Goal: Task Accomplishment & Management: Manage account settings

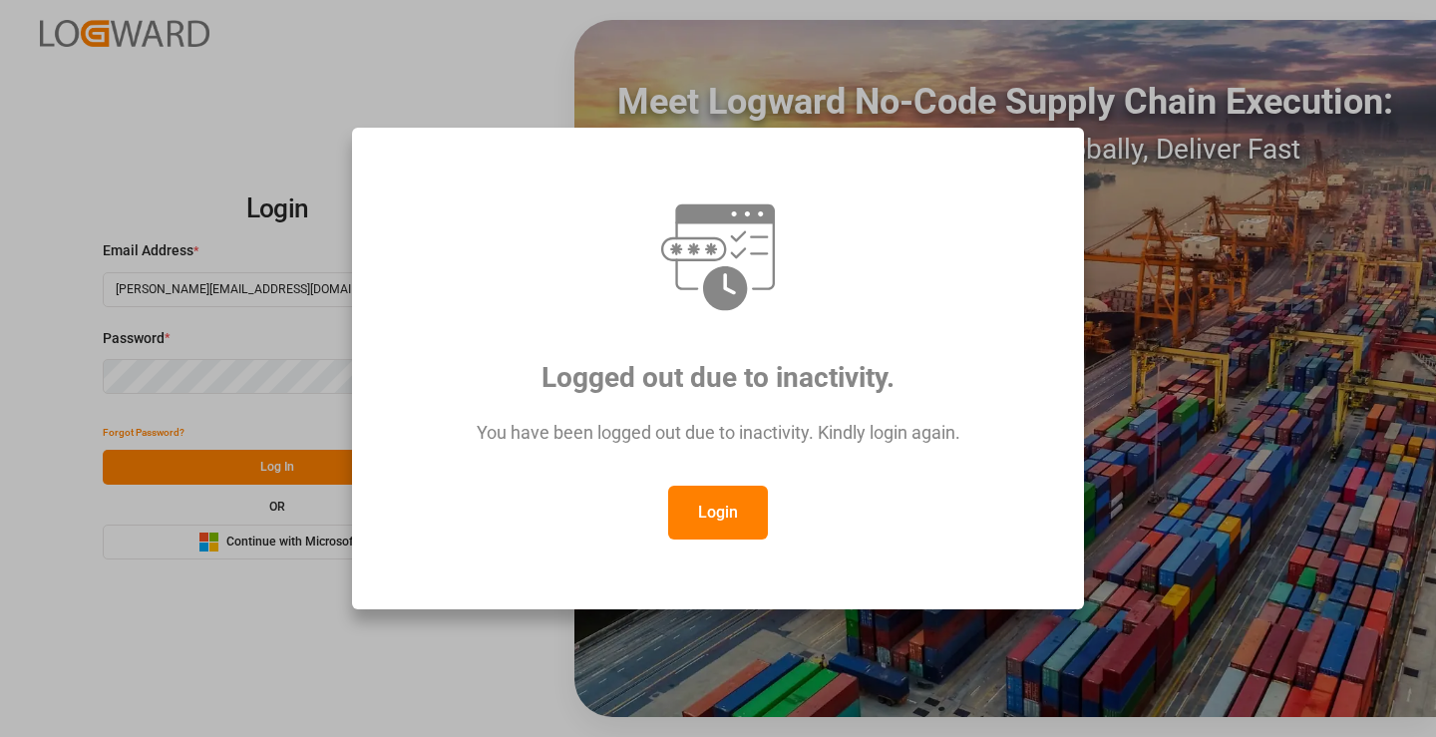
click at [716, 495] on button "Login" at bounding box center [718, 513] width 100 height 54
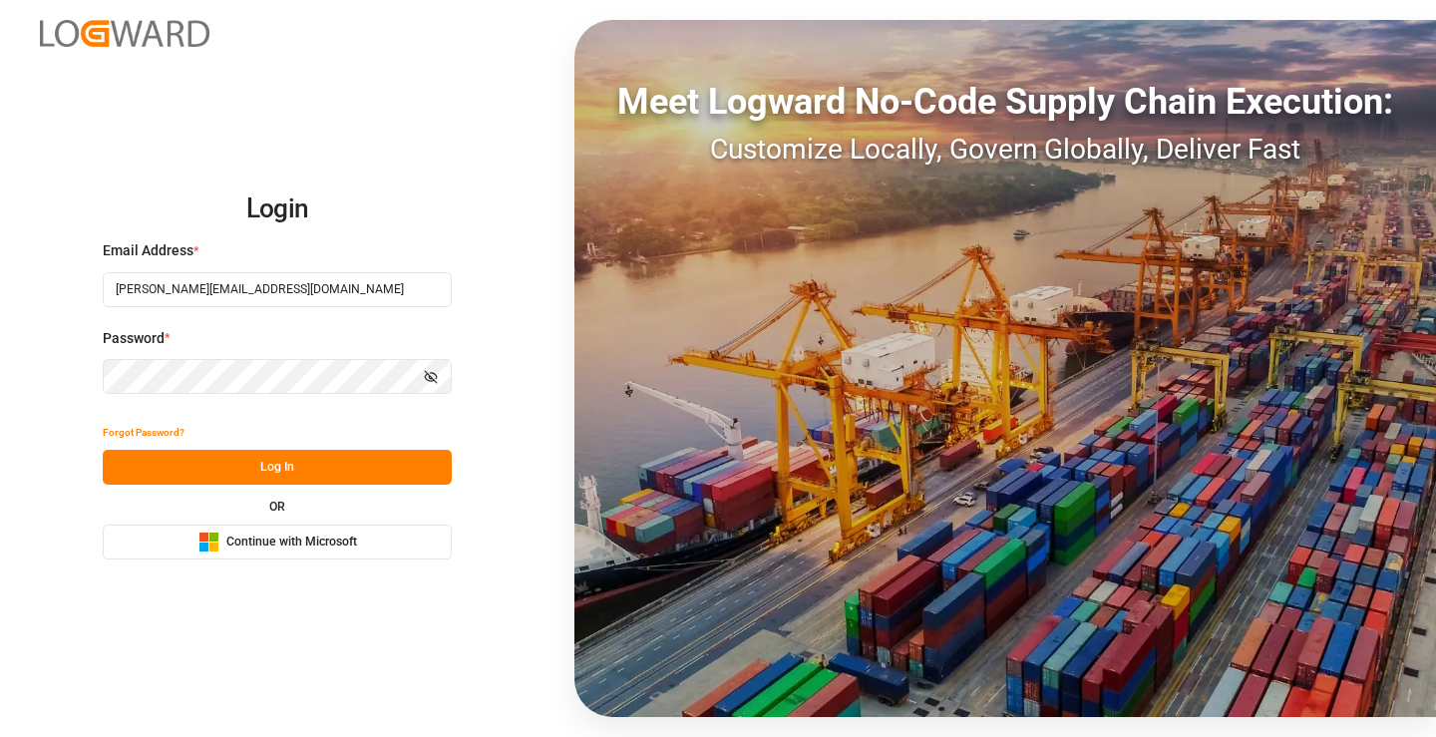
click at [303, 462] on button "Log In" at bounding box center [277, 467] width 349 height 35
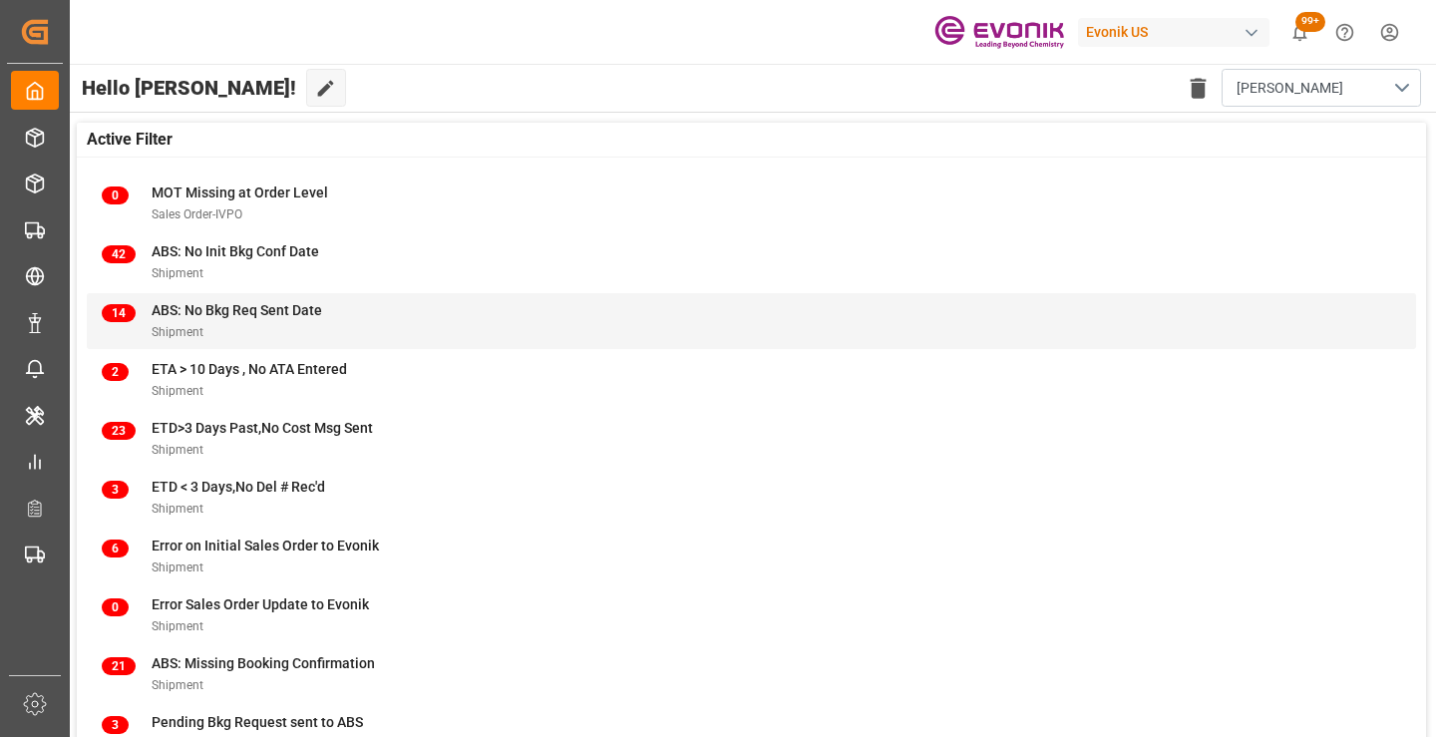
click at [242, 324] on div "Shipment" at bounding box center [237, 331] width 171 height 21
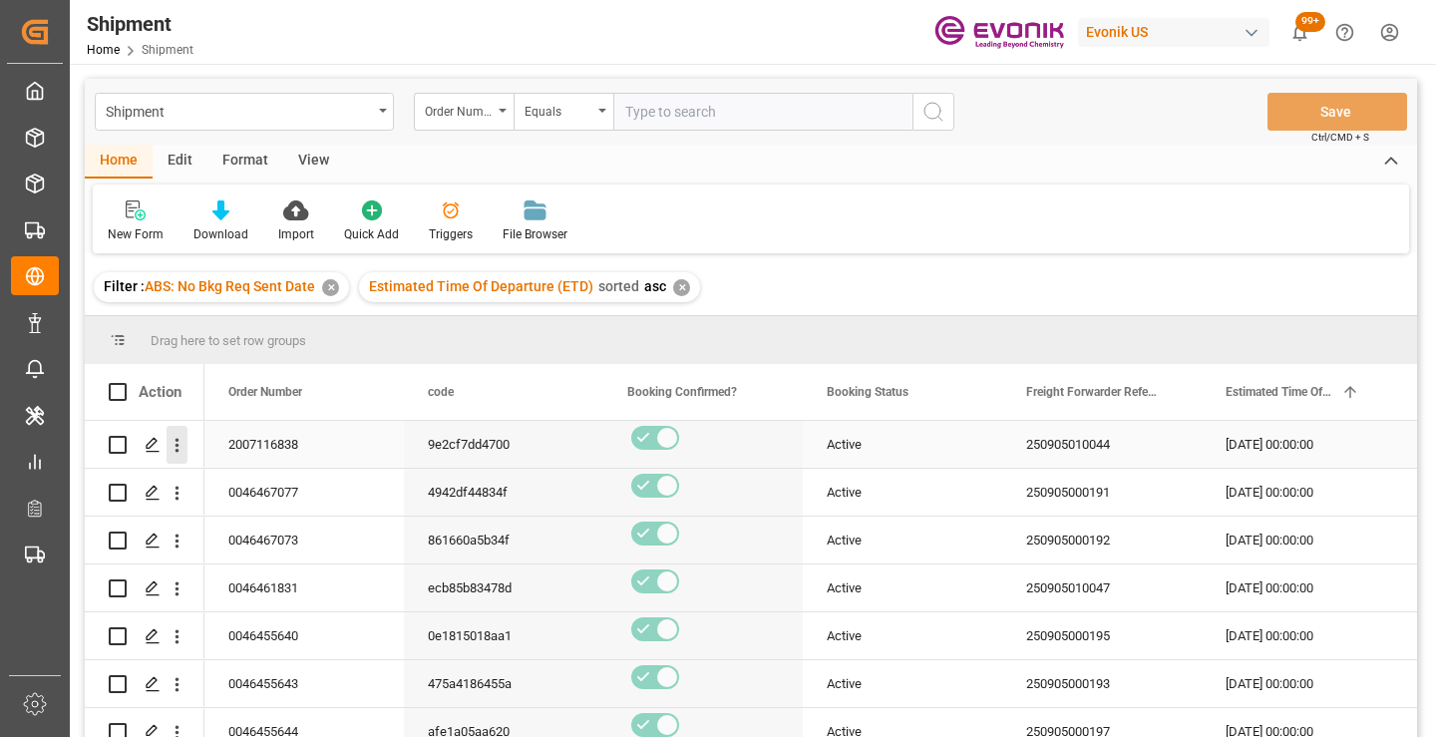
click at [179, 448] on icon "open menu" at bounding box center [177, 445] width 21 height 21
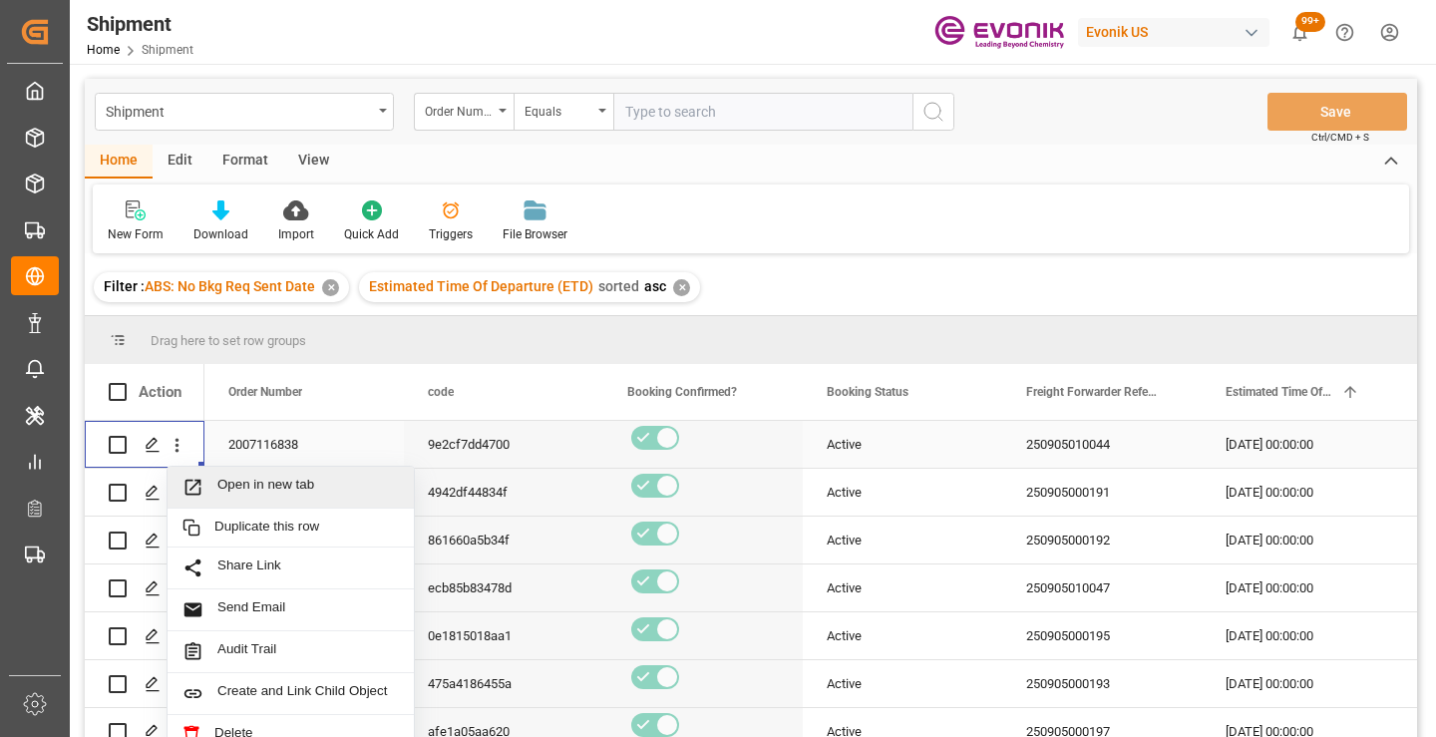
click at [257, 484] on span "Open in new tab" at bounding box center [308, 487] width 182 height 21
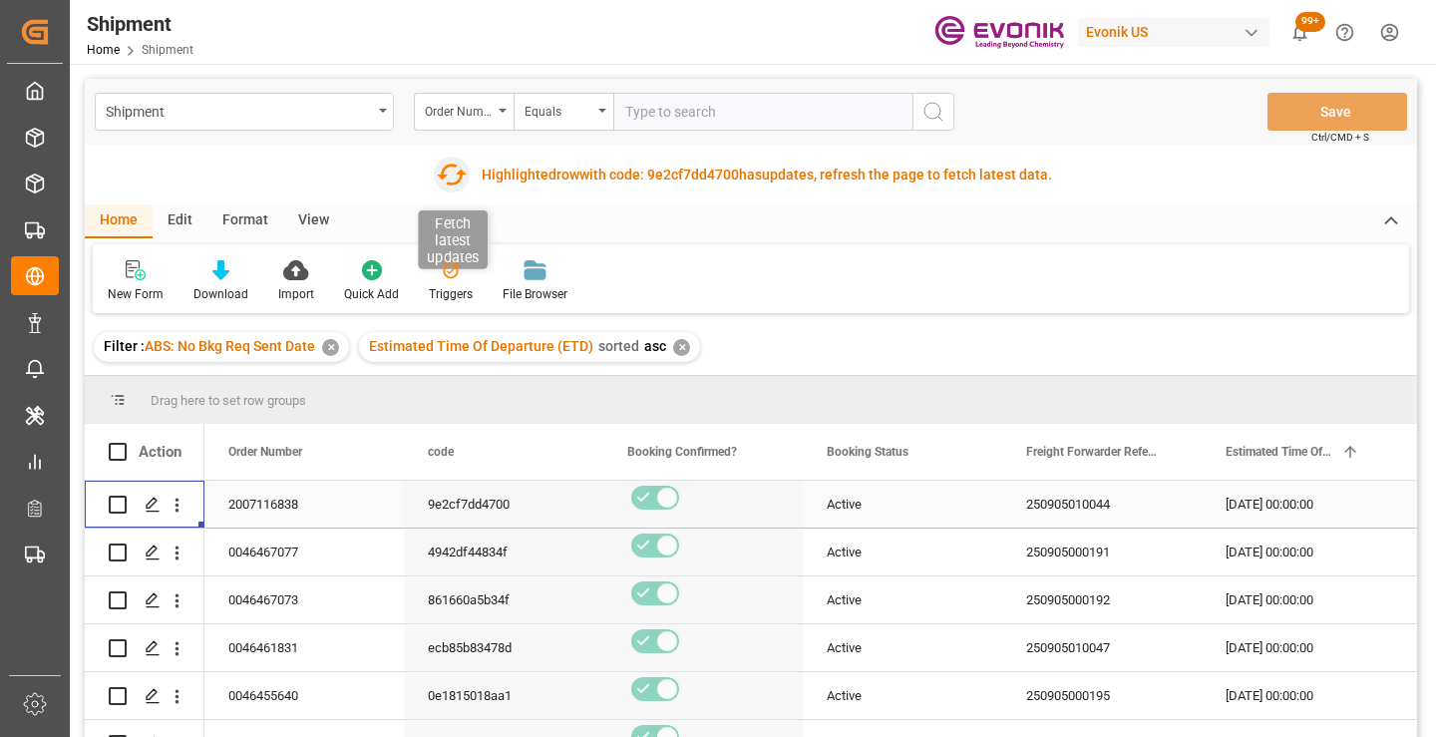
click at [450, 180] on icon "button" at bounding box center [452, 175] width 32 height 32
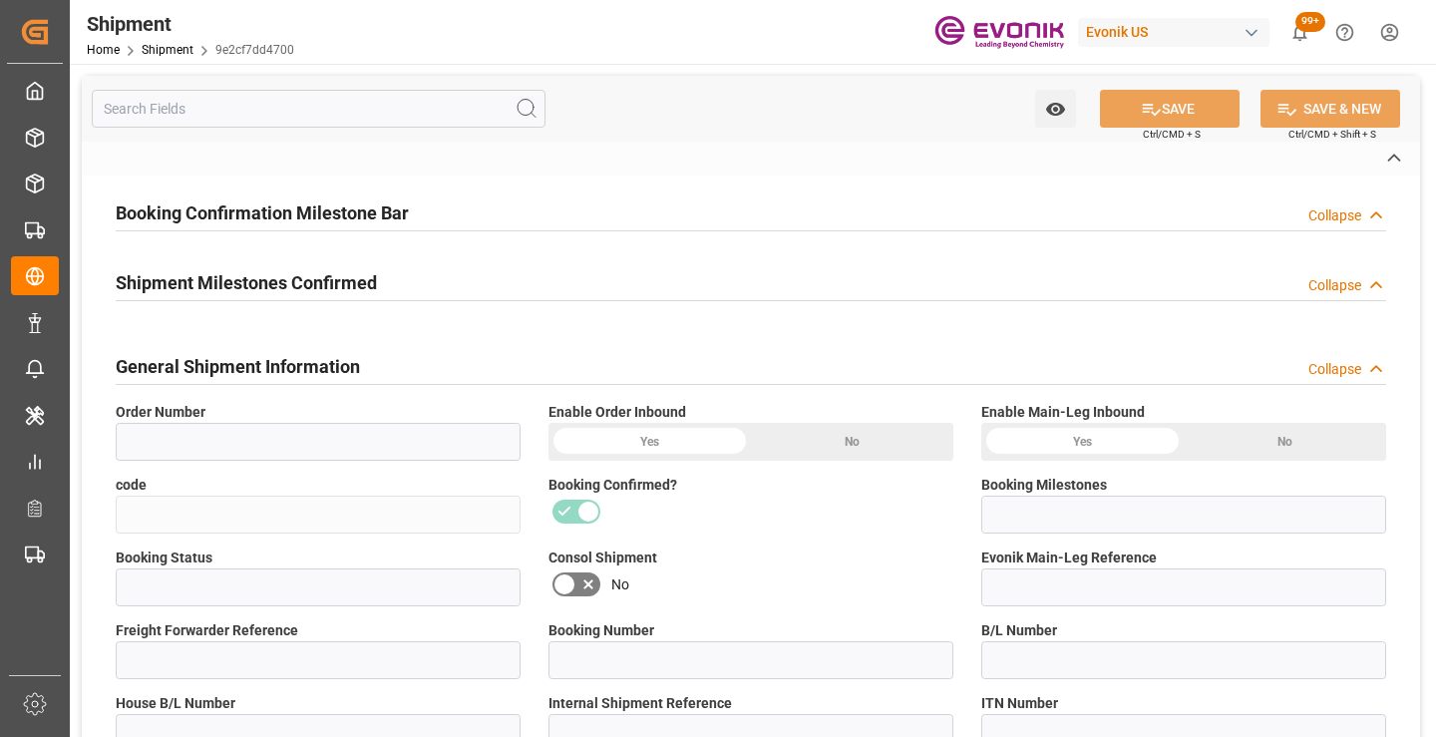
type input "2007116838"
type input "9e2cf7dd4700"
type input "Submitted to FFW for Booking"
type input "Active"
type input "4006698071"
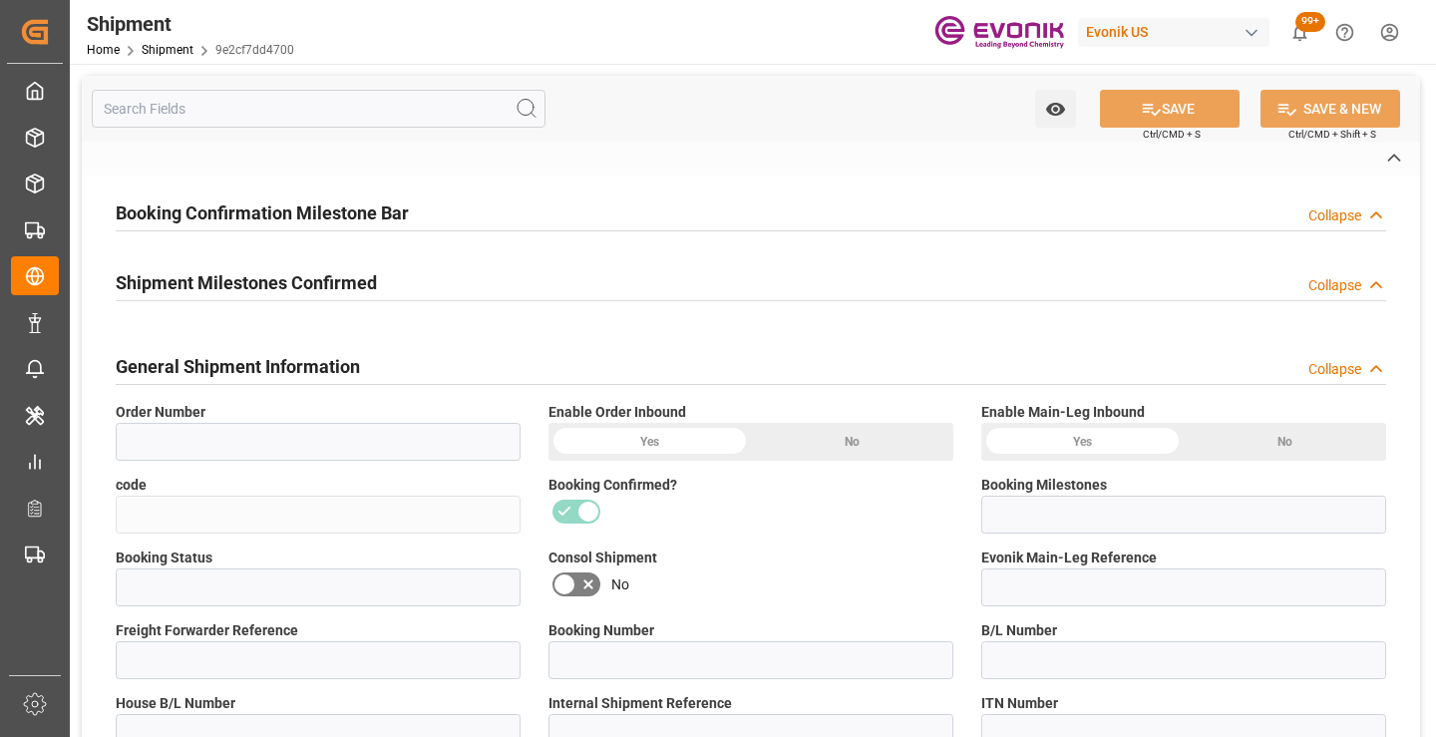
type input "250905010044"
type input "83384491"
type input "250905010044"
type input "83384491"
type input "P2P"
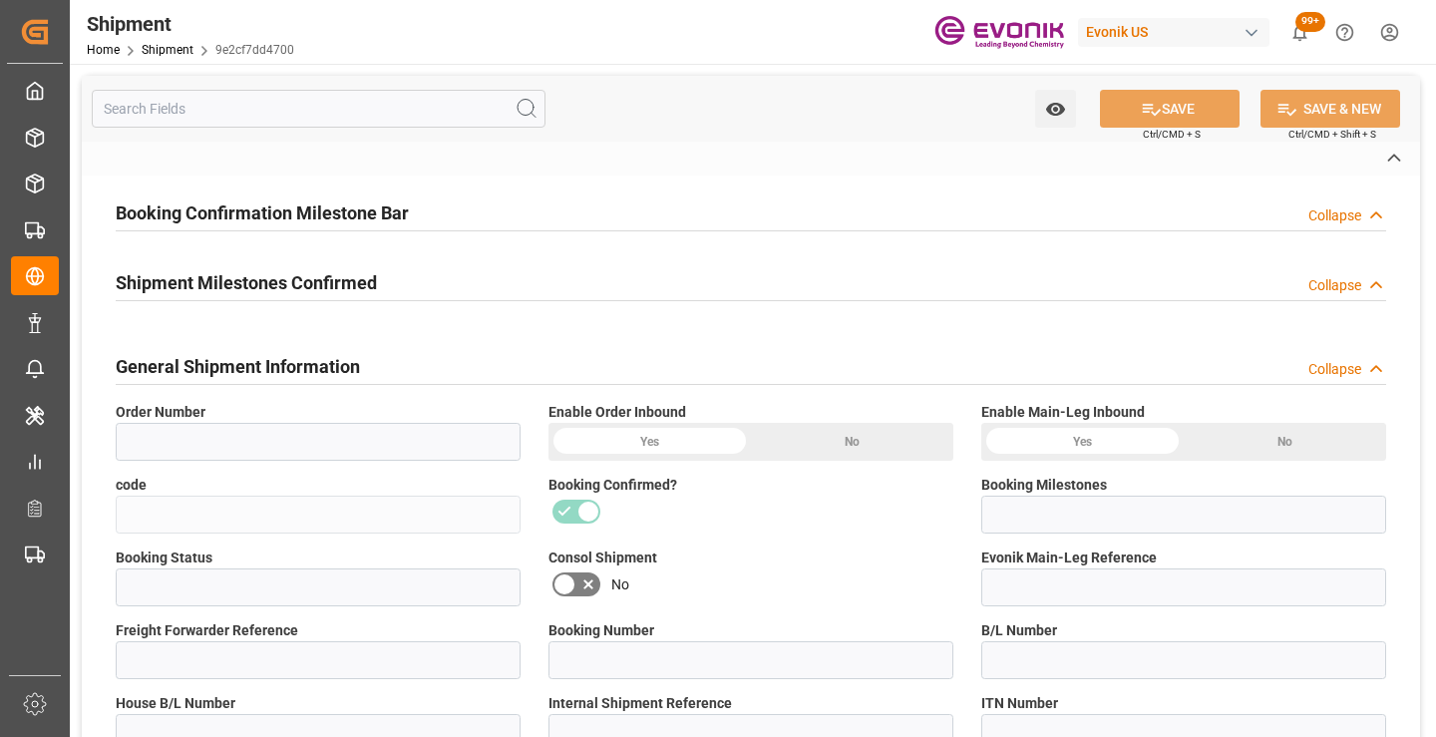
type input "41"
type input "LCL"
type input "0008"
type input "LCL"
type input "3011750250"
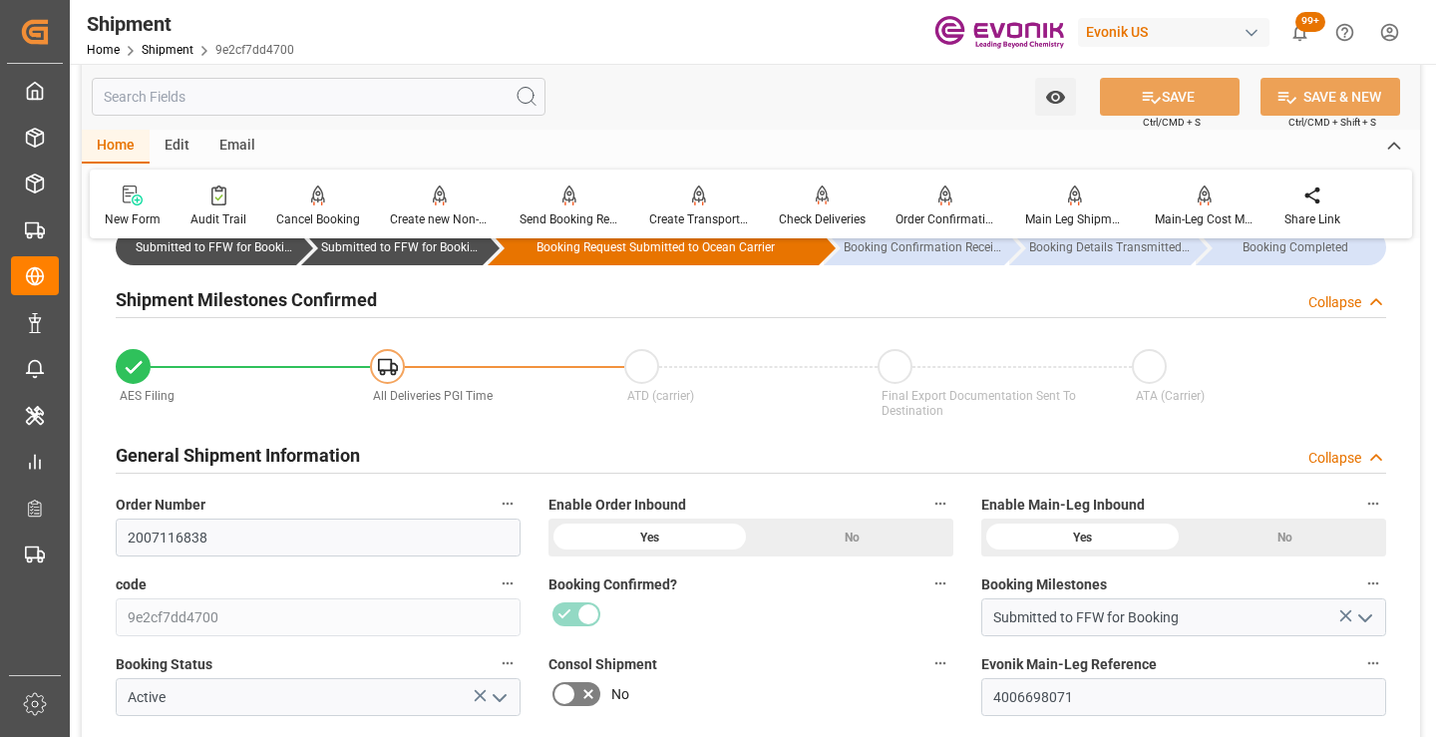
scroll to position [299, 0]
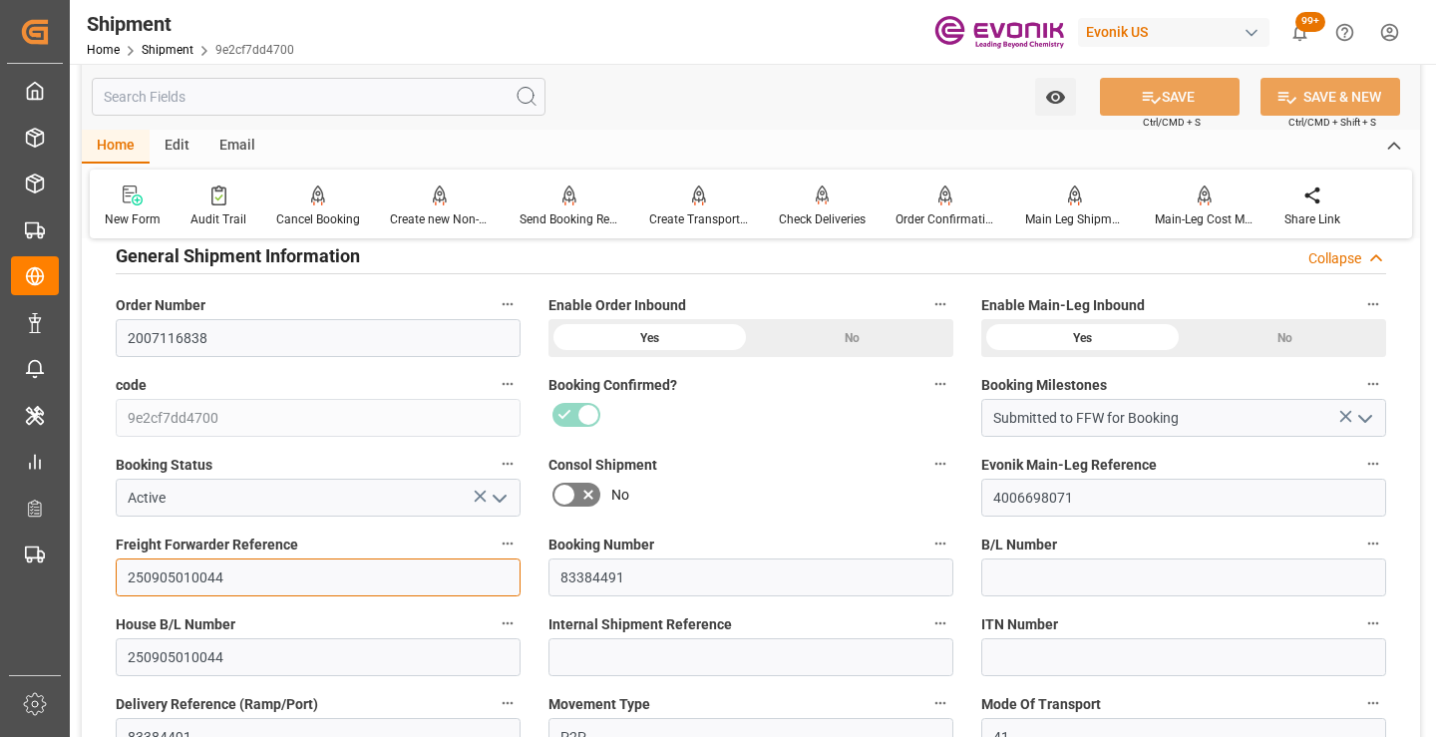
click at [194, 578] on input "250905010044" at bounding box center [318, 578] width 405 height 38
click at [320, 101] on input "text" at bounding box center [319, 97] width 454 height 38
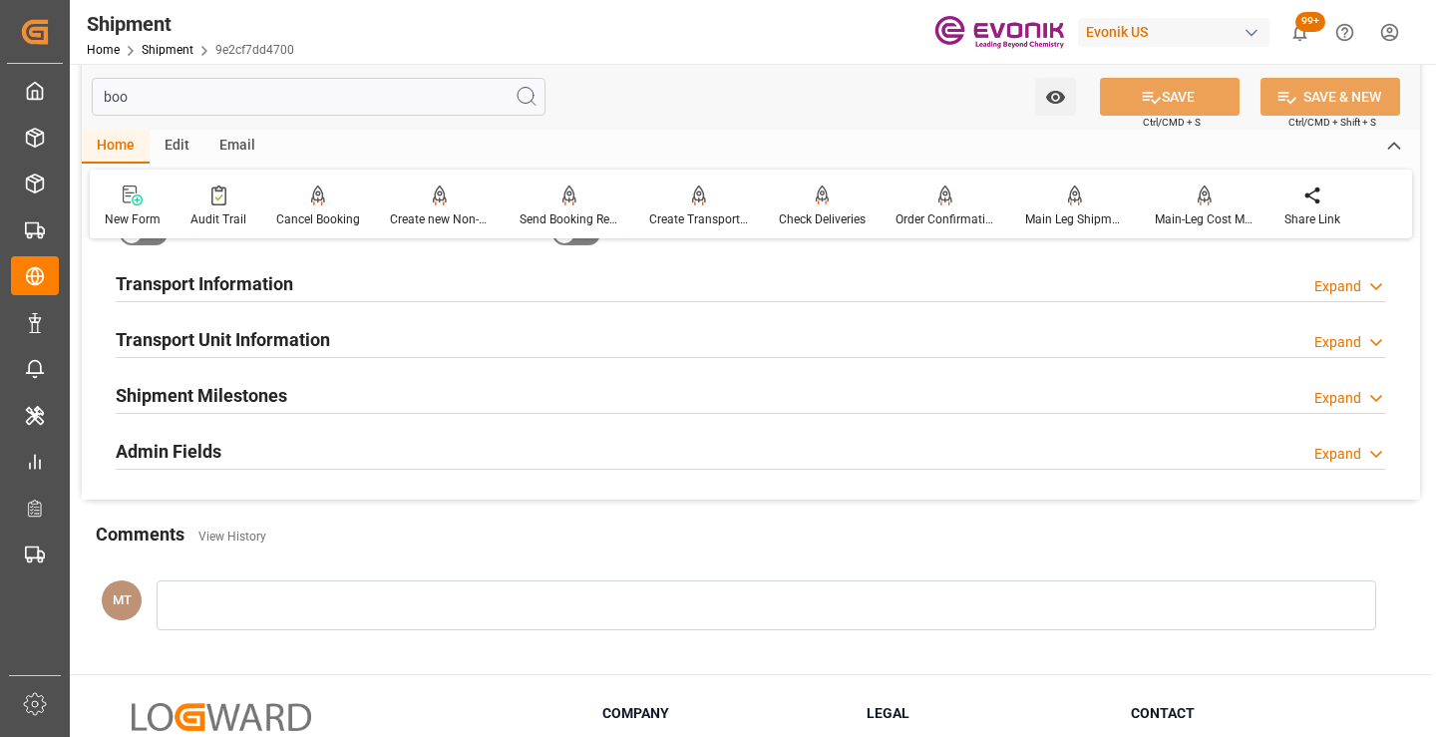
scroll to position [40, 0]
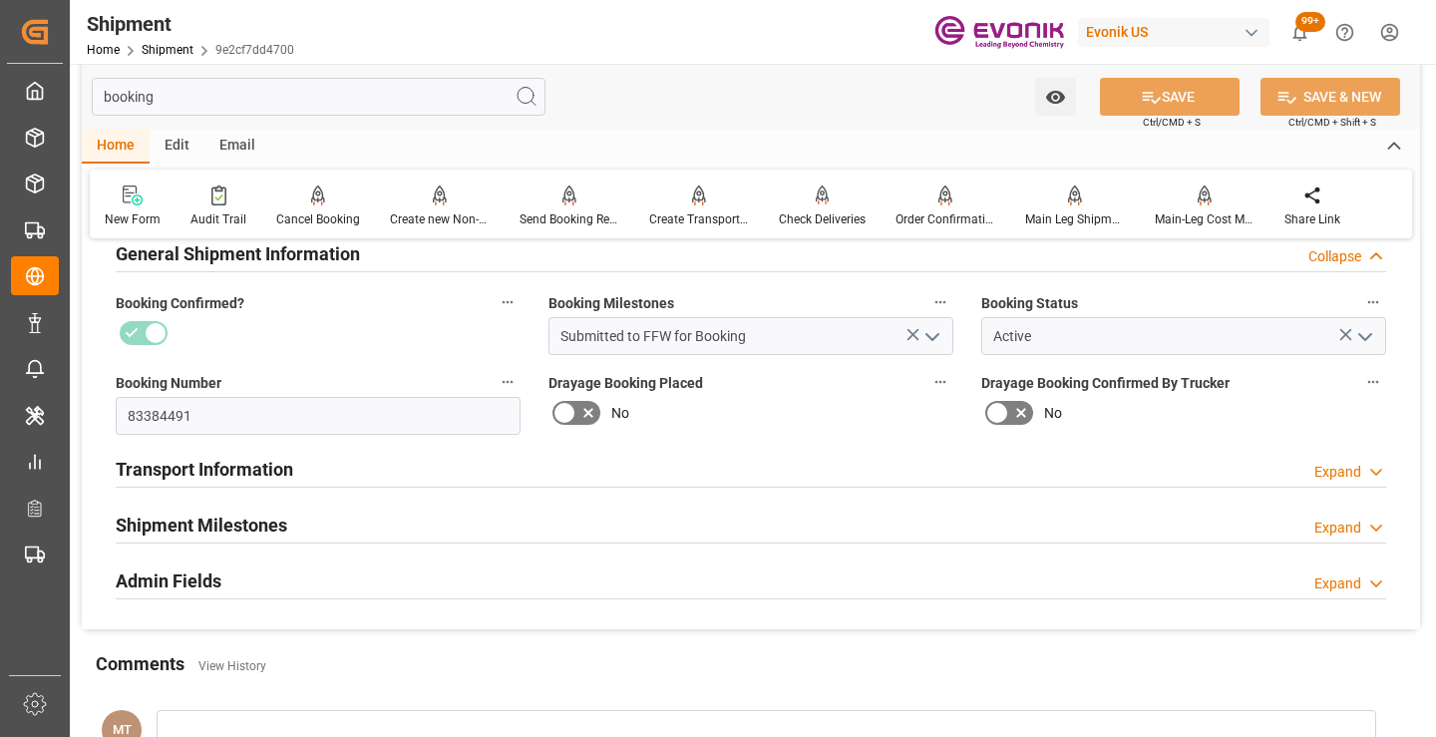
type input "booking"
click at [203, 512] on h2 "Shipment Milestones" at bounding box center [202, 525] width 172 height 27
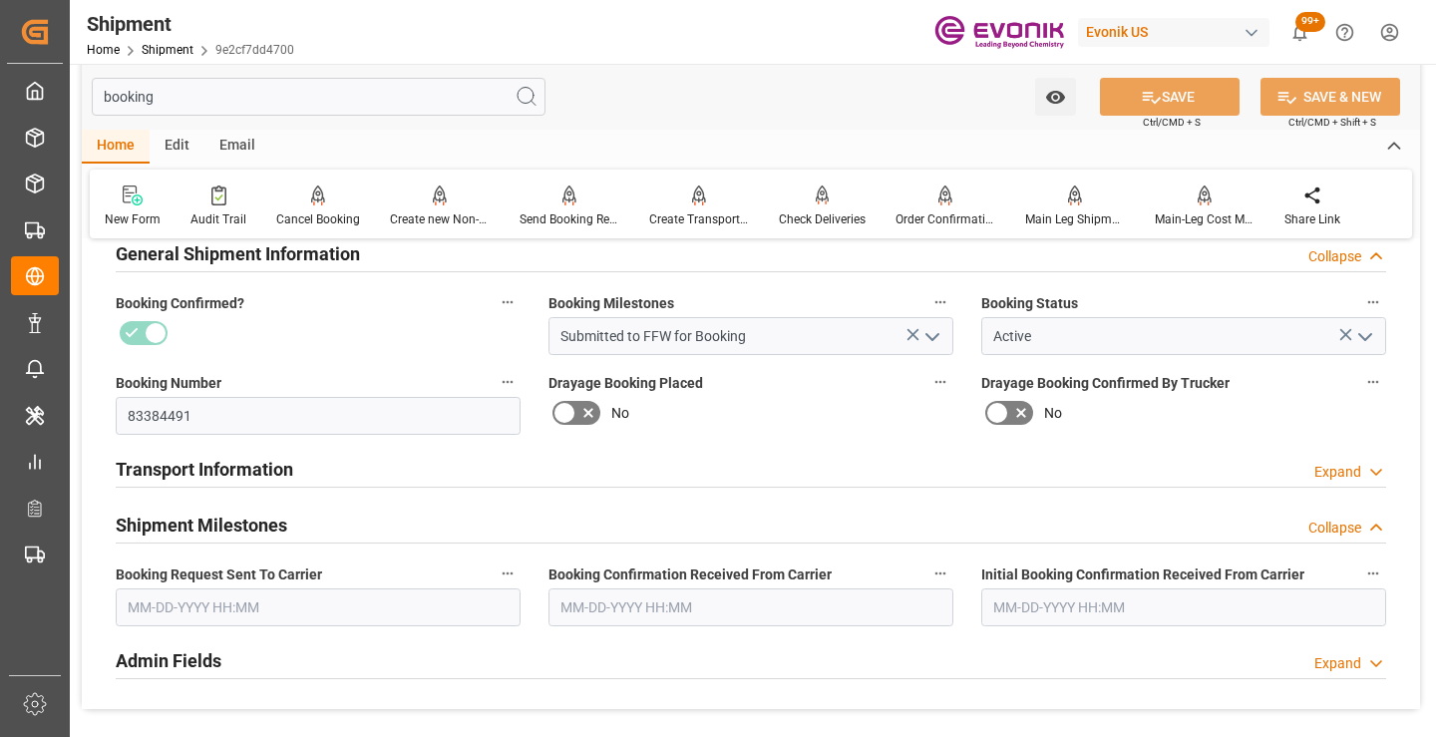
click at [313, 610] on input "text" at bounding box center [318, 608] width 405 height 38
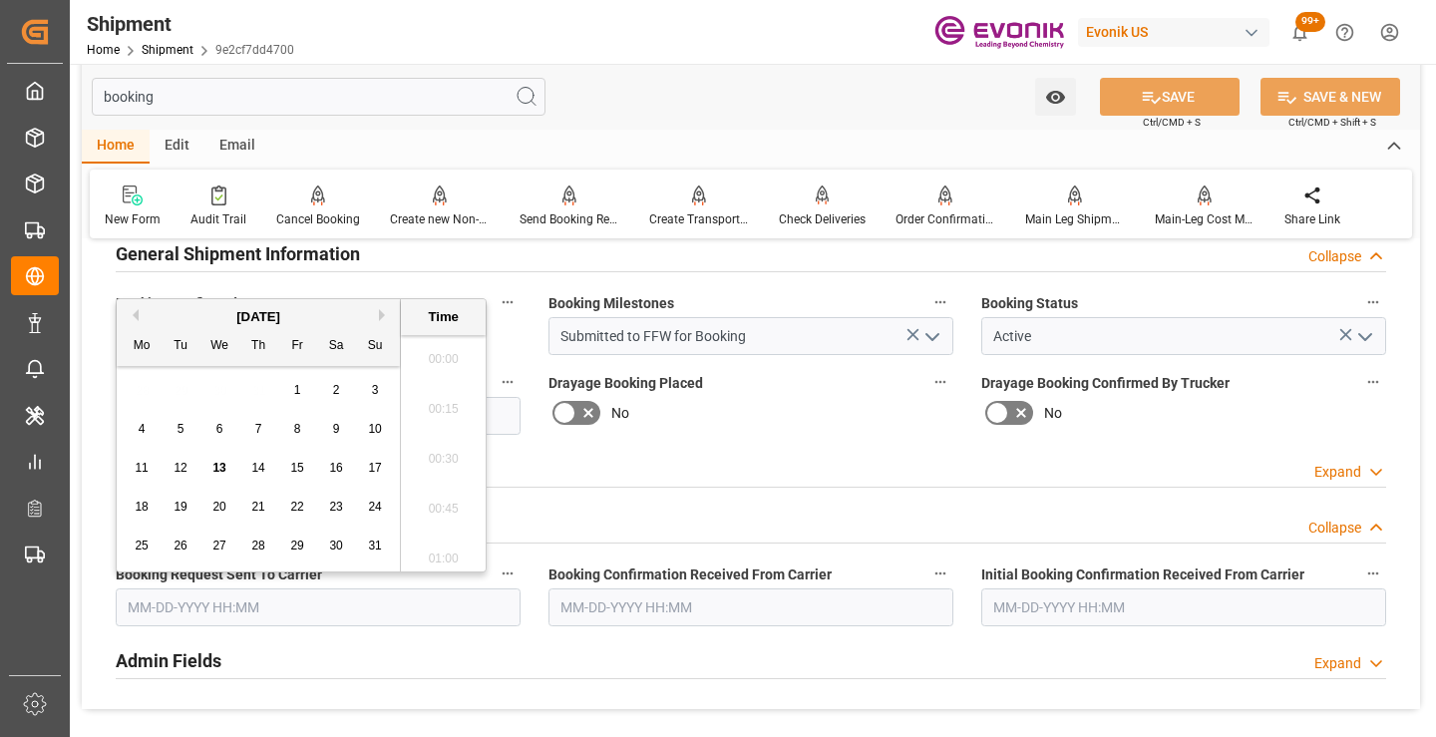
scroll to position [3149, 0]
click at [140, 468] on span "11" at bounding box center [141, 468] width 13 height 14
type input "08-11-2025 00:00"
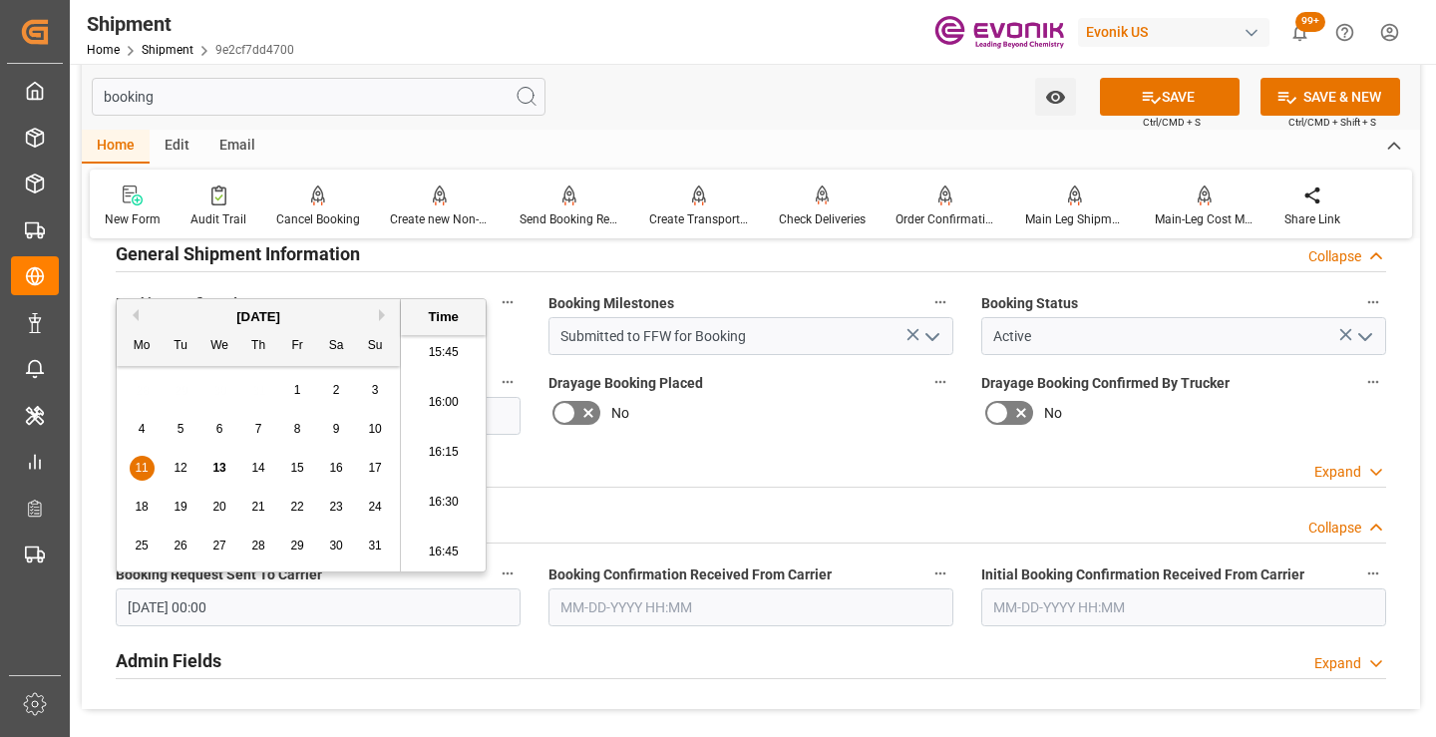
click at [679, 615] on input "text" at bounding box center [751, 608] width 405 height 38
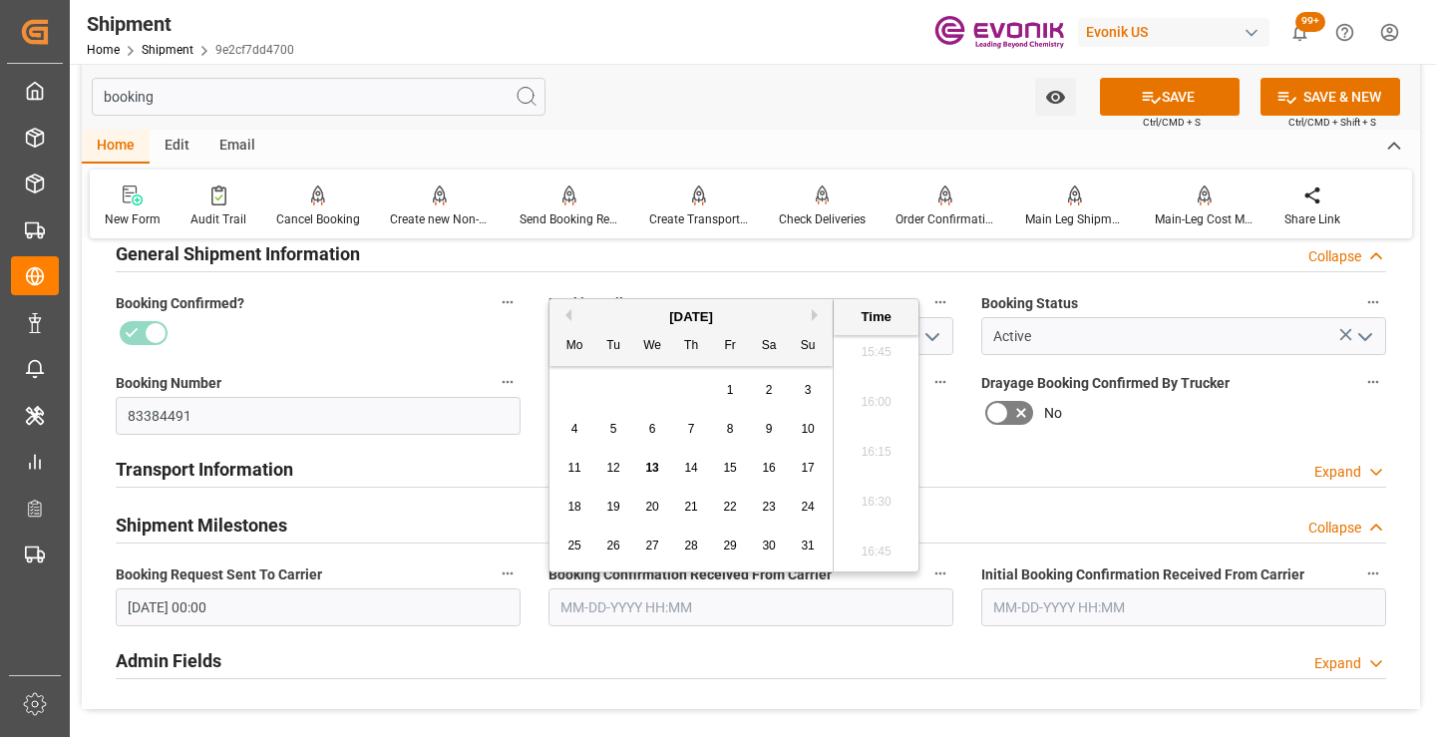
click at [578, 469] on span "11" at bounding box center [574, 468] width 13 height 14
type input "08-11-2025 00:00"
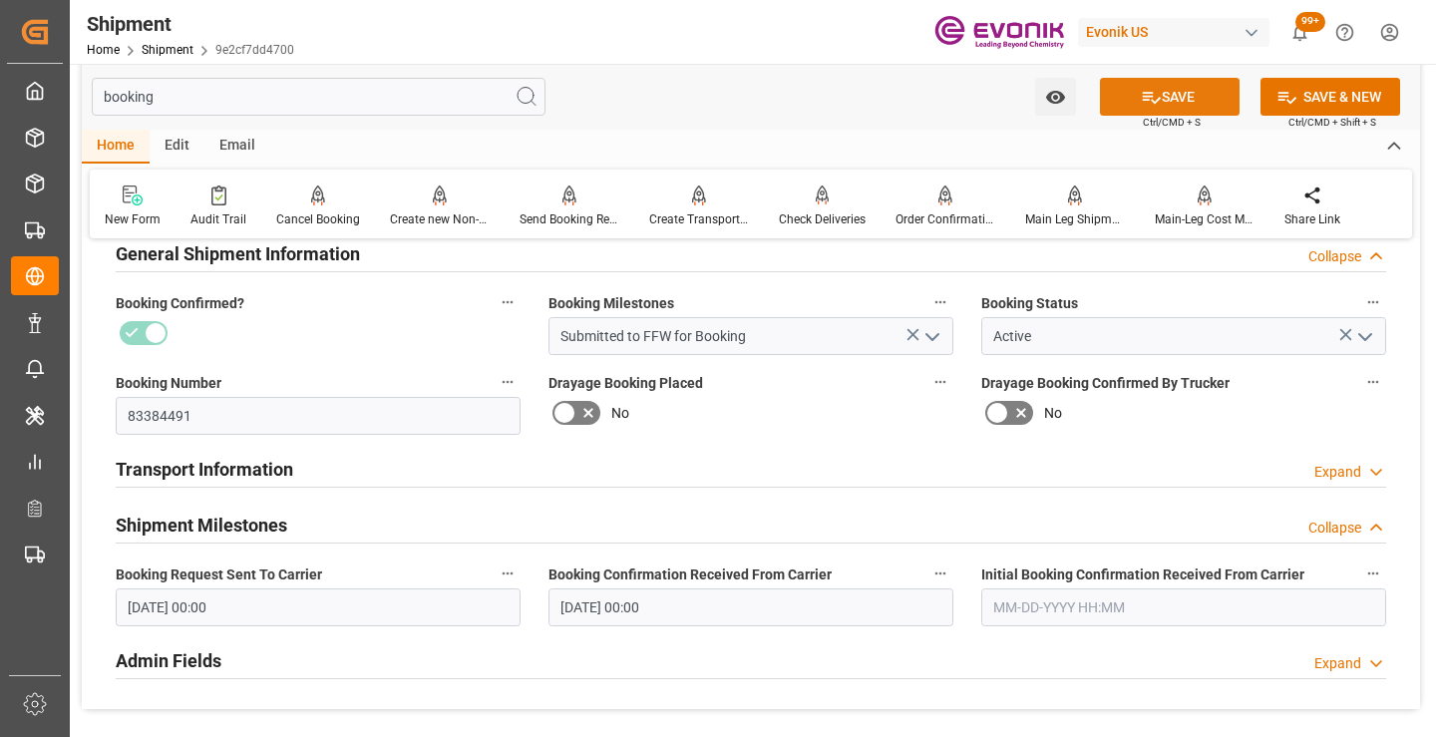
click at [1164, 92] on button "SAVE" at bounding box center [1170, 97] width 140 height 38
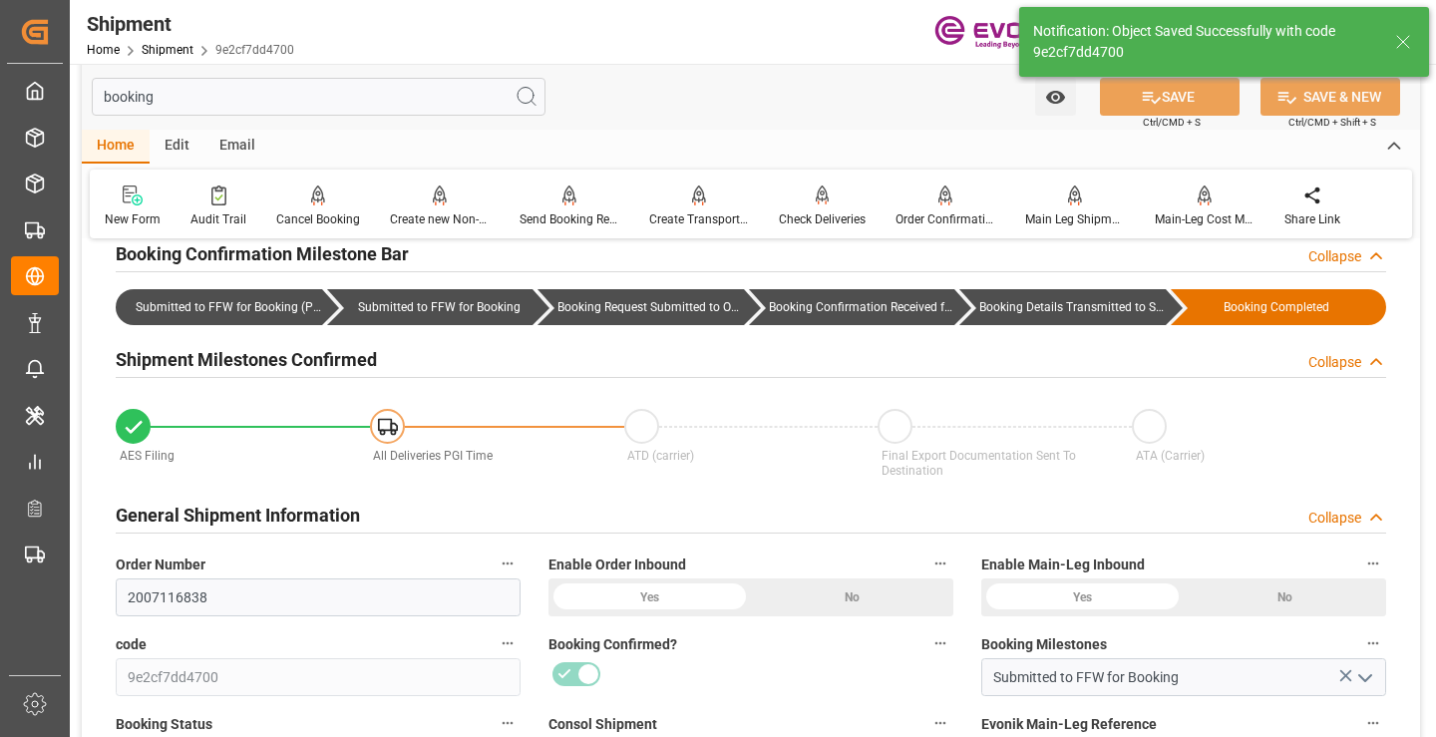
type input "Booking Details Transmitted to SAP"
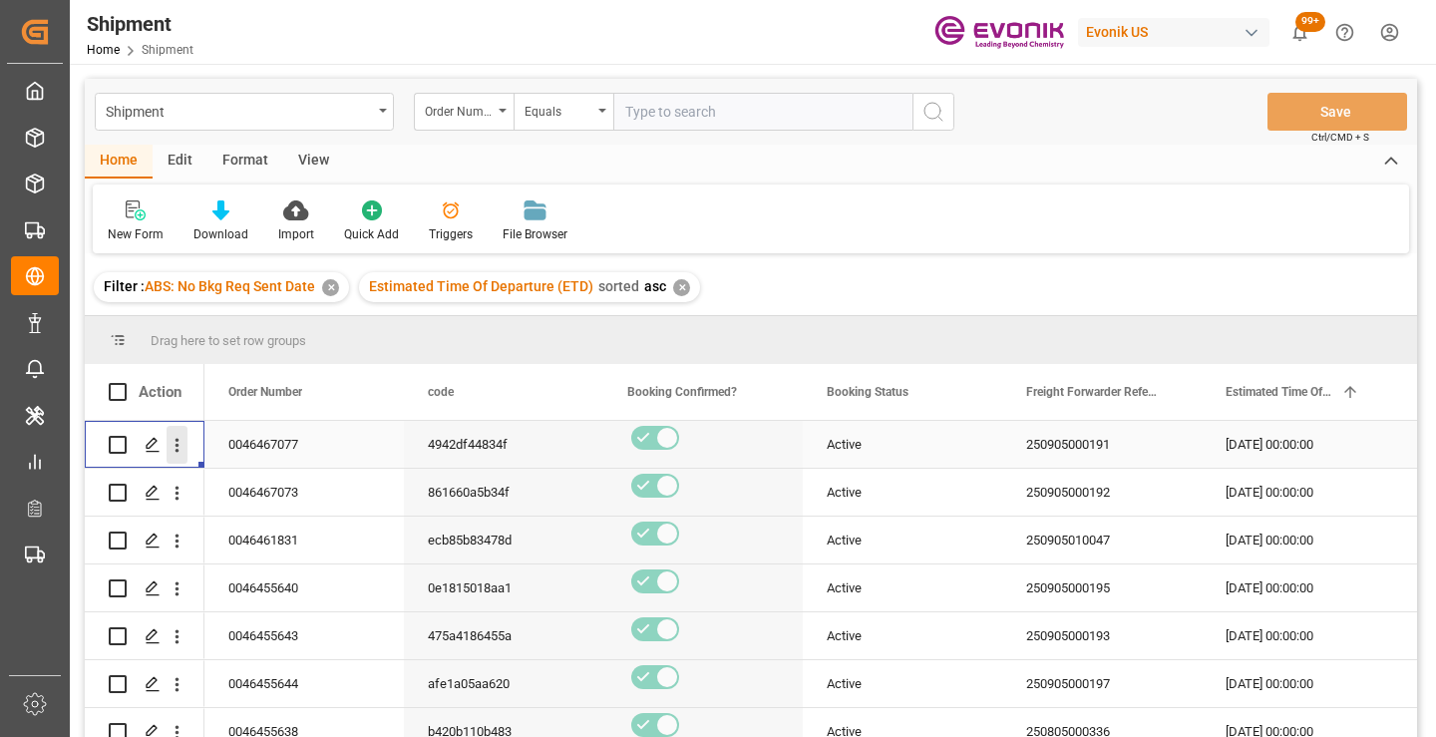
click at [179, 446] on icon "open menu" at bounding box center [178, 446] width 4 height 14
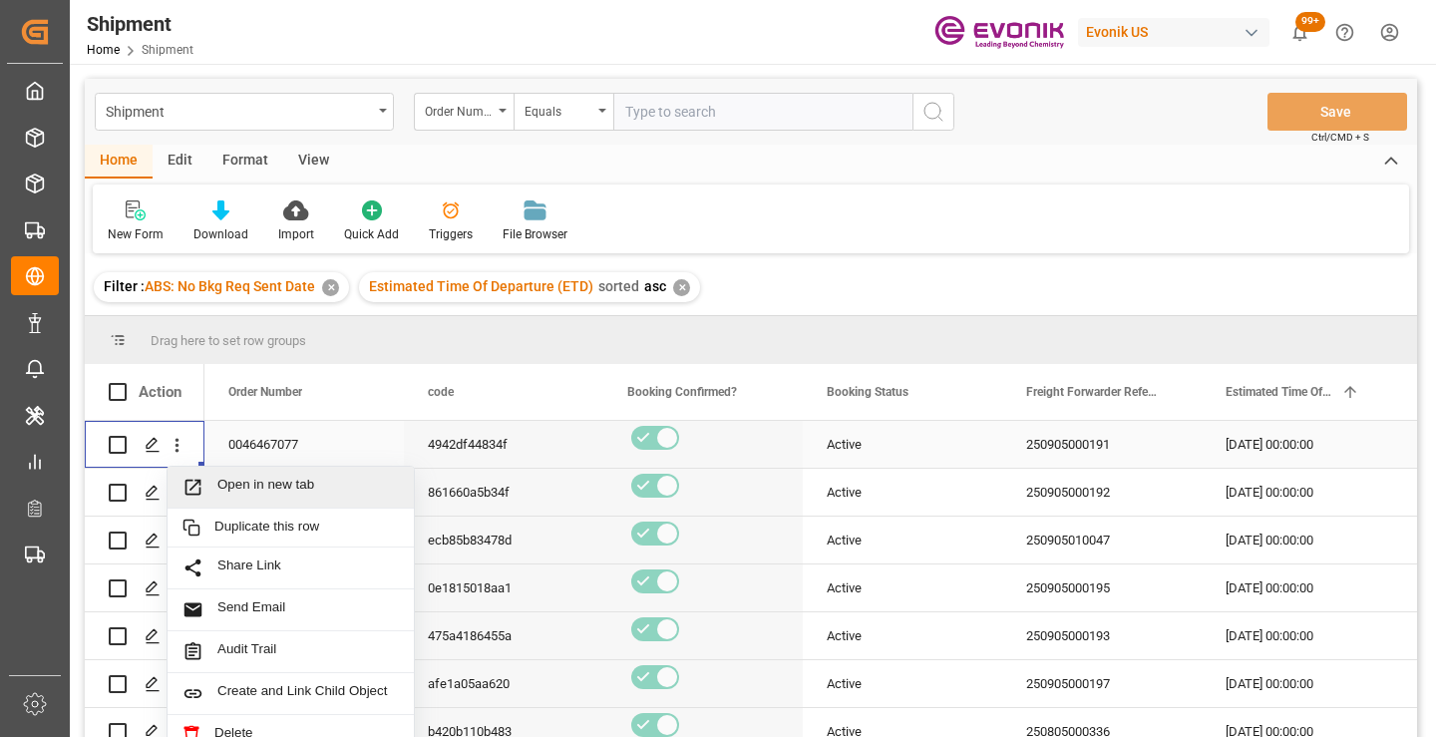
click at [278, 484] on span "Open in new tab" at bounding box center [308, 487] width 182 height 21
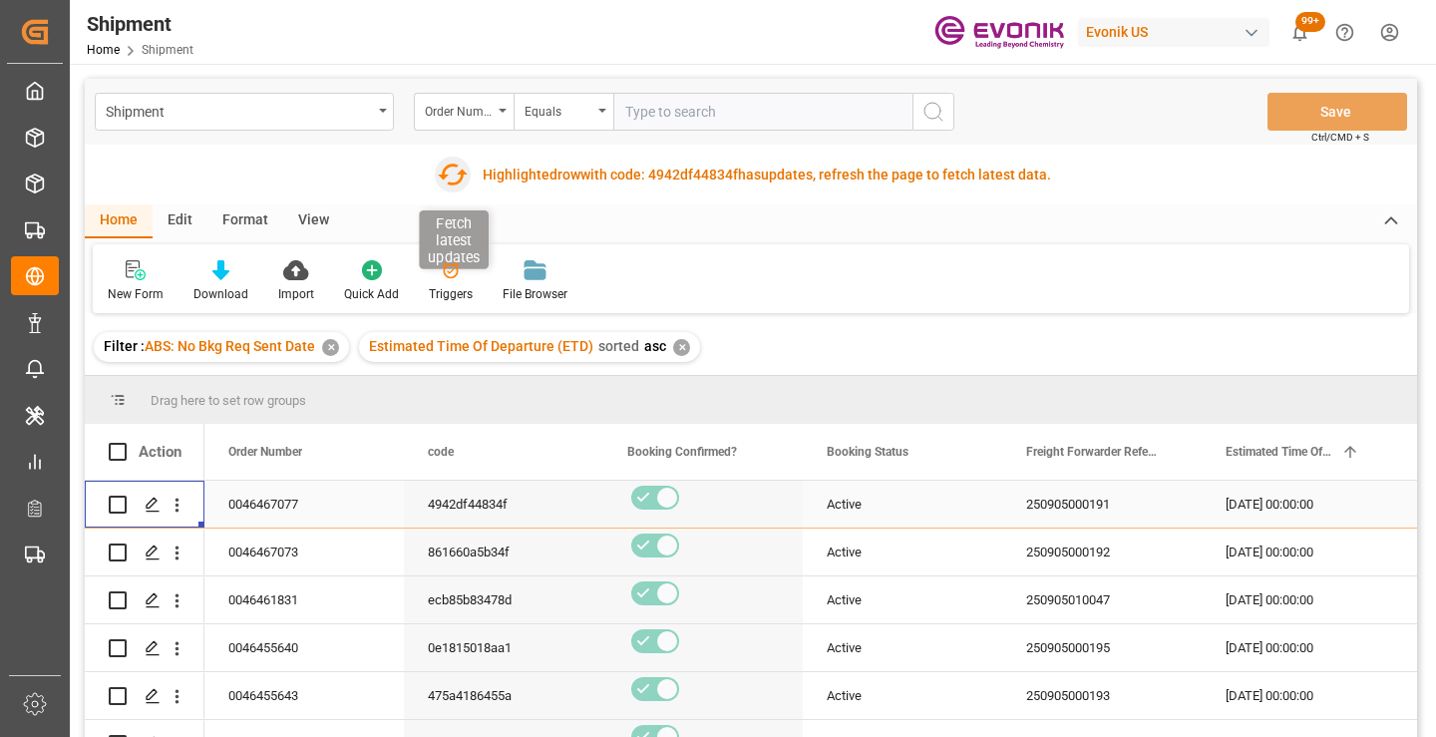
click at [444, 178] on icon "button" at bounding box center [453, 175] width 32 height 32
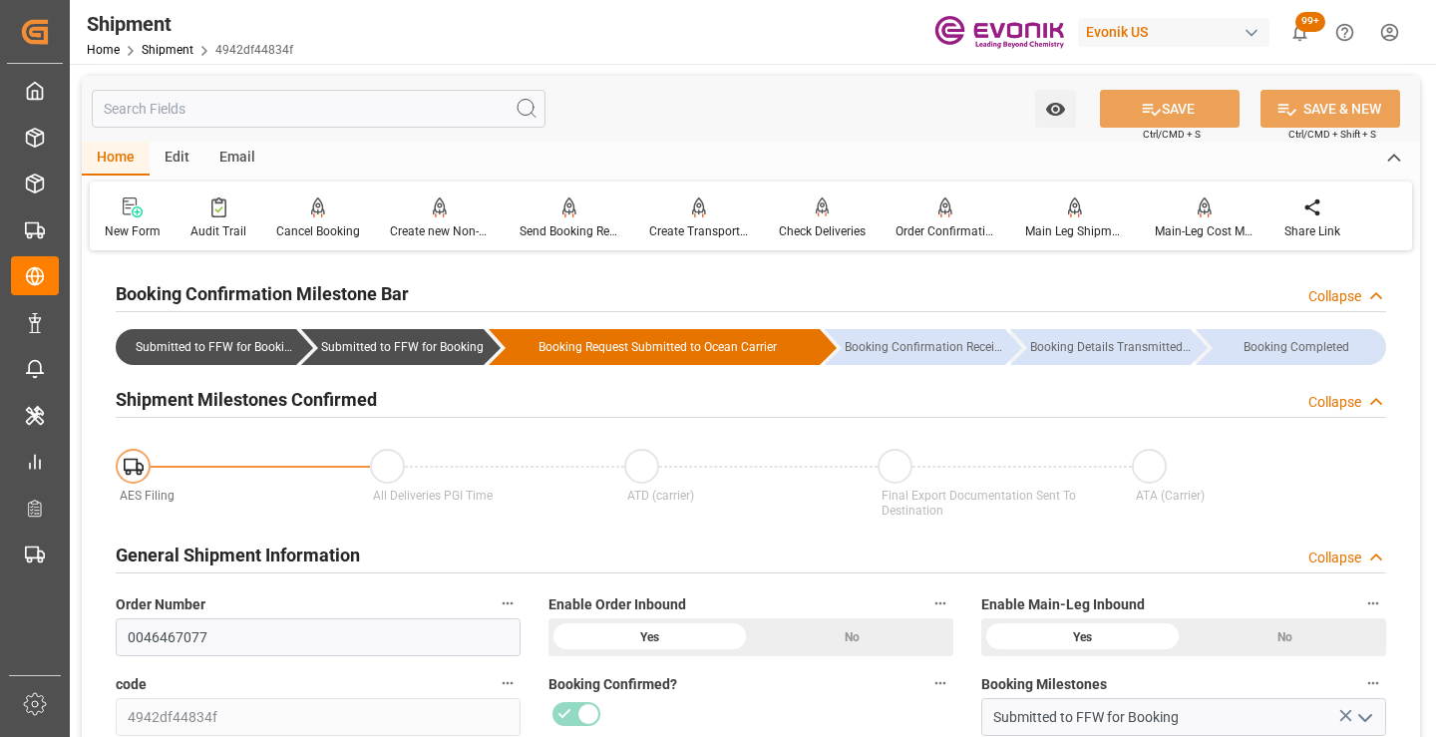
scroll to position [299, 0]
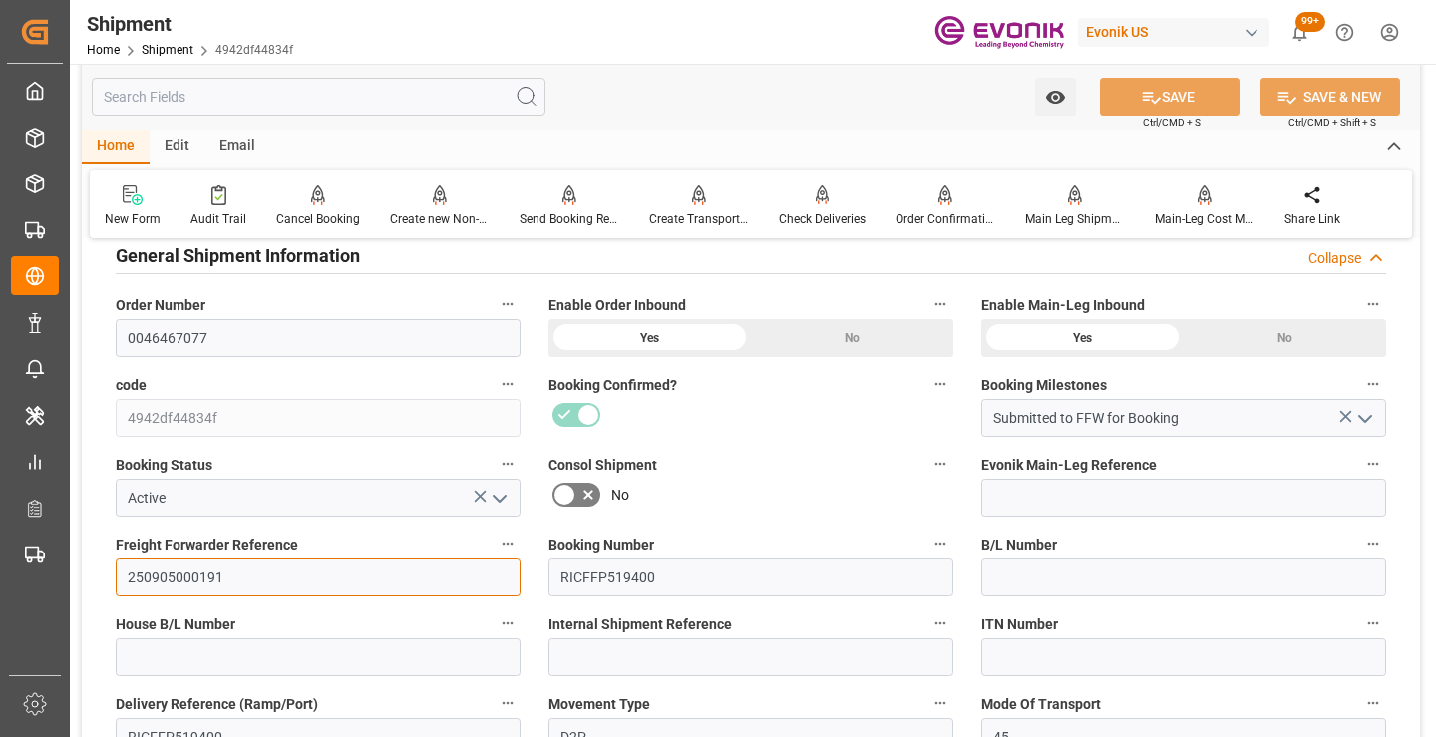
click at [185, 577] on input "250905000191" at bounding box center [318, 578] width 405 height 38
click at [331, 96] on input "text" at bounding box center [319, 97] width 454 height 38
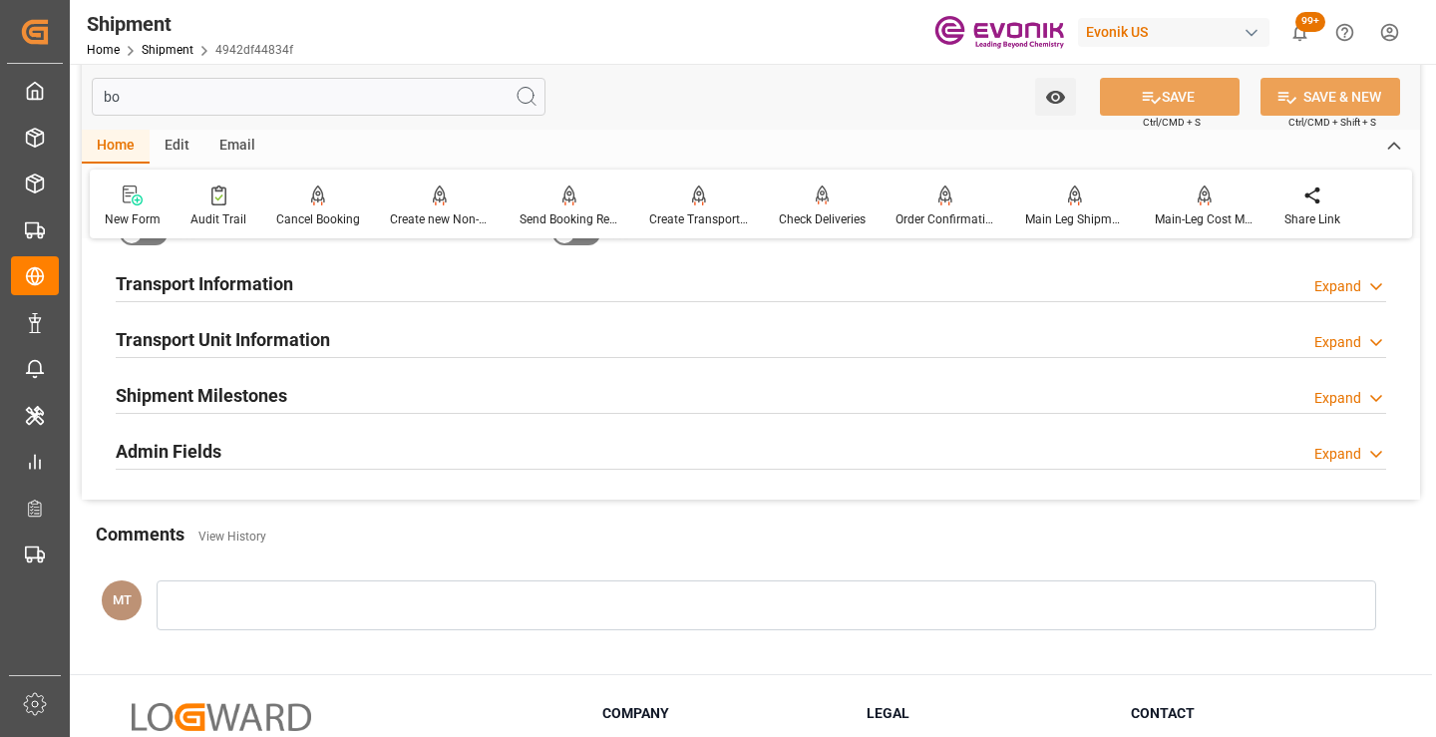
scroll to position [40, 0]
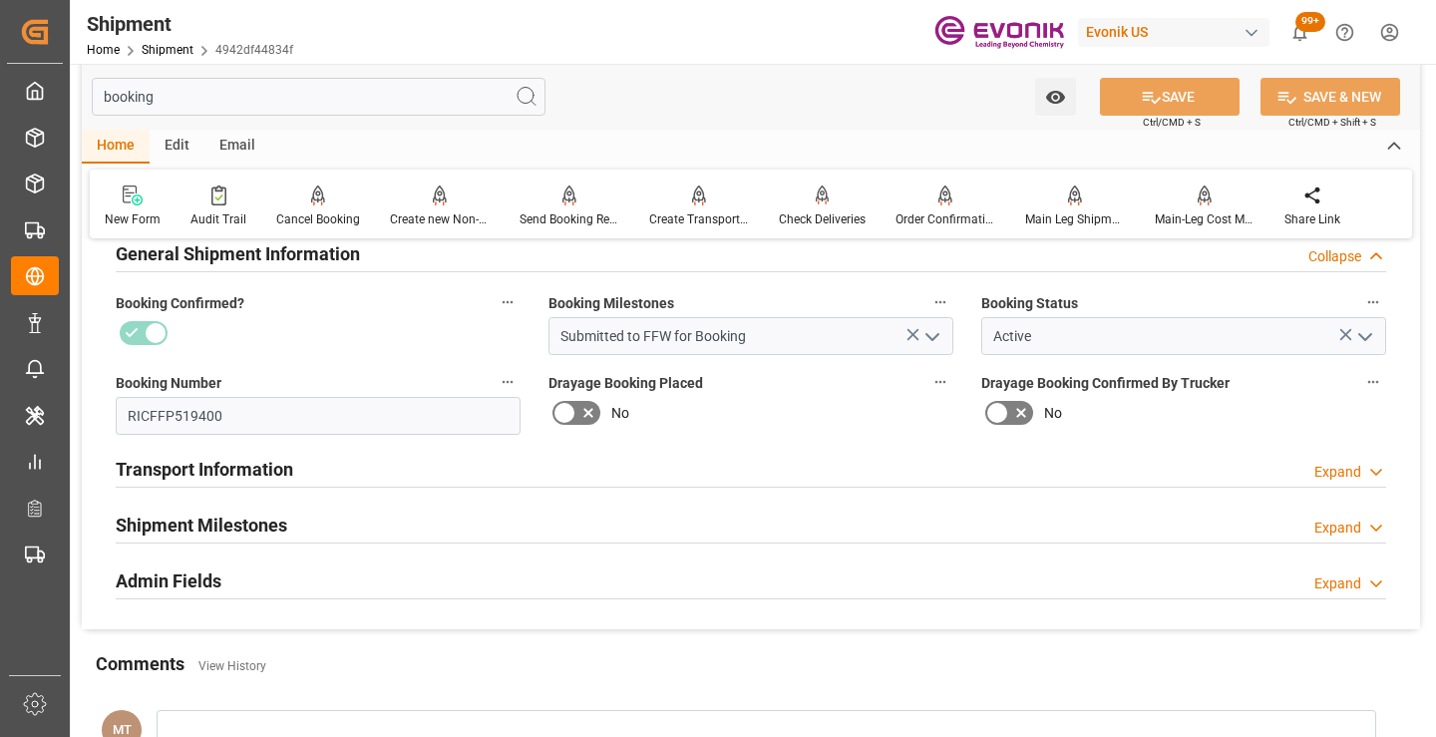
type input "booking"
click at [299, 531] on div "Shipment Milestones Expand" at bounding box center [751, 524] width 1271 height 38
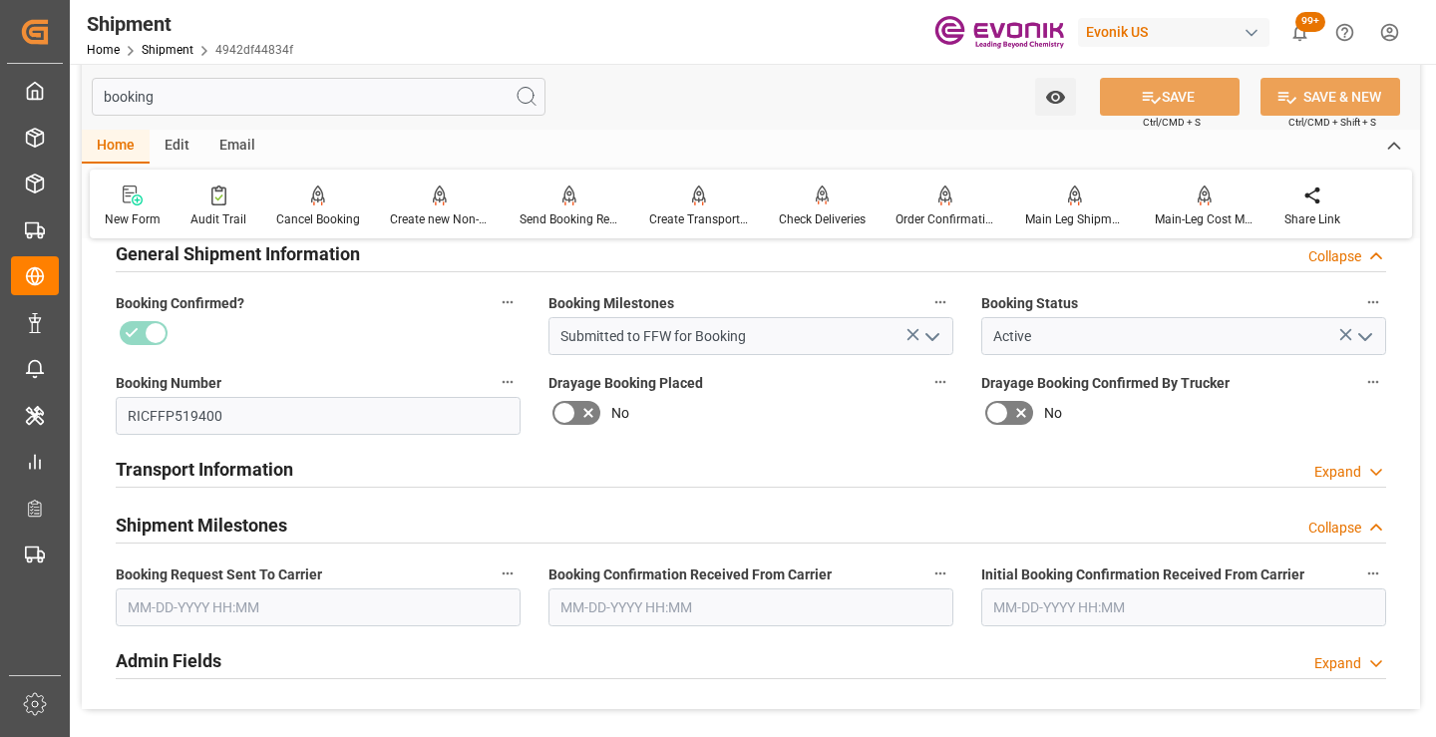
click at [261, 608] on input "text" at bounding box center [318, 608] width 405 height 38
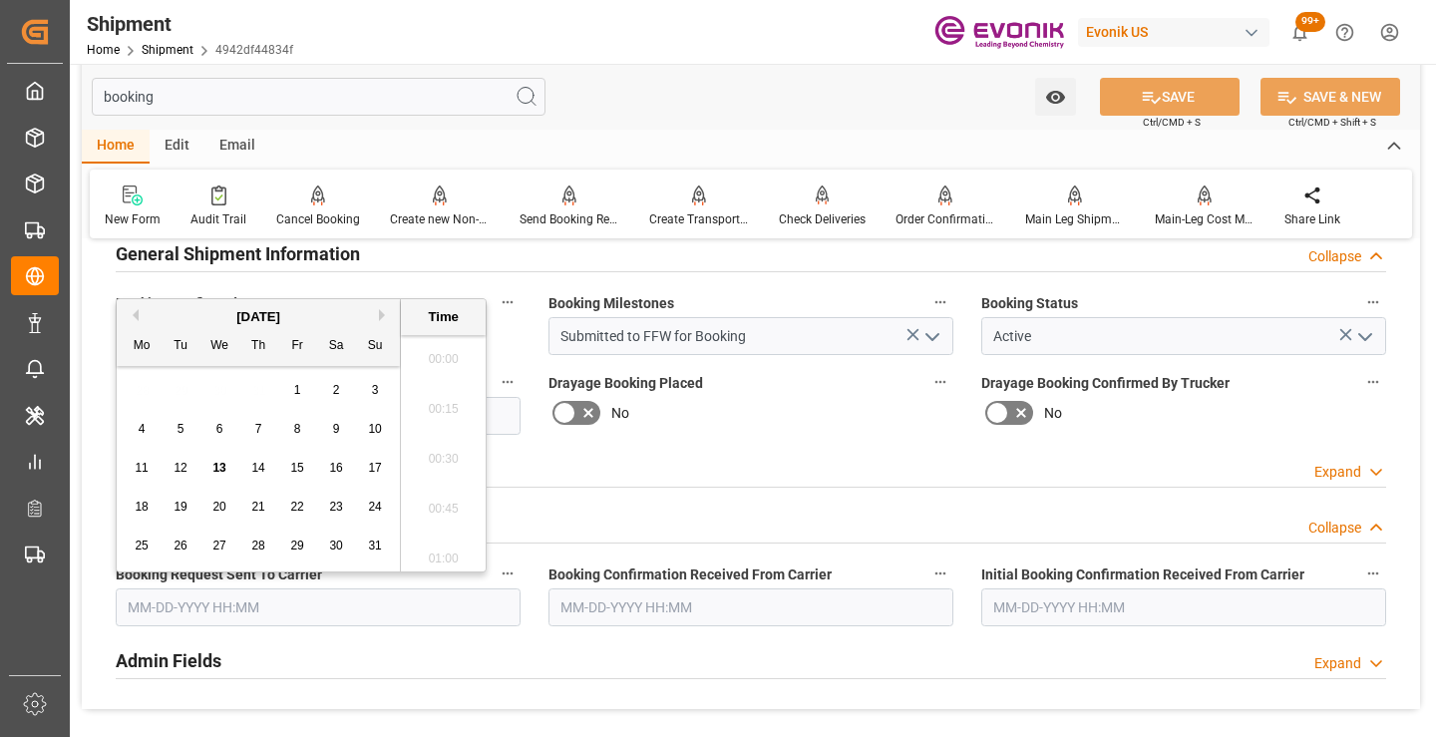
scroll to position [3149, 0]
click at [215, 472] on span "13" at bounding box center [218, 468] width 13 height 14
type input "[DATE] 00:00"
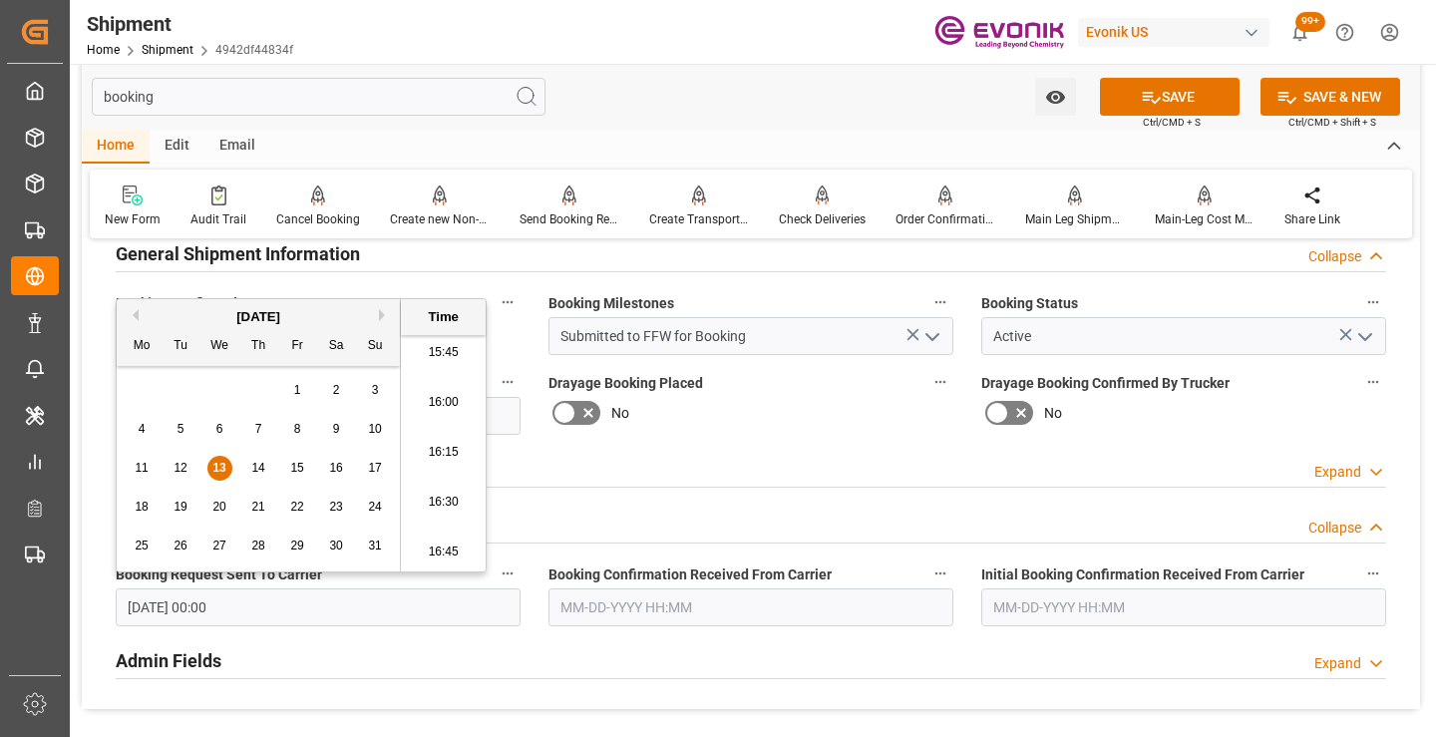
click at [724, 611] on input "text" at bounding box center [751, 608] width 405 height 38
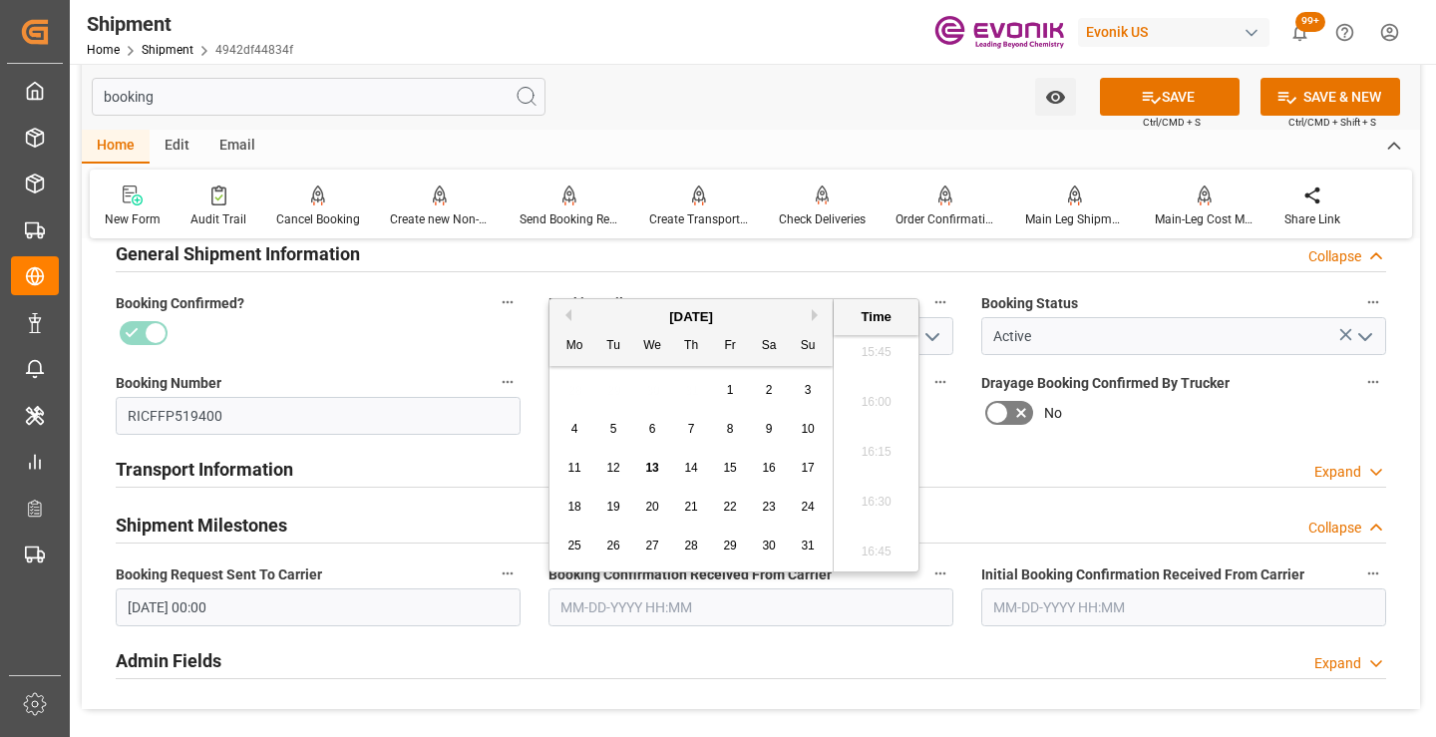
click at [652, 467] on span "13" at bounding box center [651, 468] width 13 height 14
type input "[DATE] 00:00"
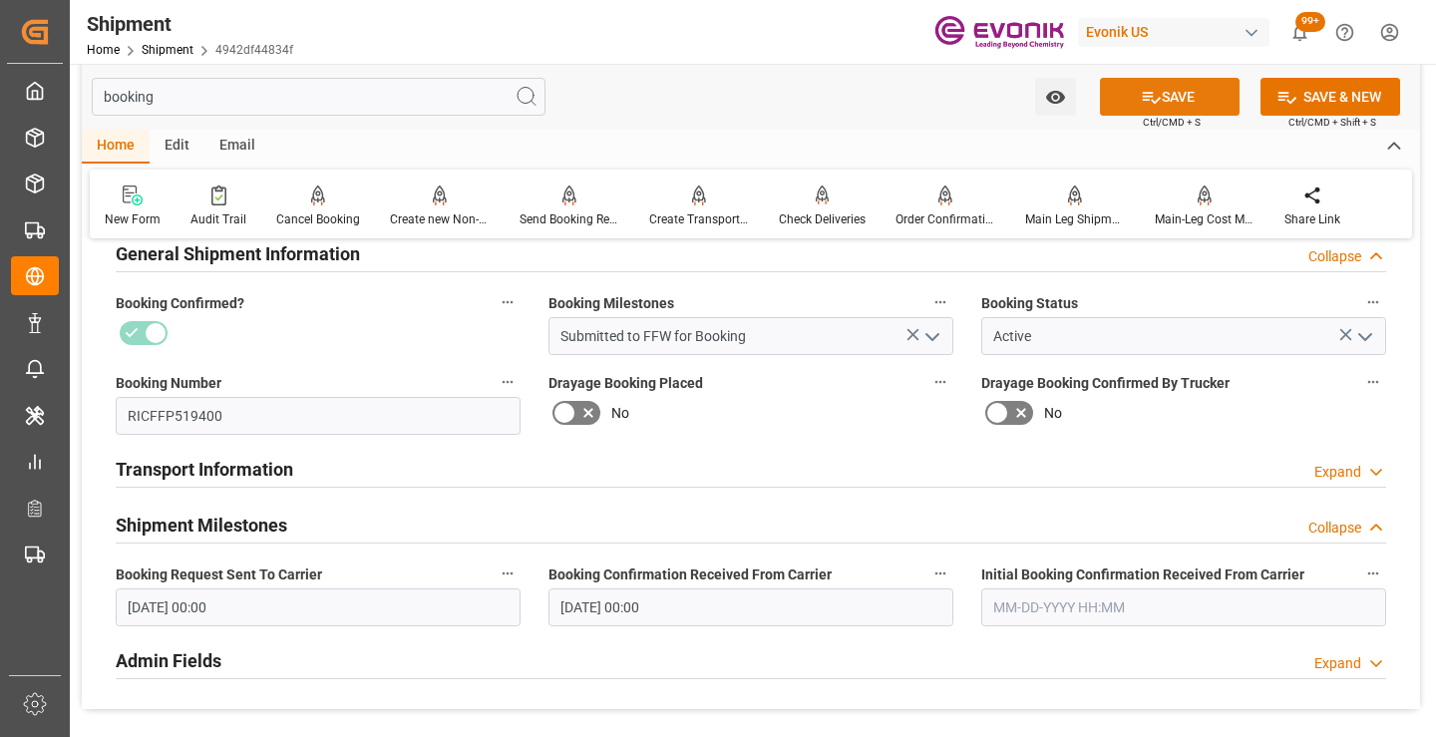
click at [1174, 90] on button "SAVE" at bounding box center [1170, 97] width 140 height 38
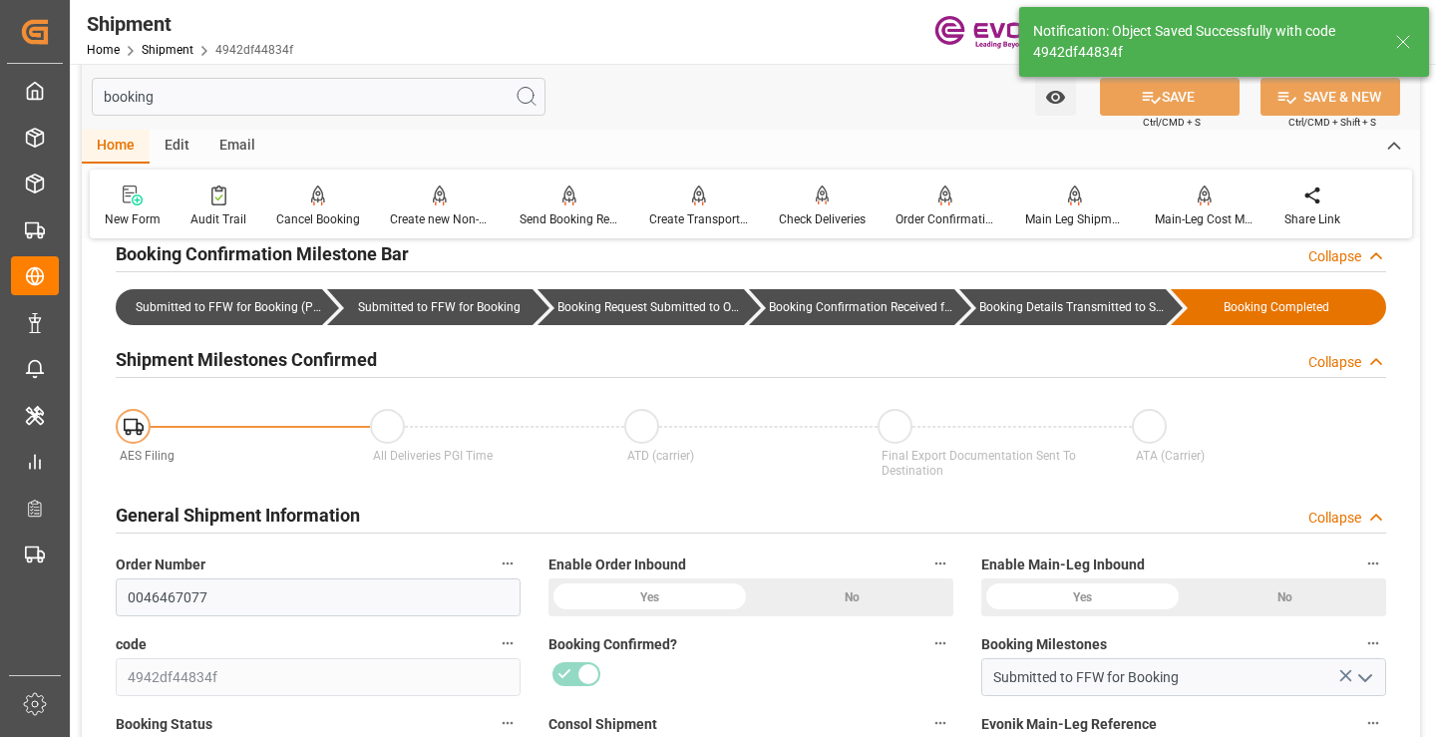
type input "Booking Details Transmitted to SAP"
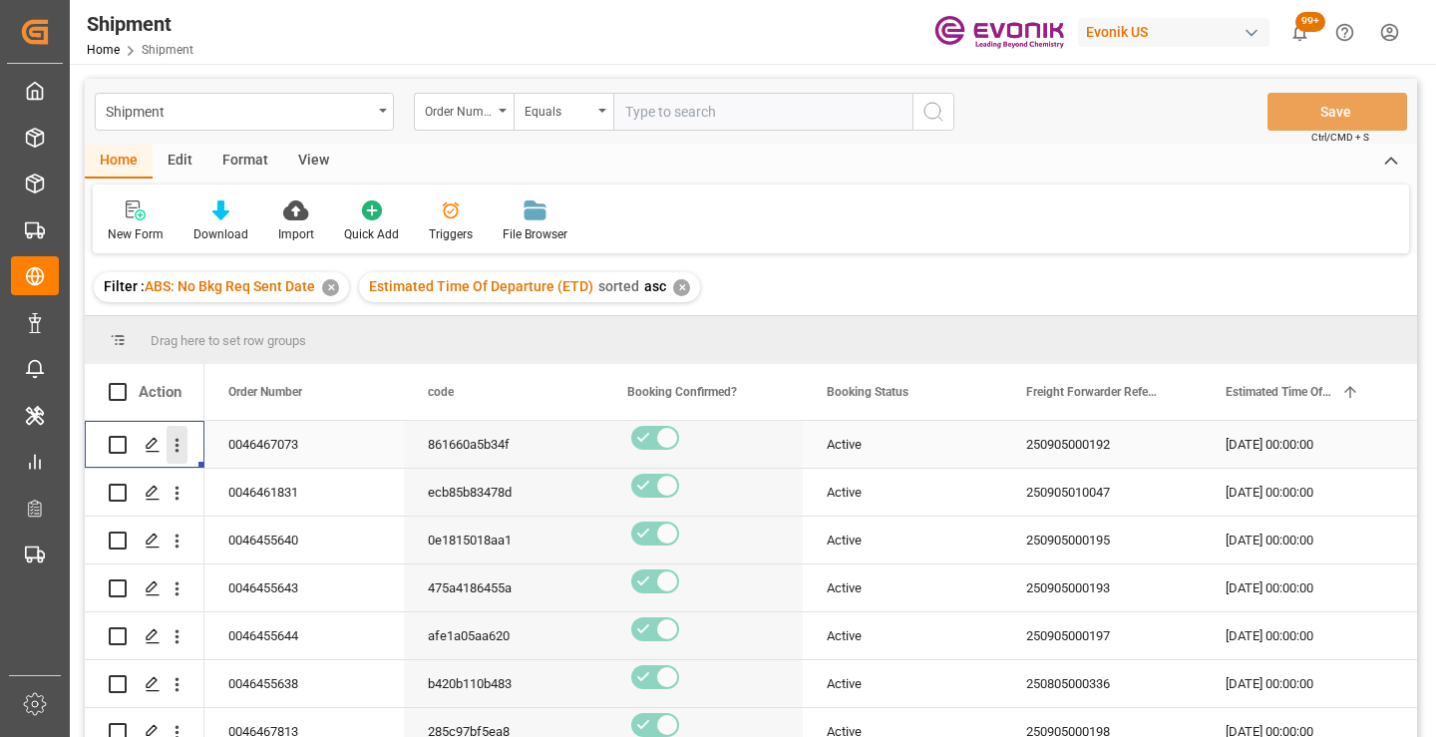
click at [177, 442] on icon "open menu" at bounding box center [178, 446] width 4 height 14
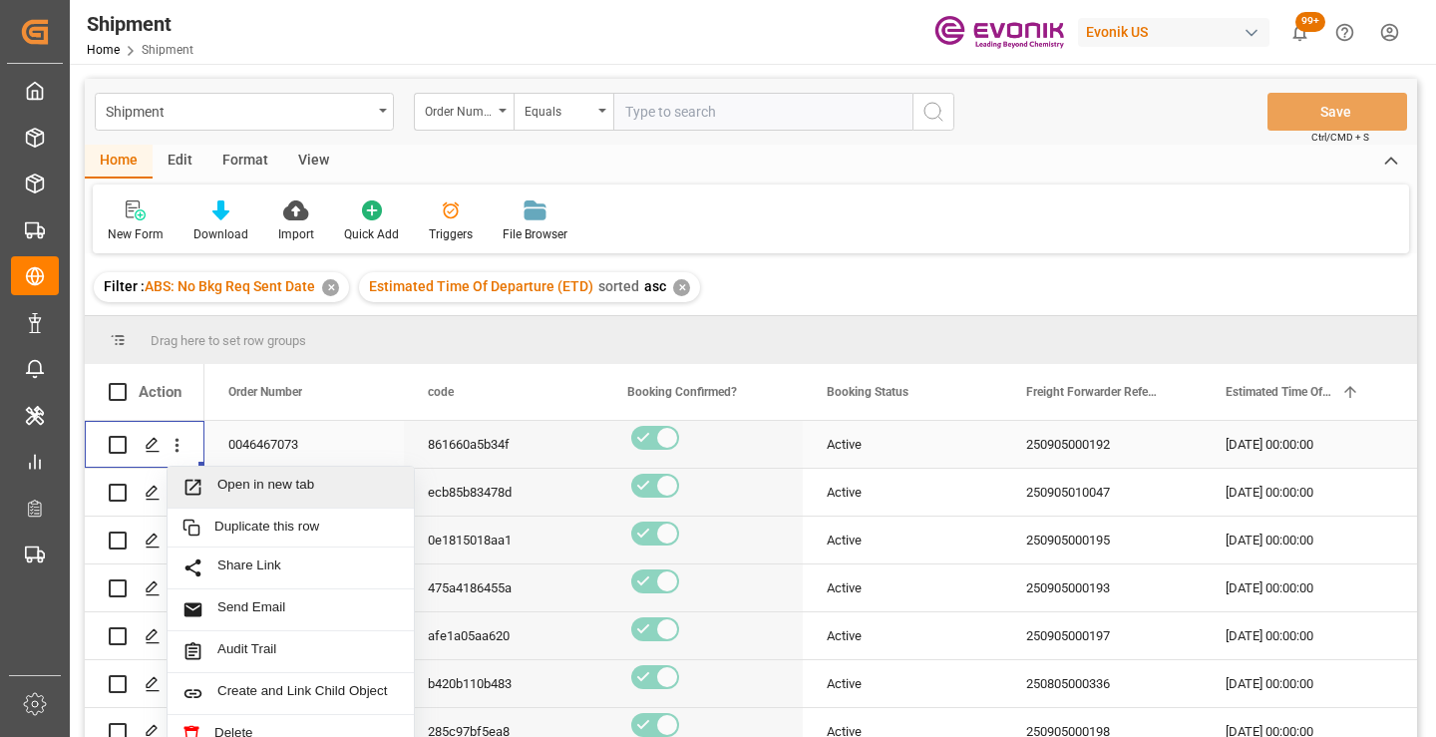
click at [257, 489] on span "Open in new tab" at bounding box center [308, 487] width 182 height 21
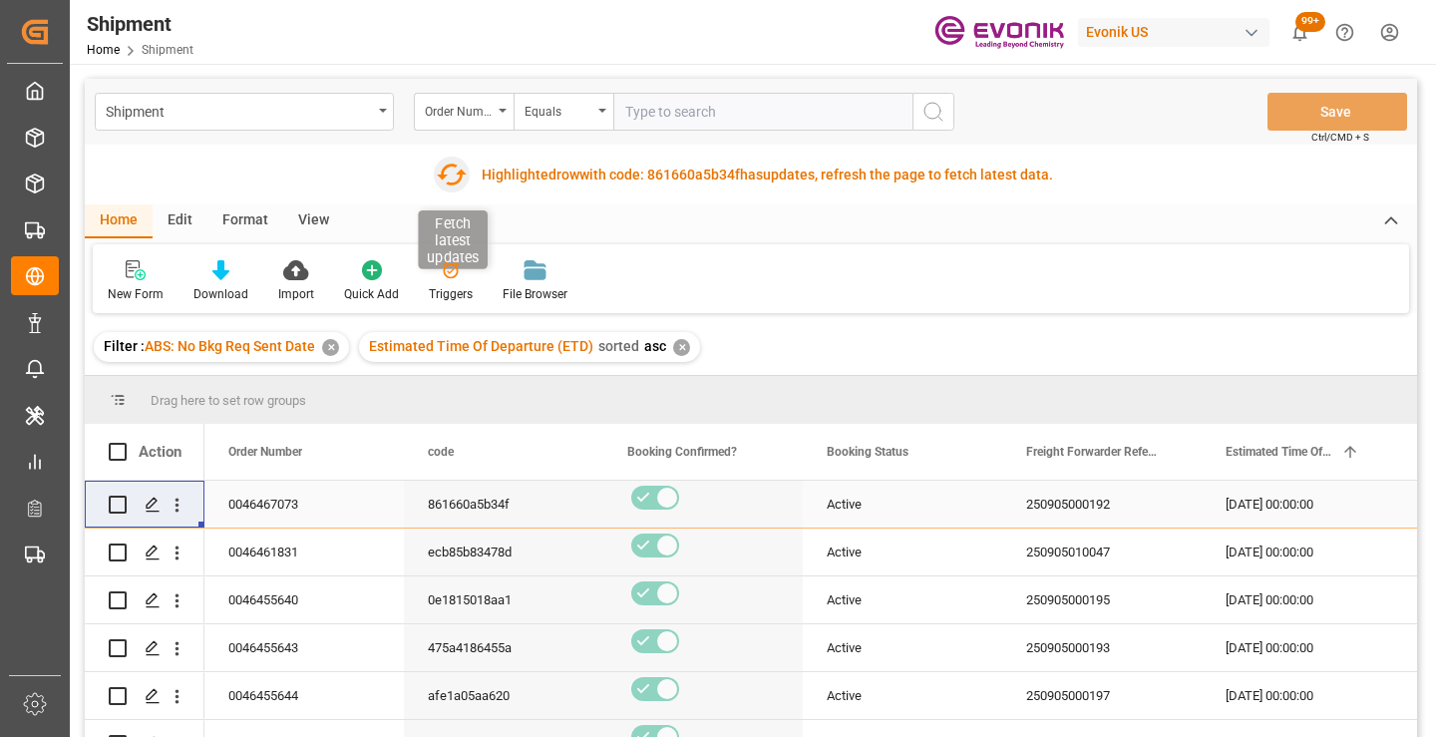
click at [450, 175] on icon "button" at bounding box center [451, 175] width 32 height 32
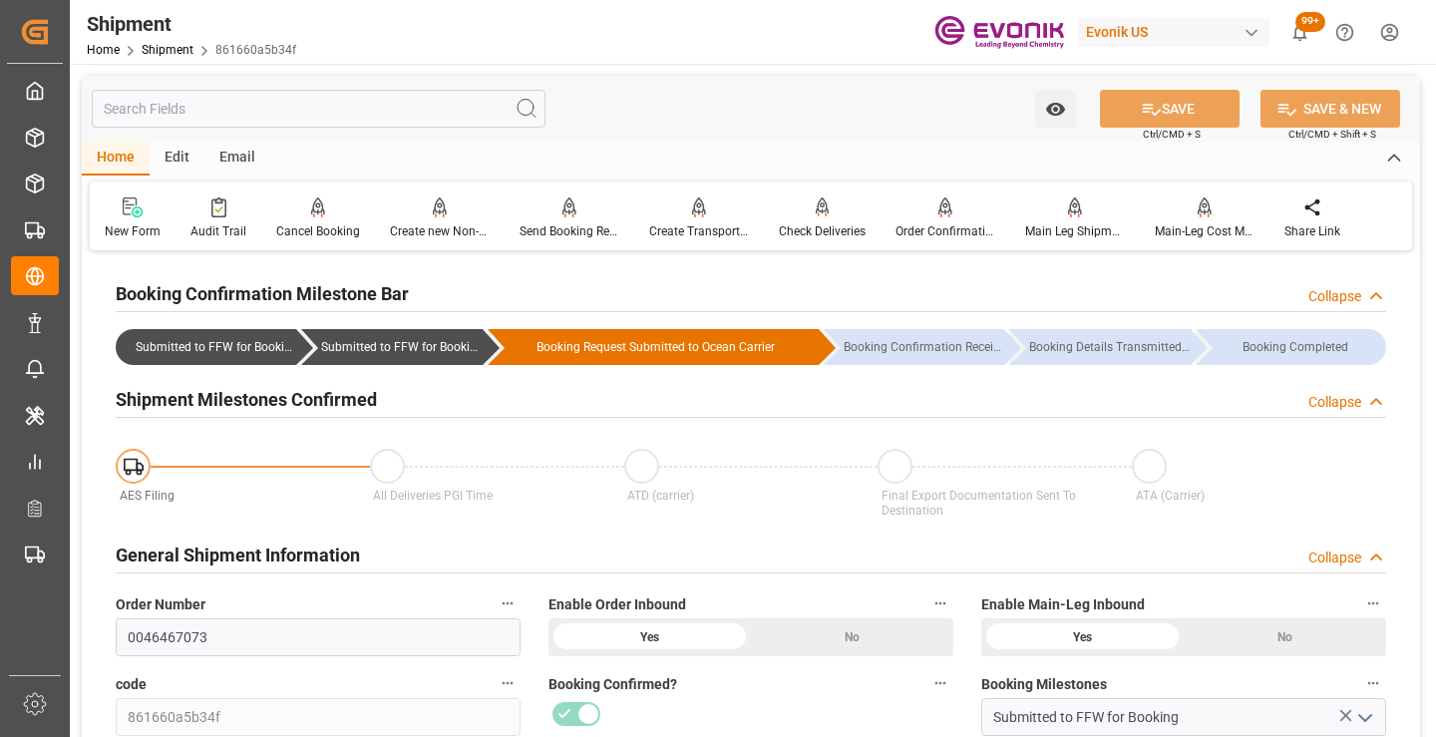
scroll to position [200, 0]
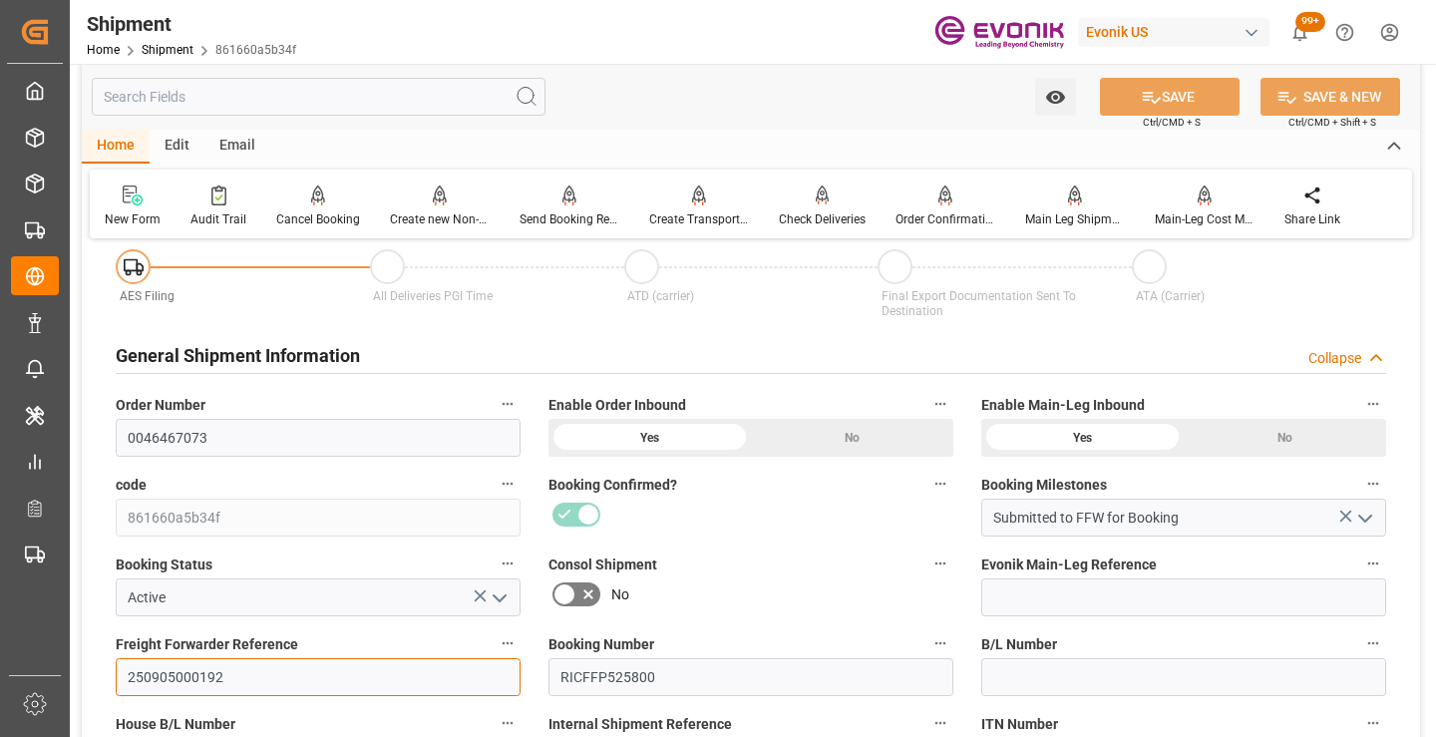
click at [186, 677] on input "250905000192" at bounding box center [318, 677] width 405 height 38
click at [370, 90] on input "text" at bounding box center [319, 97] width 454 height 38
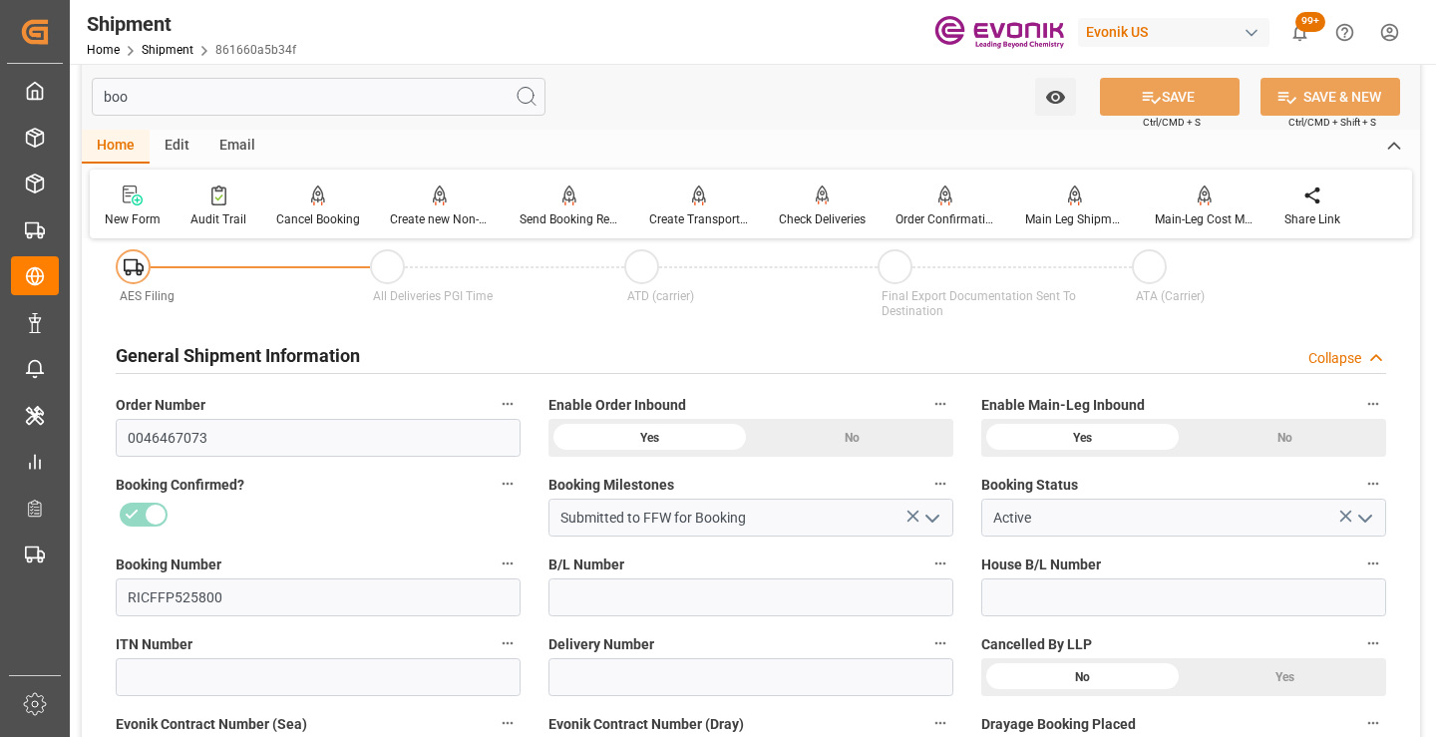
scroll to position [0, 0]
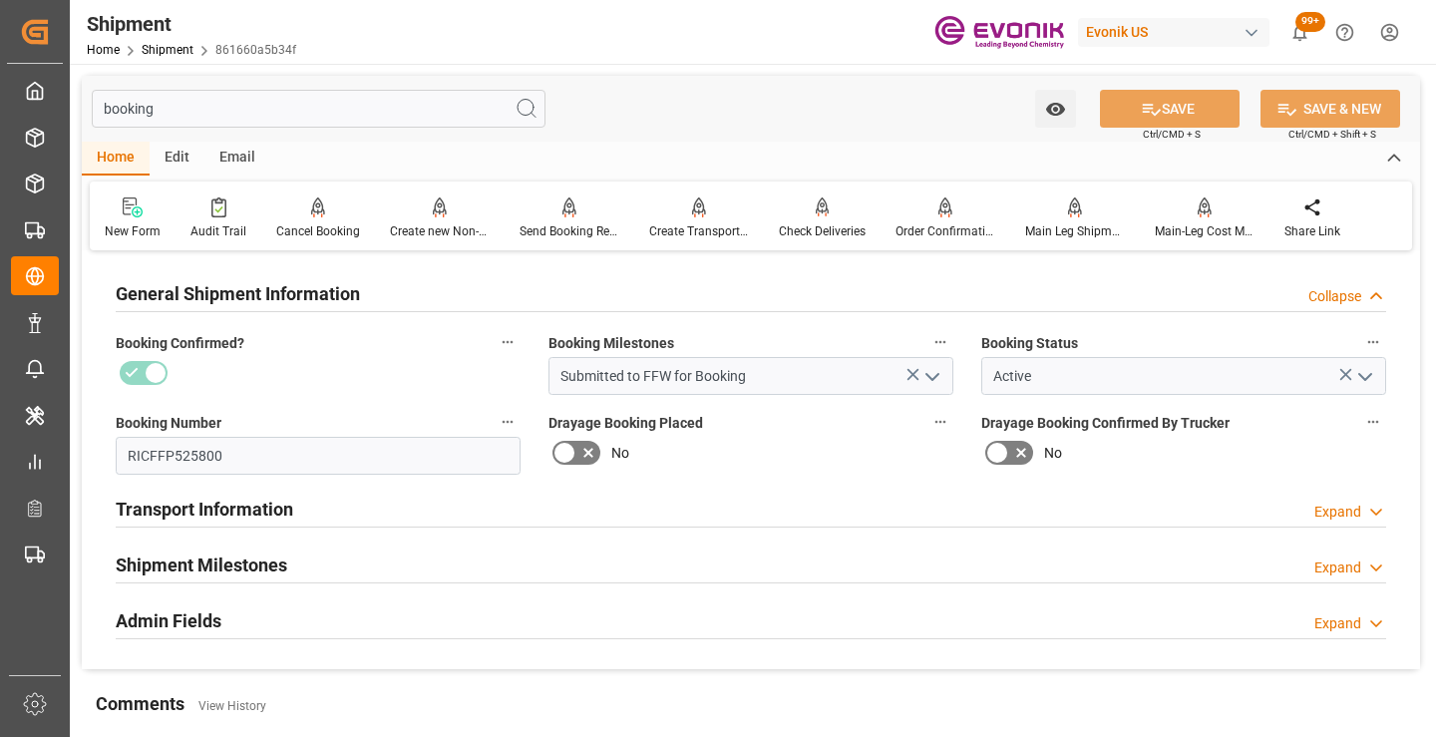
type input "booking"
click at [294, 556] on div "Shipment Milestones Expand" at bounding box center [751, 564] width 1271 height 38
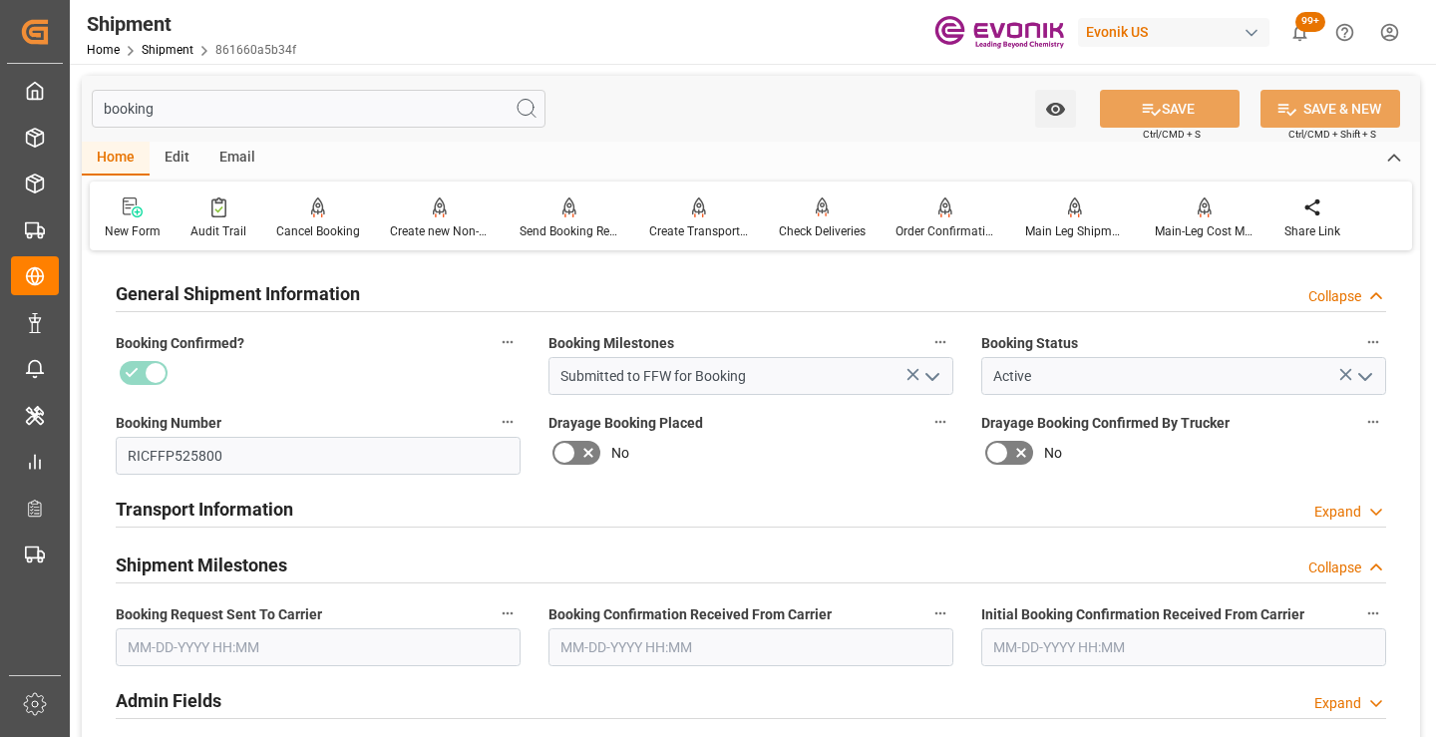
click at [242, 639] on input "text" at bounding box center [318, 647] width 405 height 38
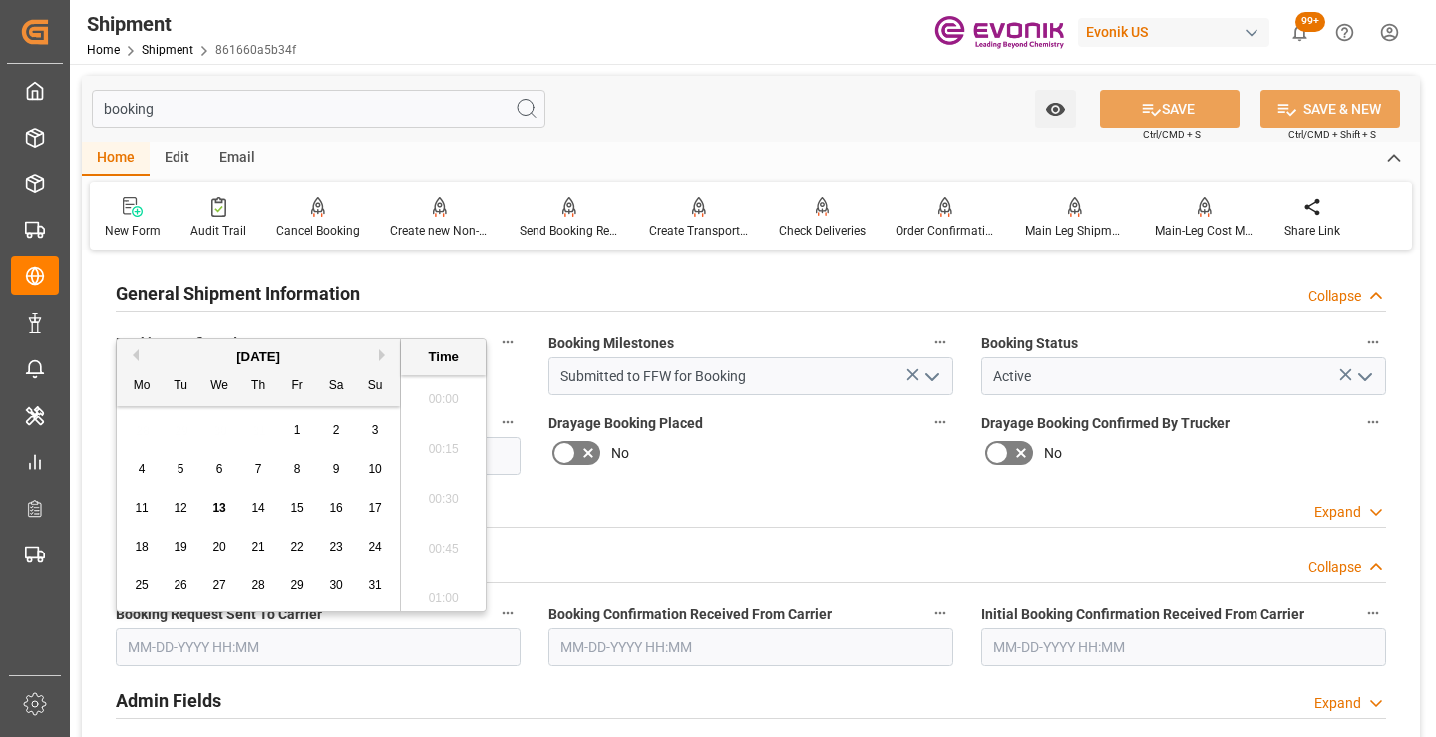
scroll to position [3149, 0]
click at [219, 509] on span "13" at bounding box center [218, 508] width 13 height 14
type input "[DATE] 00:00"
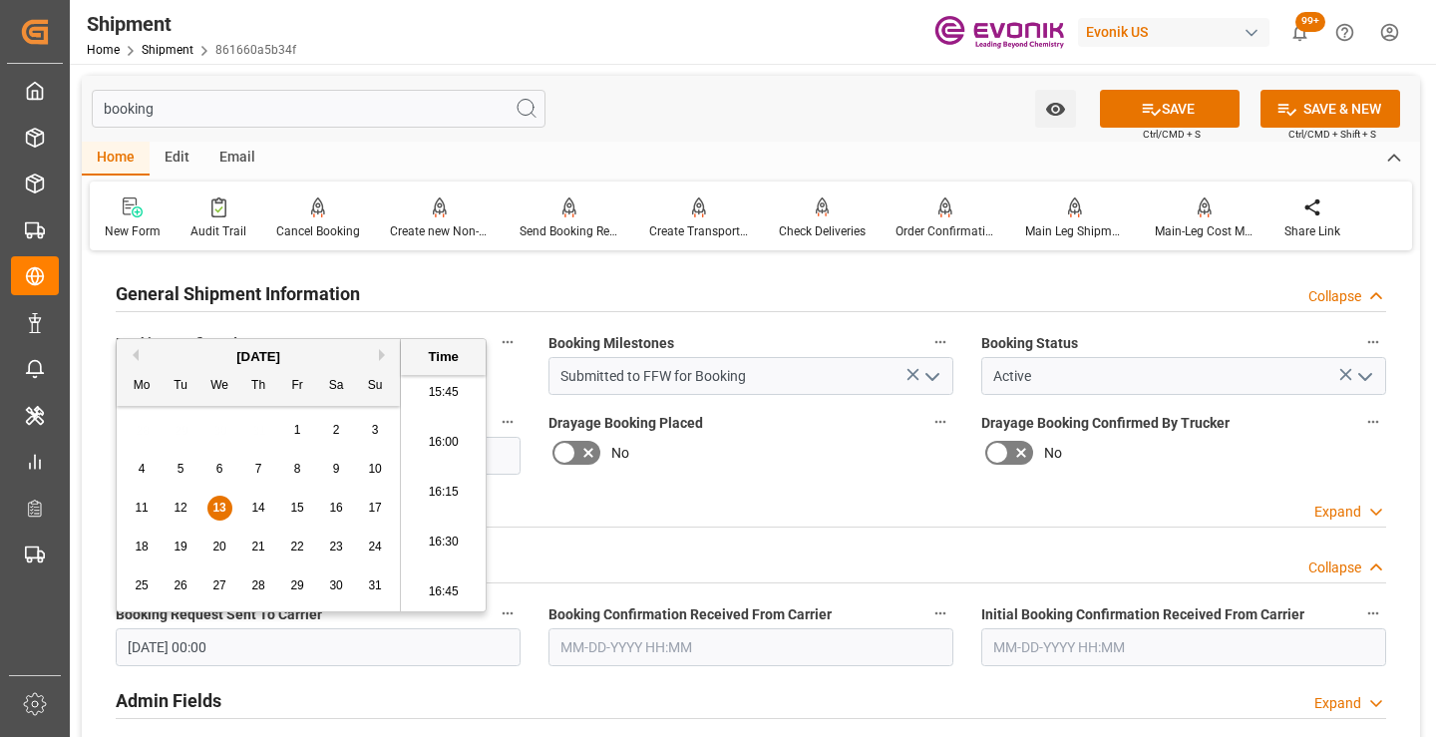
click at [651, 652] on input "text" at bounding box center [751, 647] width 405 height 38
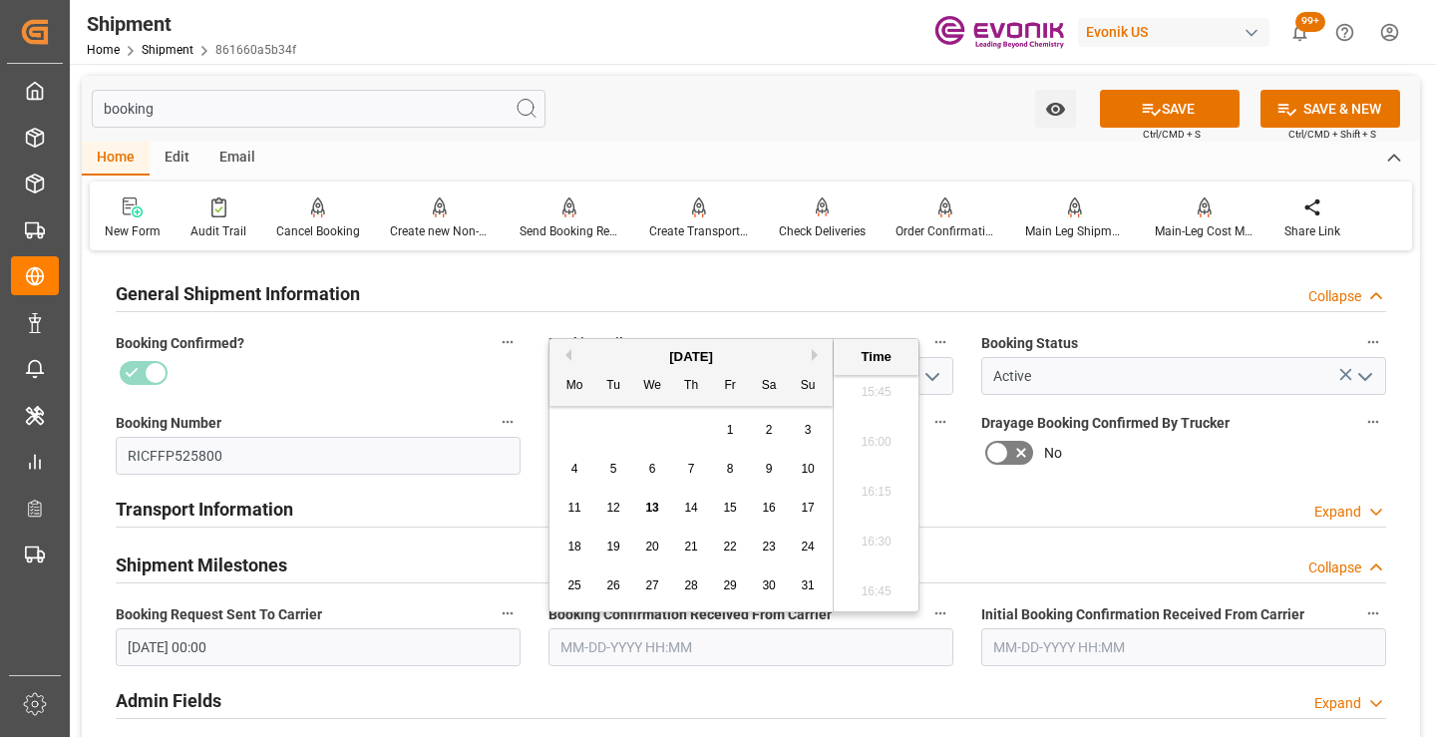
click at [652, 503] on span "13" at bounding box center [651, 508] width 13 height 14
type input "[DATE] 00:00"
click at [1157, 113] on icon at bounding box center [1151, 109] width 21 height 21
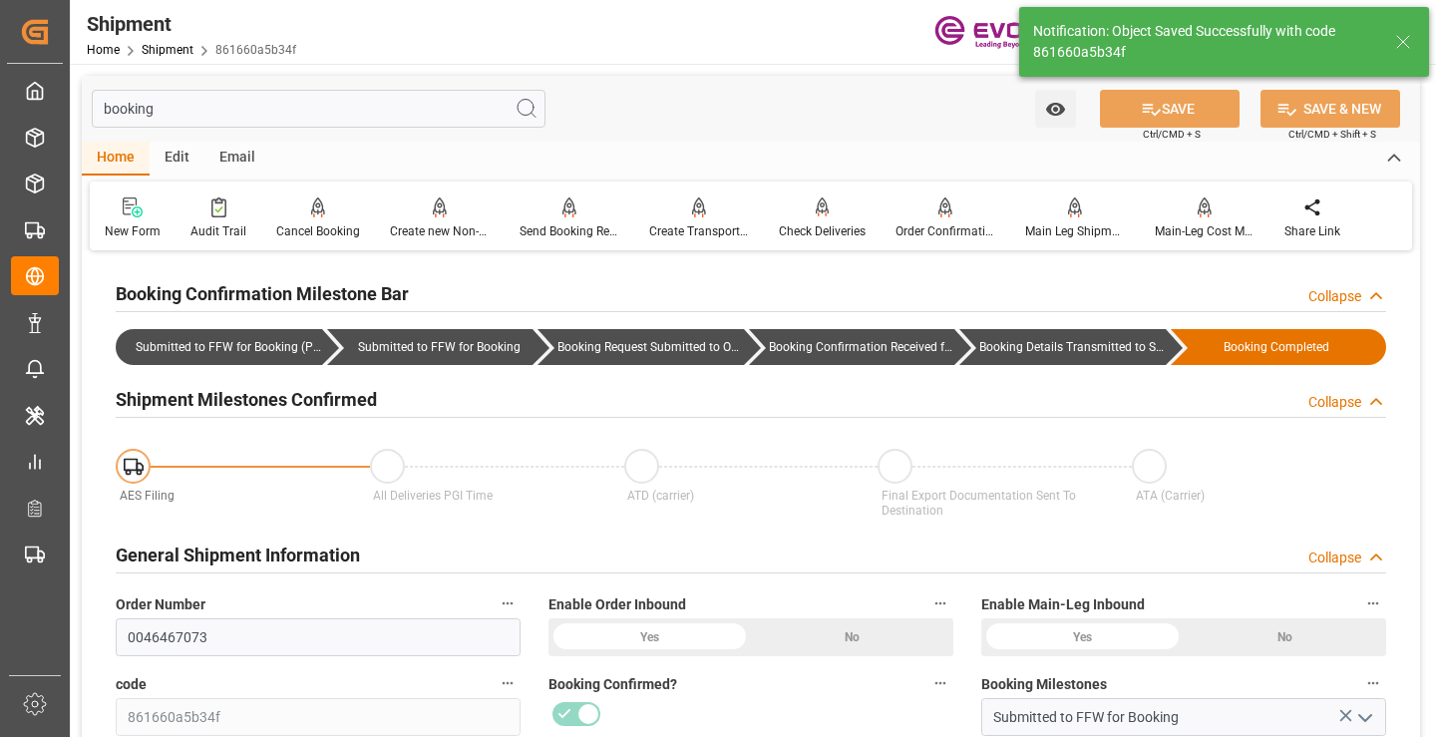
type input "Booking Details Transmitted to SAP"
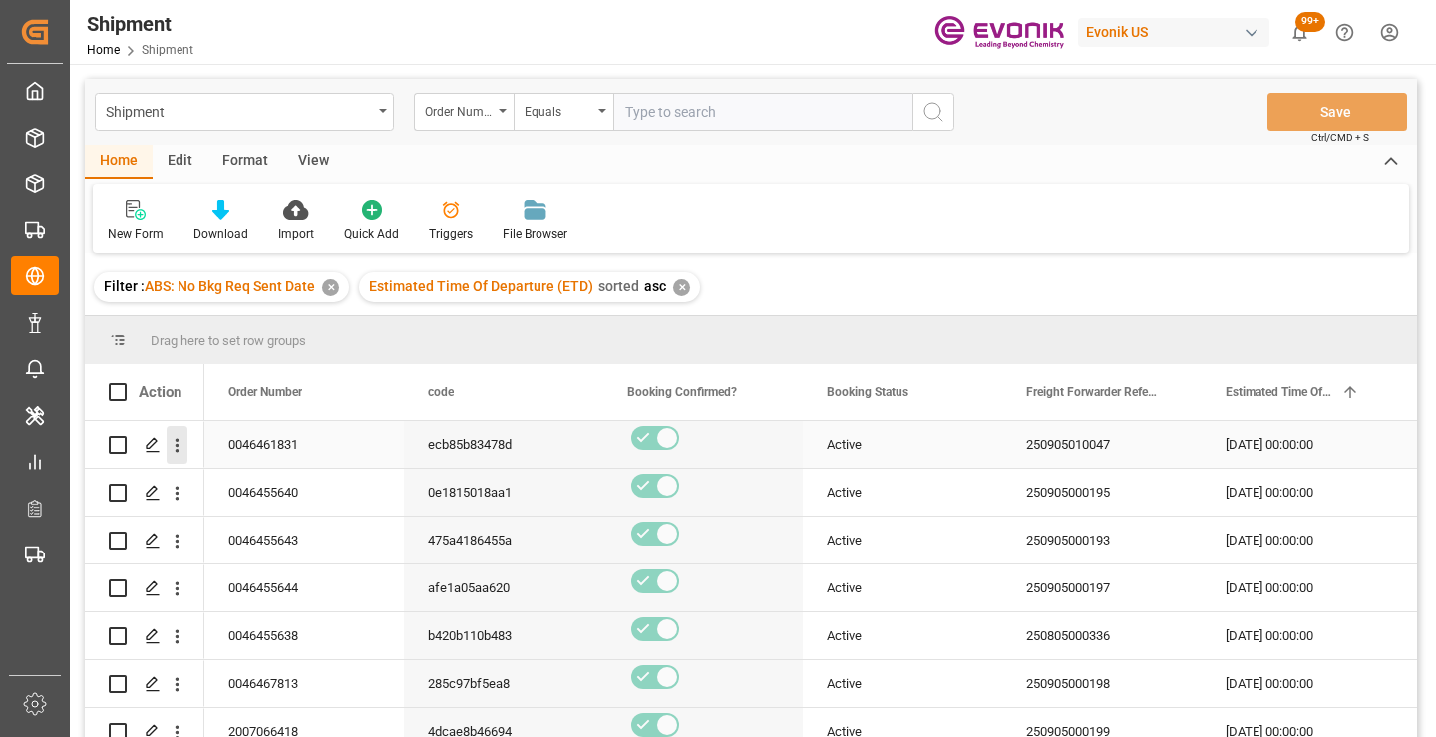
click at [180, 444] on icon "open menu" at bounding box center [177, 445] width 21 height 21
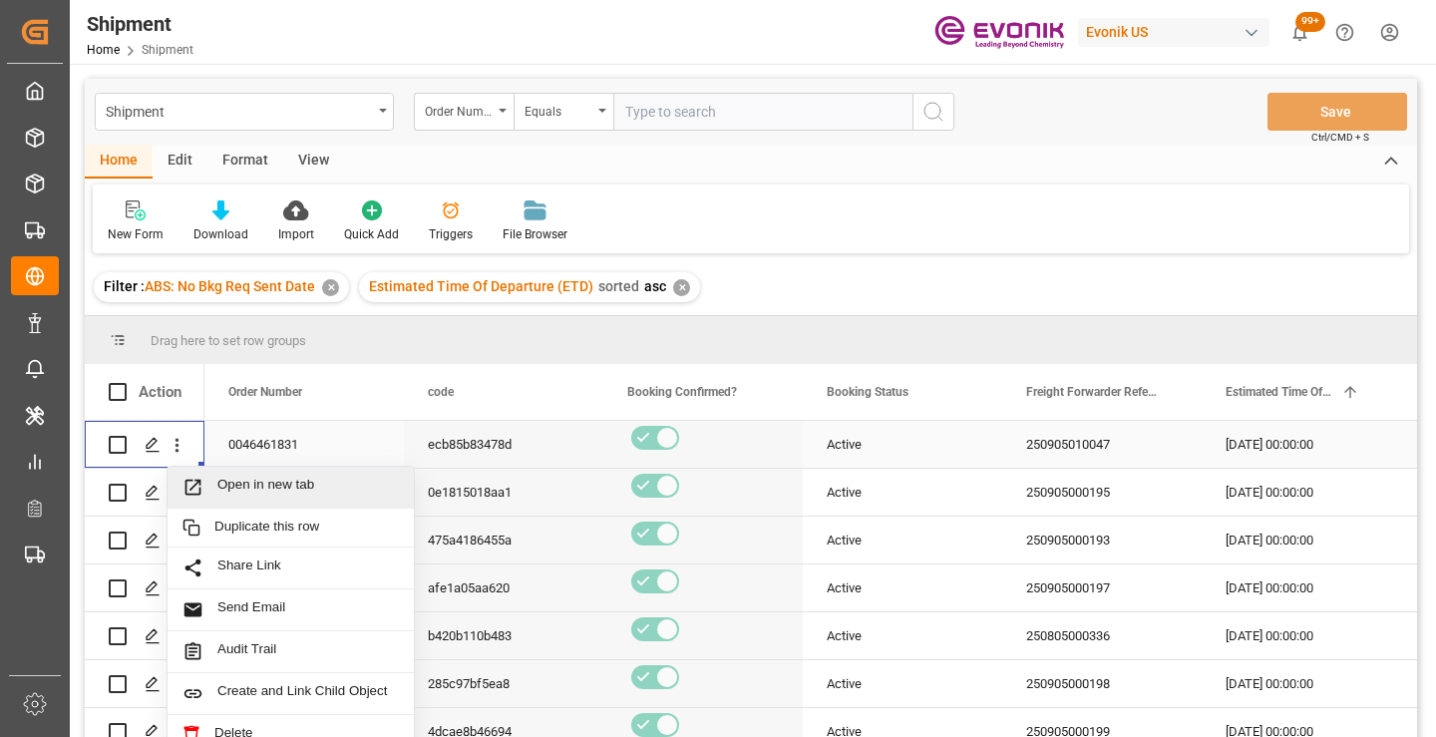
click at [242, 490] on span "Open in new tab" at bounding box center [308, 487] width 182 height 21
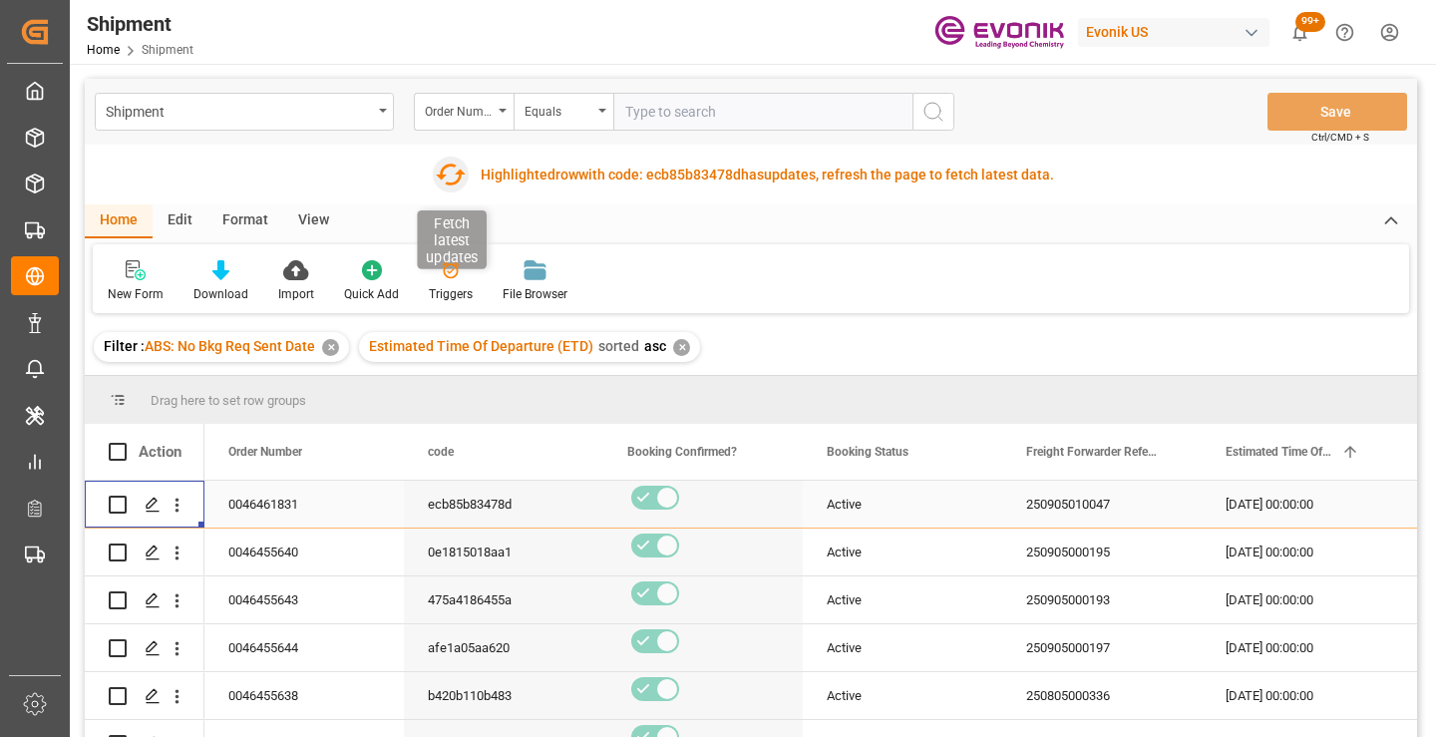
click at [448, 179] on icon "button" at bounding box center [450, 175] width 32 height 32
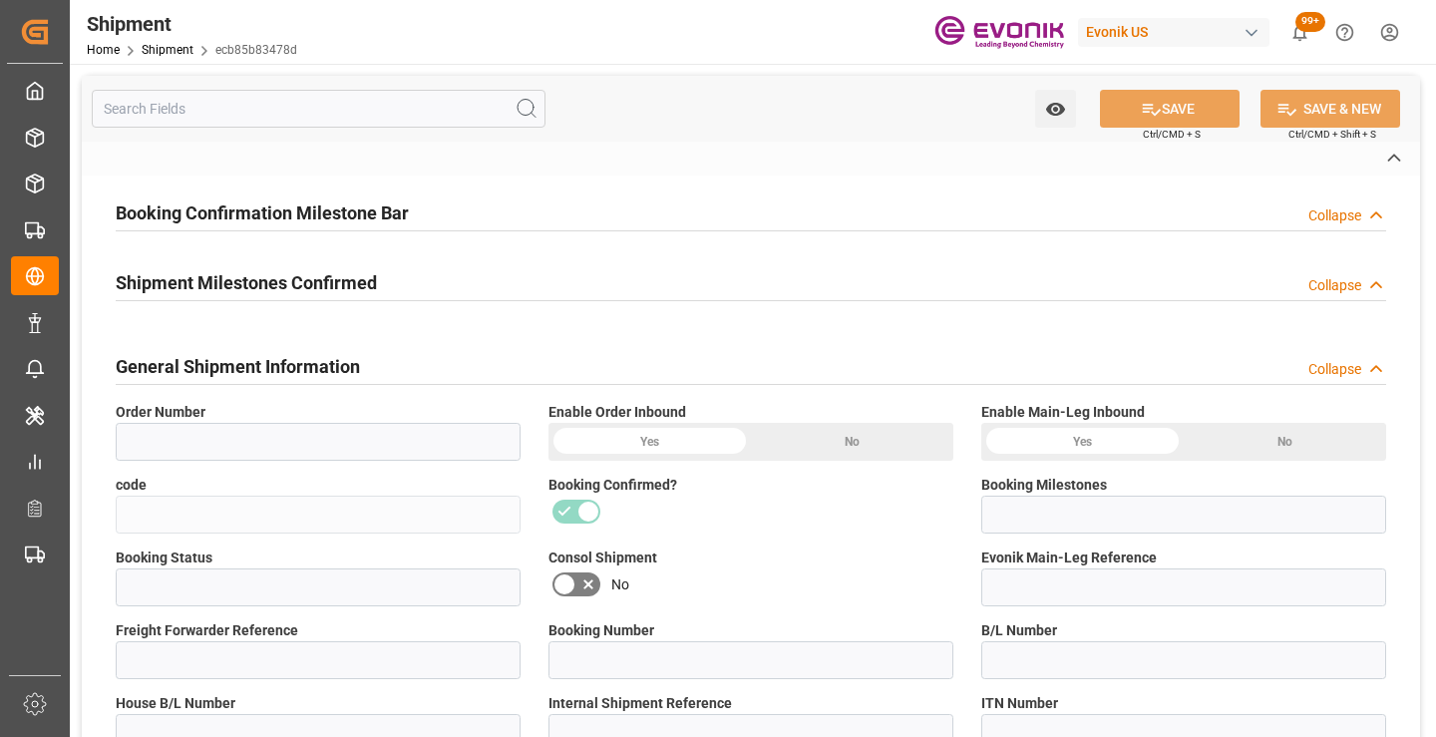
type input "0046461831"
type input "ecb85b83478d"
type input "Submitted to FFW for Booking"
type input "Active"
type input "250905010047"
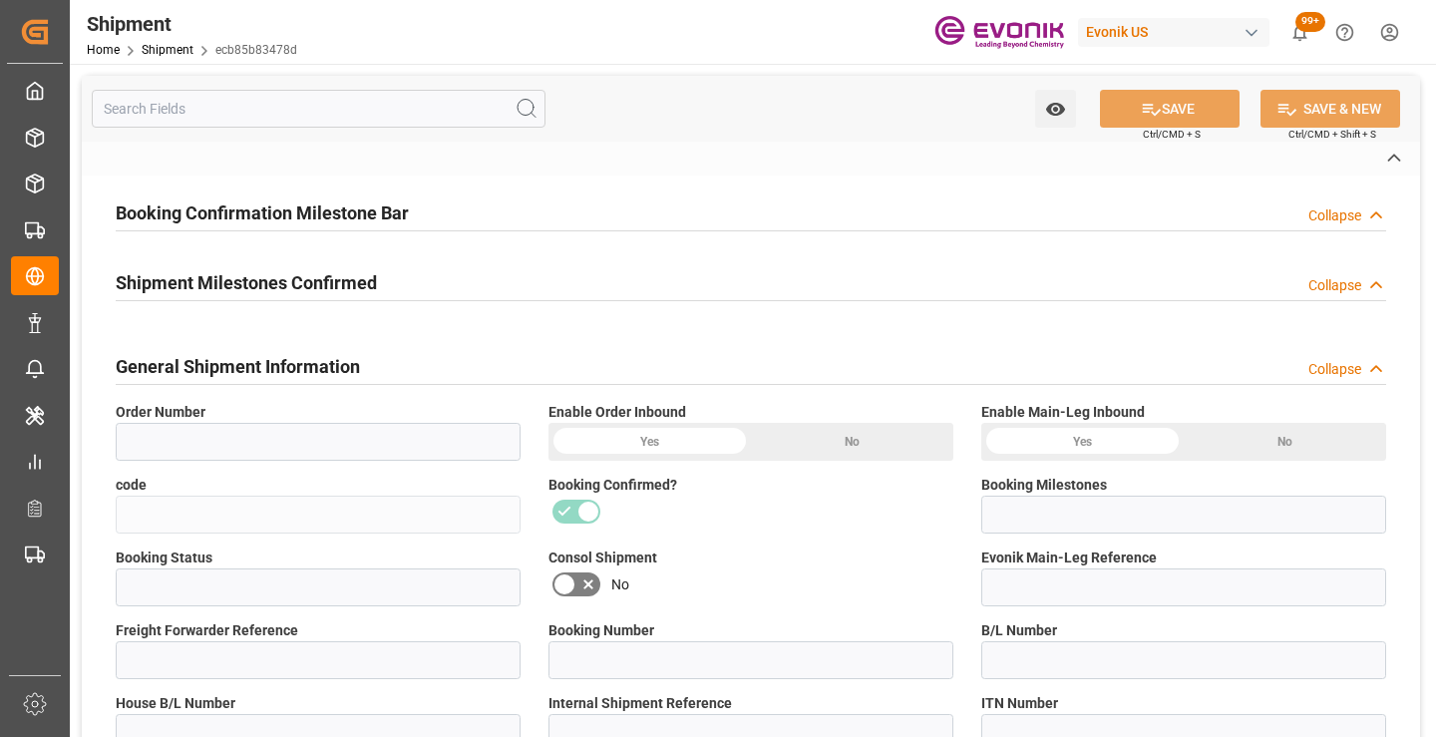
type input "83384490"
type input "P2P"
type input "41"
type input "LCL"
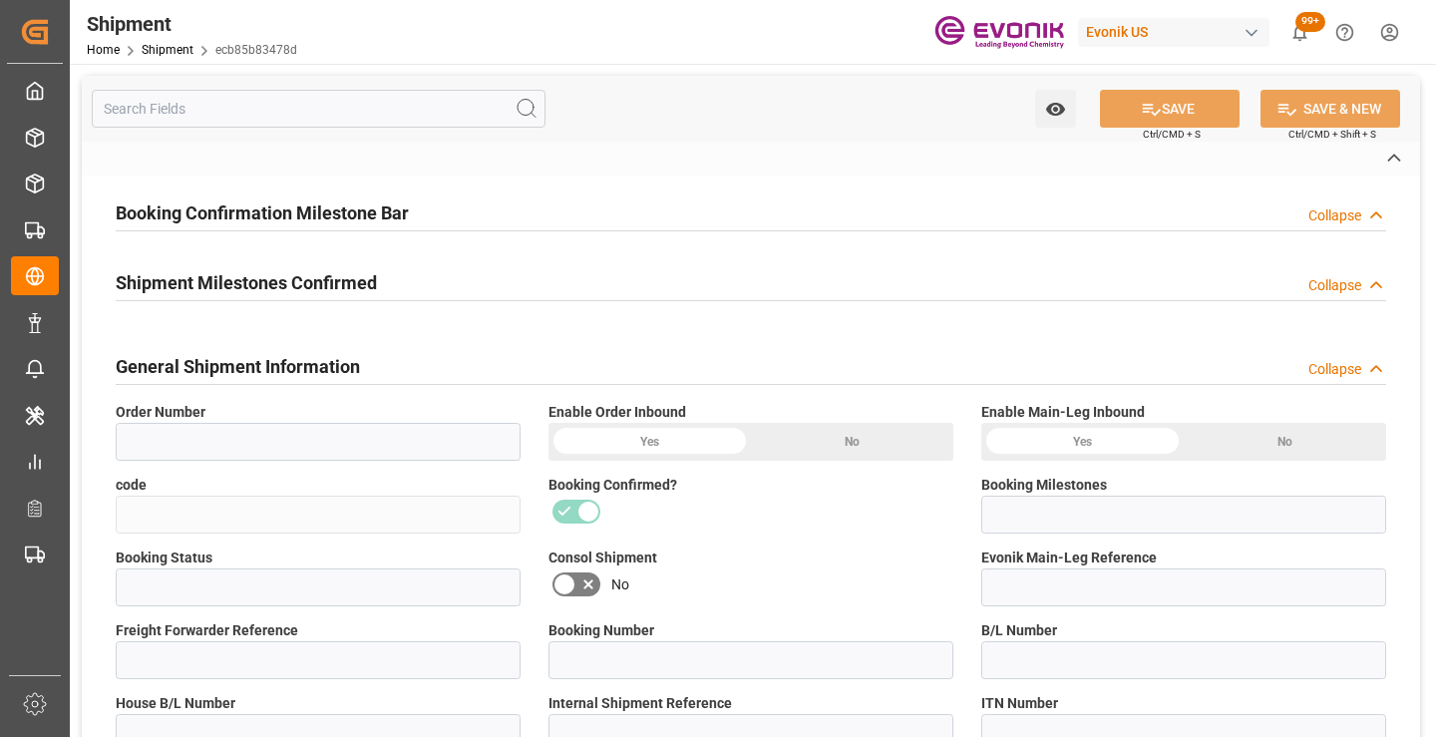
type input "0008"
type input "LCL"
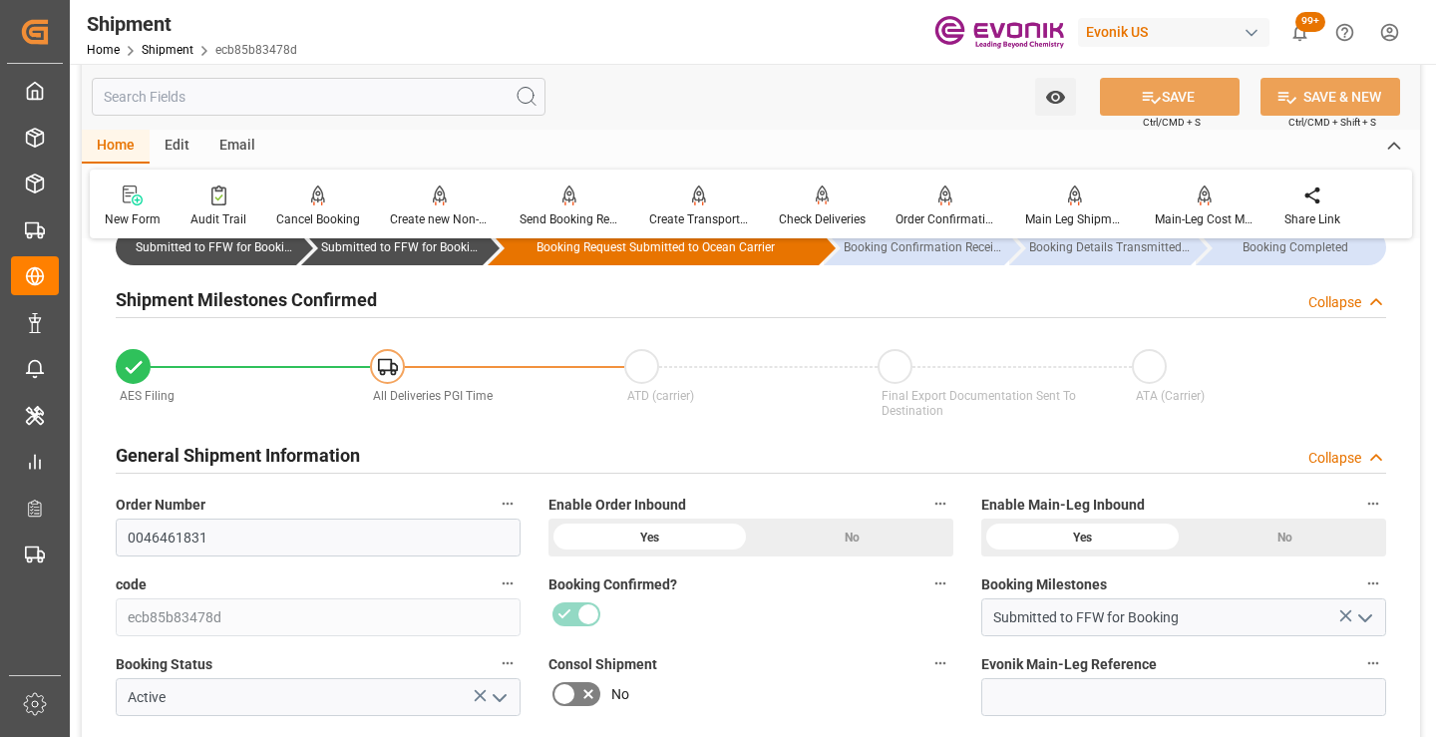
scroll to position [200, 0]
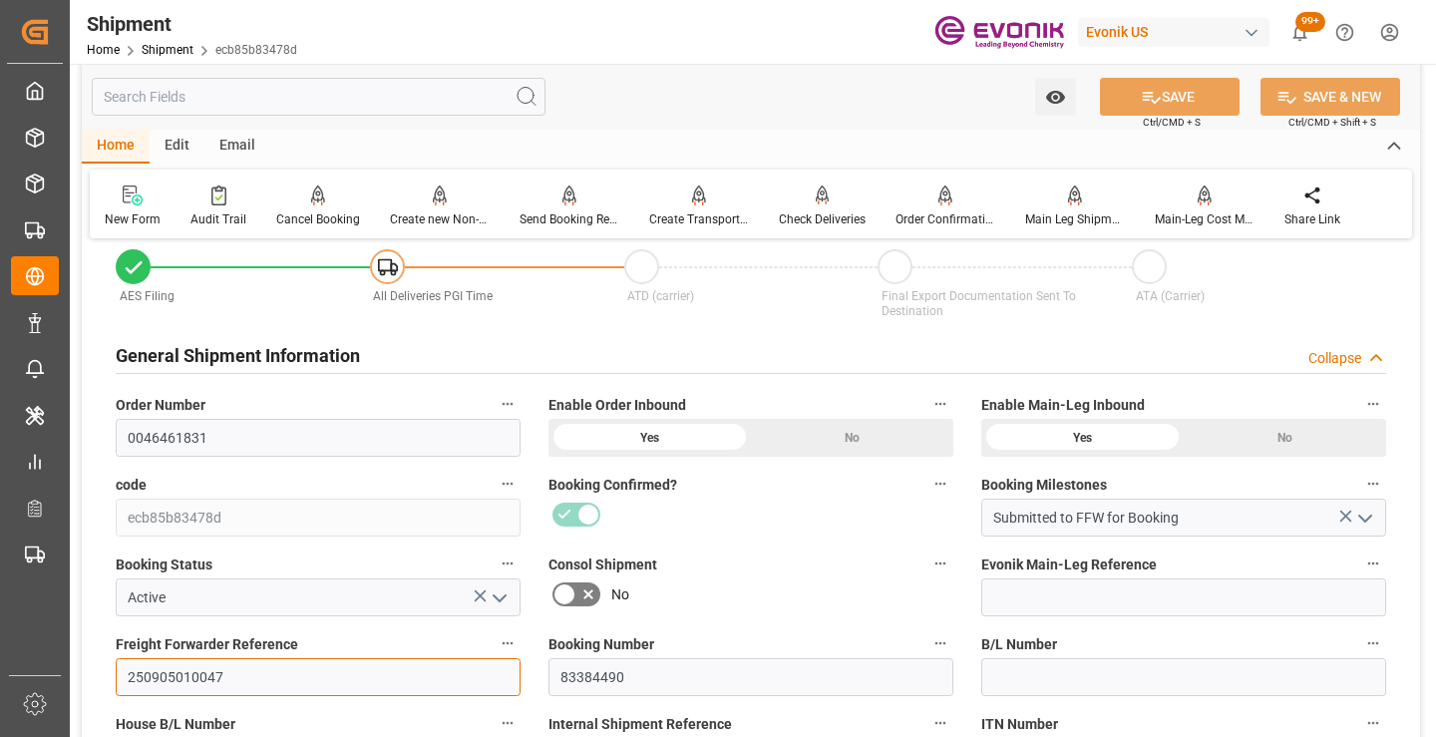
click at [181, 676] on input "250905010047" at bounding box center [318, 677] width 405 height 38
click at [363, 88] on input "text" at bounding box center [319, 97] width 454 height 38
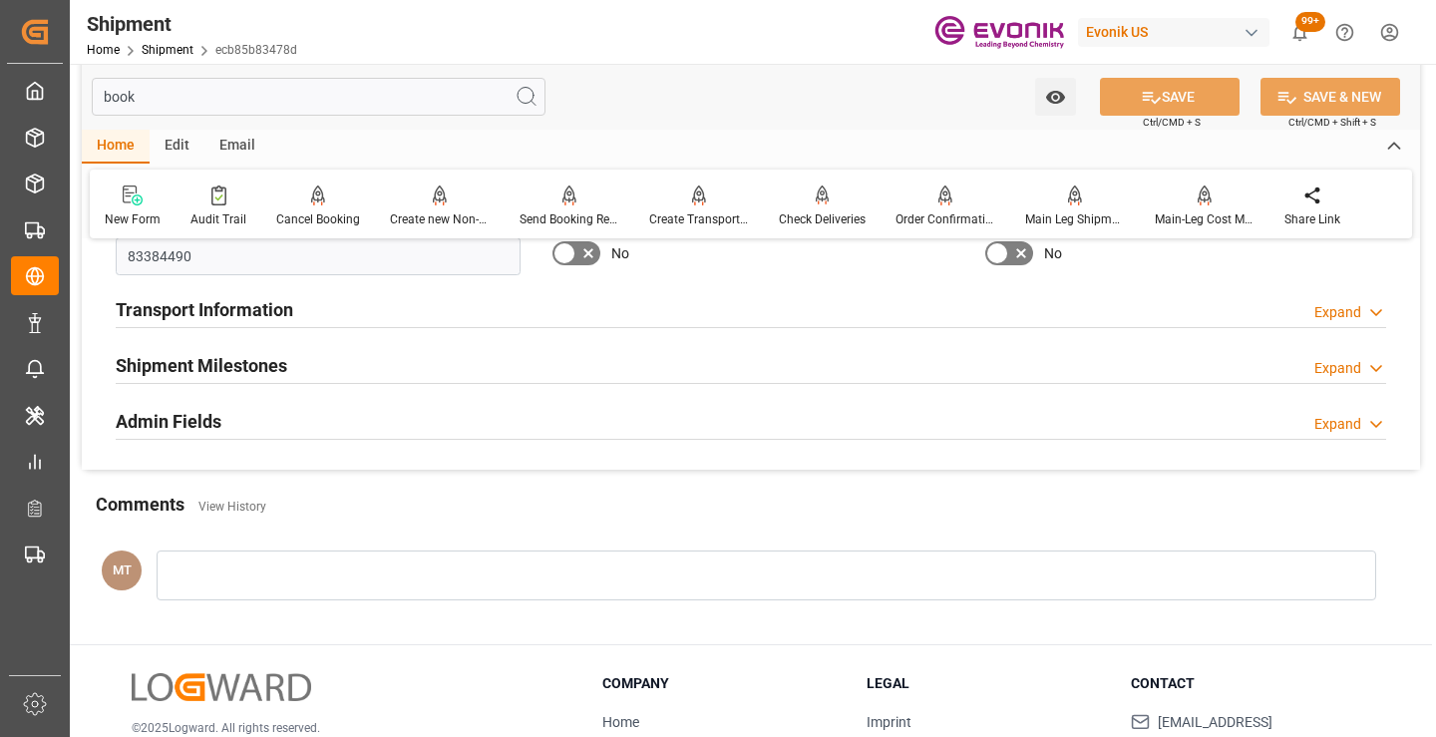
scroll to position [0, 0]
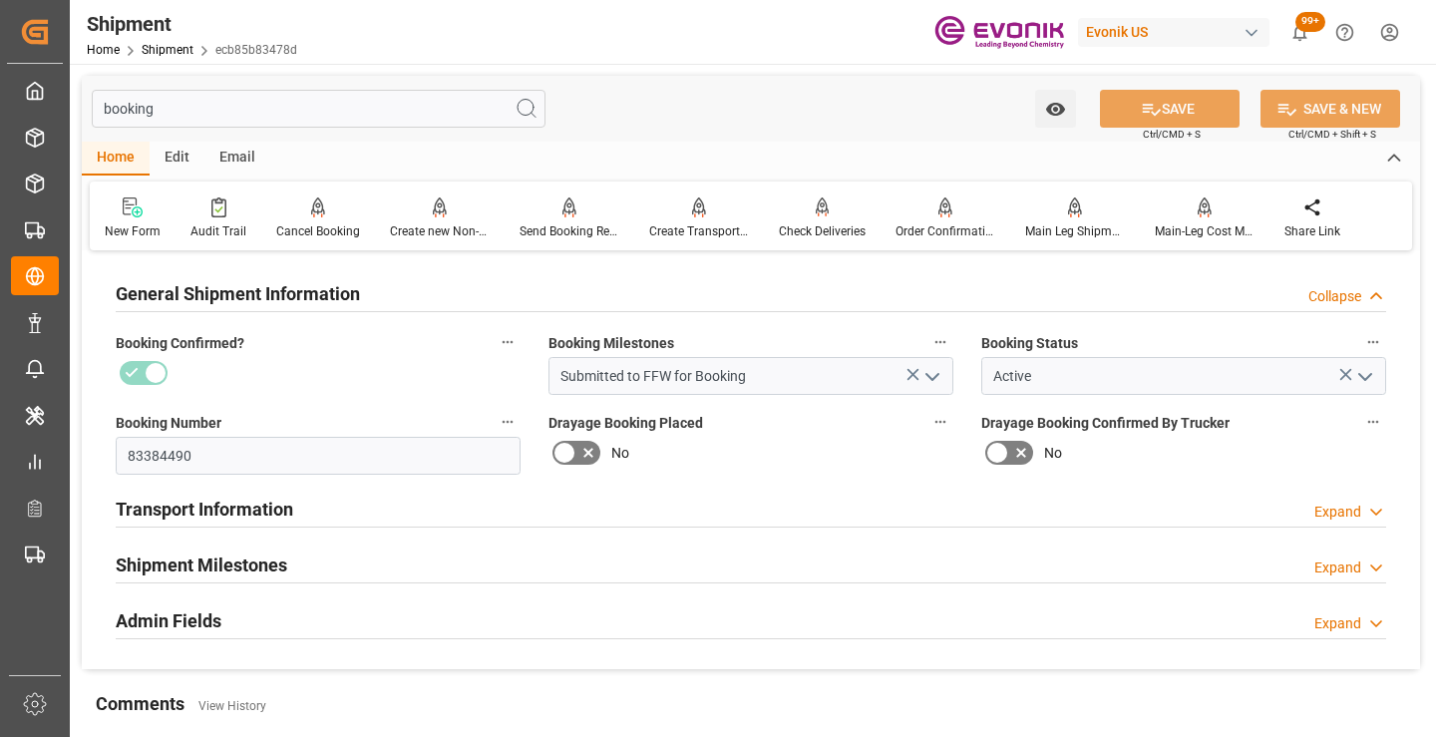
type input "booking"
click at [298, 585] on div "Shipment Milestones Expand" at bounding box center [751, 566] width 1299 height 56
click at [300, 565] on div "Shipment Milestones Expand" at bounding box center [751, 564] width 1271 height 38
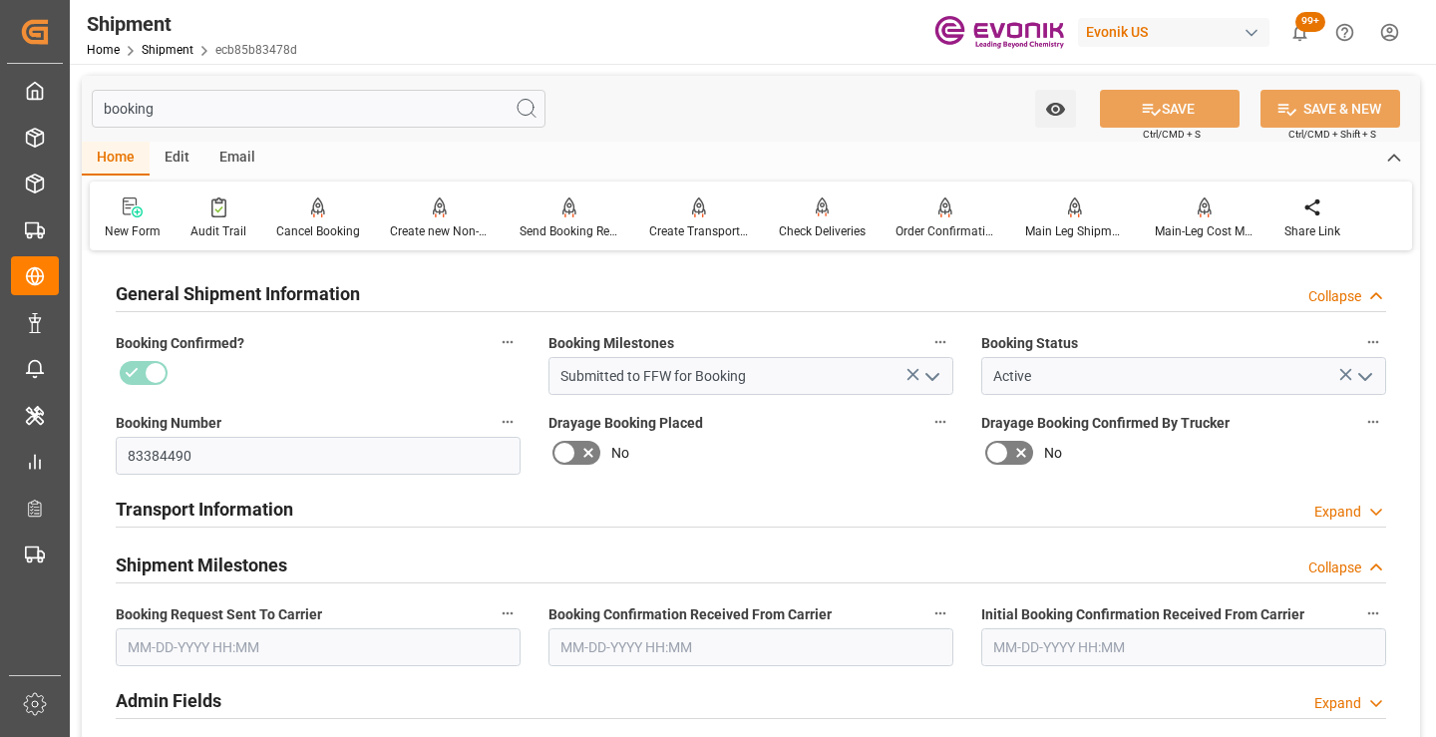
click at [283, 633] on input "text" at bounding box center [318, 647] width 405 height 38
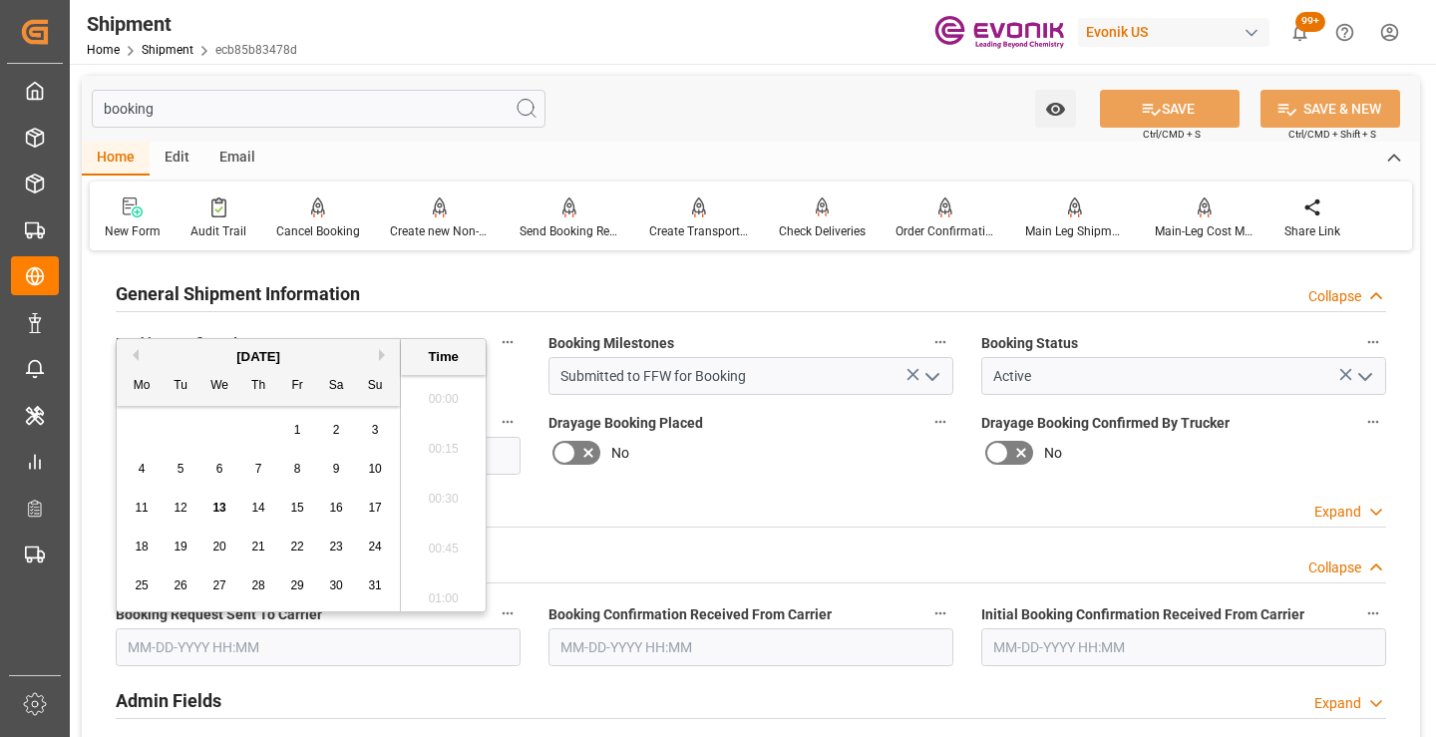
scroll to position [3149, 0]
click at [382, 469] on div "10" at bounding box center [375, 470] width 25 height 24
type input "08-10-2025 00:00"
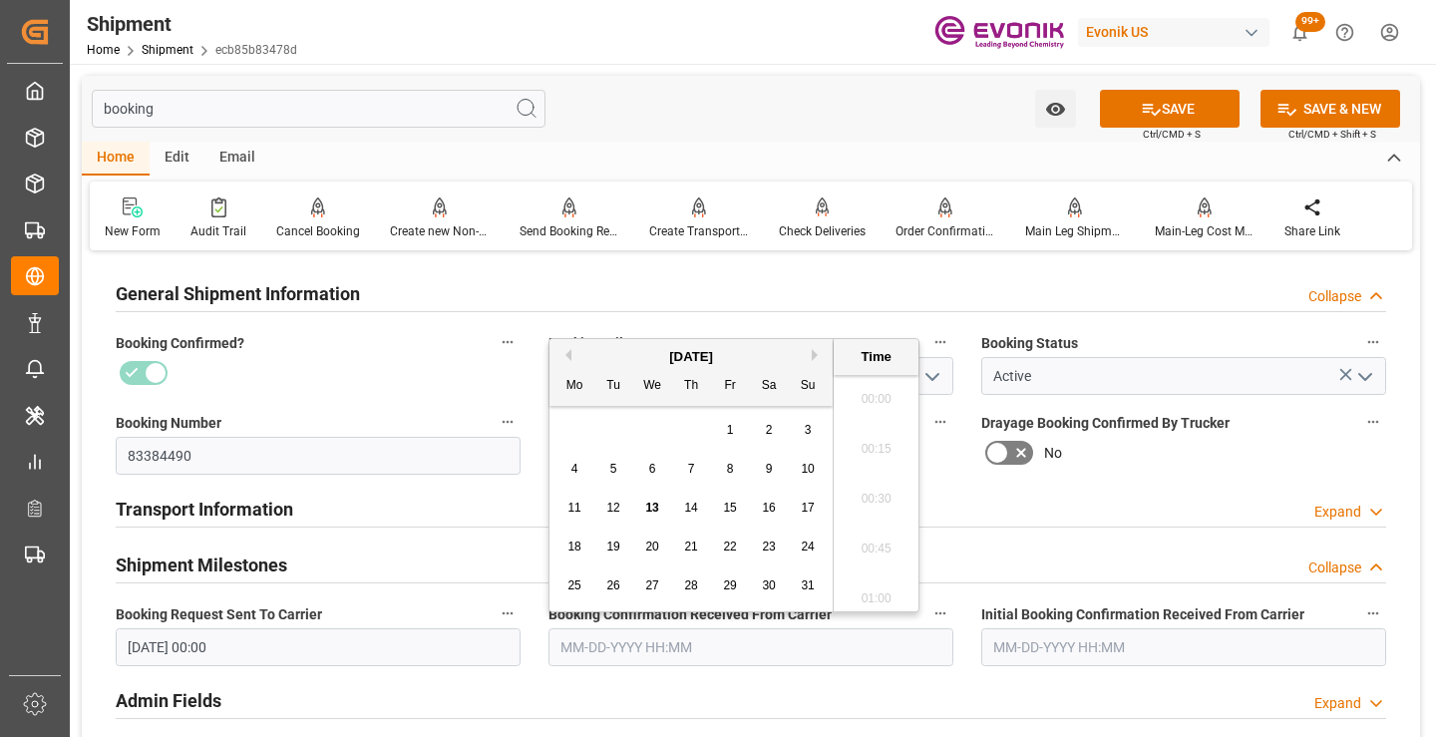
click at [743, 651] on input "text" at bounding box center [751, 647] width 405 height 38
click at [576, 508] on span "11" at bounding box center [574, 508] width 13 height 14
type input "08-11-2025 00:00"
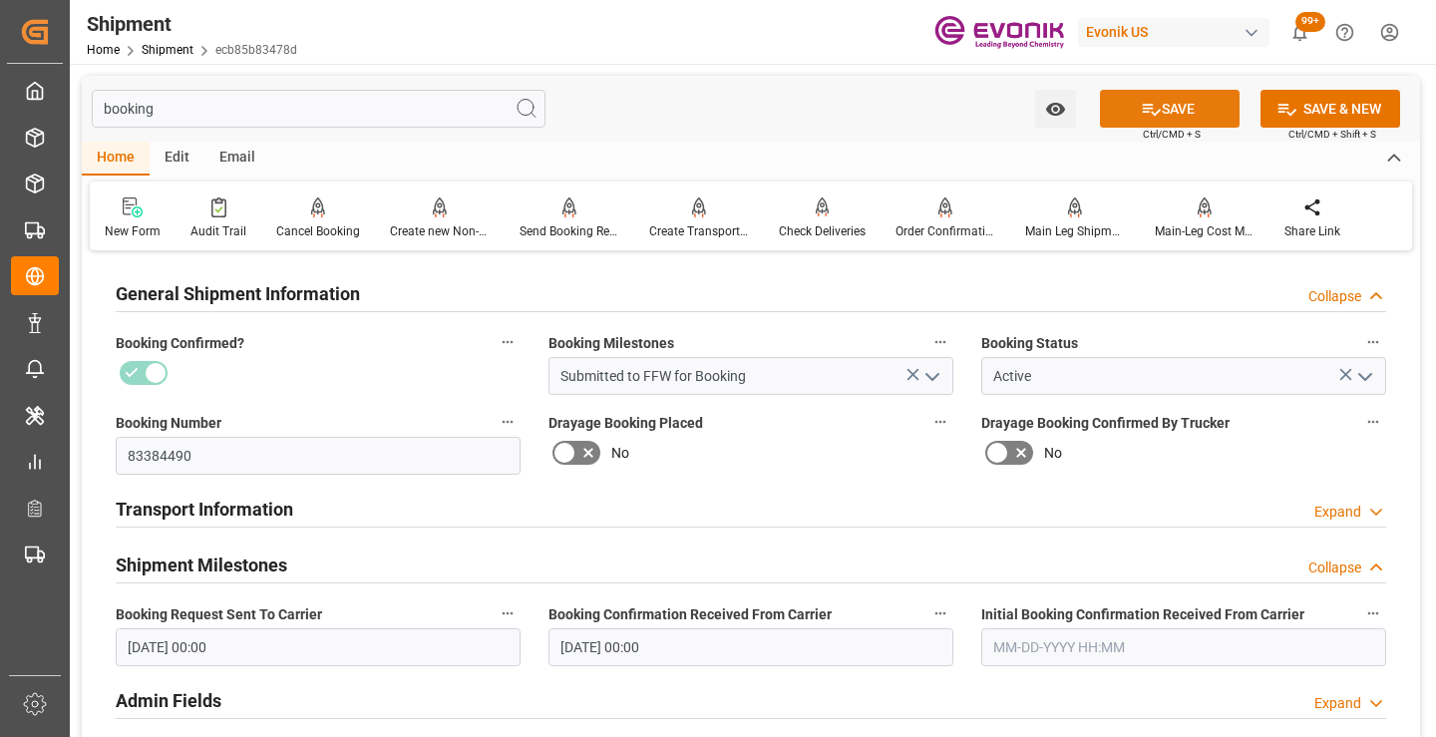
click at [1153, 120] on button "SAVE" at bounding box center [1170, 109] width 140 height 38
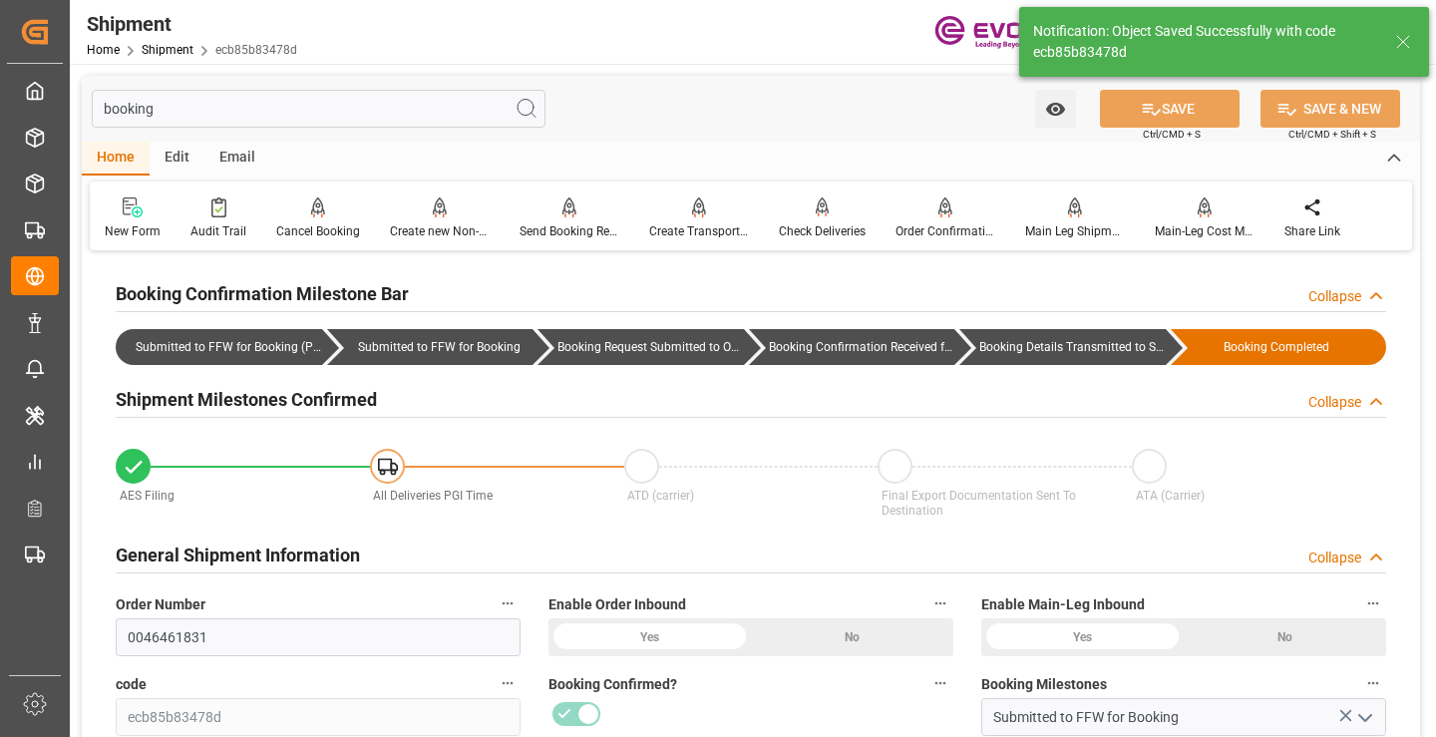
type input "Booking Details Transmitted to SAP"
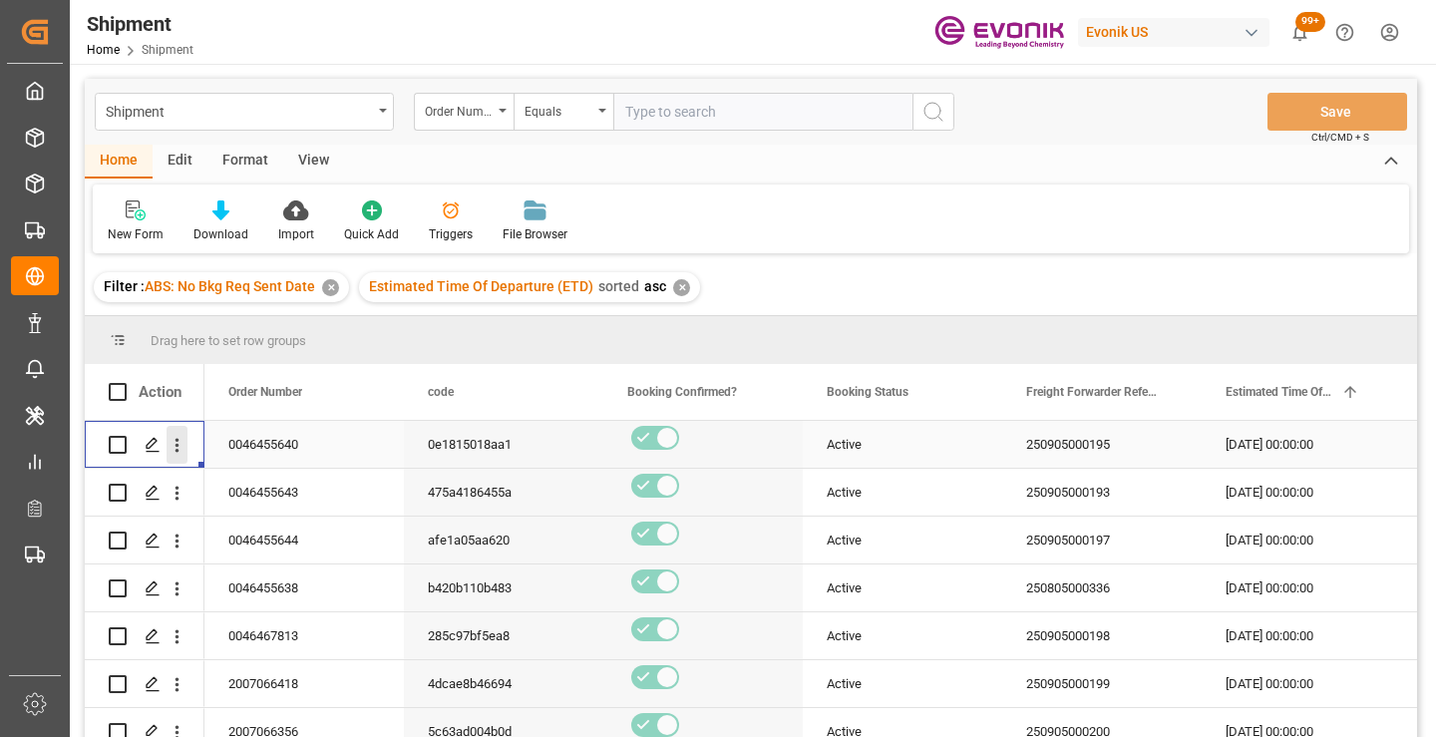
click at [176, 451] on icon "open menu" at bounding box center [178, 446] width 4 height 14
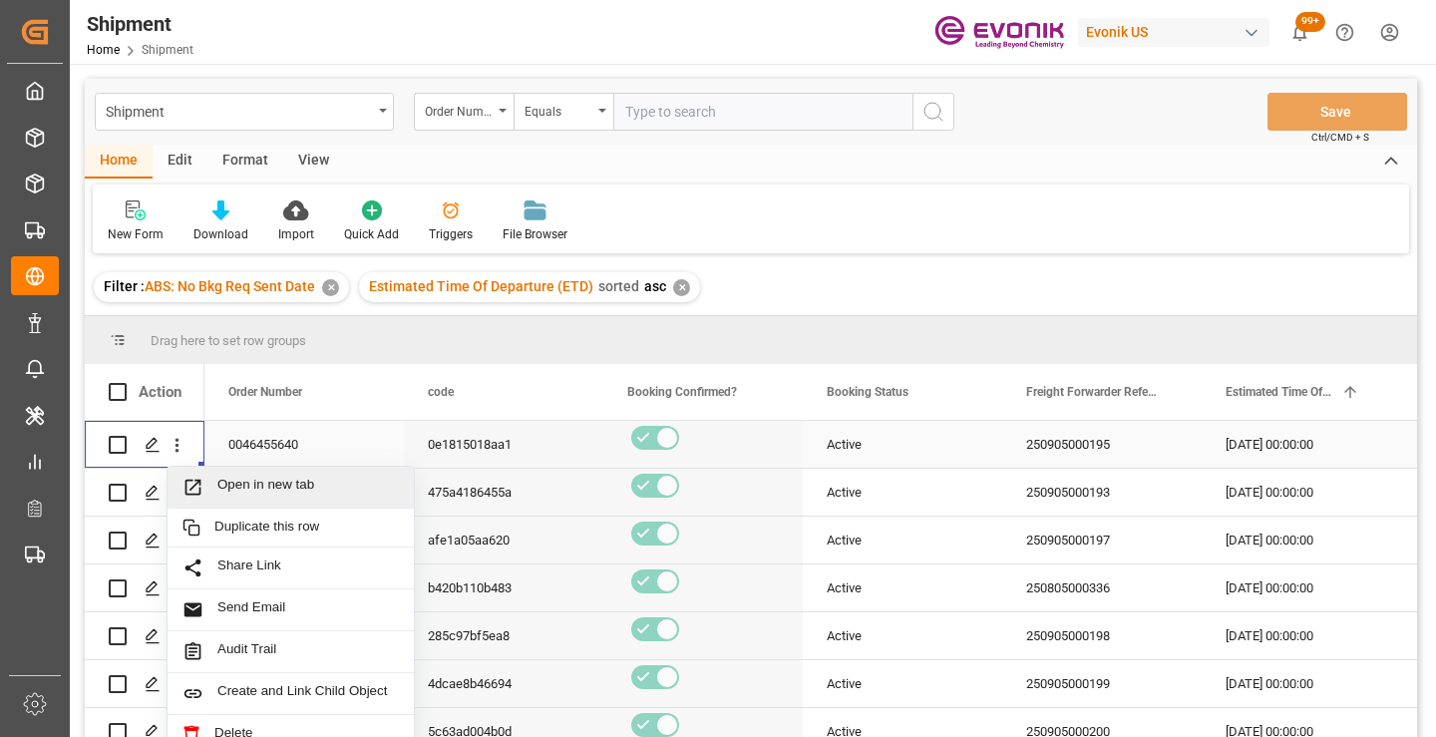
click at [293, 486] on span "Open in new tab" at bounding box center [308, 487] width 182 height 21
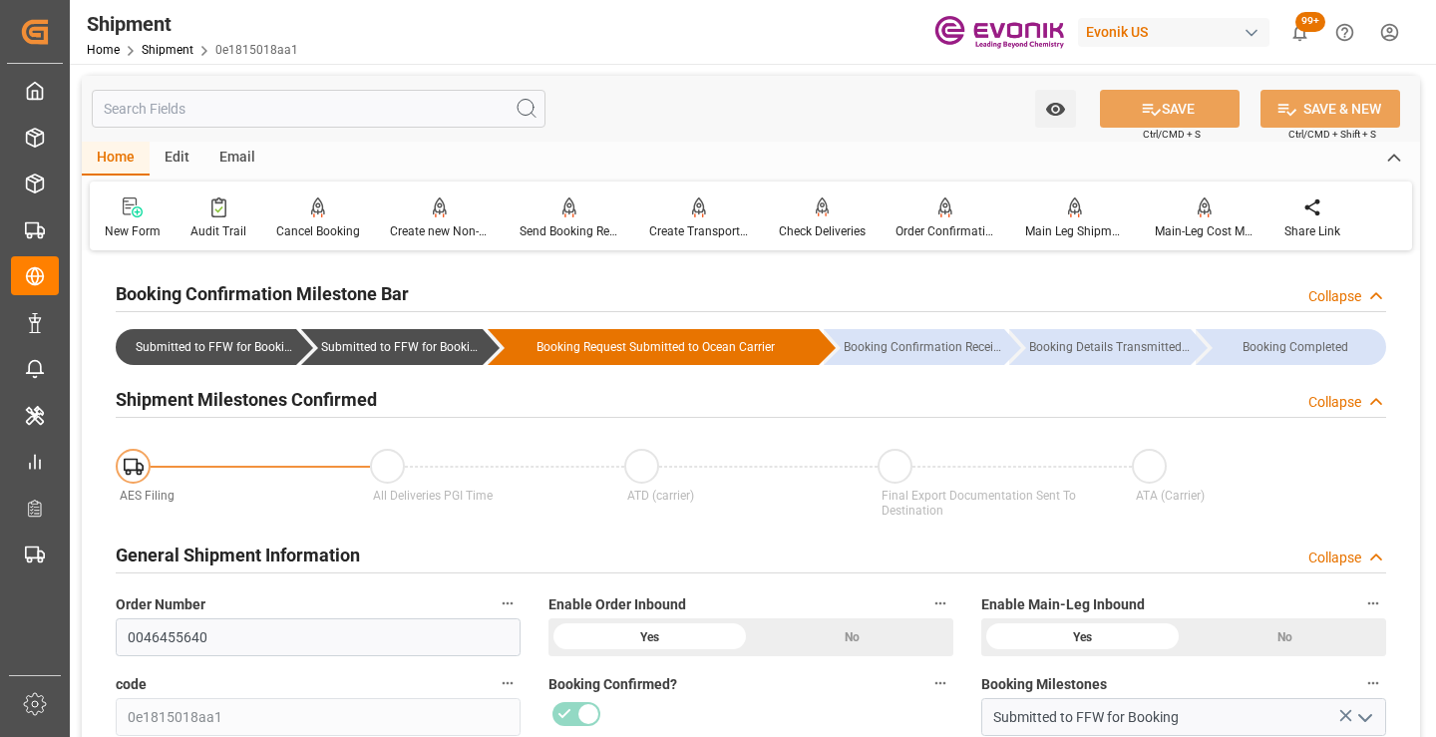
scroll to position [200, 0]
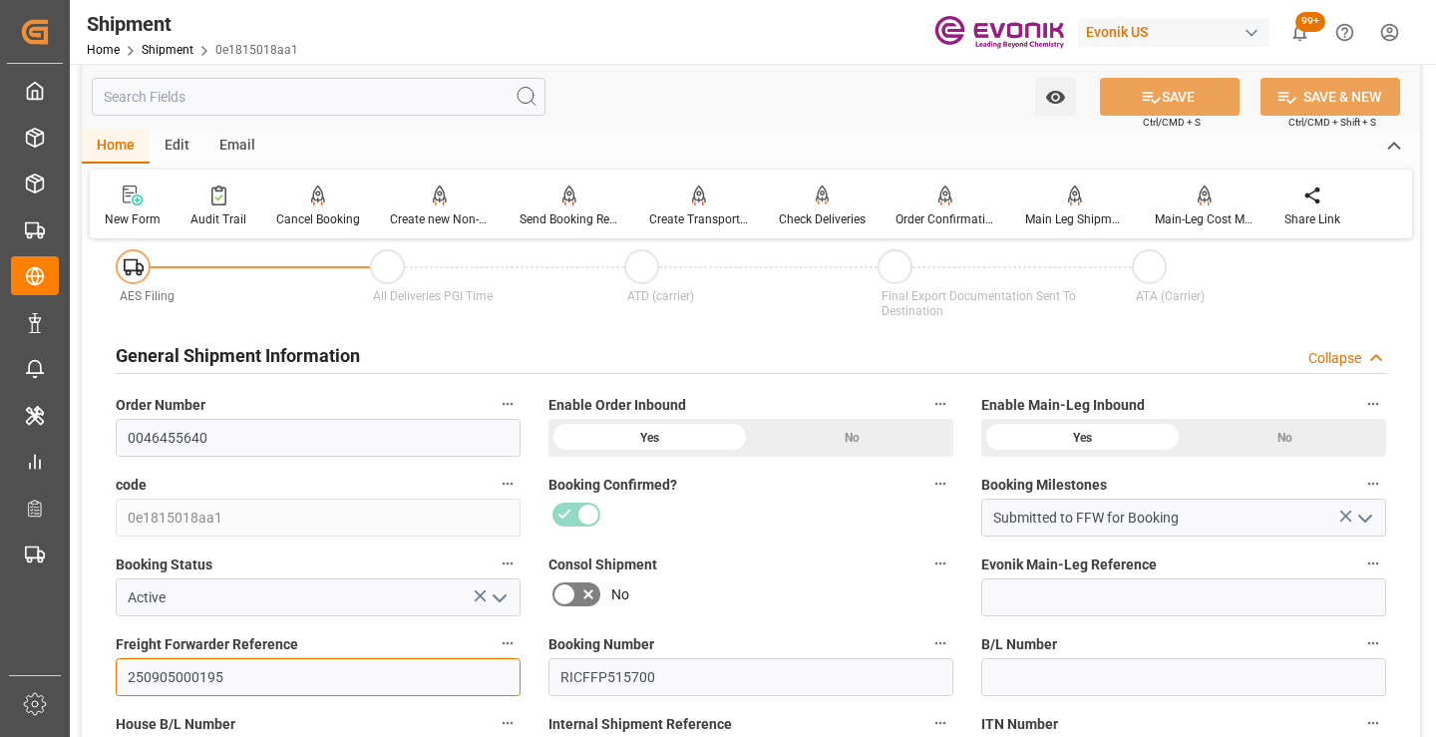
click at [182, 681] on input "250905000195" at bounding box center [318, 677] width 405 height 38
click at [376, 98] on input "text" at bounding box center [319, 97] width 454 height 38
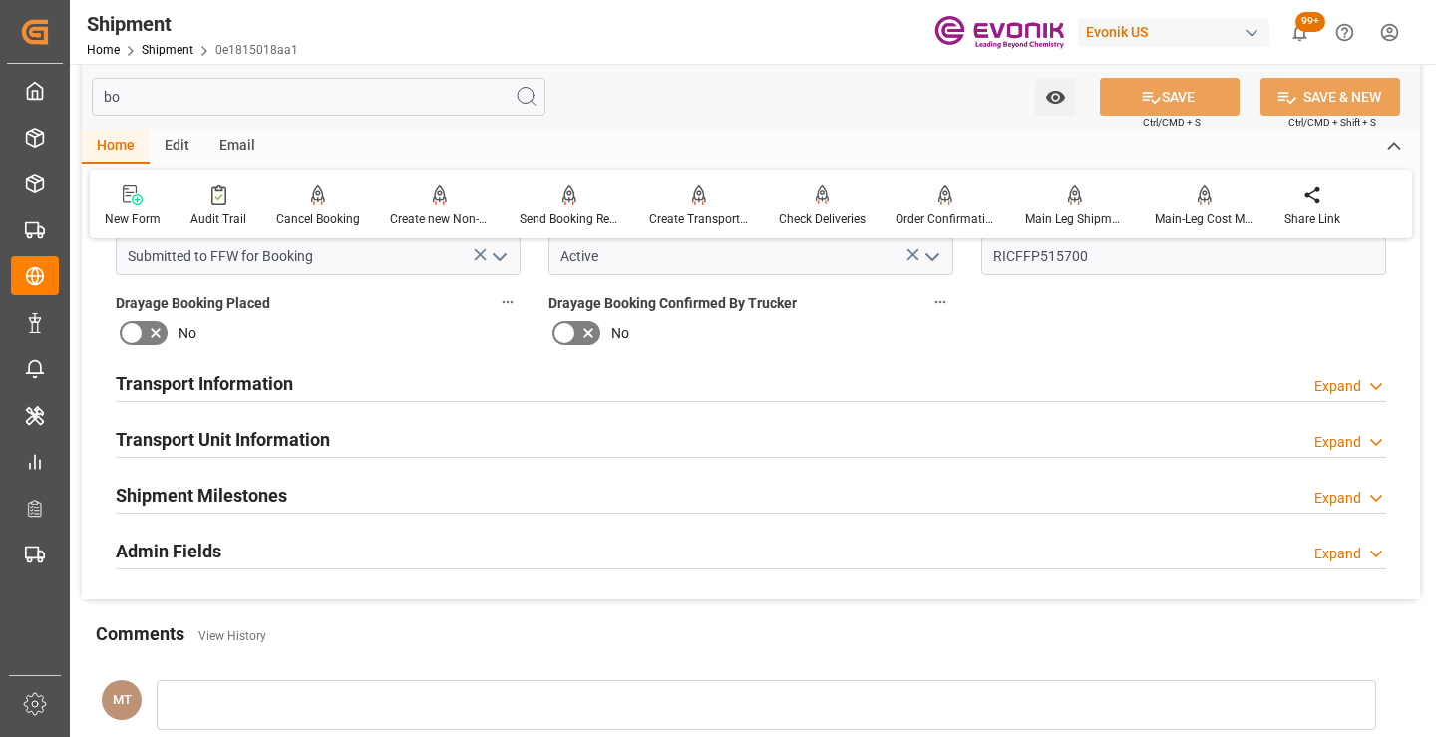
scroll to position [0, 0]
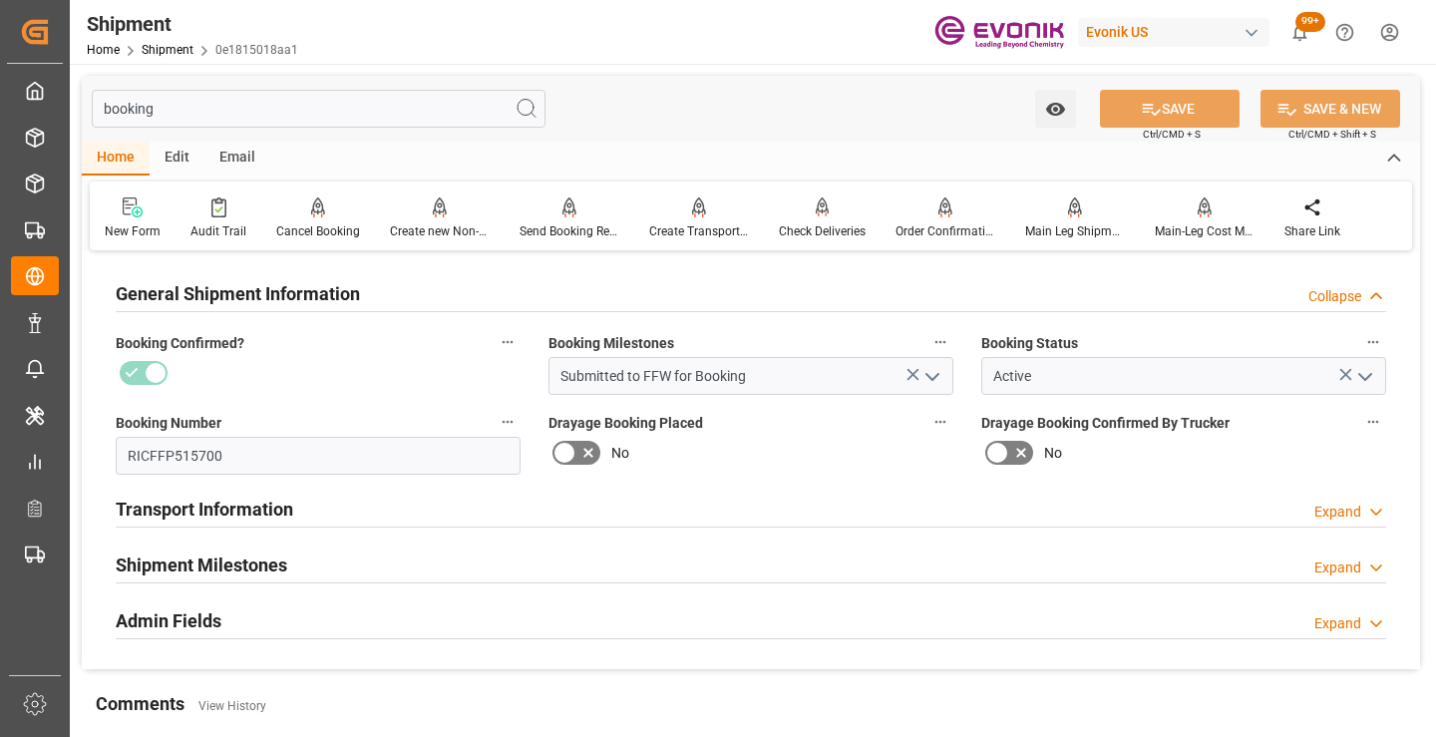
type input "booking"
click at [303, 557] on div "Shipment Milestones Expand" at bounding box center [751, 564] width 1271 height 38
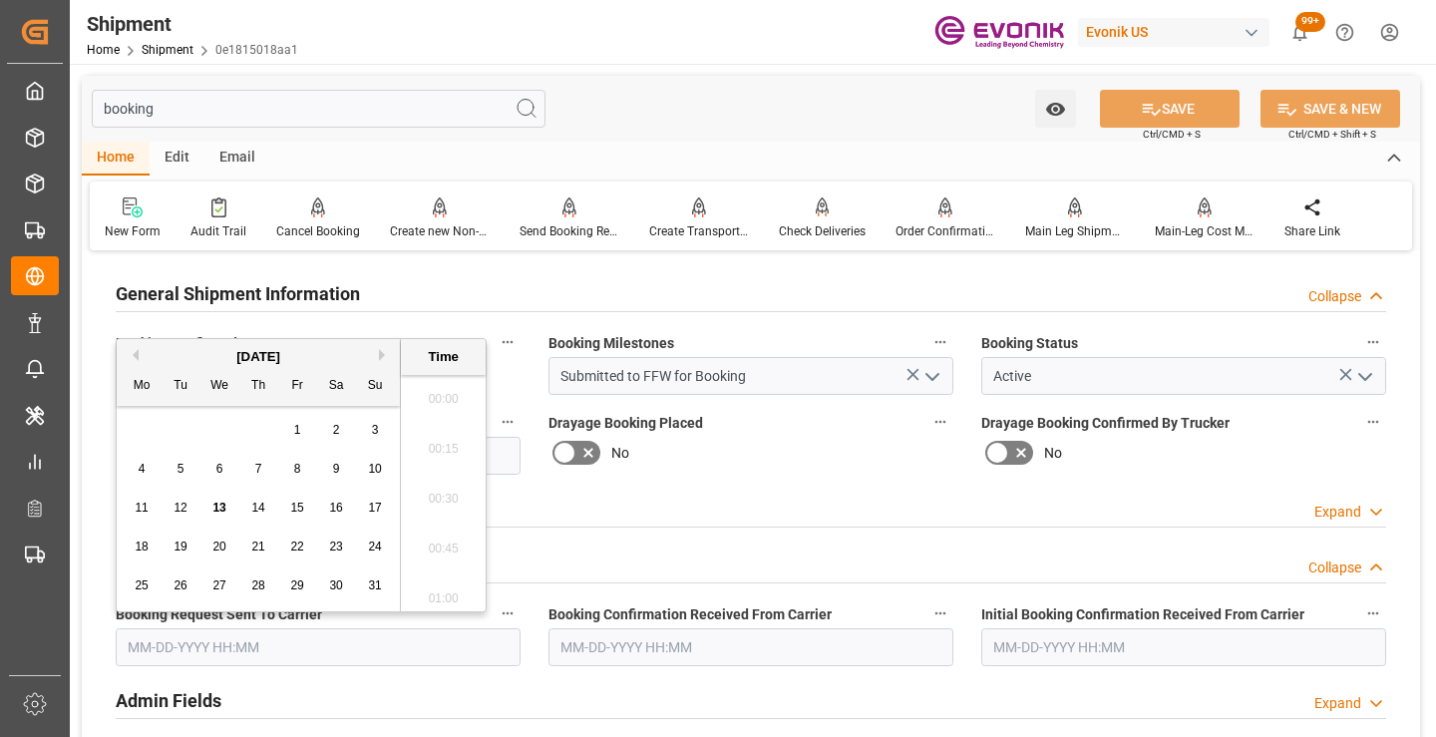
click at [270, 638] on input "text" at bounding box center [318, 647] width 405 height 38
click at [218, 505] on span "13" at bounding box center [218, 508] width 13 height 14
type input "[DATE] 00:00"
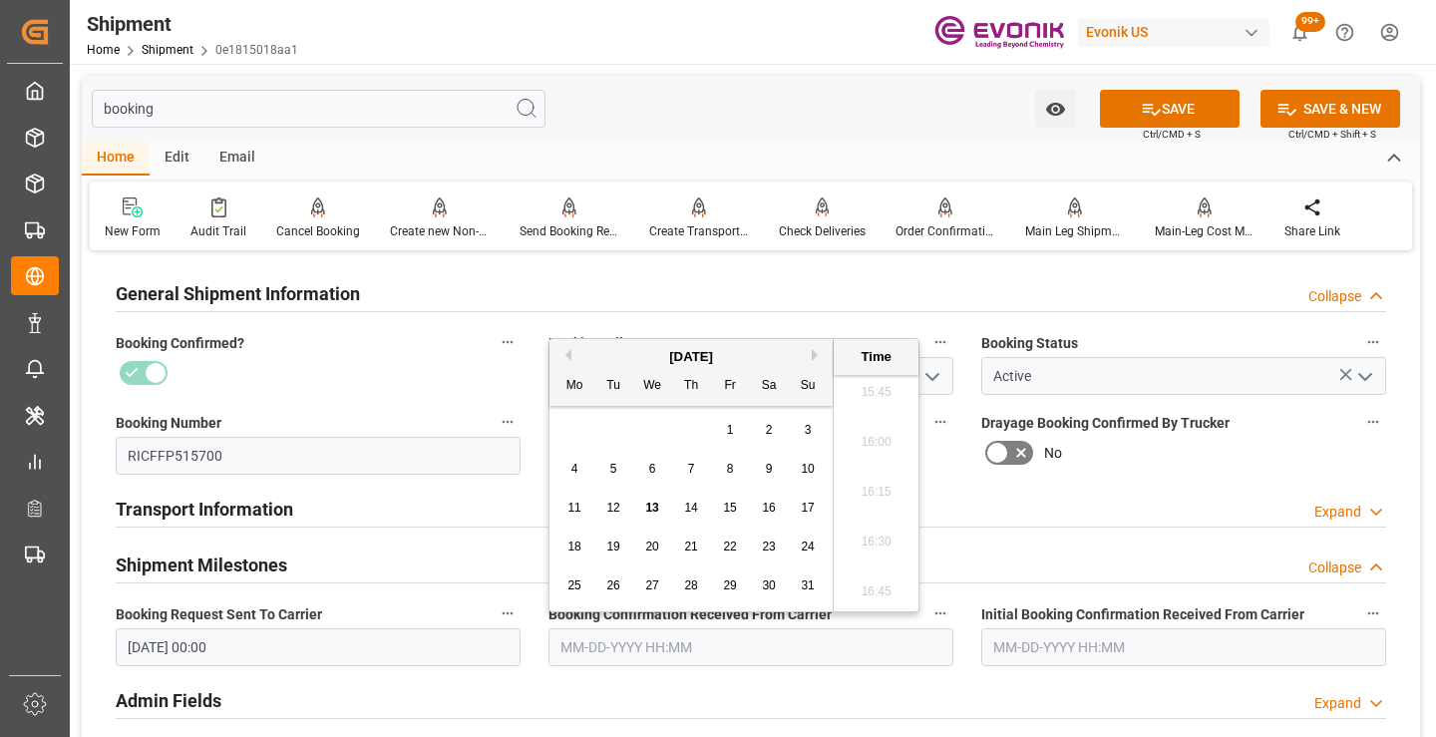
click at [622, 653] on input "text" at bounding box center [751, 647] width 405 height 38
click at [649, 522] on div "11 12 13 14 15 16 17" at bounding box center [692, 508] width 272 height 39
click at [649, 518] on div "13" at bounding box center [652, 509] width 25 height 24
type input "[DATE] 00:00"
click at [1196, 96] on button "SAVE" at bounding box center [1170, 109] width 140 height 38
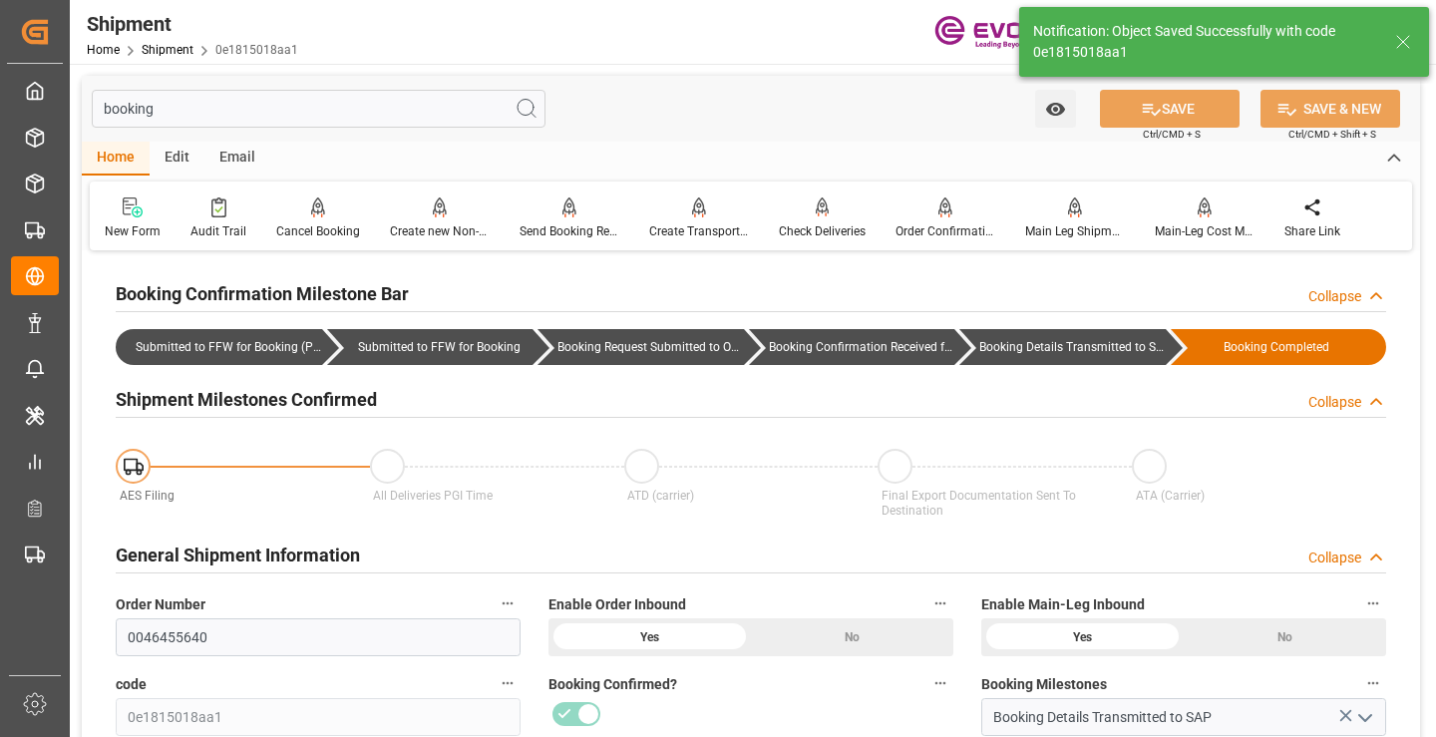
type input "Booking Details Transmitted to SAP"
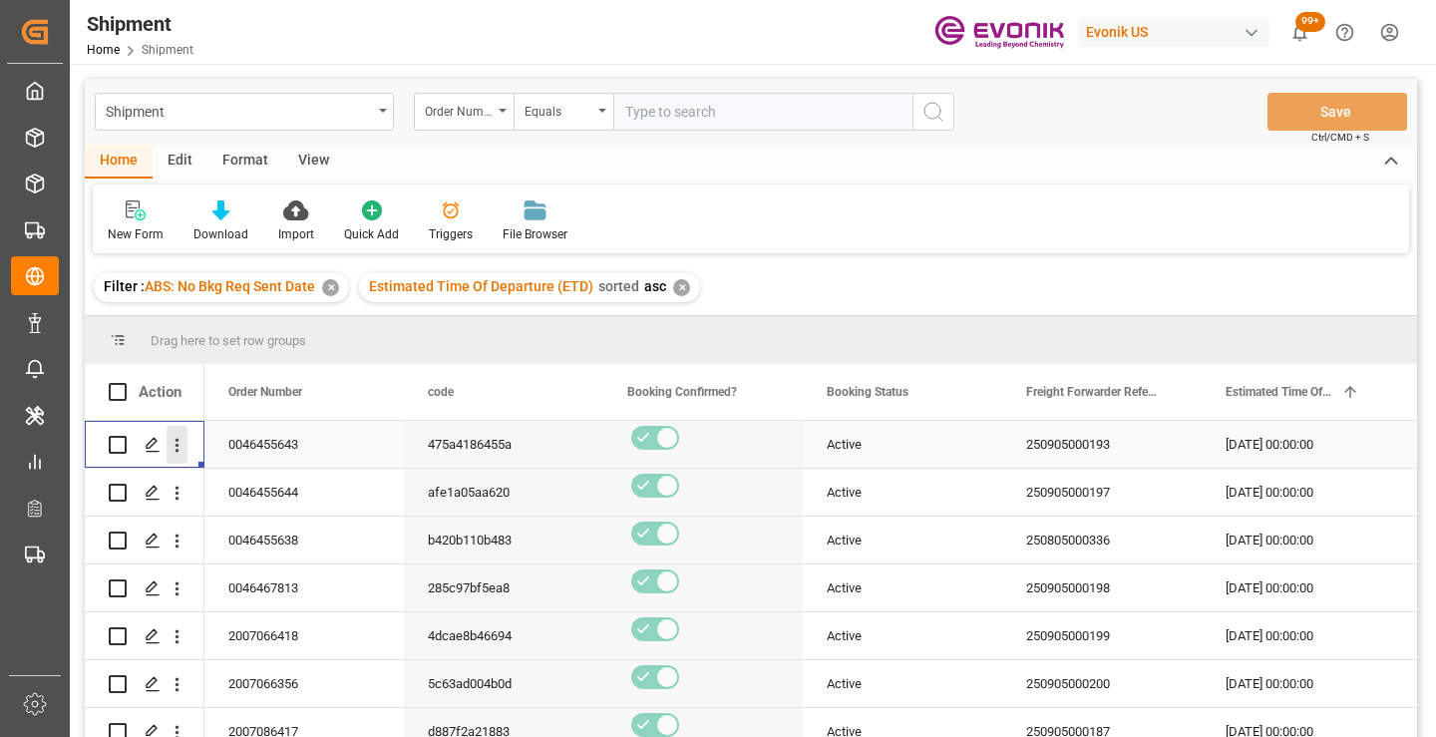
click at [178, 439] on icon "open menu" at bounding box center [178, 446] width 4 height 14
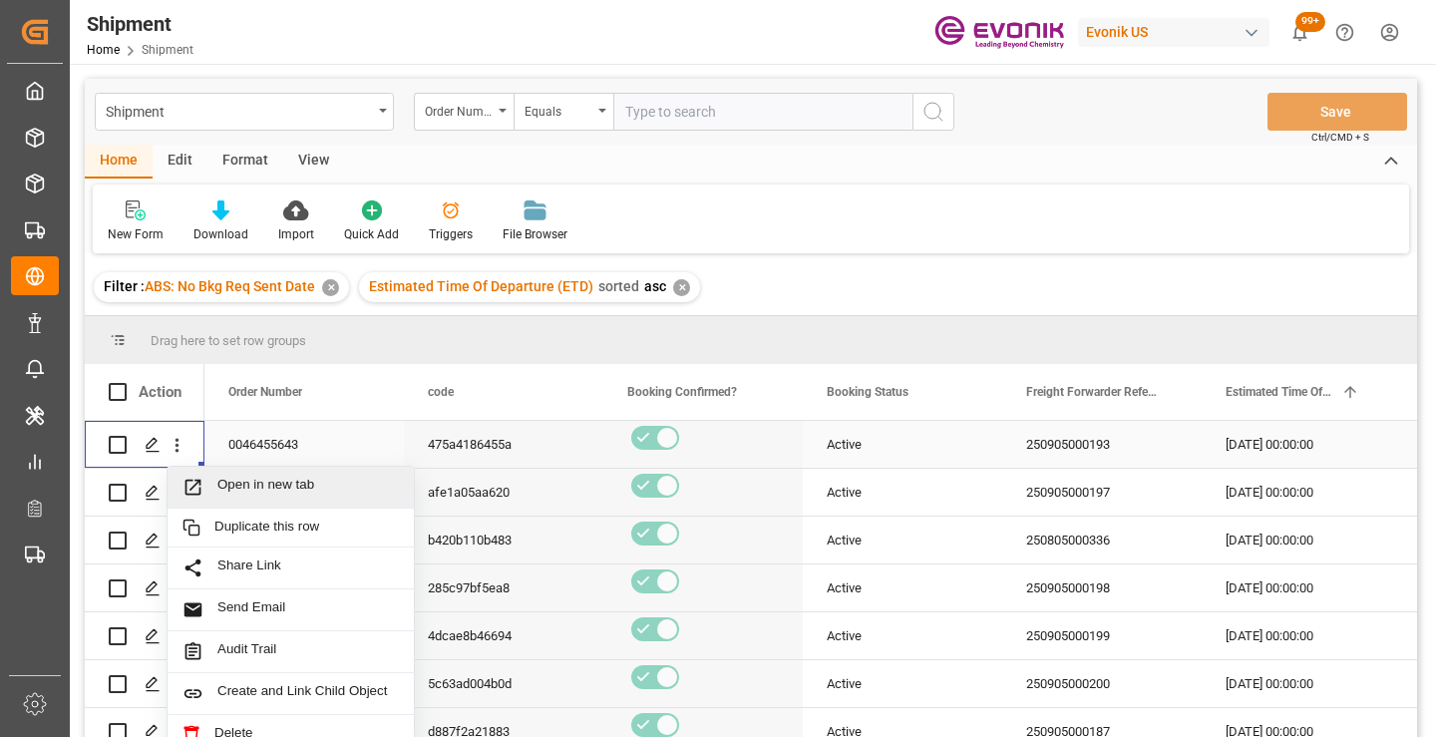
click at [263, 486] on span "Open in new tab" at bounding box center [308, 487] width 182 height 21
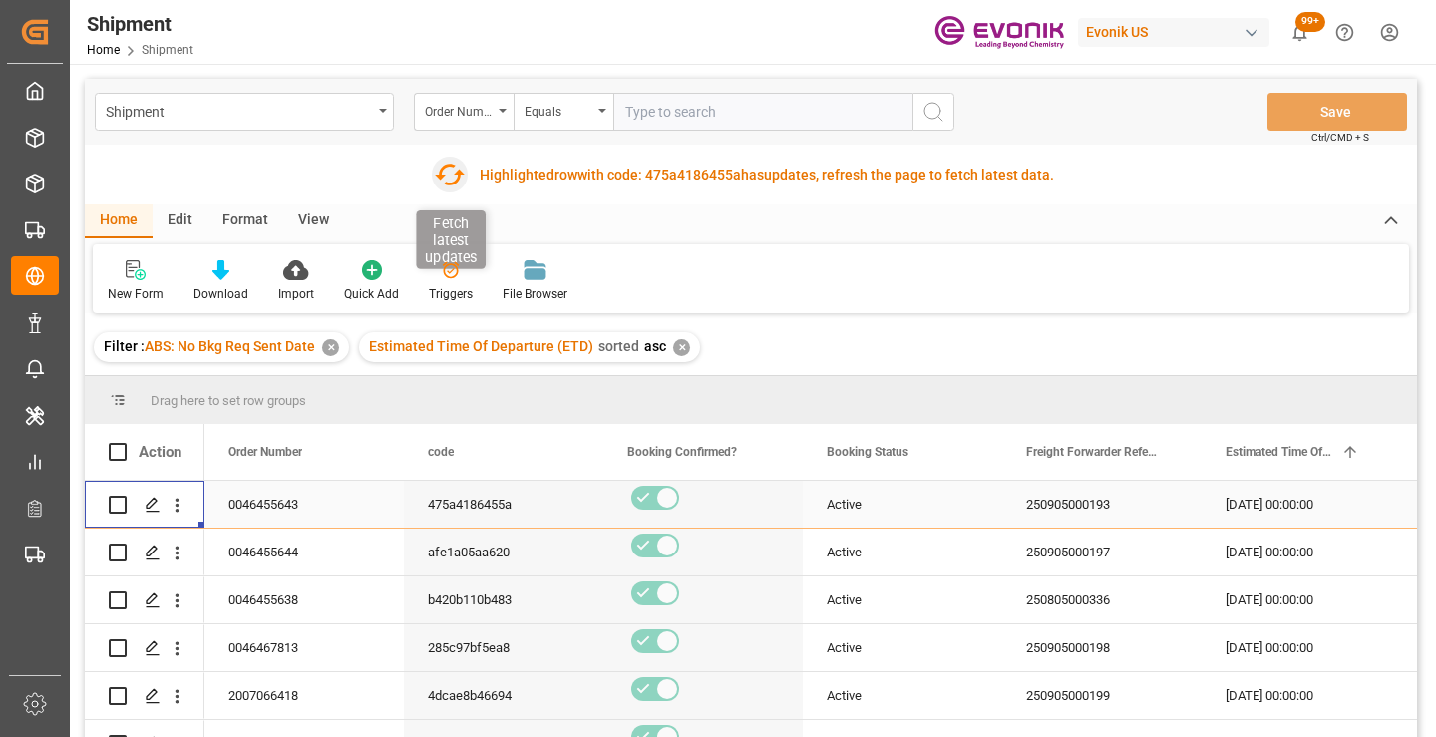
click at [453, 175] on icon "button" at bounding box center [450, 175] width 32 height 32
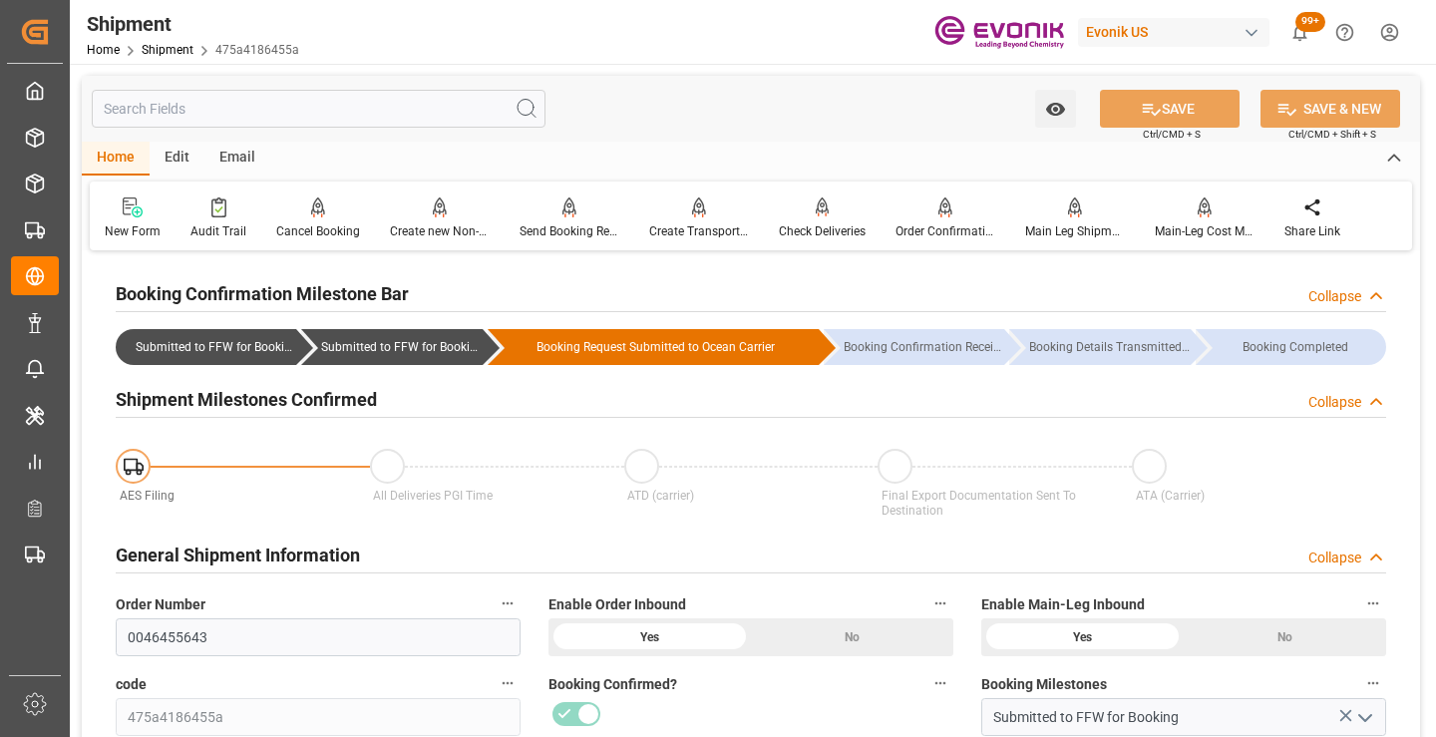
scroll to position [200, 0]
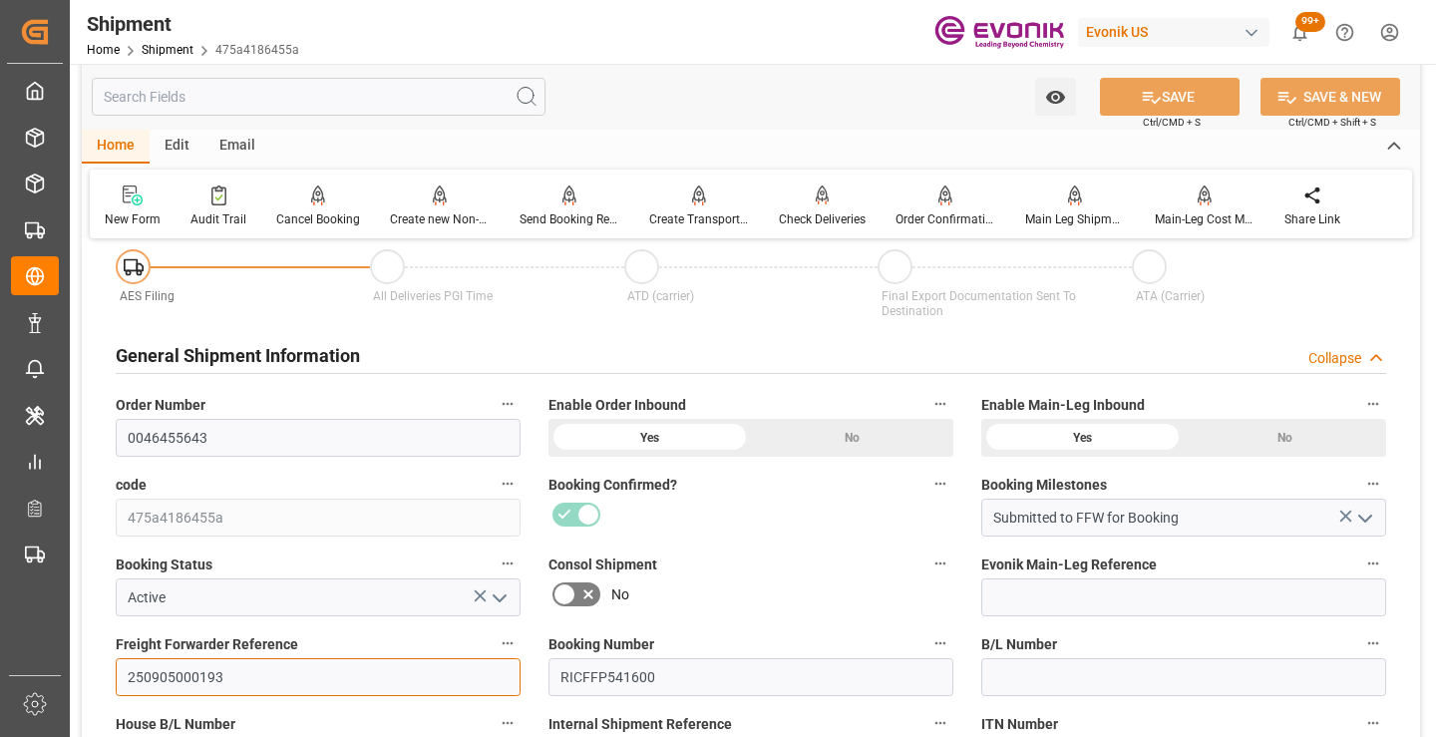
click at [198, 674] on input "250905000193" at bounding box center [318, 677] width 405 height 38
click at [402, 102] on input "text" at bounding box center [319, 97] width 454 height 38
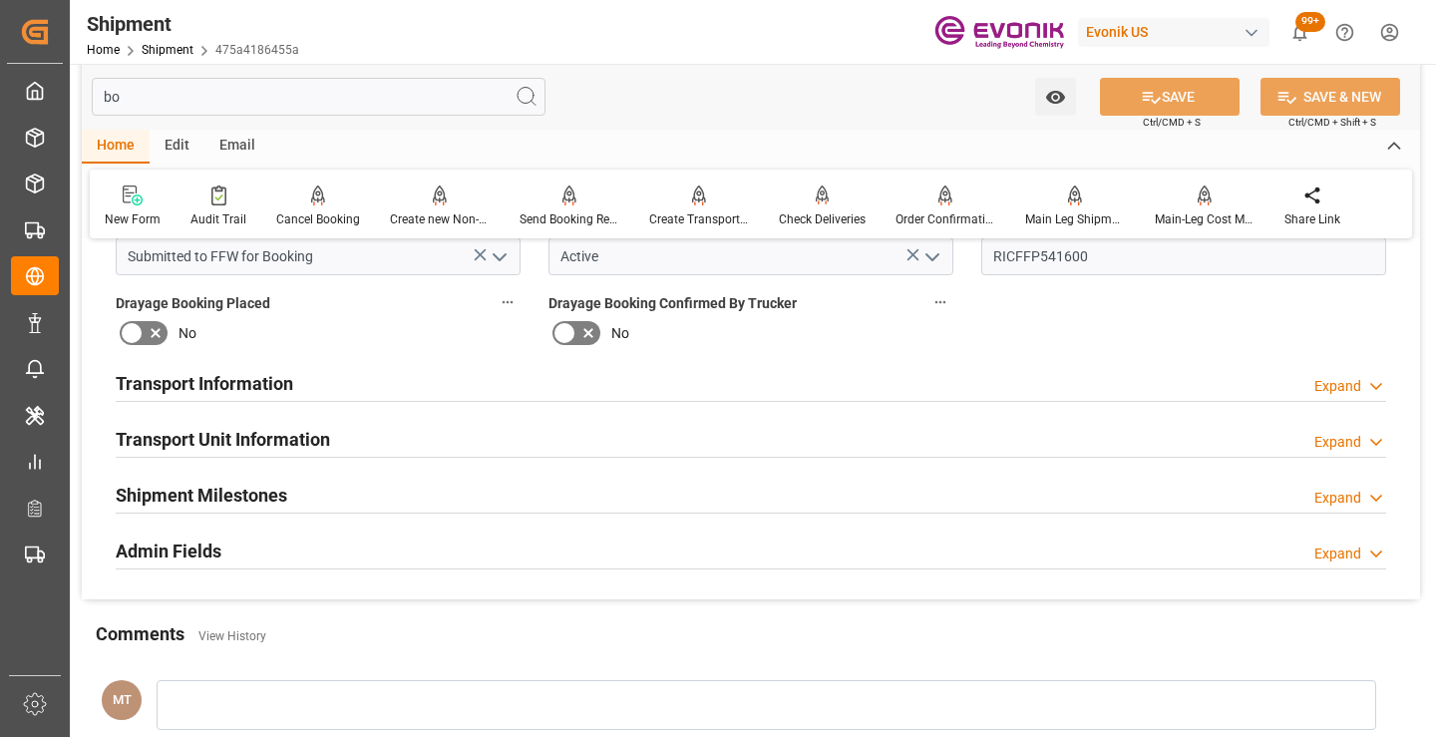
scroll to position [0, 0]
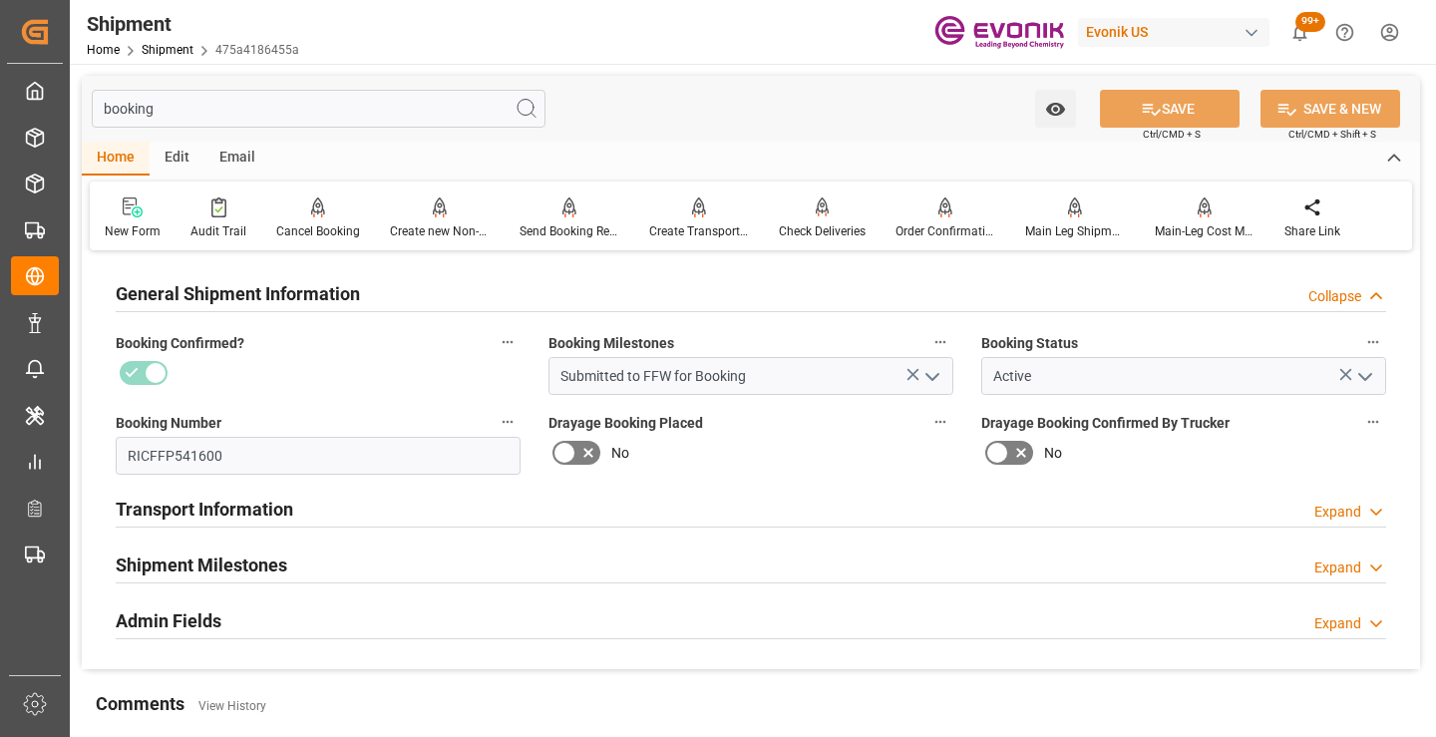
type input "booking"
click at [310, 542] on div "Shipment Milestones Expand" at bounding box center [751, 566] width 1299 height 56
click at [244, 563] on h2 "Shipment Milestones" at bounding box center [202, 565] width 172 height 27
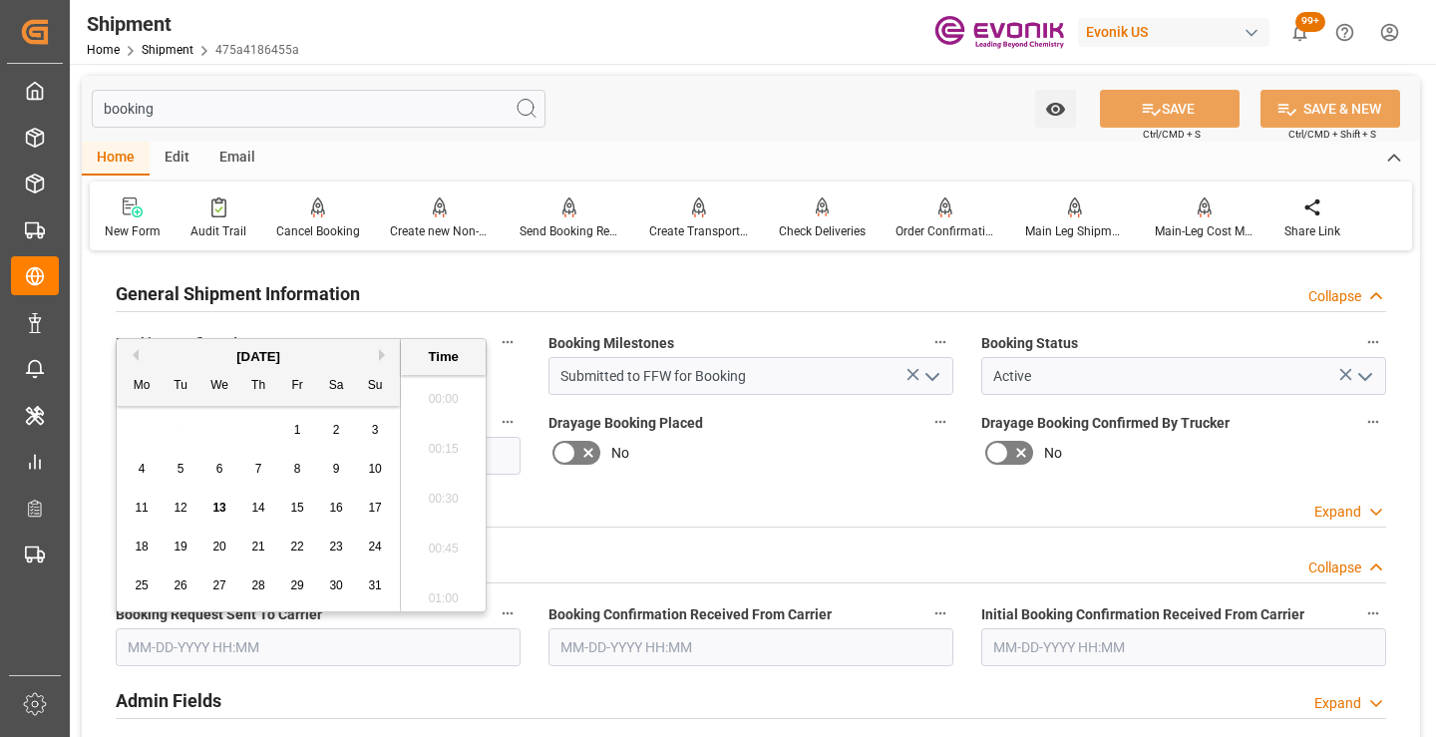
click at [281, 643] on input "text" at bounding box center [318, 647] width 405 height 38
click at [221, 504] on span "13" at bounding box center [218, 508] width 13 height 14
type input "08-13-2025 00:00"
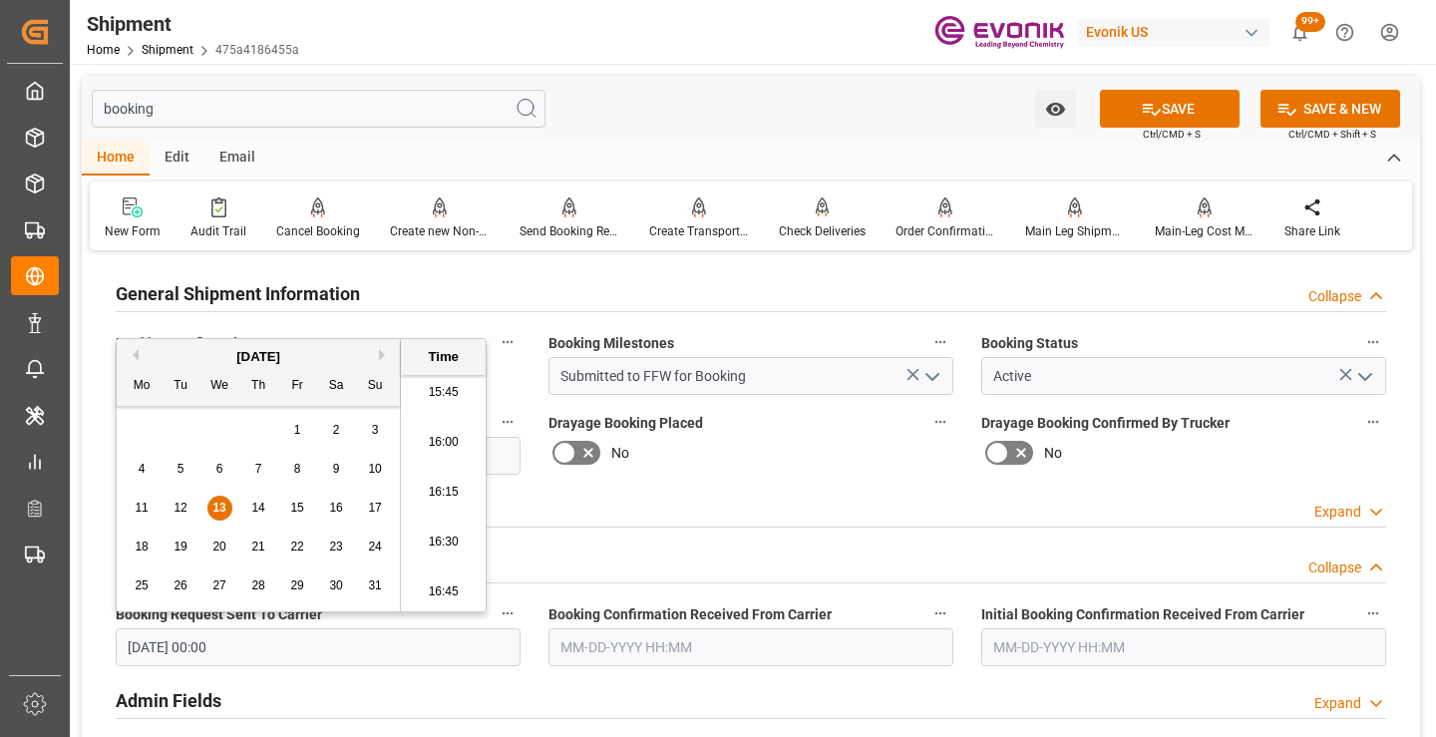
click at [613, 651] on input "text" at bounding box center [751, 647] width 405 height 38
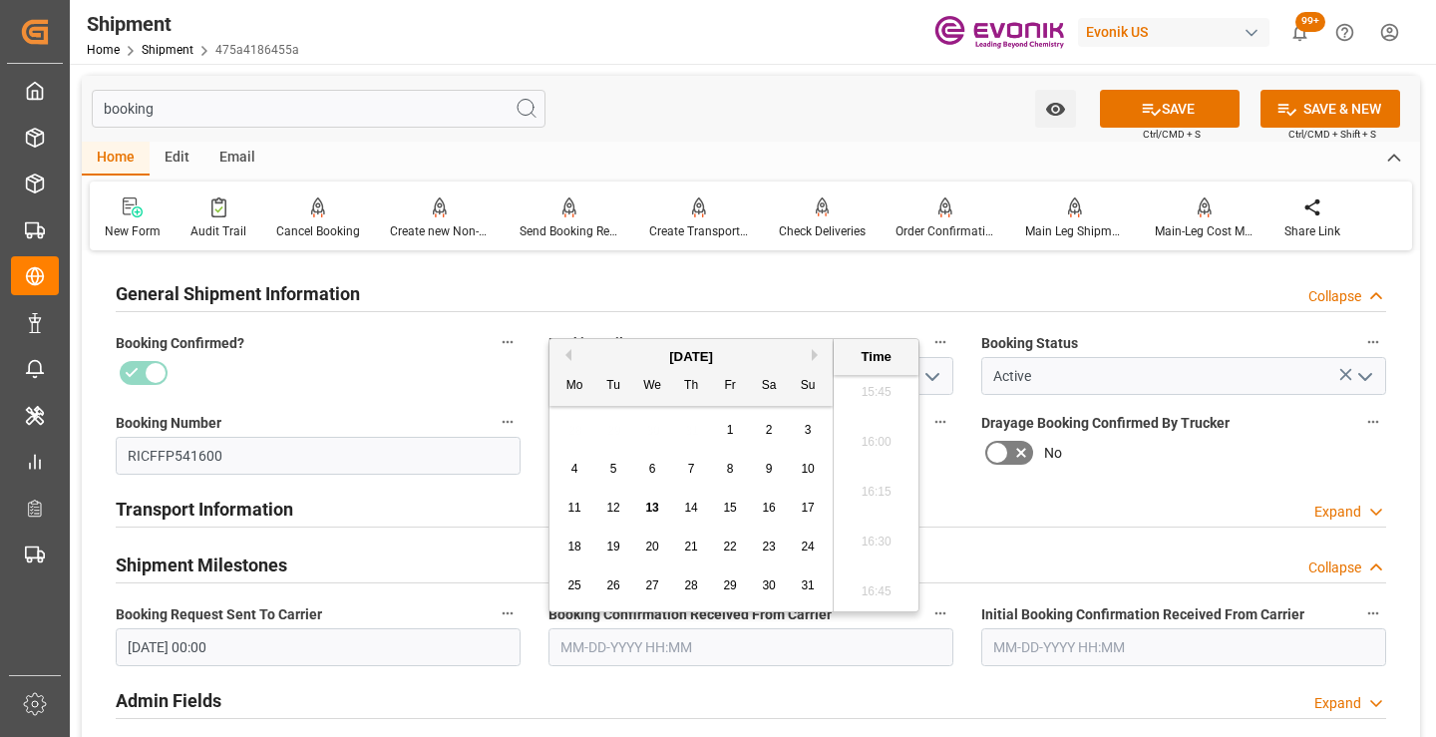
click at [653, 504] on span "13" at bounding box center [651, 508] width 13 height 14
type input "[DATE] 00:00"
click at [1145, 107] on icon at bounding box center [1151, 109] width 21 height 21
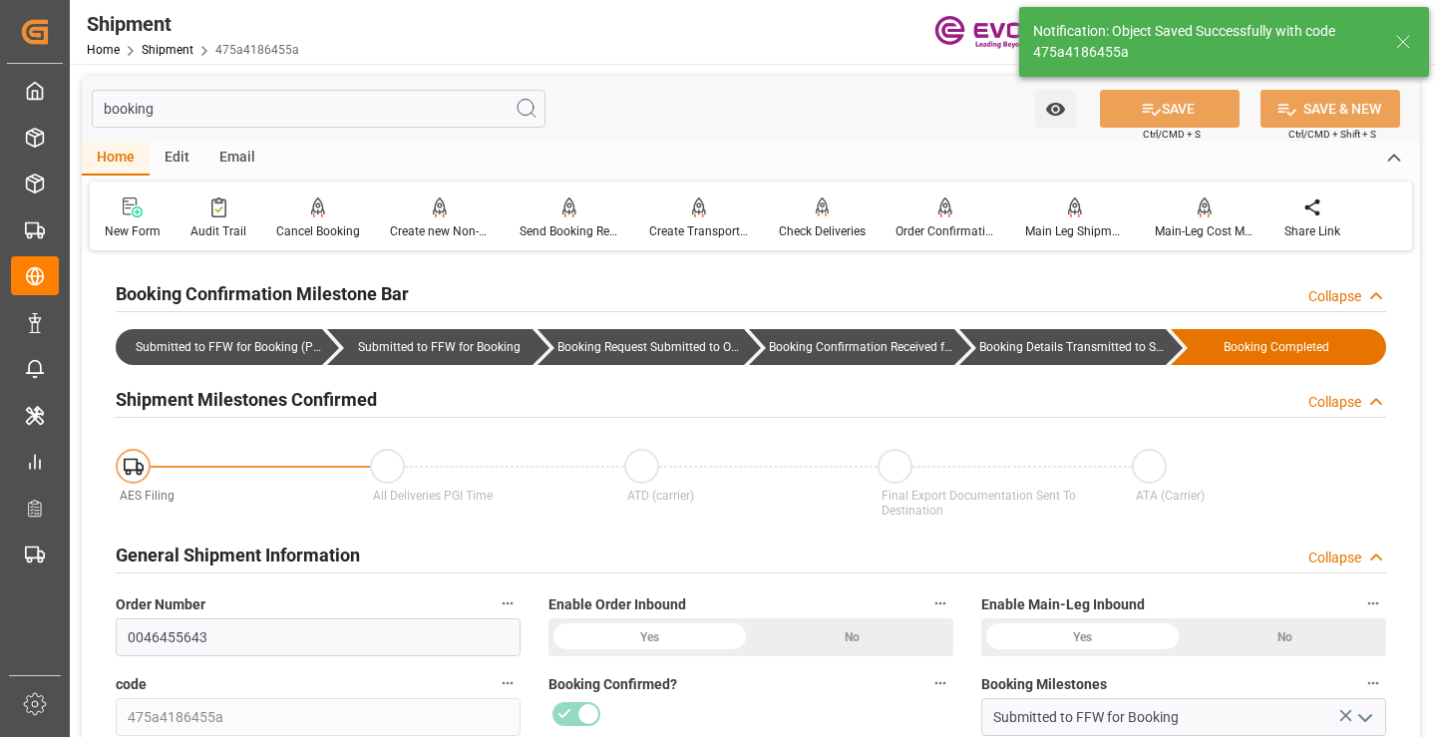
type input "Booking Details Transmitted to SAP"
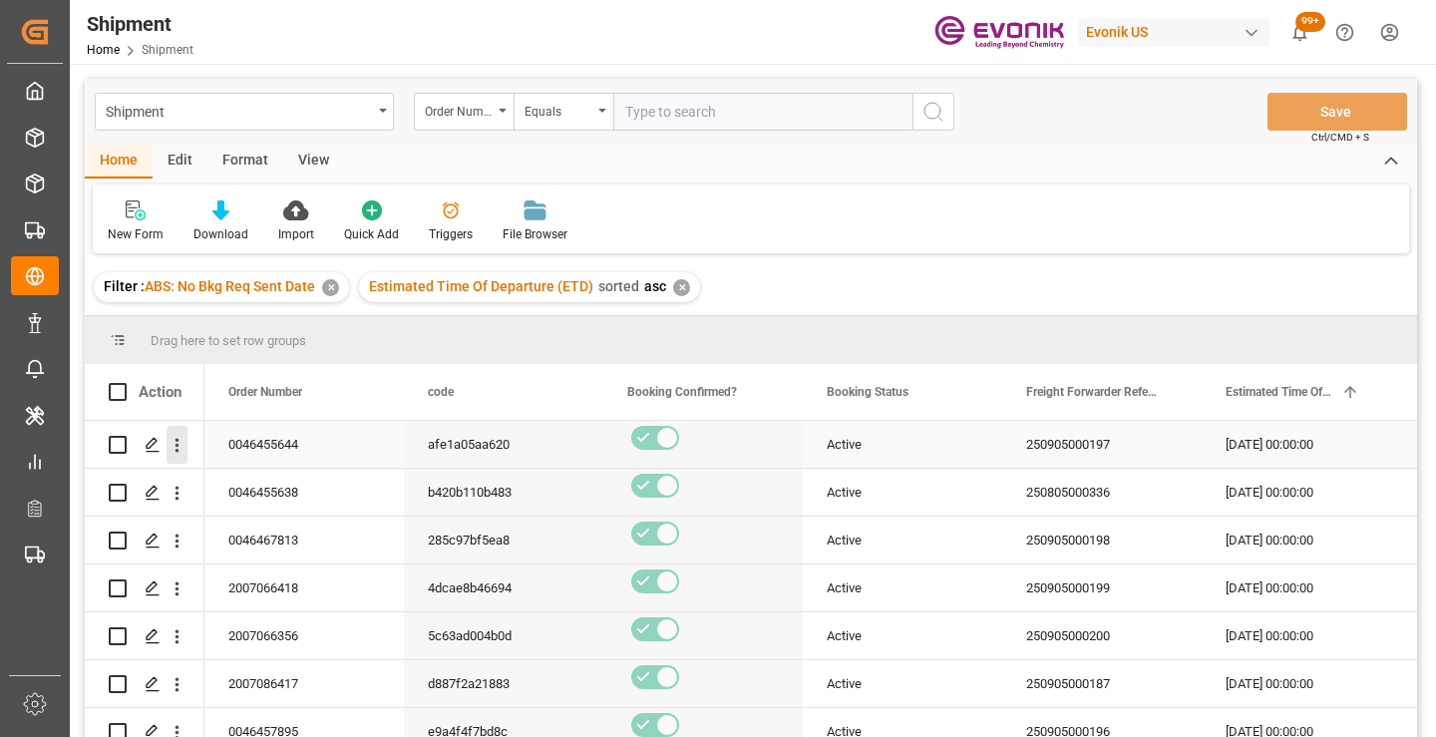
click at [177, 447] on icon "open menu" at bounding box center [178, 446] width 4 height 14
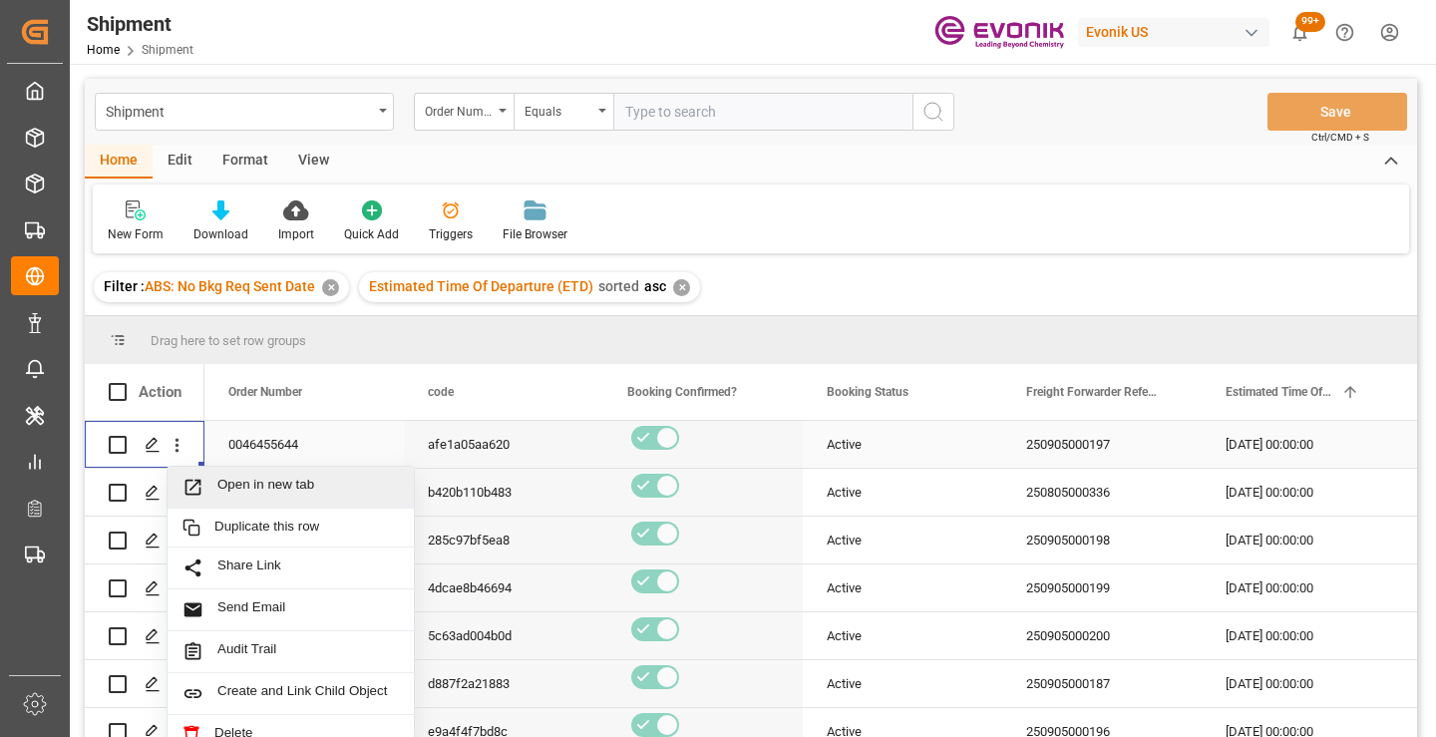
click at [268, 484] on span "Open in new tab" at bounding box center [308, 487] width 182 height 21
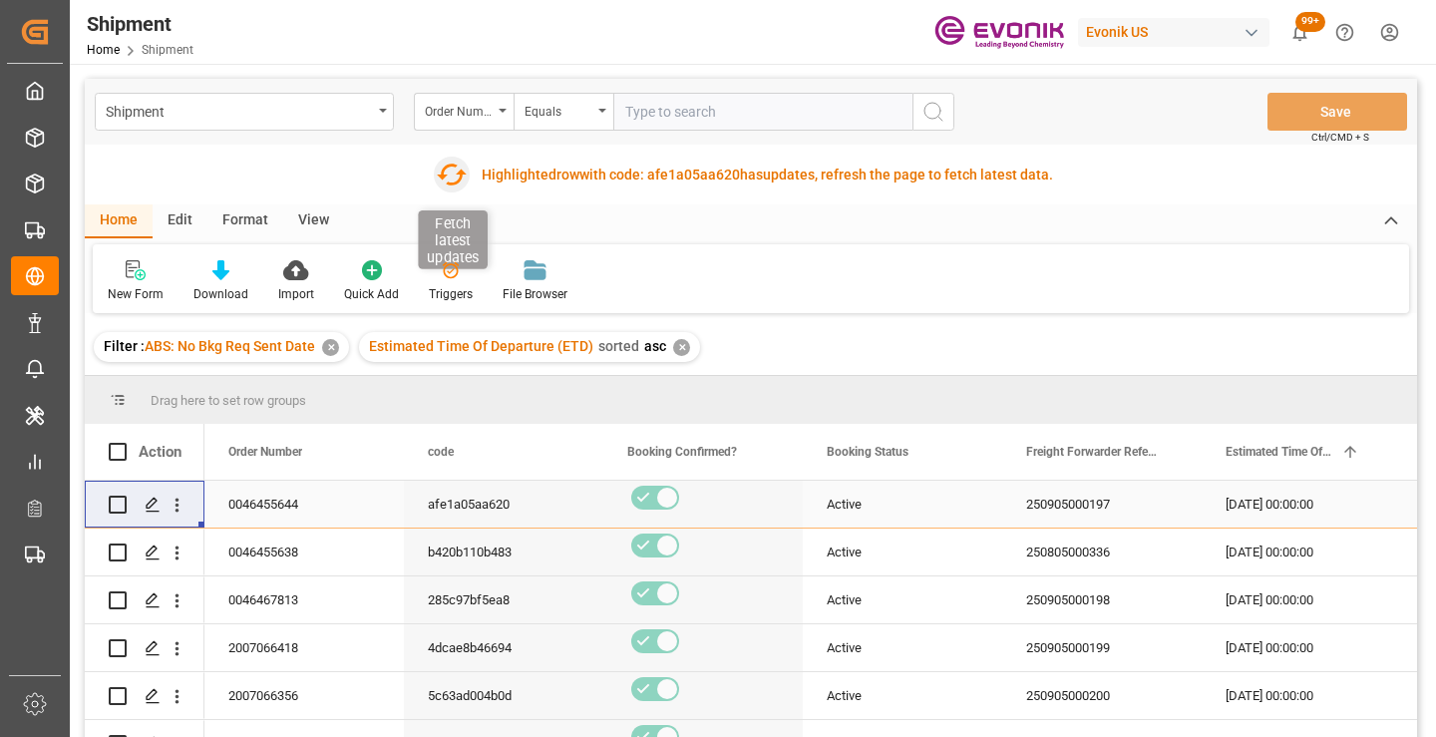
click at [449, 169] on icon "button" at bounding box center [451, 175] width 32 height 32
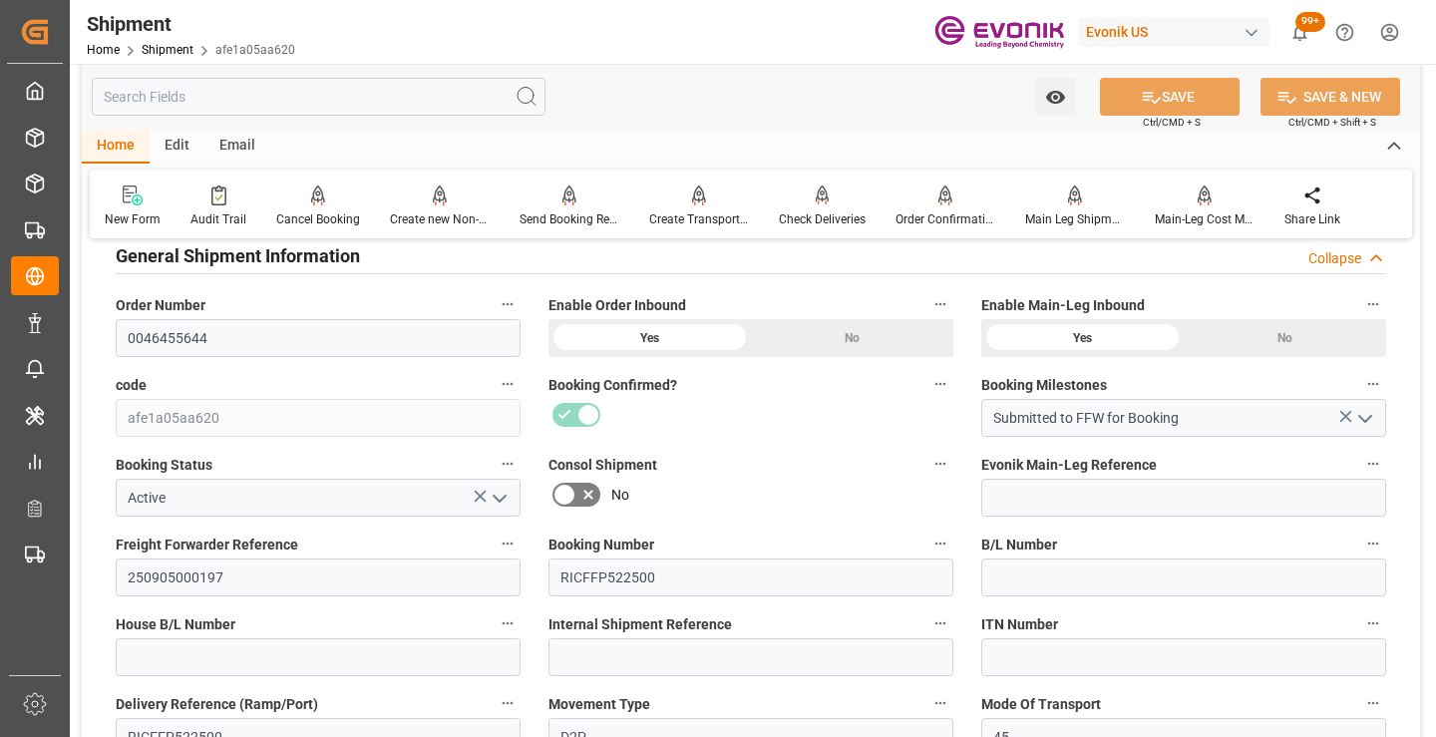
scroll to position [399, 0]
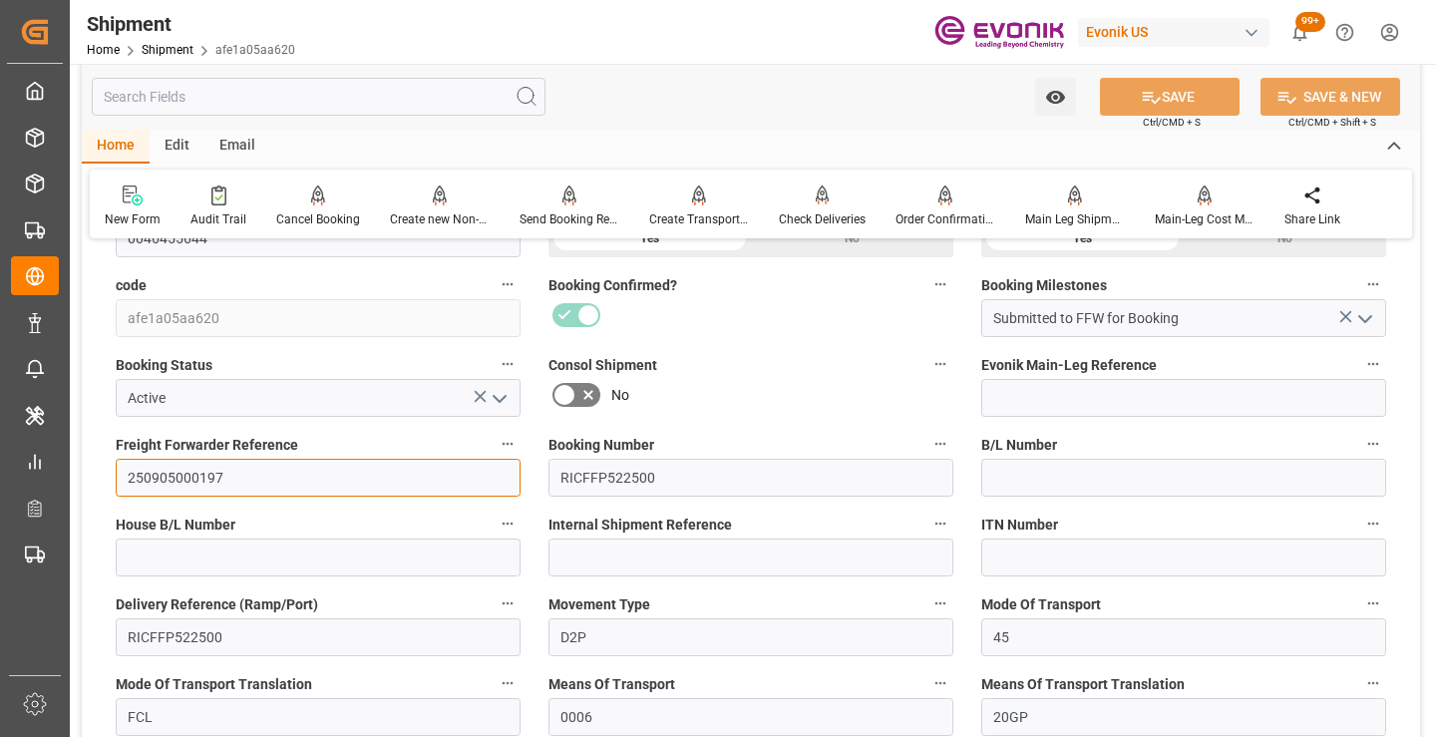
click at [196, 474] on input "250905000197" at bounding box center [318, 478] width 405 height 38
click at [439, 99] on input "text" at bounding box center [319, 97] width 454 height 38
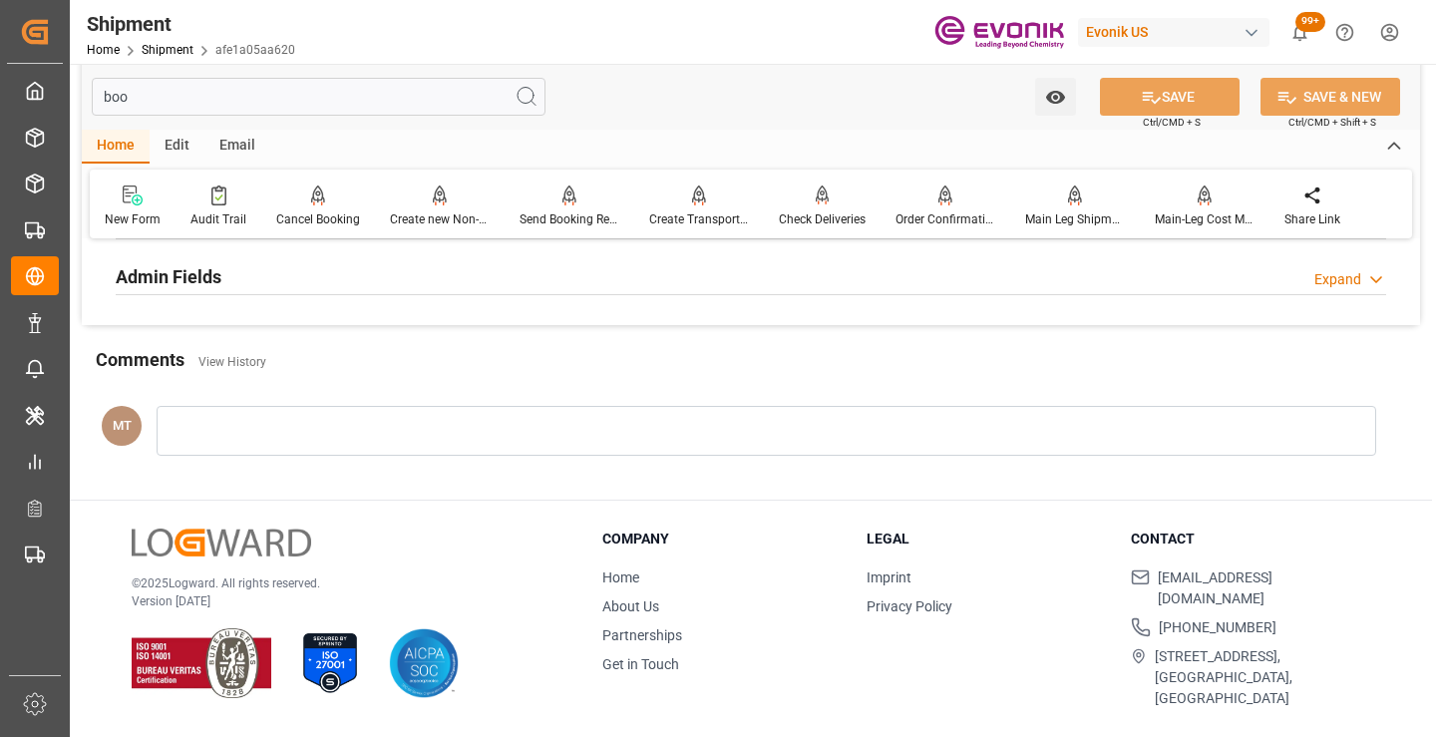
scroll to position [140, 0]
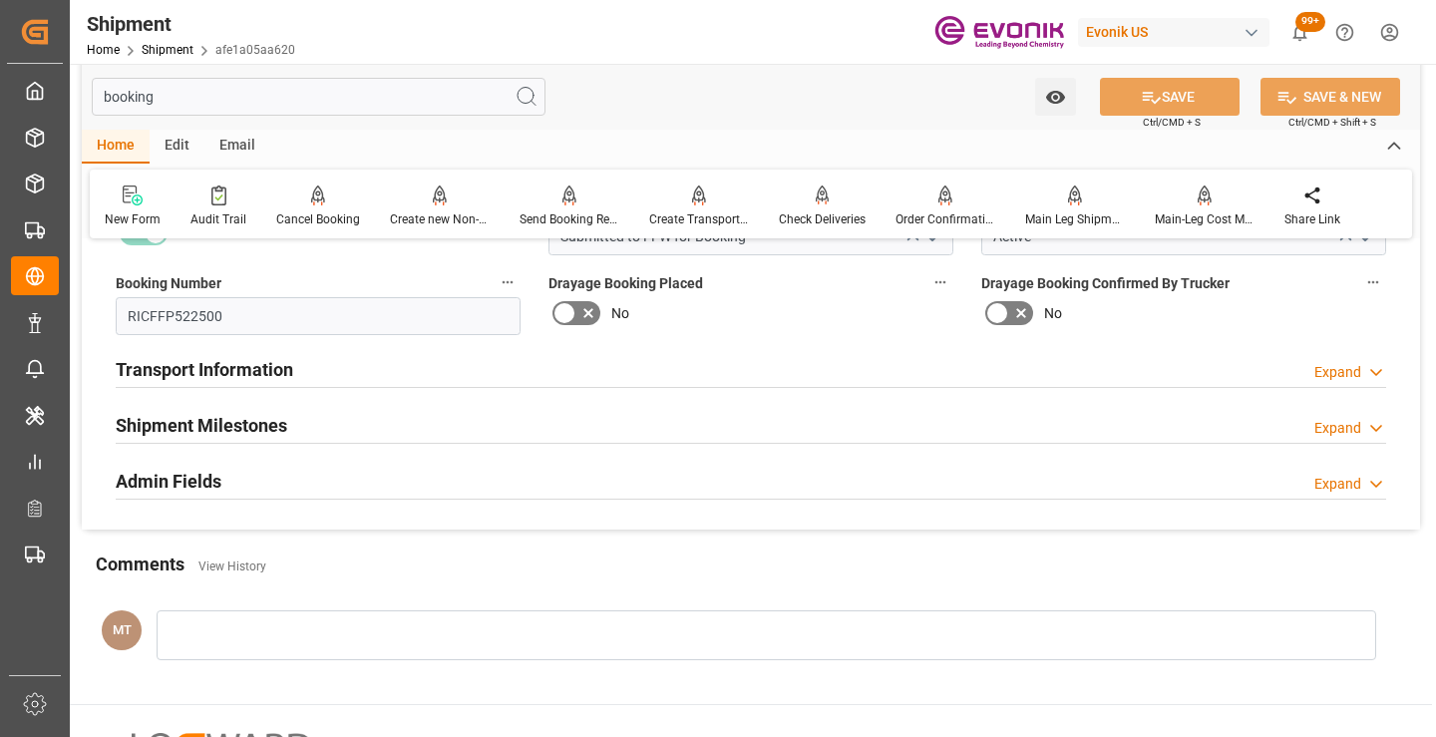
type input "booking"
click at [281, 424] on h2 "Shipment Milestones" at bounding box center [202, 425] width 172 height 27
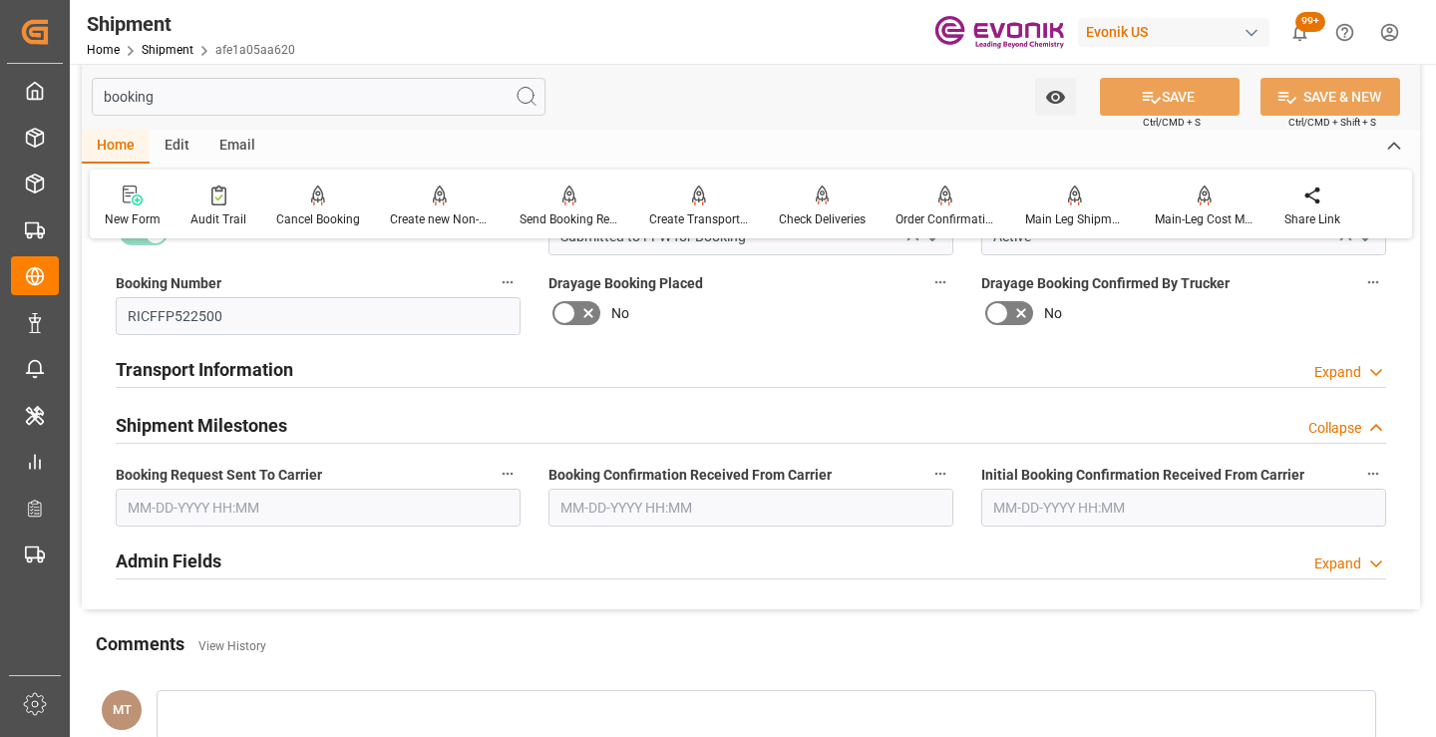
click at [259, 513] on input "text" at bounding box center [318, 508] width 405 height 38
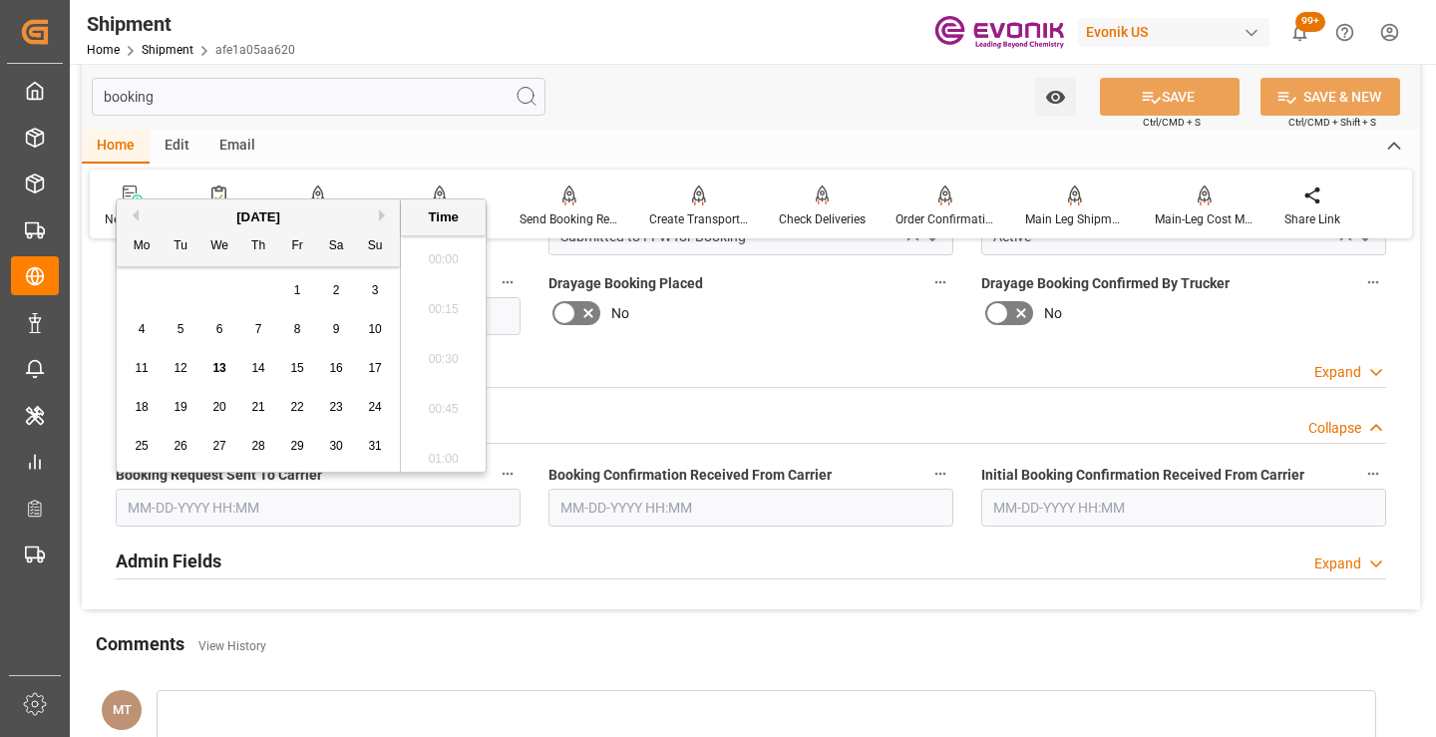
scroll to position [3149, 0]
click at [217, 369] on span "13" at bounding box center [218, 368] width 13 height 14
type input "08-13-2025 00:00"
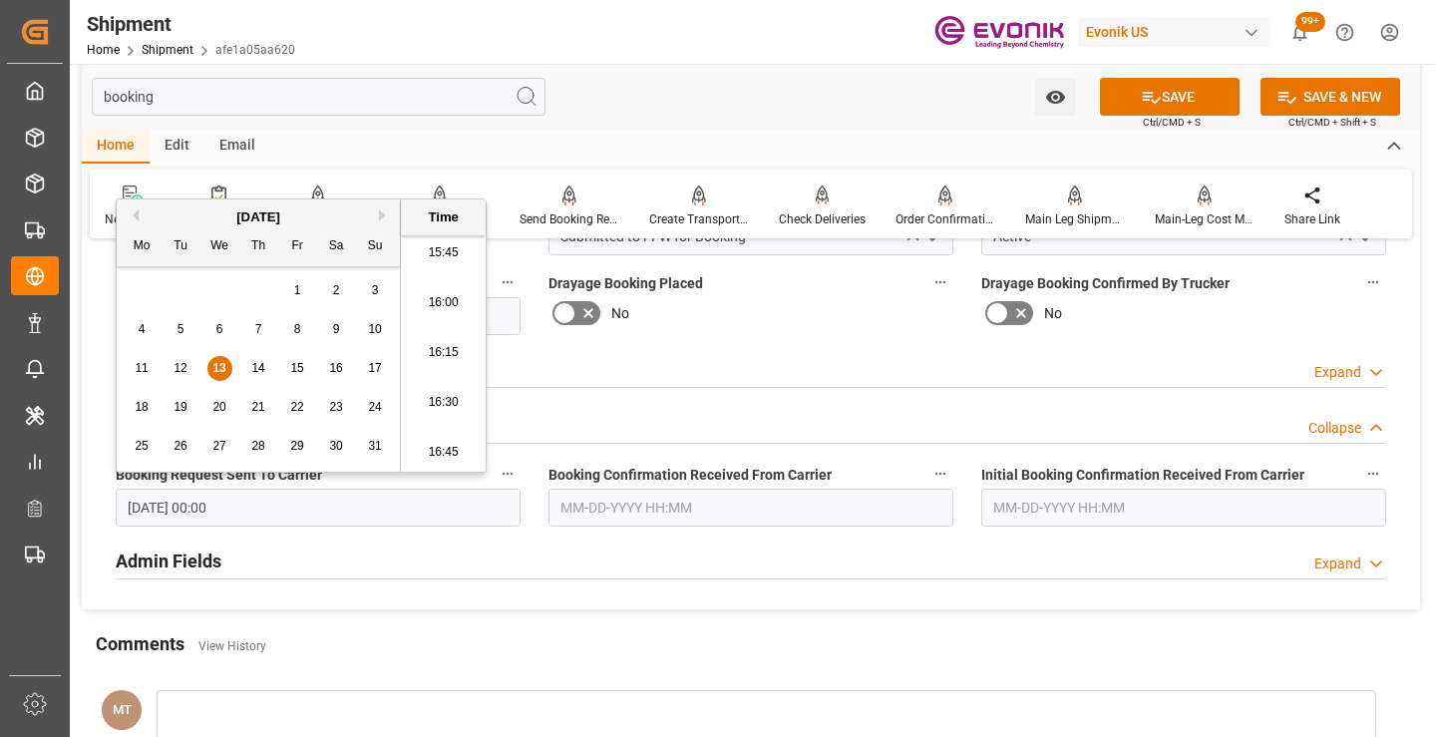
click at [736, 514] on input "text" at bounding box center [751, 508] width 405 height 38
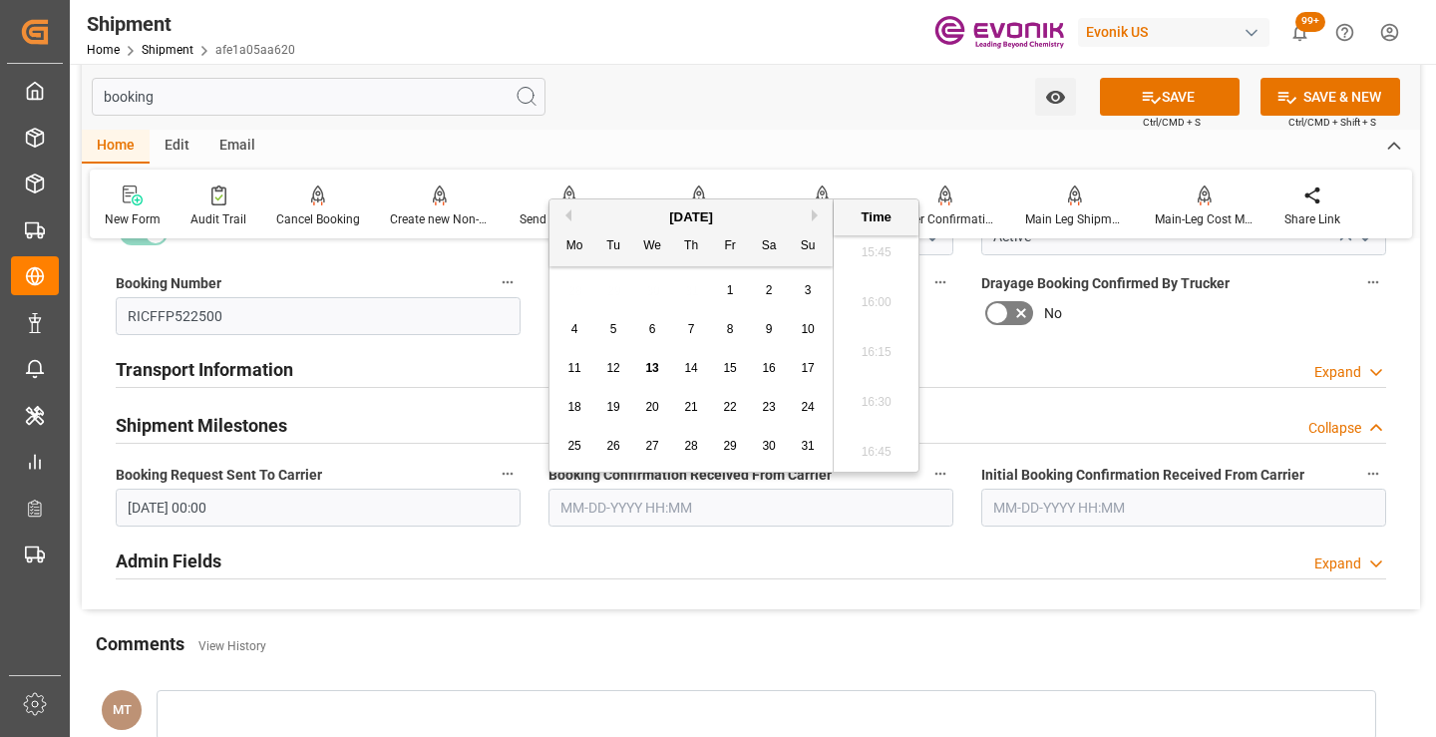
click at [654, 365] on span "13" at bounding box center [651, 368] width 13 height 14
type input "08-13-2025 00:00"
click at [1169, 92] on button "SAVE" at bounding box center [1170, 97] width 140 height 38
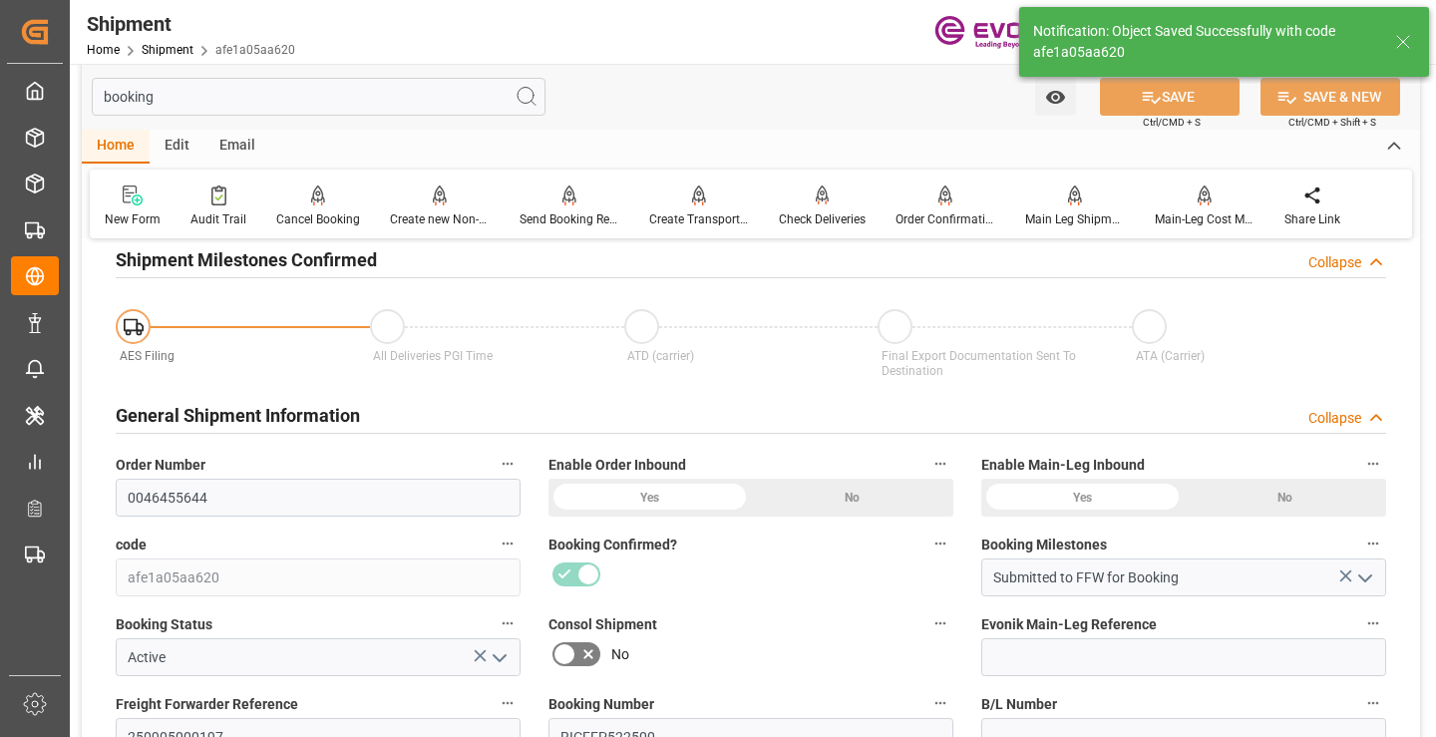
type input "Booking Details Transmitted to SAP"
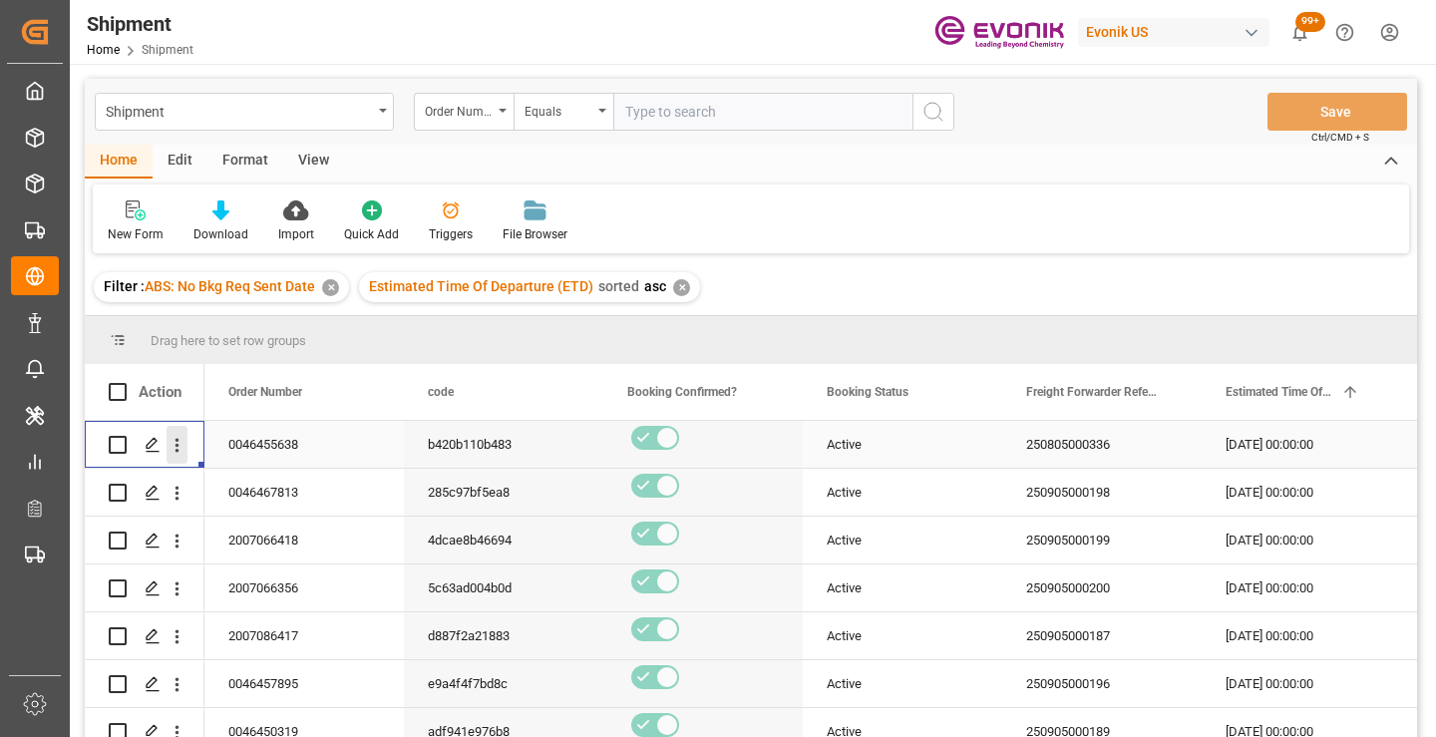
click at [180, 445] on icon "open menu" at bounding box center [177, 445] width 21 height 21
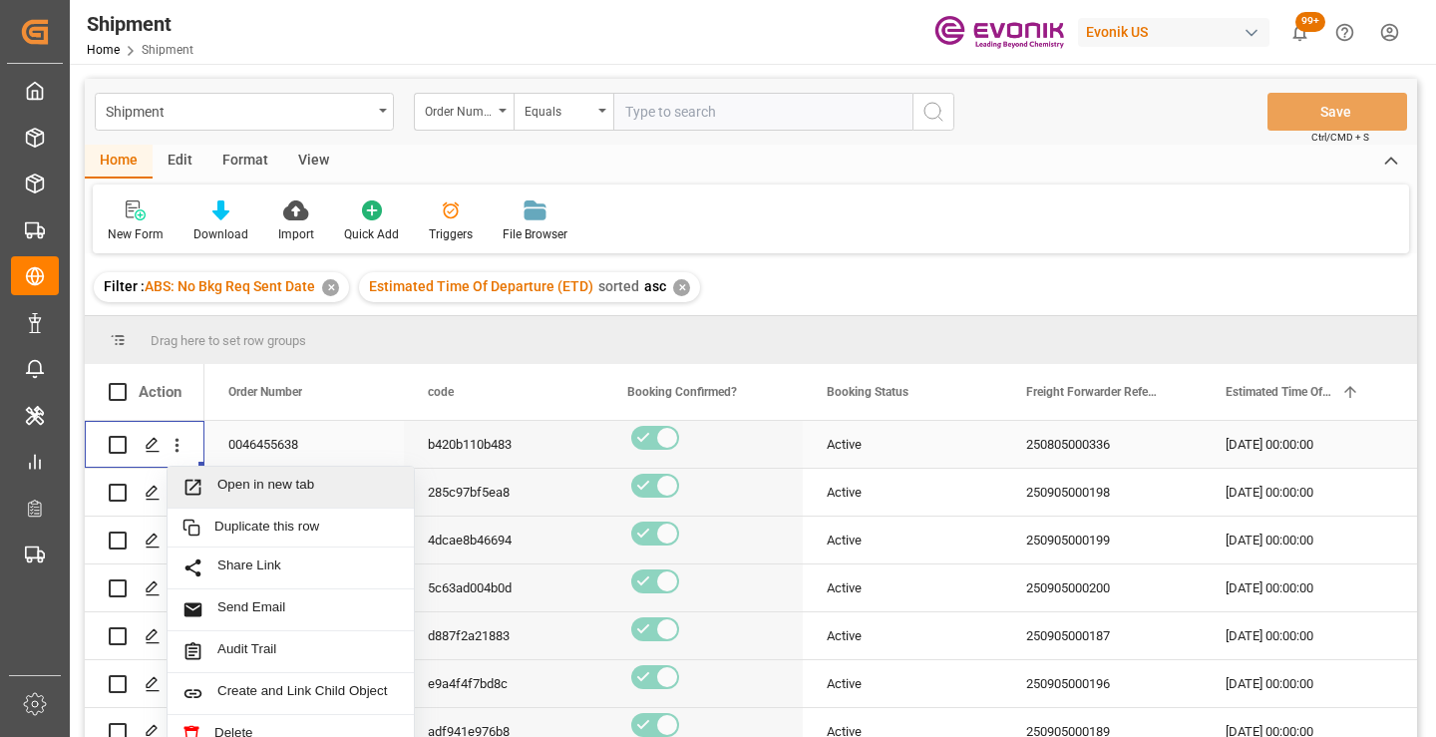
click at [277, 484] on span "Open in new tab" at bounding box center [308, 487] width 182 height 21
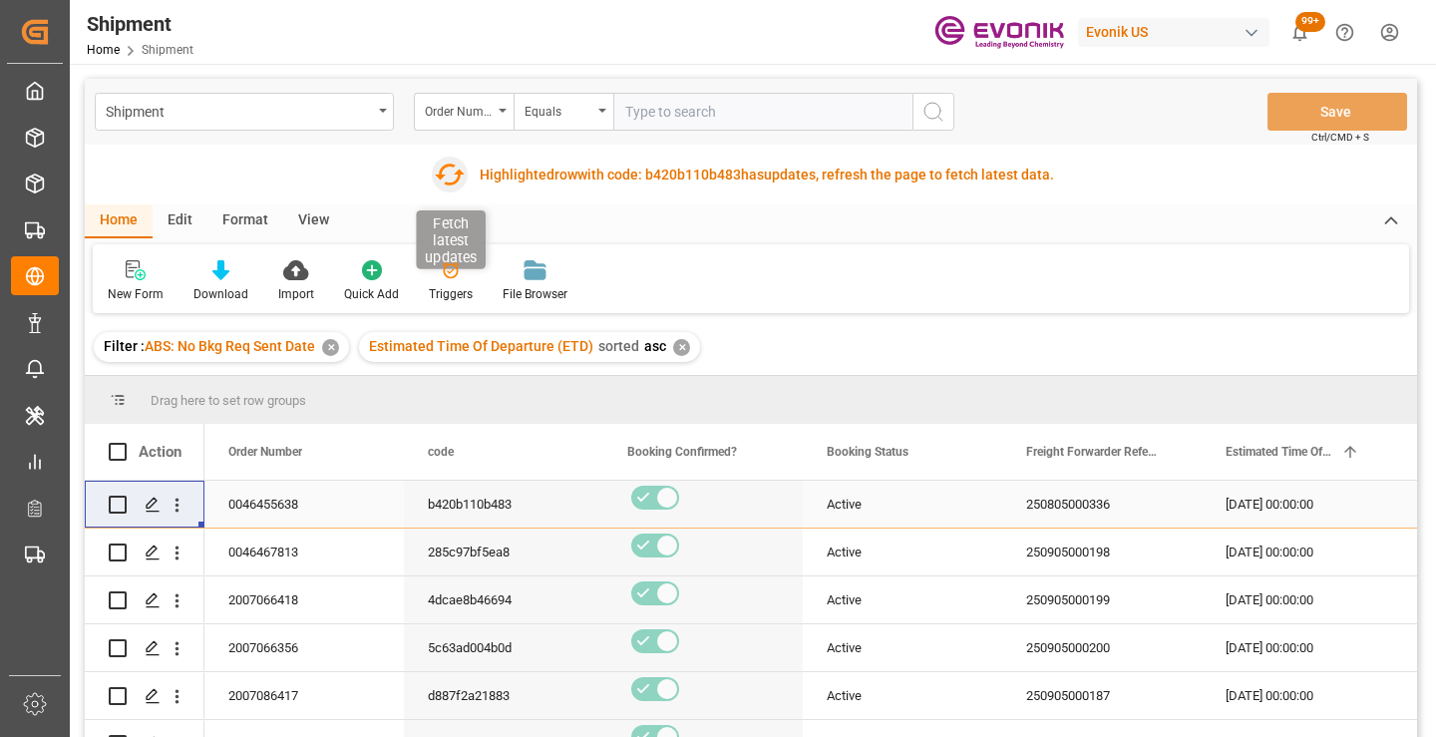
click at [450, 174] on icon "button" at bounding box center [450, 175] width 32 height 32
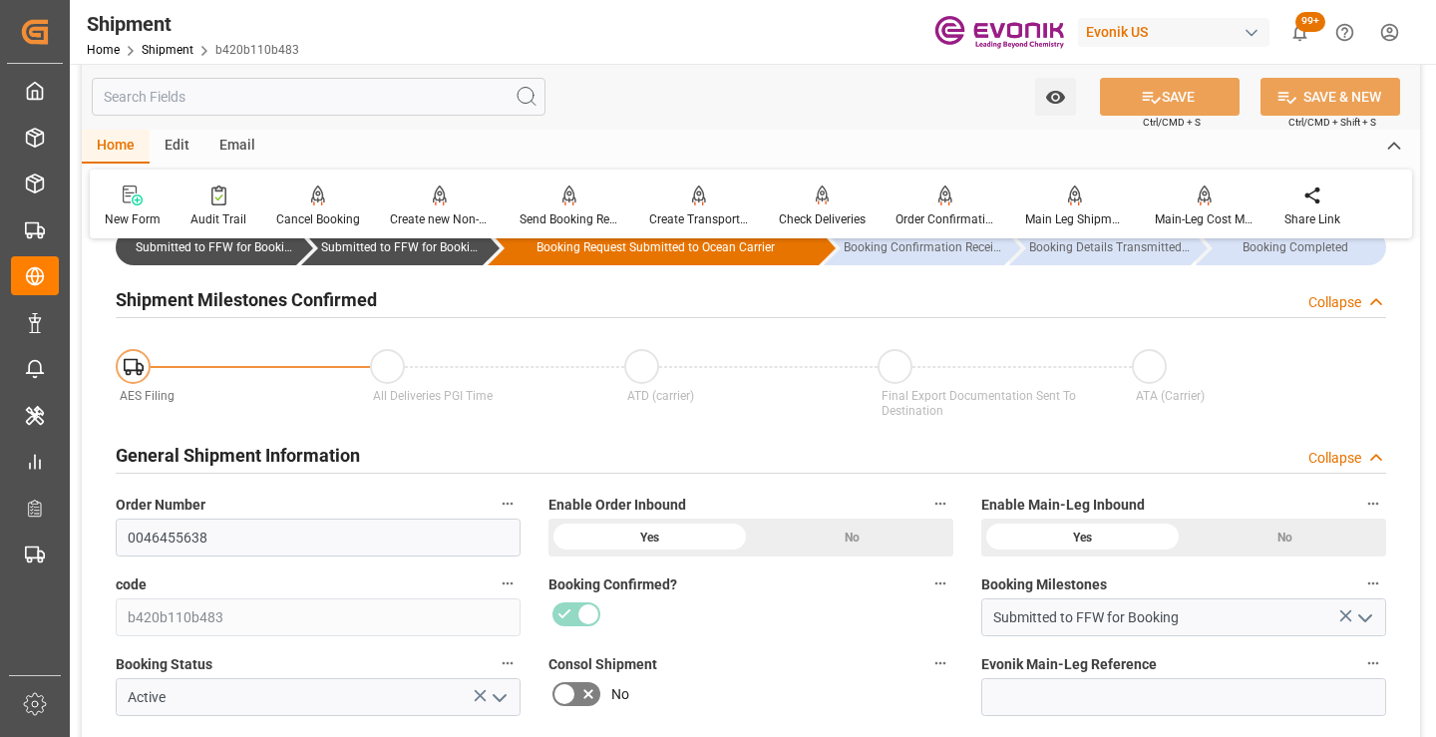
scroll to position [200, 0]
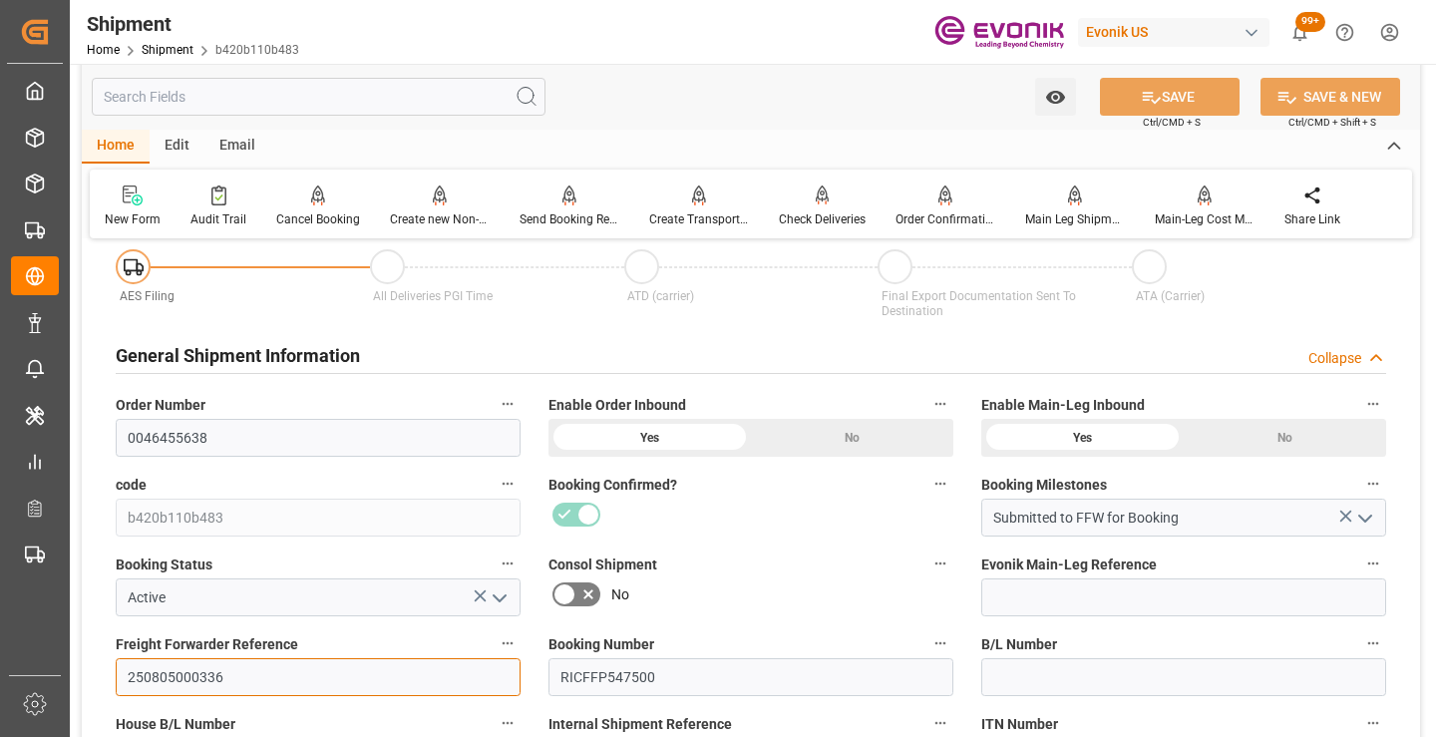
click at [185, 674] on input "250805000336" at bounding box center [318, 677] width 405 height 38
click at [191, 676] on input "250805000336" at bounding box center [318, 677] width 405 height 38
click at [352, 102] on input "text" at bounding box center [319, 97] width 454 height 38
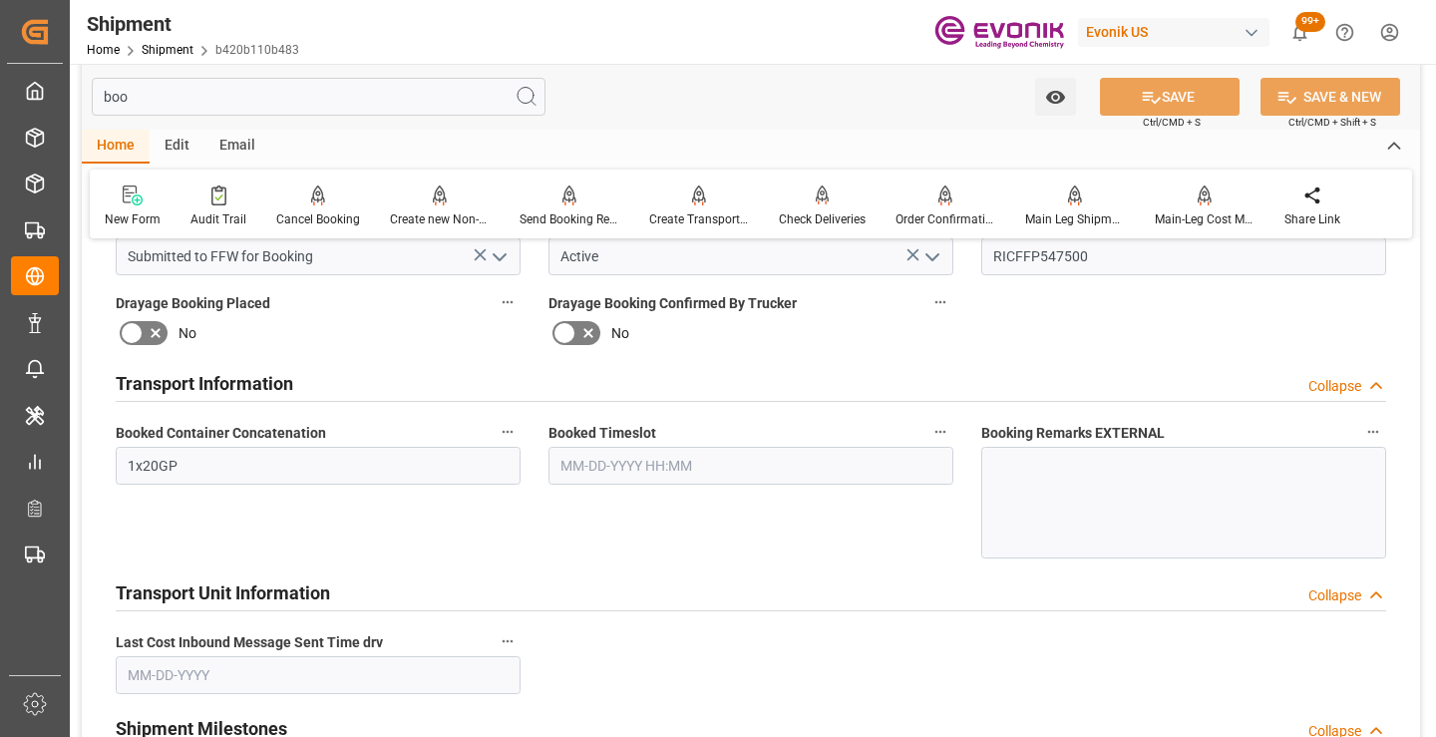
scroll to position [0, 0]
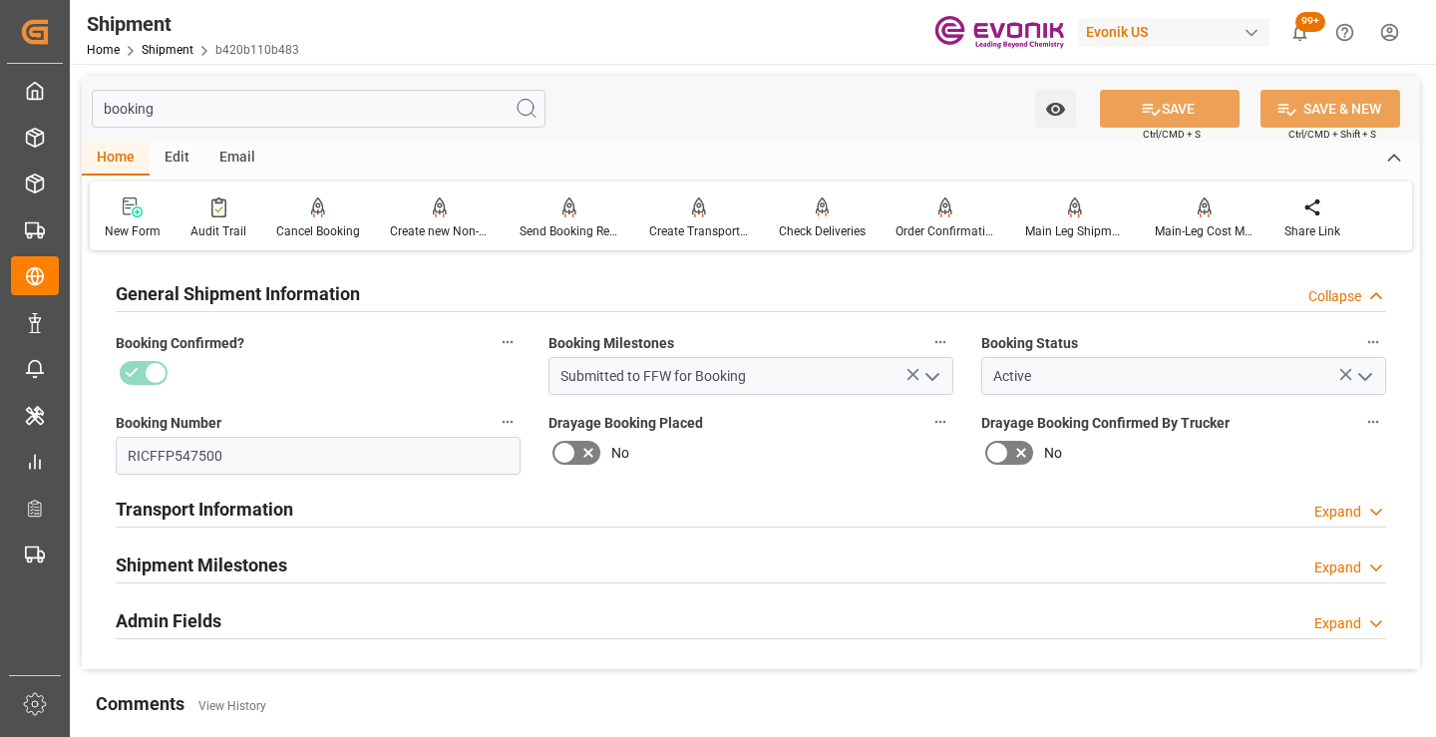
type input "booking"
click at [323, 551] on div "Shipment Milestones Expand" at bounding box center [751, 564] width 1271 height 38
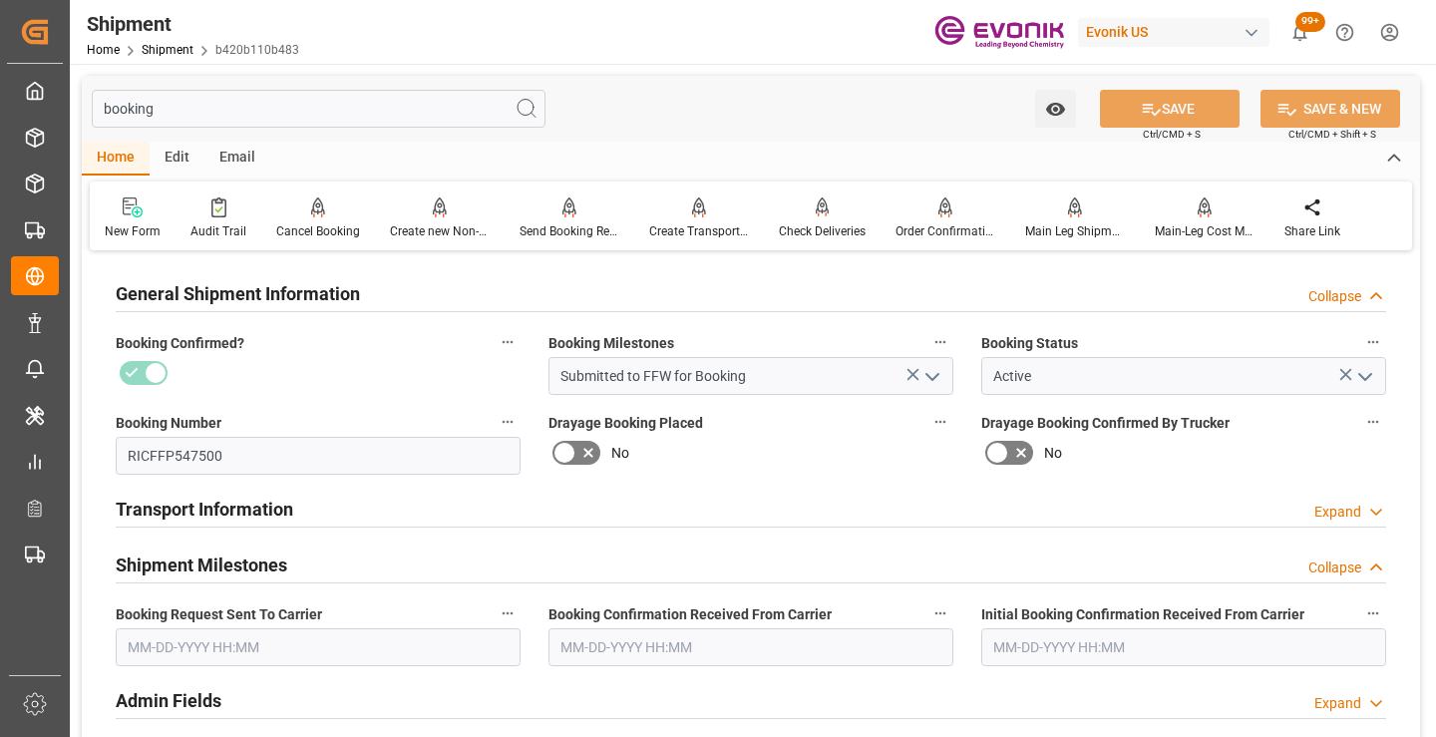
click at [324, 646] on input "text" at bounding box center [318, 647] width 405 height 38
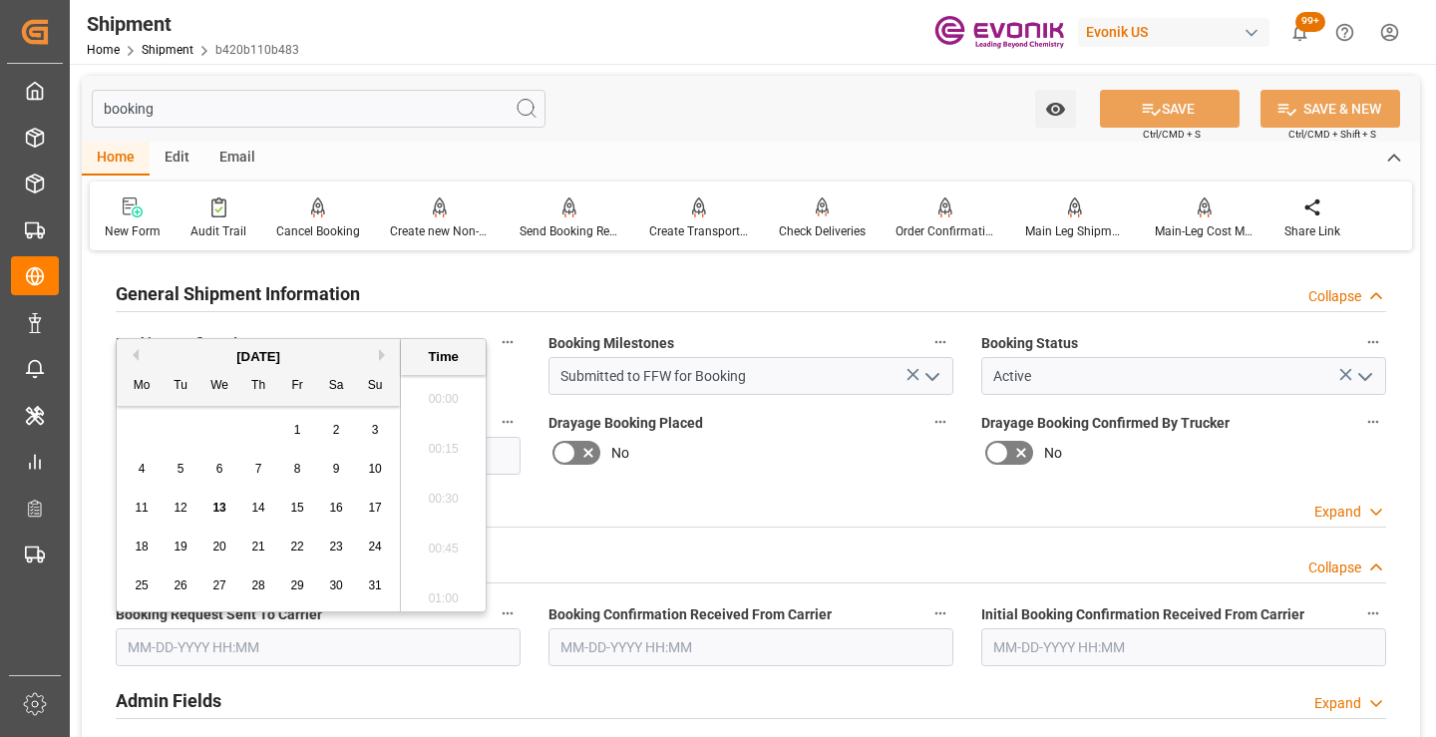
scroll to position [3149, 0]
click at [213, 512] on span "13" at bounding box center [218, 508] width 13 height 14
type input "[DATE] 00:00"
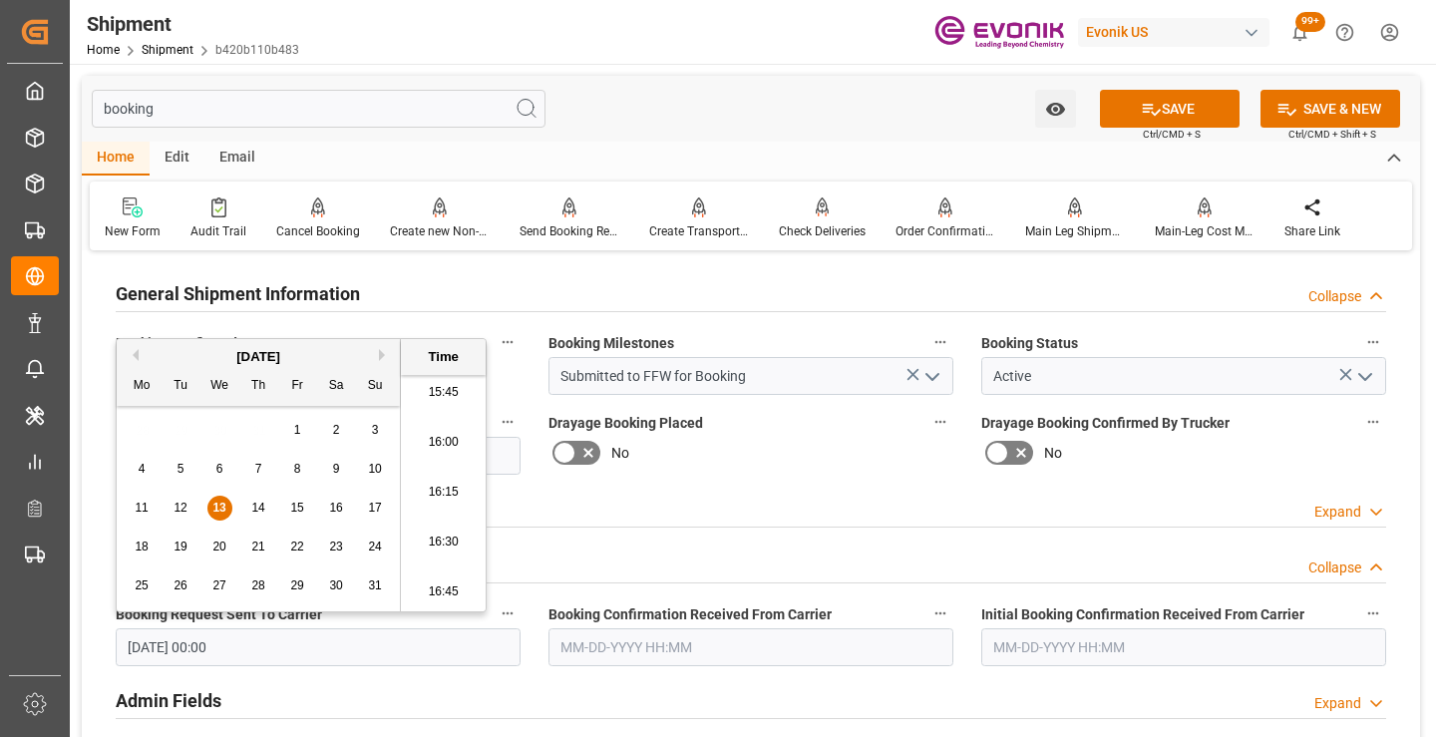
click at [627, 648] on input "text" at bounding box center [751, 647] width 405 height 38
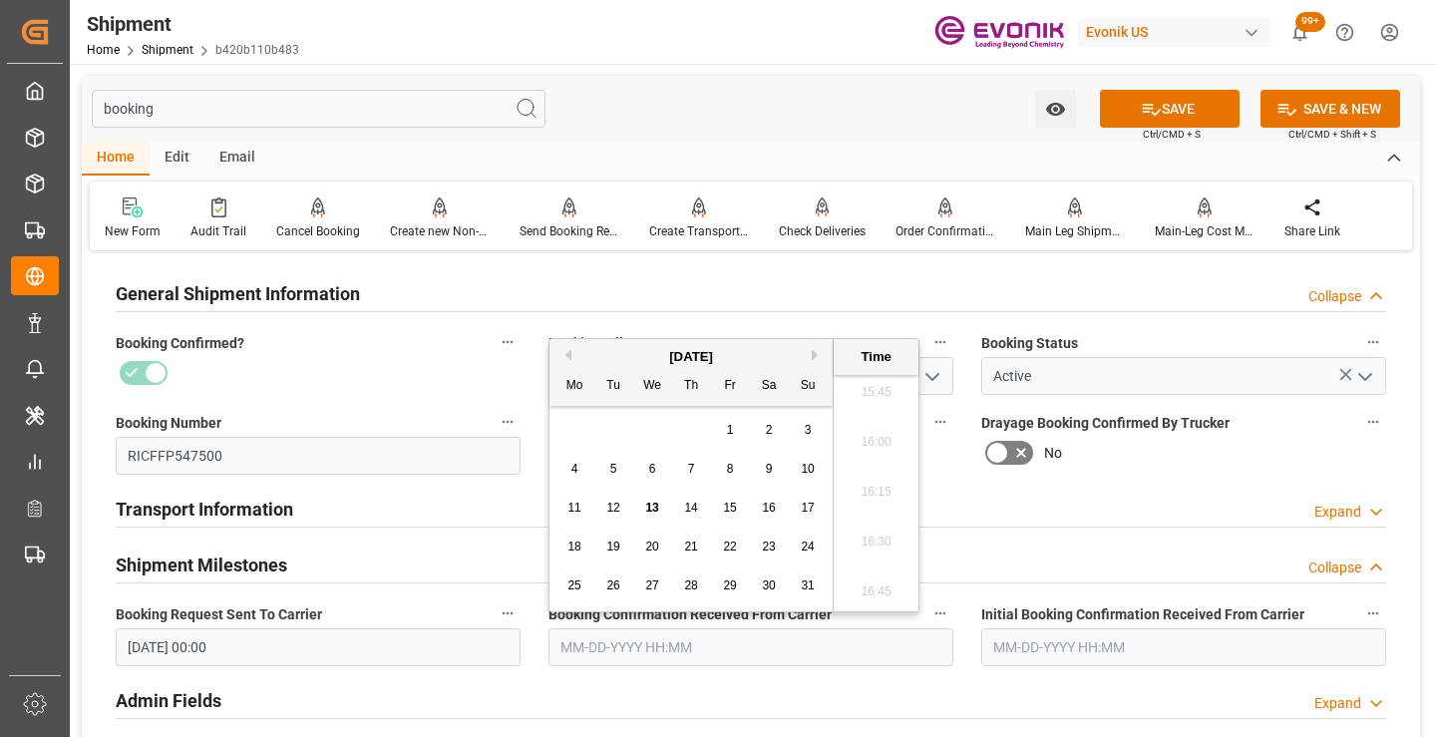
click at [653, 505] on span "13" at bounding box center [651, 508] width 13 height 14
type input "[DATE] 00:00"
click at [1123, 119] on button "SAVE" at bounding box center [1170, 109] width 140 height 38
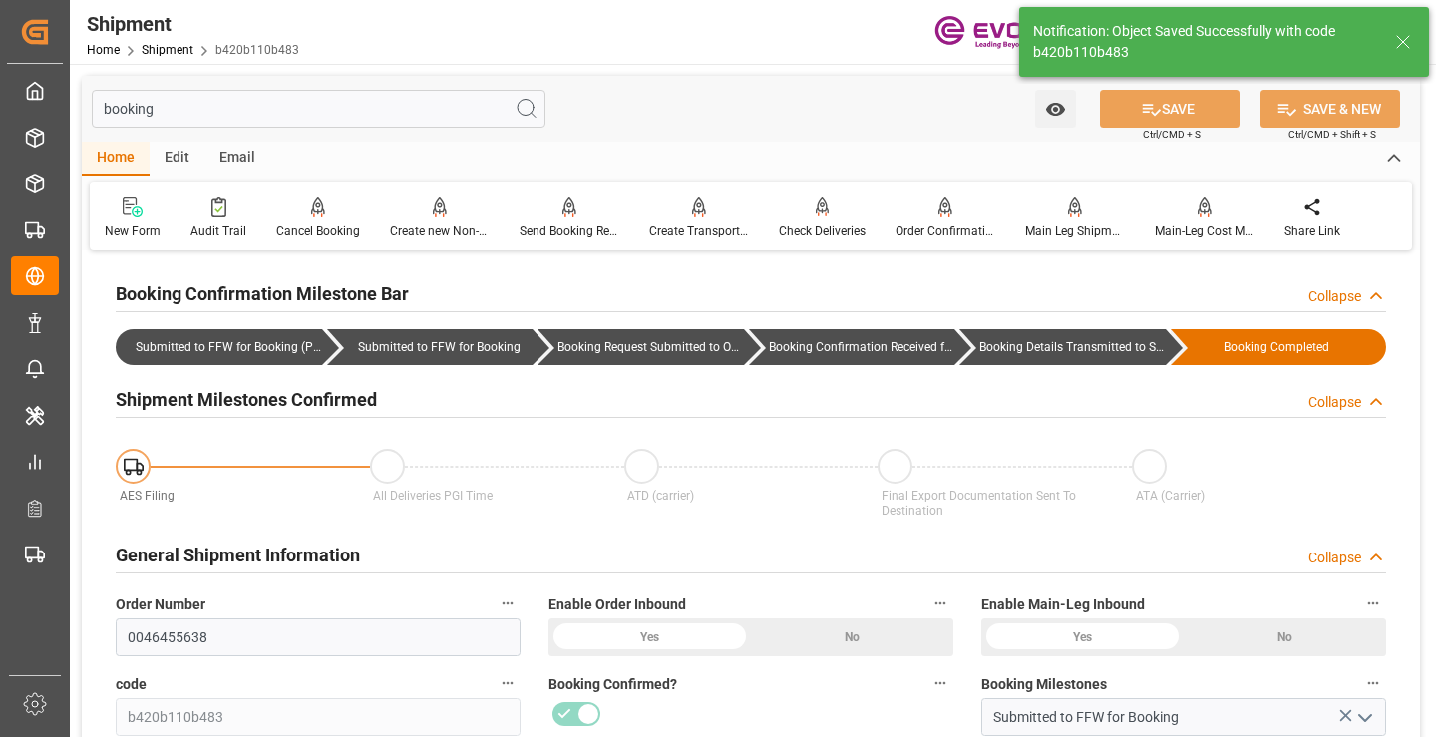
type input "Booking Details Transmitted to SAP"
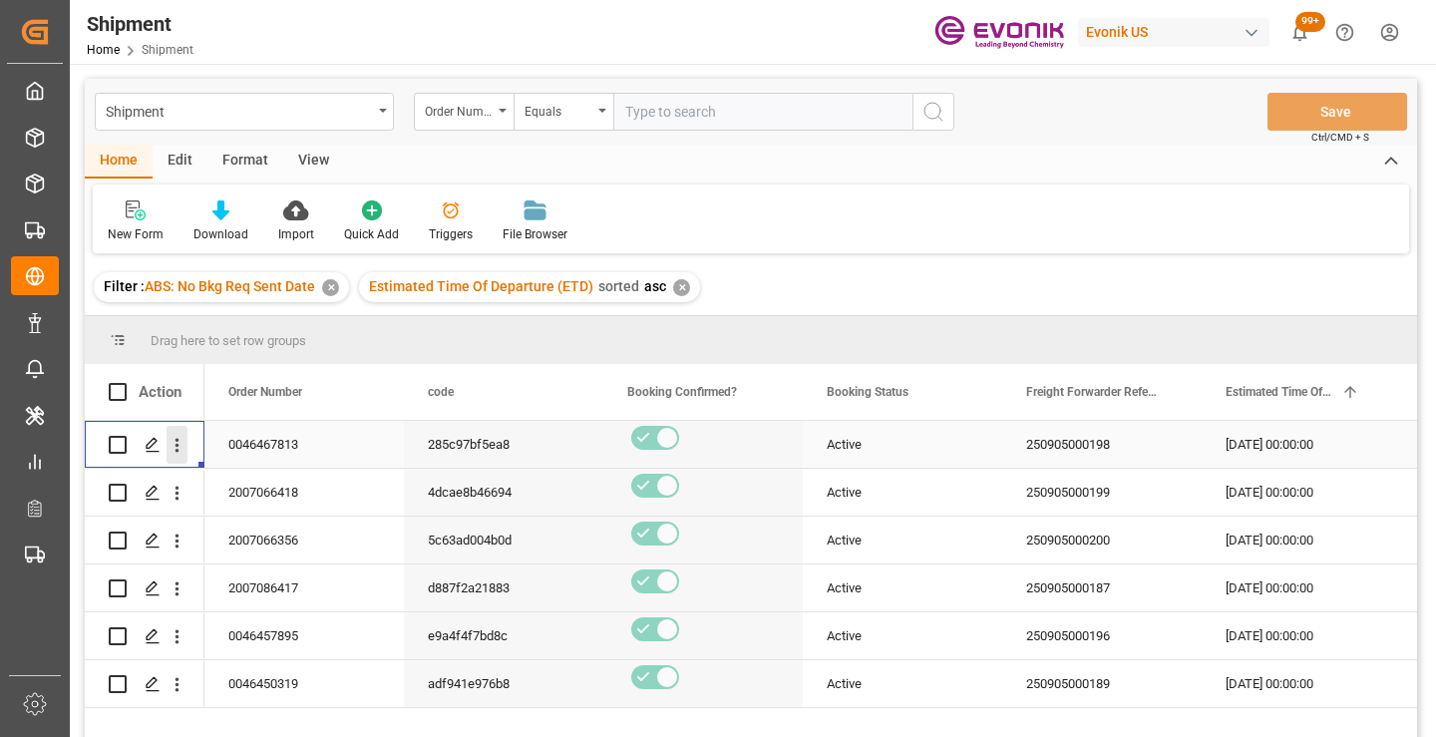
click at [185, 453] on icon "open menu" at bounding box center [177, 445] width 21 height 21
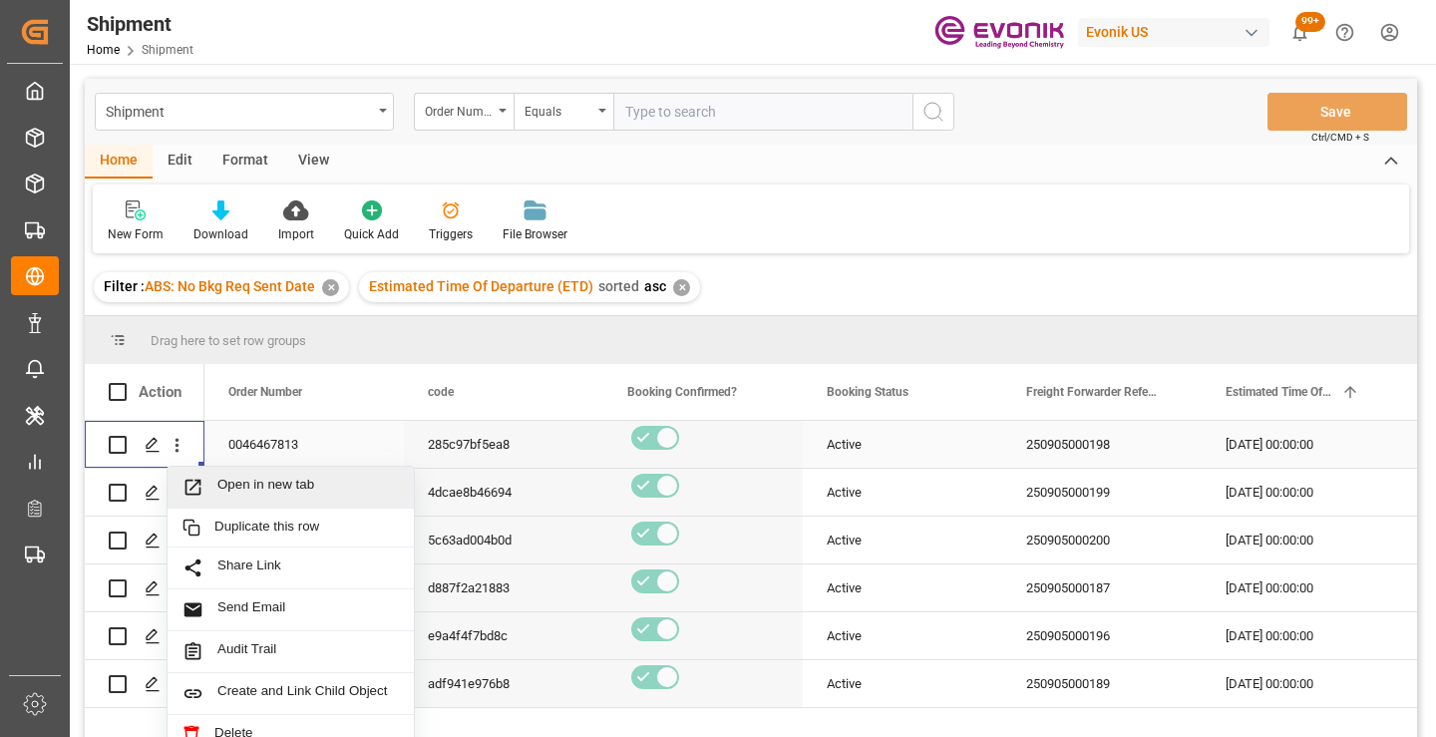
click at [249, 492] on span "Open in new tab" at bounding box center [308, 487] width 182 height 21
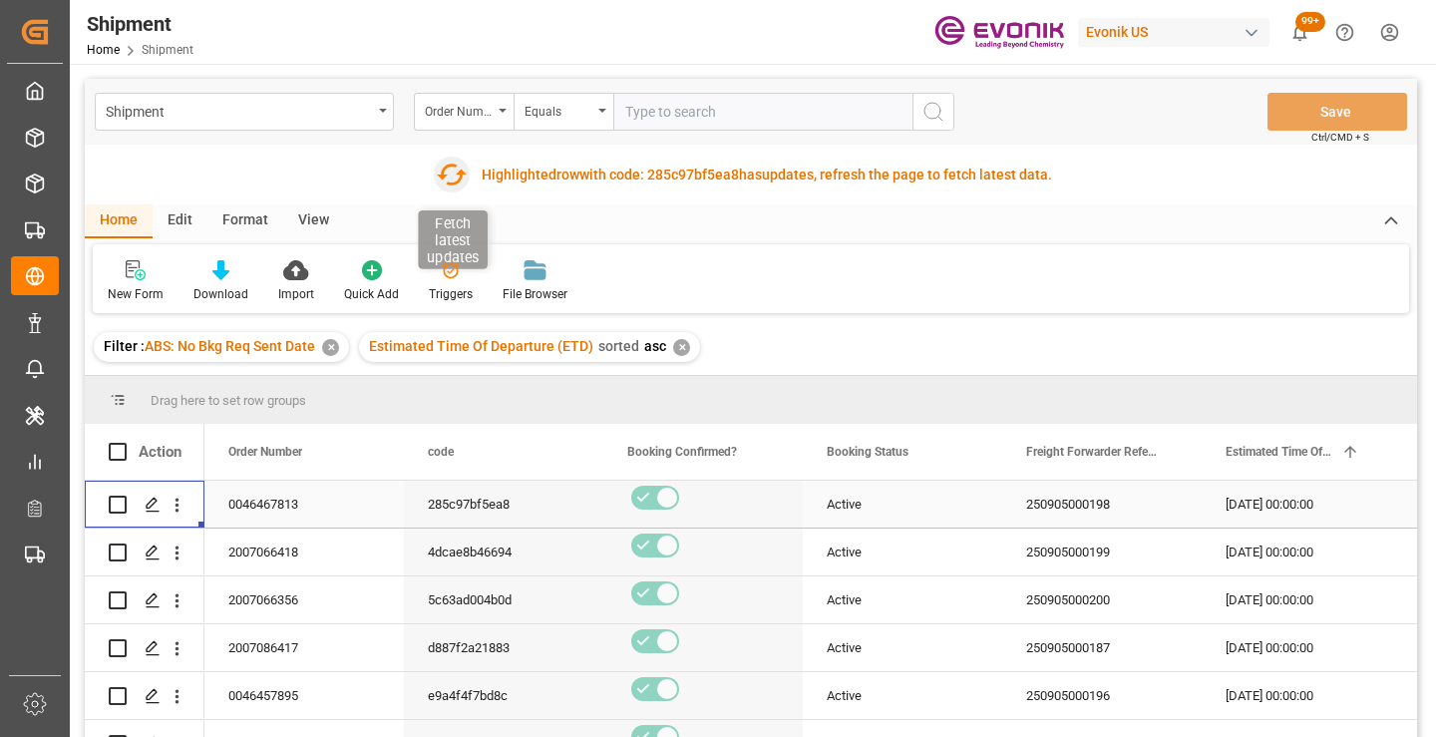
click at [454, 169] on icon "button" at bounding box center [452, 175] width 32 height 32
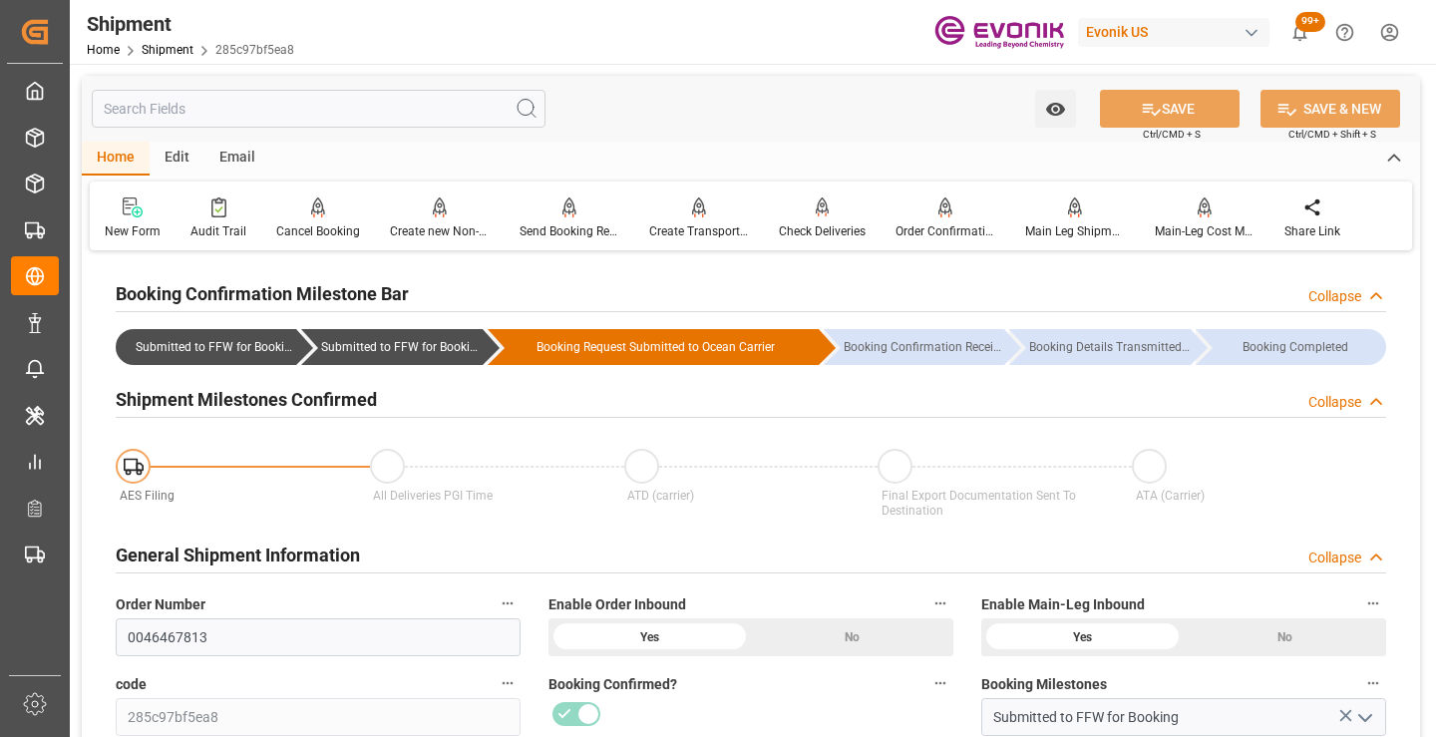
scroll to position [200, 0]
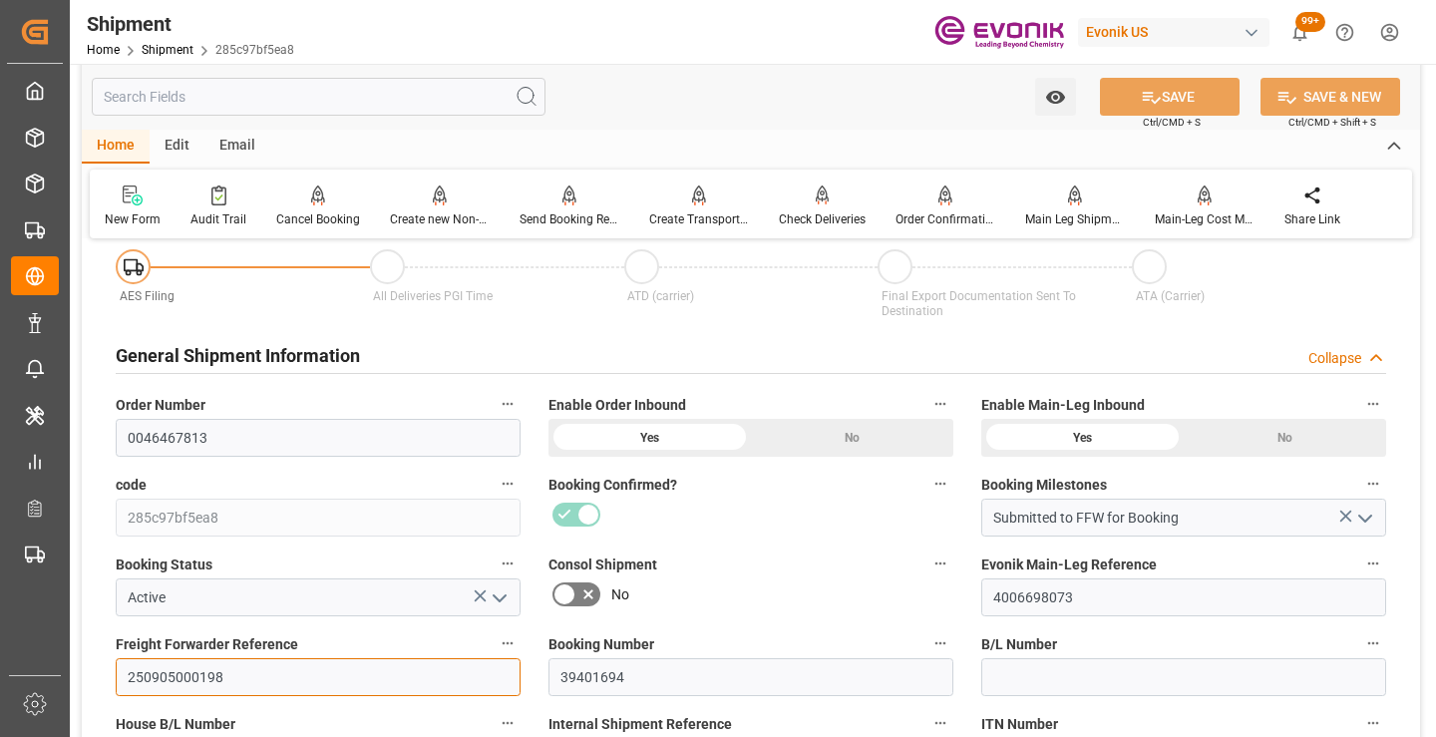
click at [187, 678] on input "250905000198" at bounding box center [318, 677] width 405 height 38
click at [313, 107] on input "text" at bounding box center [319, 97] width 454 height 38
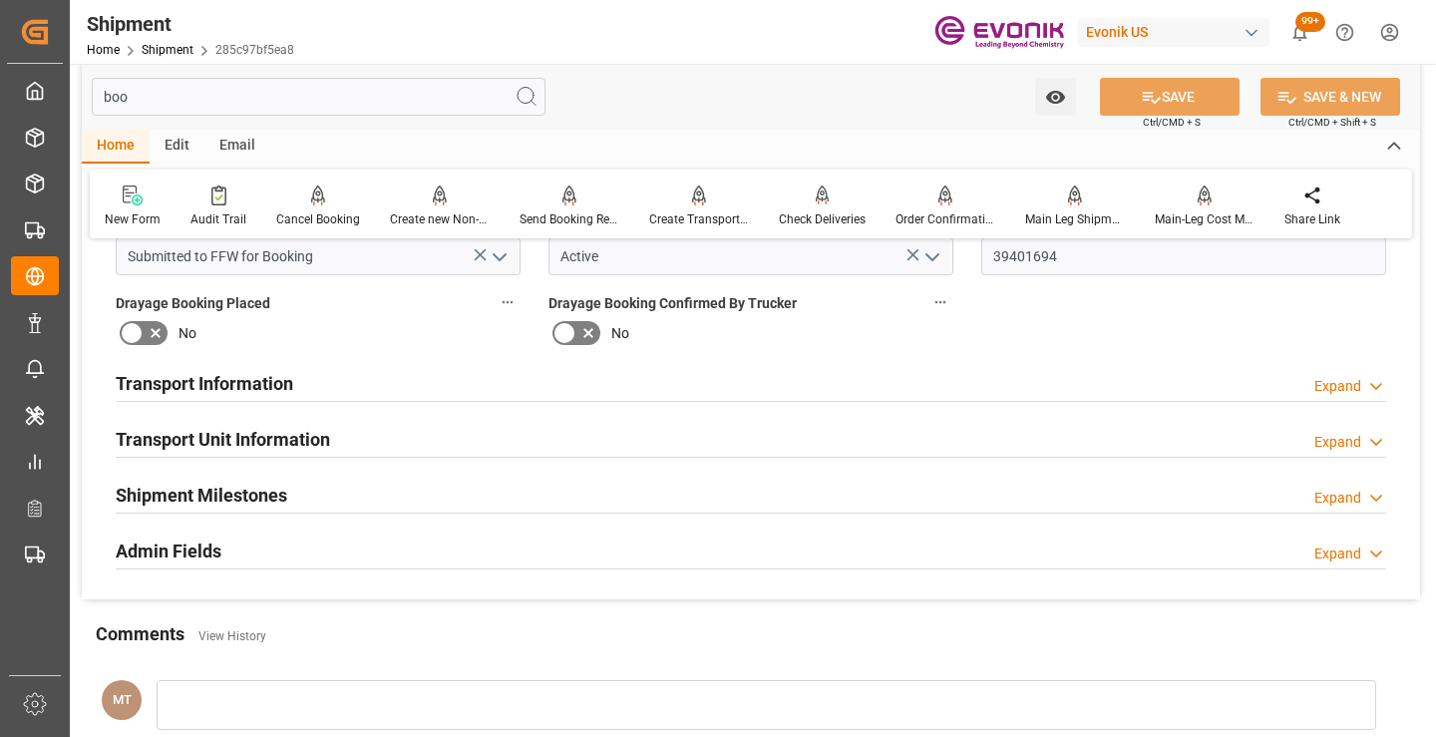
scroll to position [0, 0]
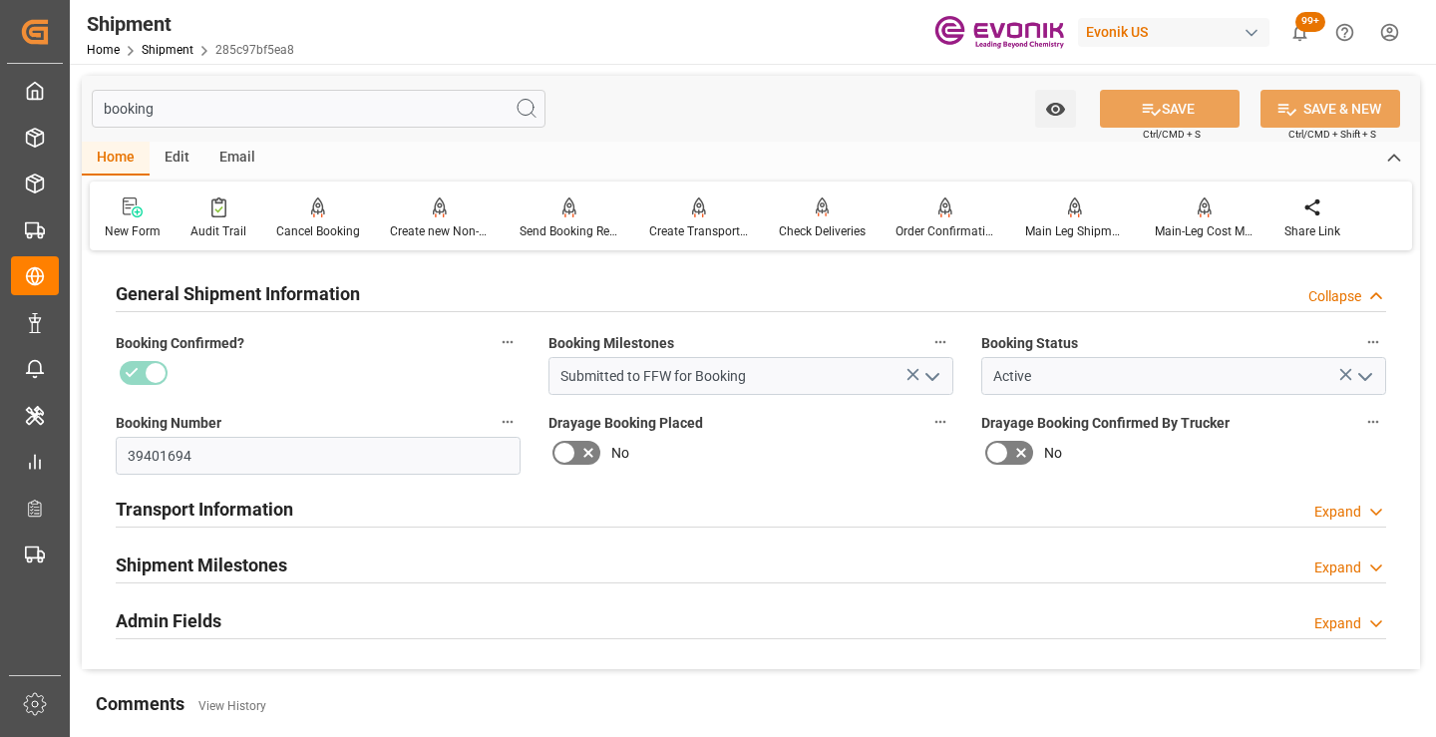
type input "booking"
click at [233, 548] on div "Shipment Milestones" at bounding box center [202, 564] width 172 height 38
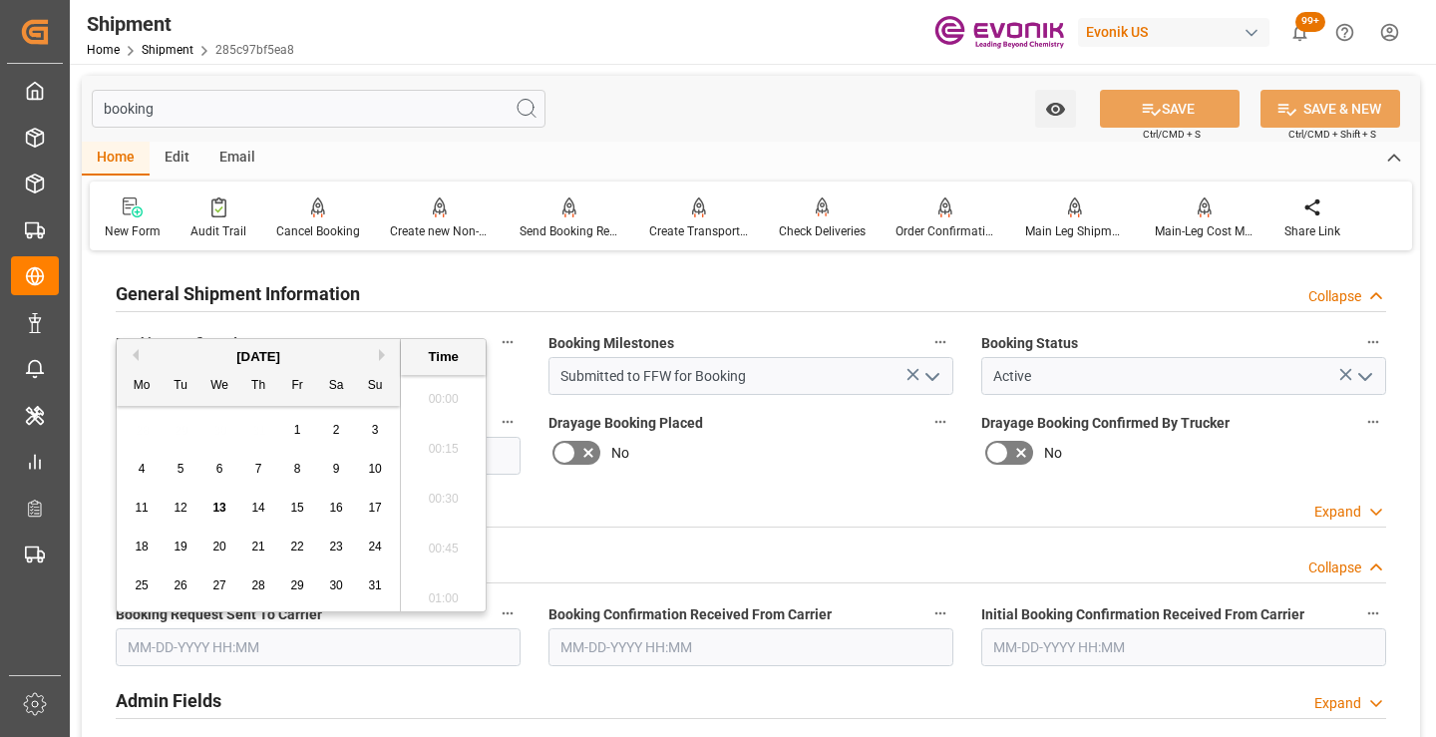
click at [248, 644] on input "text" at bounding box center [318, 647] width 405 height 38
click at [212, 514] on span "13" at bounding box center [218, 508] width 13 height 14
type input "[DATE] 00:00"
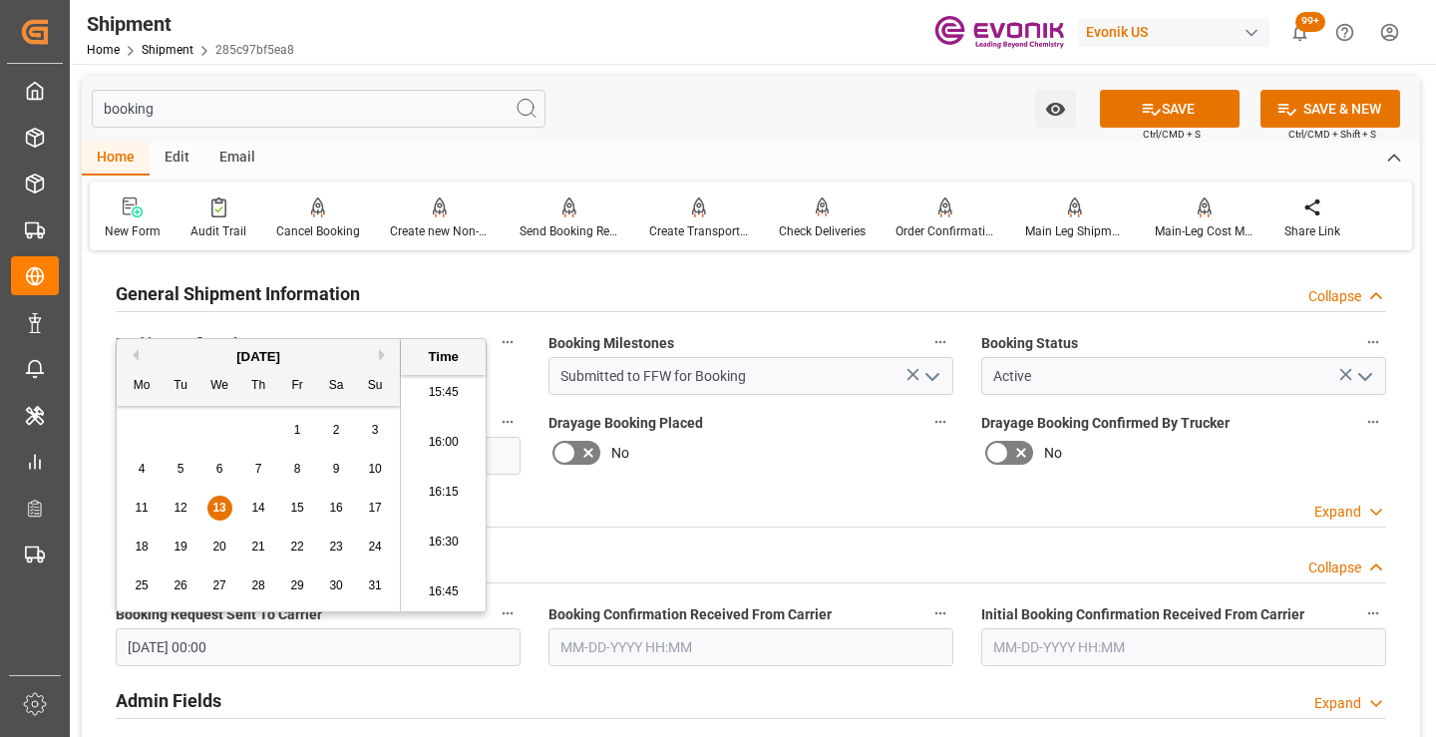
click at [610, 647] on input "text" at bounding box center [751, 647] width 405 height 38
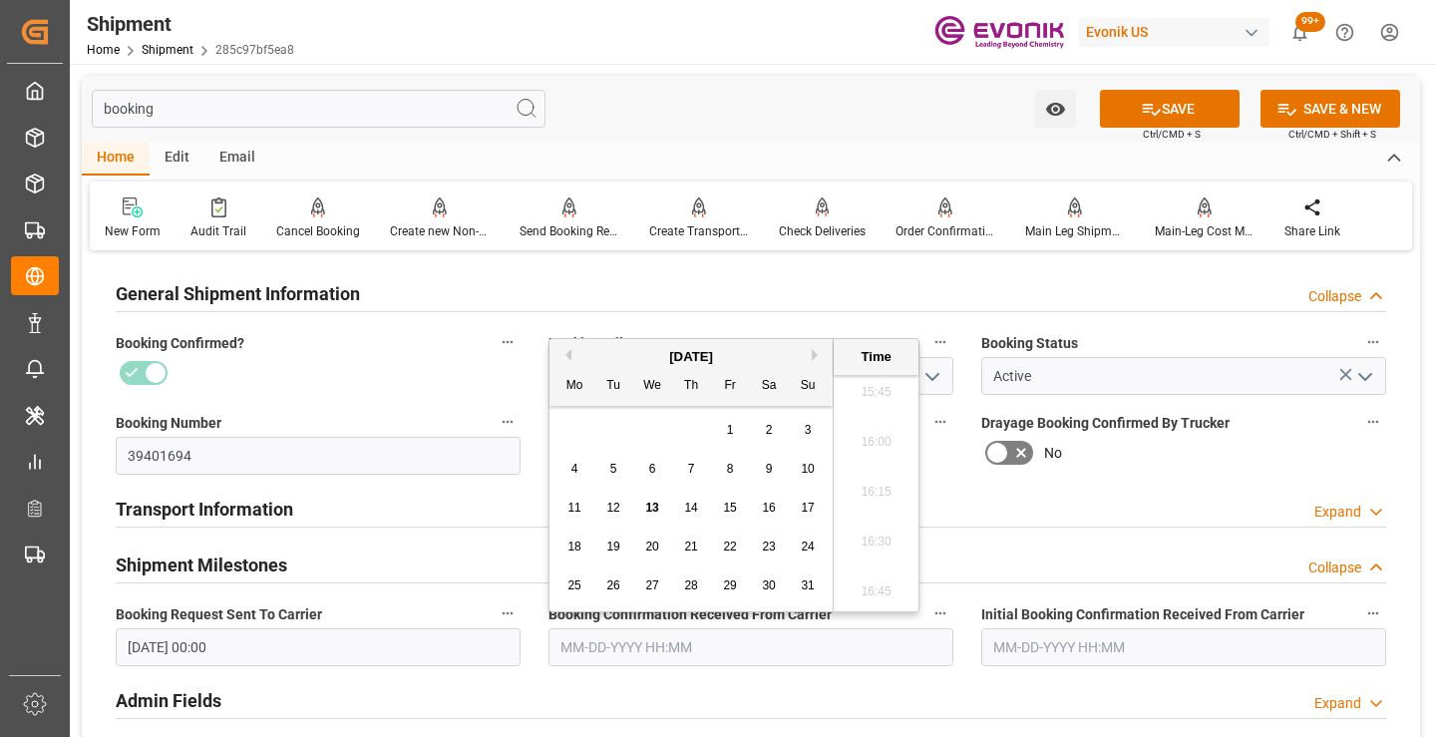
click at [654, 506] on span "13" at bounding box center [651, 508] width 13 height 14
type input "[DATE] 00:00"
click at [1167, 104] on button "SAVE" at bounding box center [1170, 109] width 140 height 38
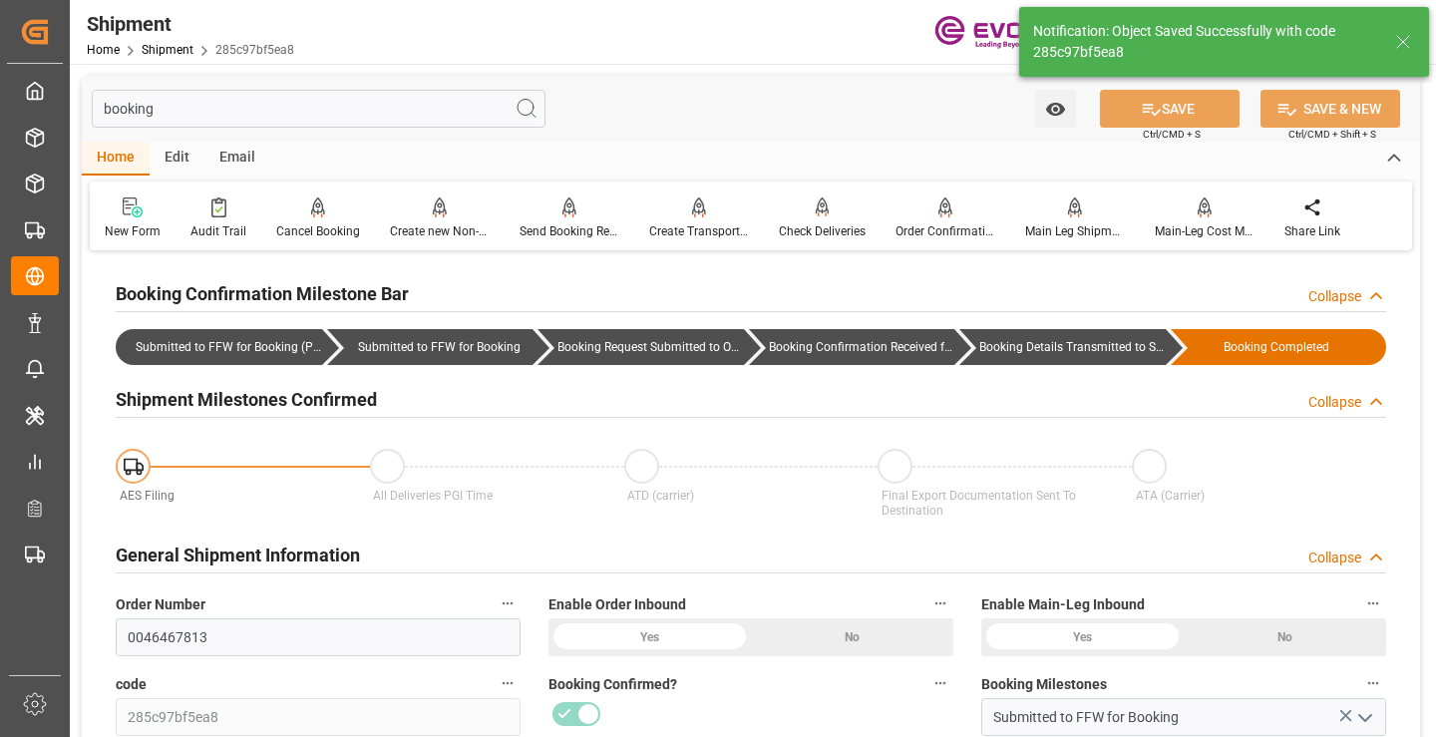
type input "Booking Details Transmitted to SAP"
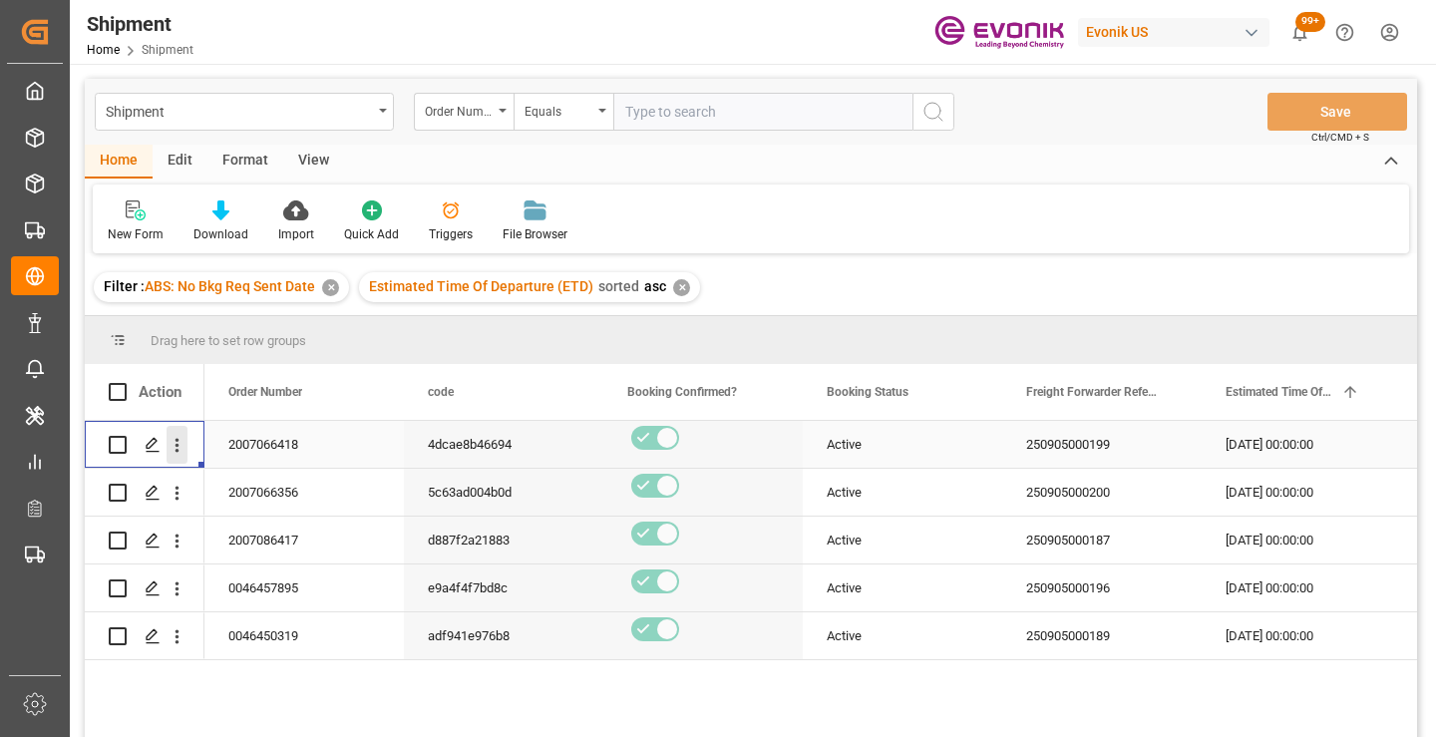
click at [178, 435] on icon "open menu" at bounding box center [177, 445] width 21 height 21
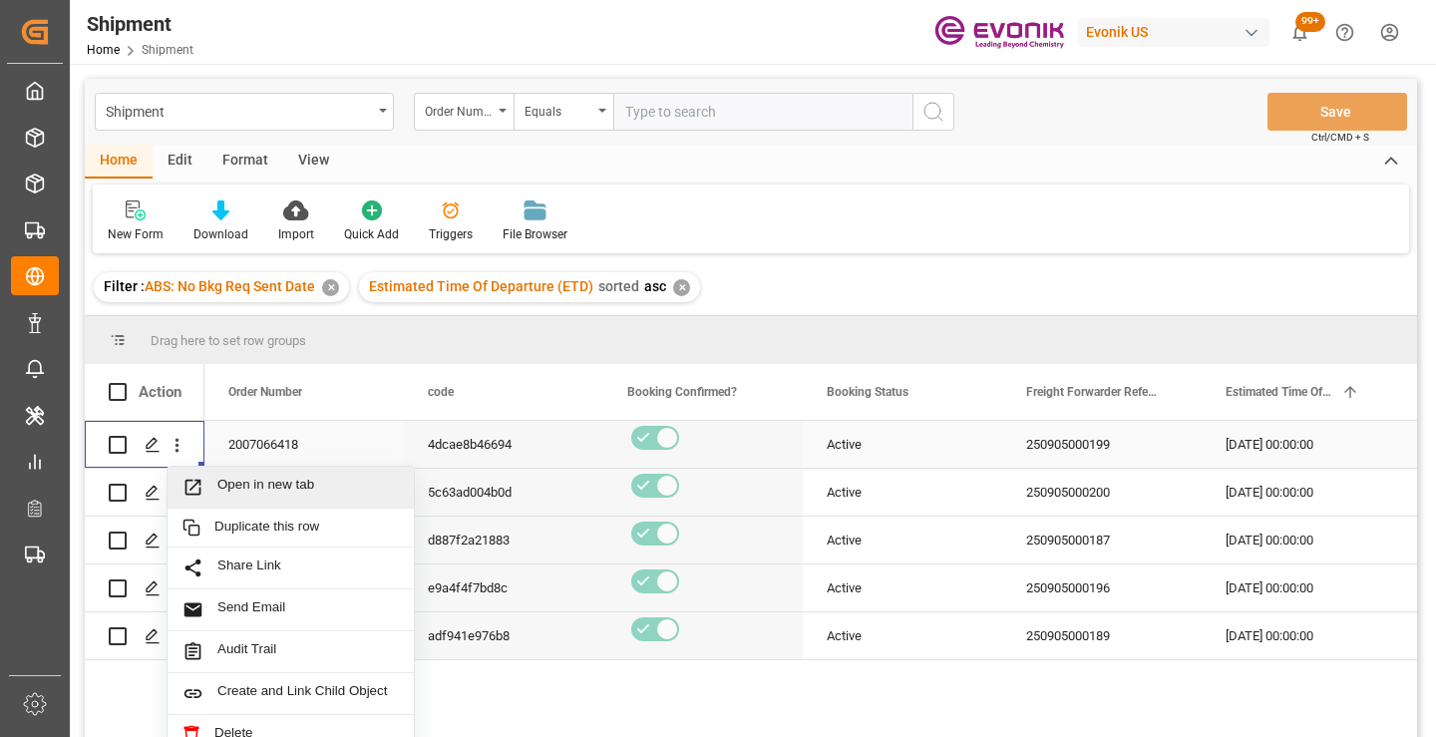
click at [274, 489] on span "Open in new tab" at bounding box center [308, 487] width 182 height 21
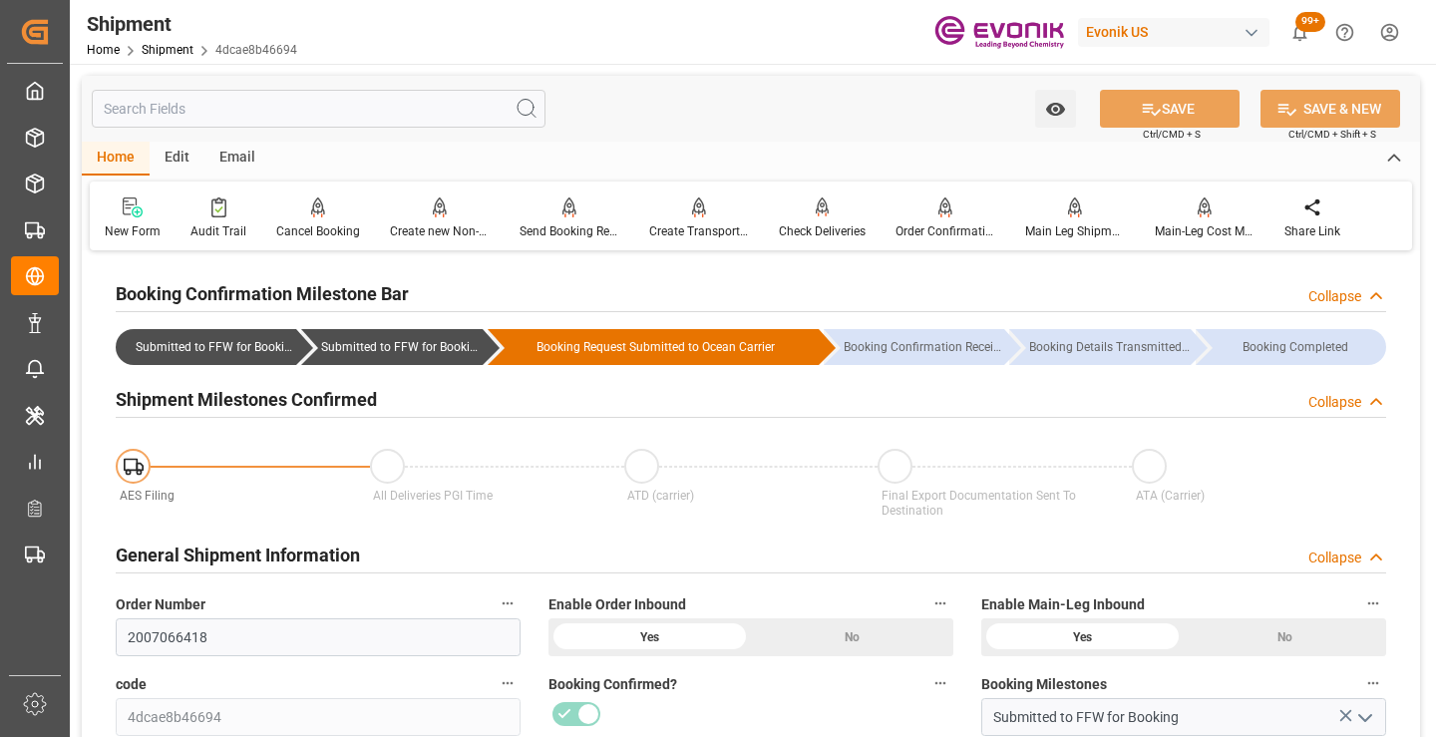
scroll to position [200, 0]
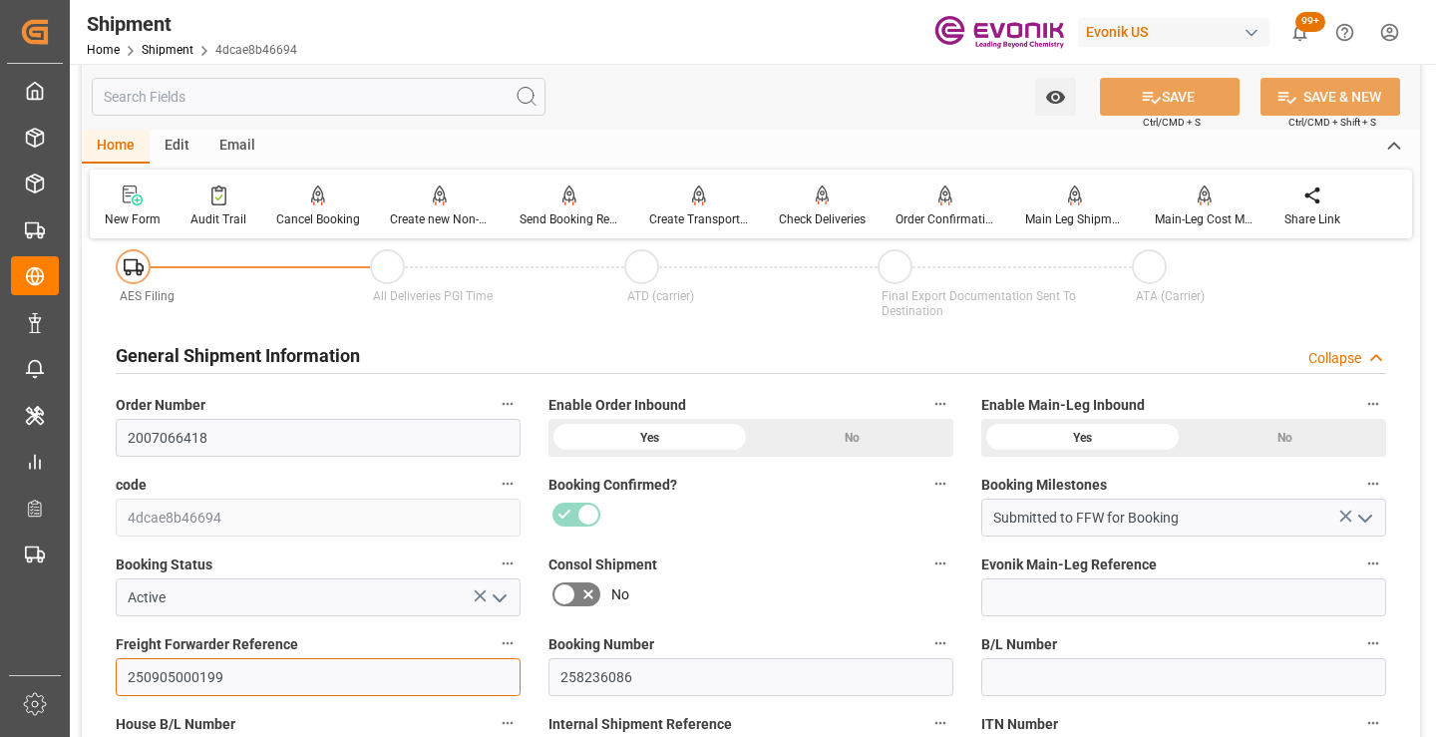
click at [196, 675] on input "250905000199" at bounding box center [318, 677] width 405 height 38
click at [378, 94] on input "text" at bounding box center [319, 97] width 454 height 38
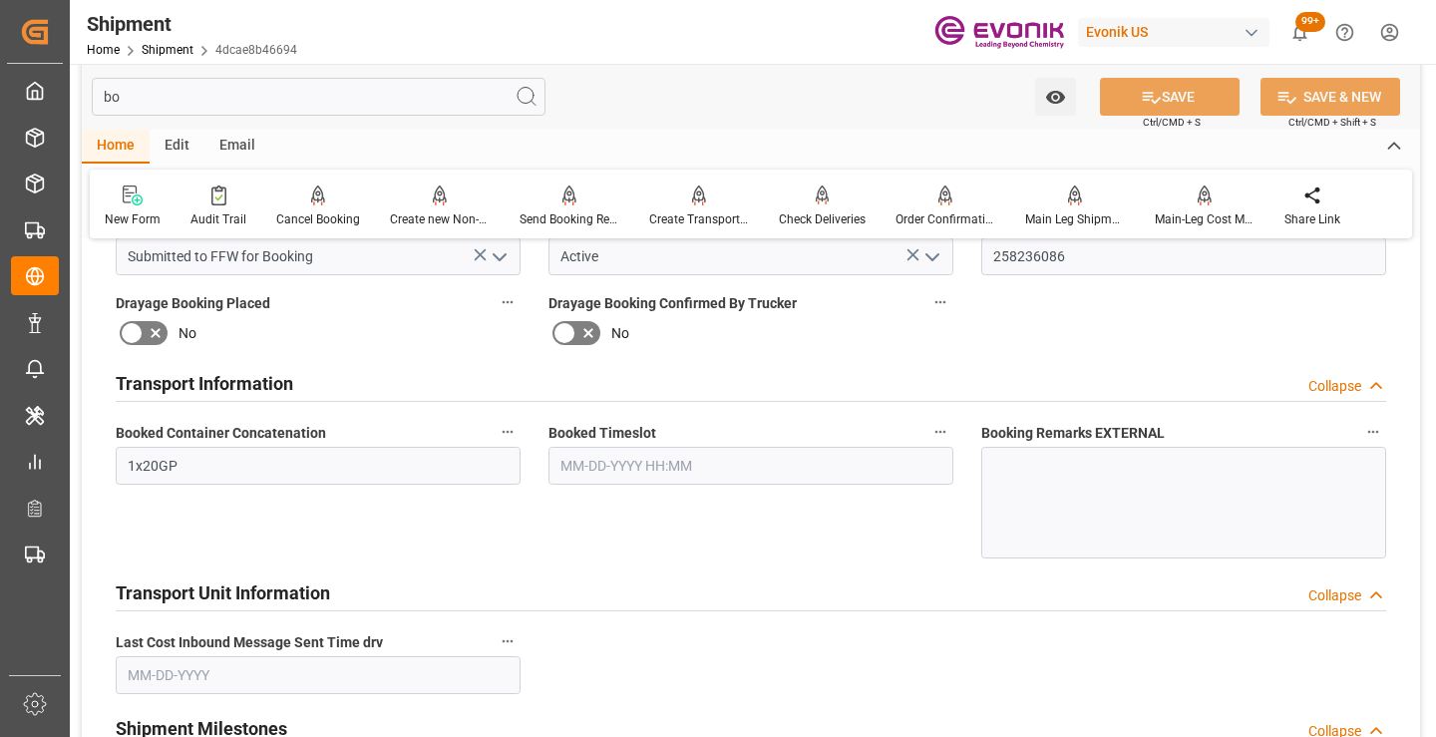
scroll to position [0, 0]
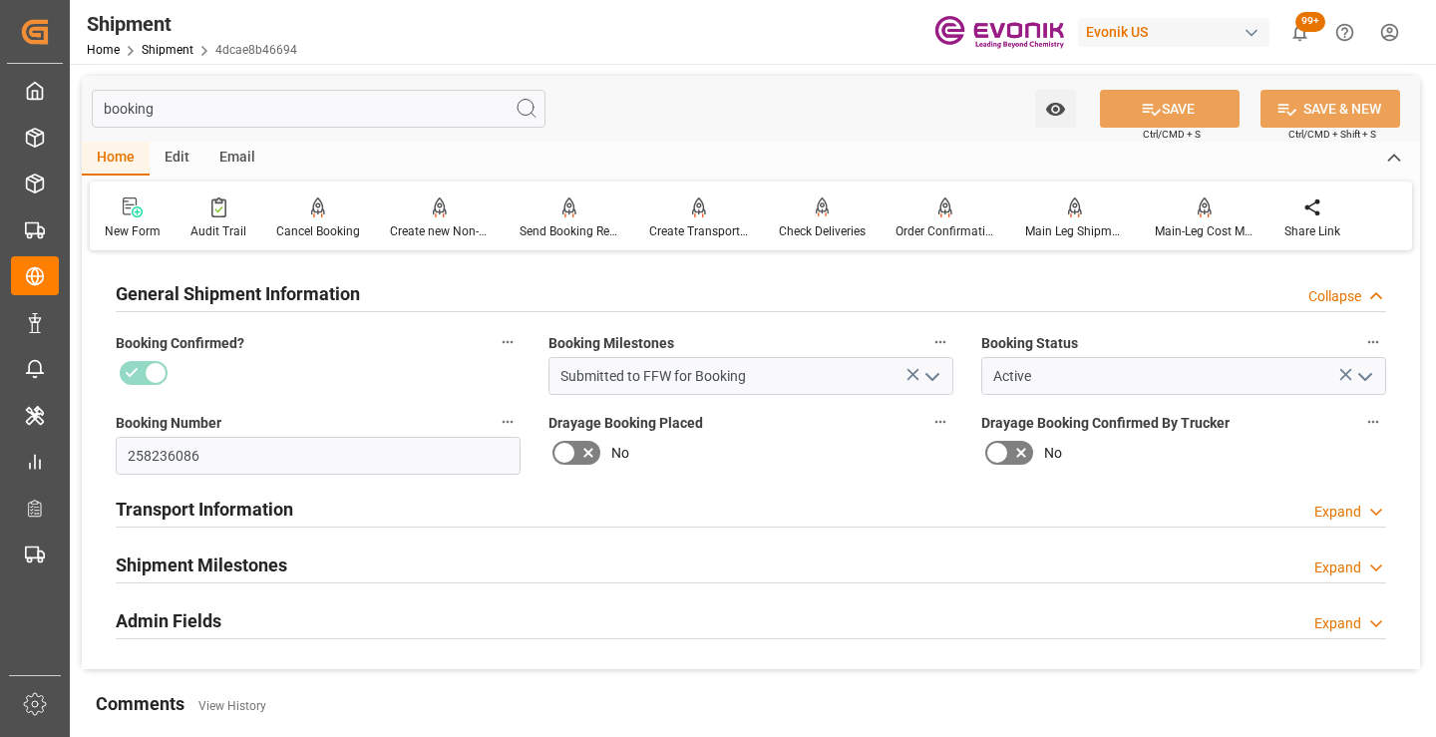
type input "booking"
click at [297, 571] on div "Shipment Milestones Expand" at bounding box center [751, 564] width 1271 height 38
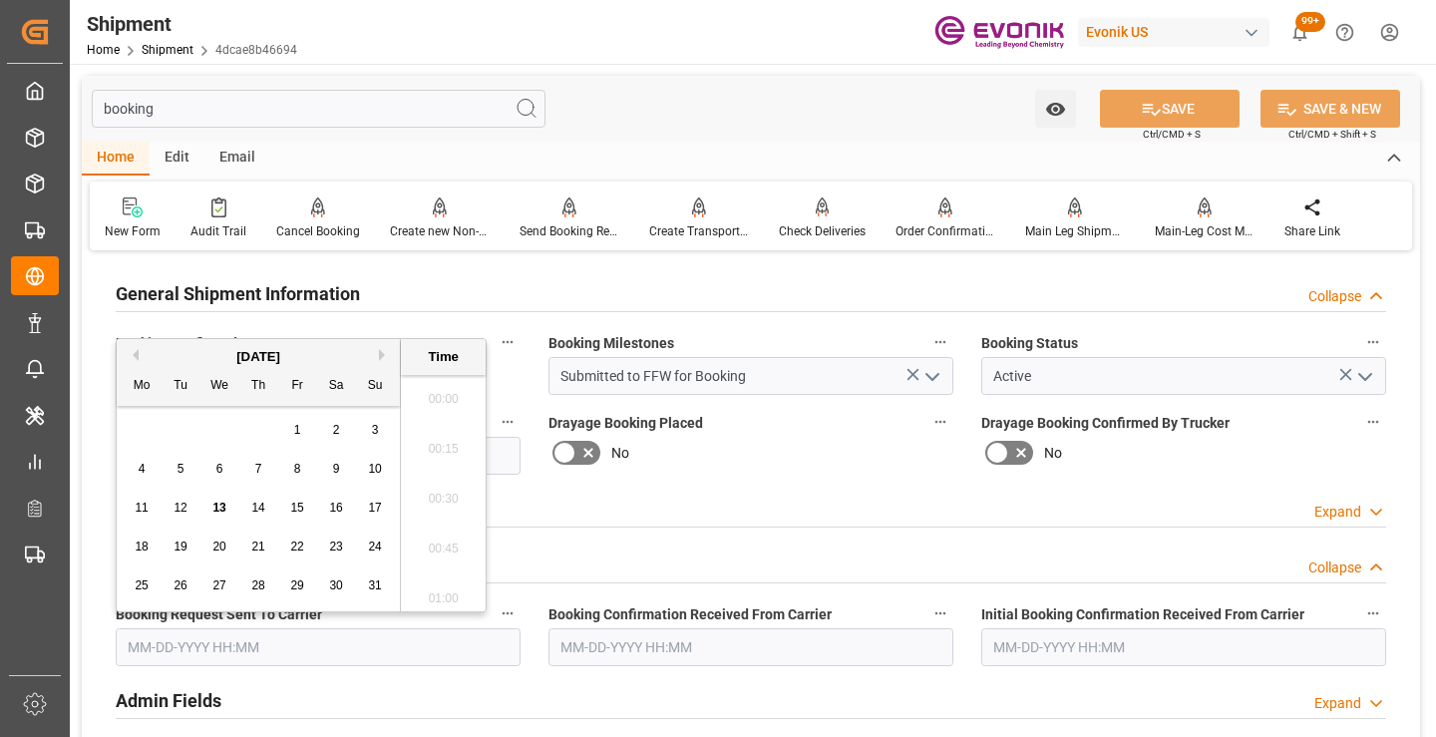
click at [256, 647] on input "text" at bounding box center [318, 647] width 405 height 38
drag, startPoint x: 216, startPoint y: 508, endPoint x: 247, endPoint y: 482, distance: 40.4
click at [216, 508] on span "13" at bounding box center [218, 508] width 13 height 14
type input "[DATE] 00:00"
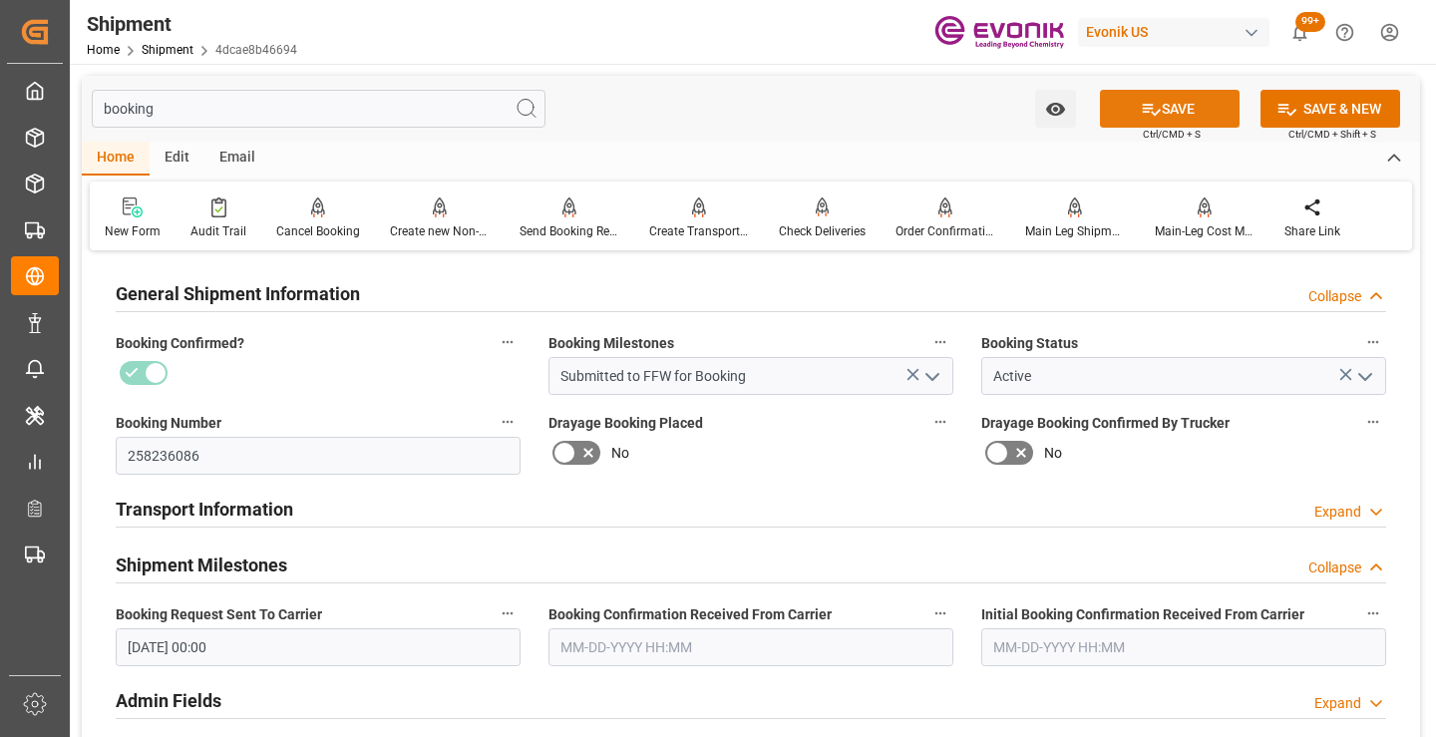
click at [1167, 107] on button "SAVE" at bounding box center [1170, 109] width 140 height 38
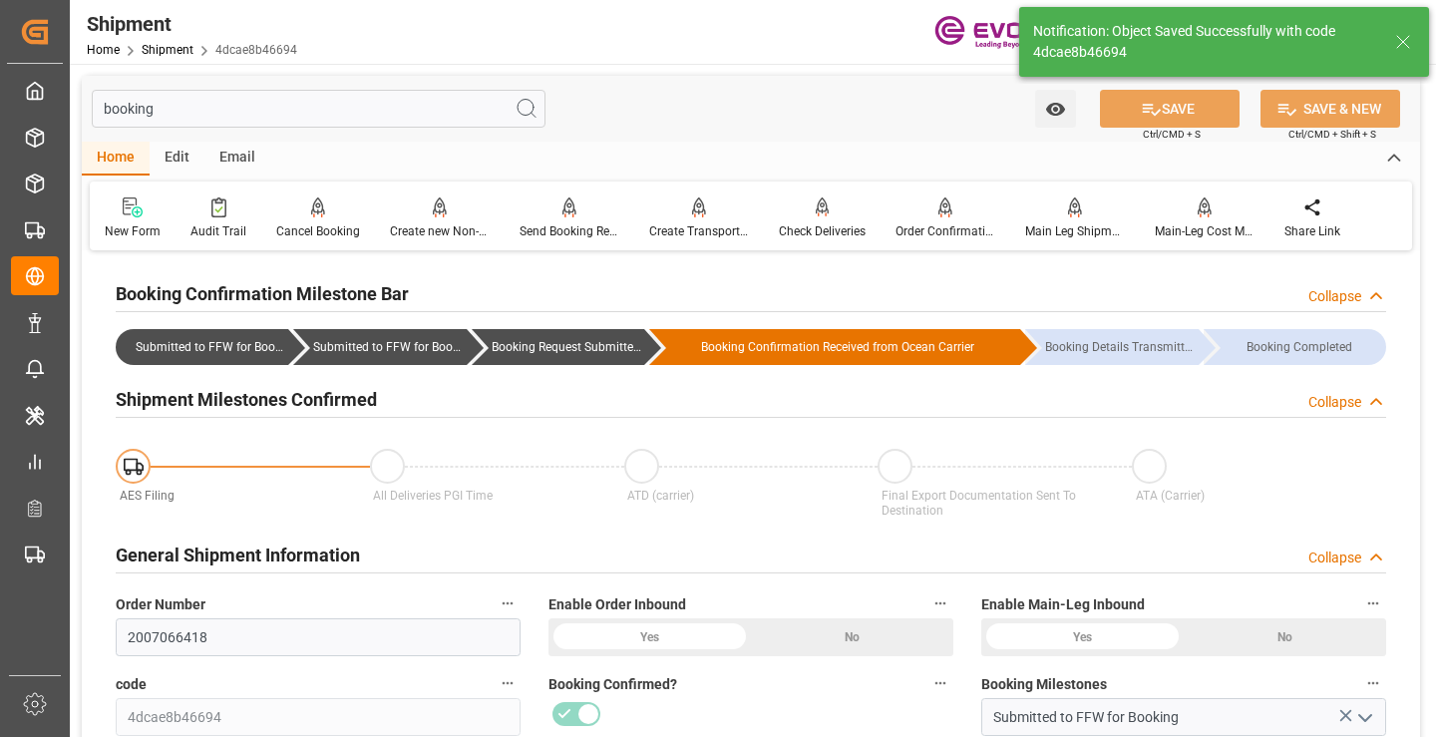
type input "Booking Request Submitted to Ocean Carrier"
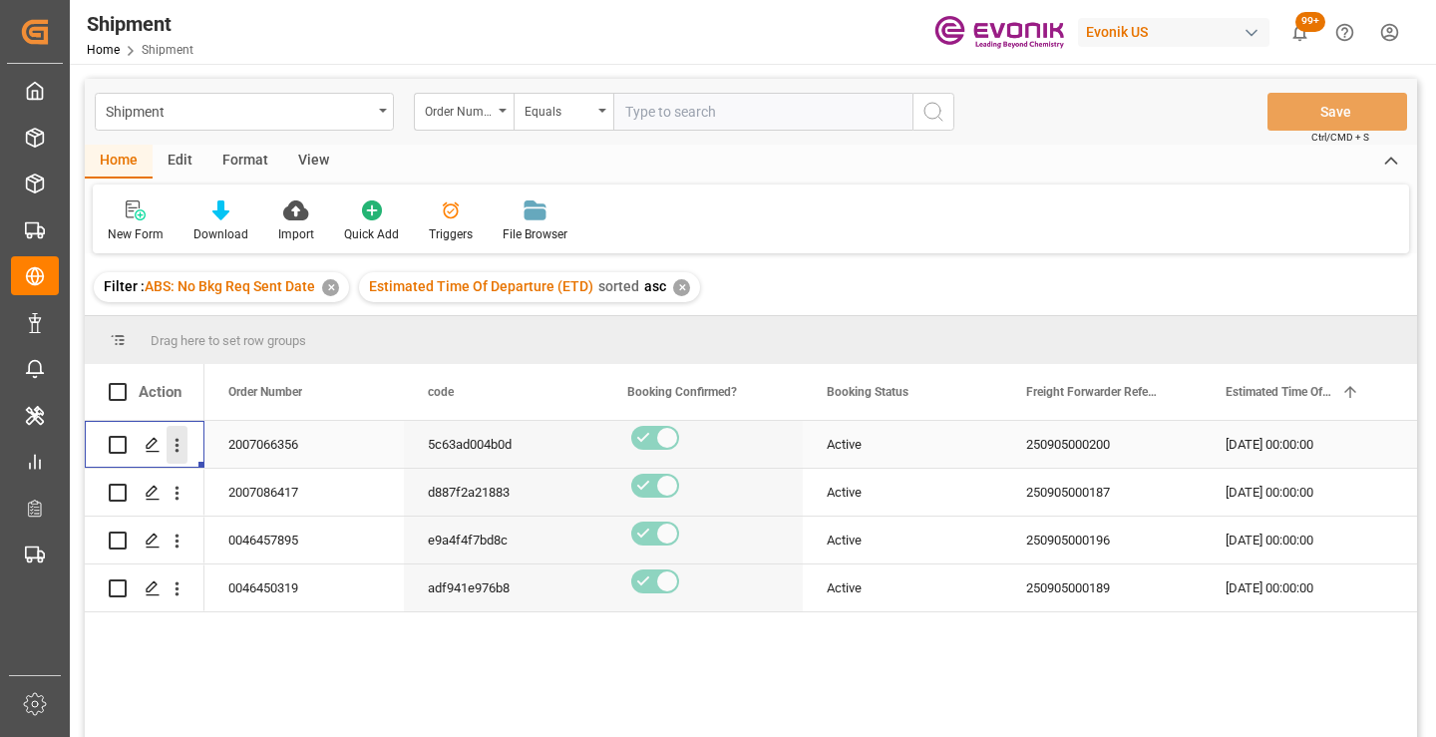
click at [175, 439] on icon "open menu" at bounding box center [177, 445] width 21 height 21
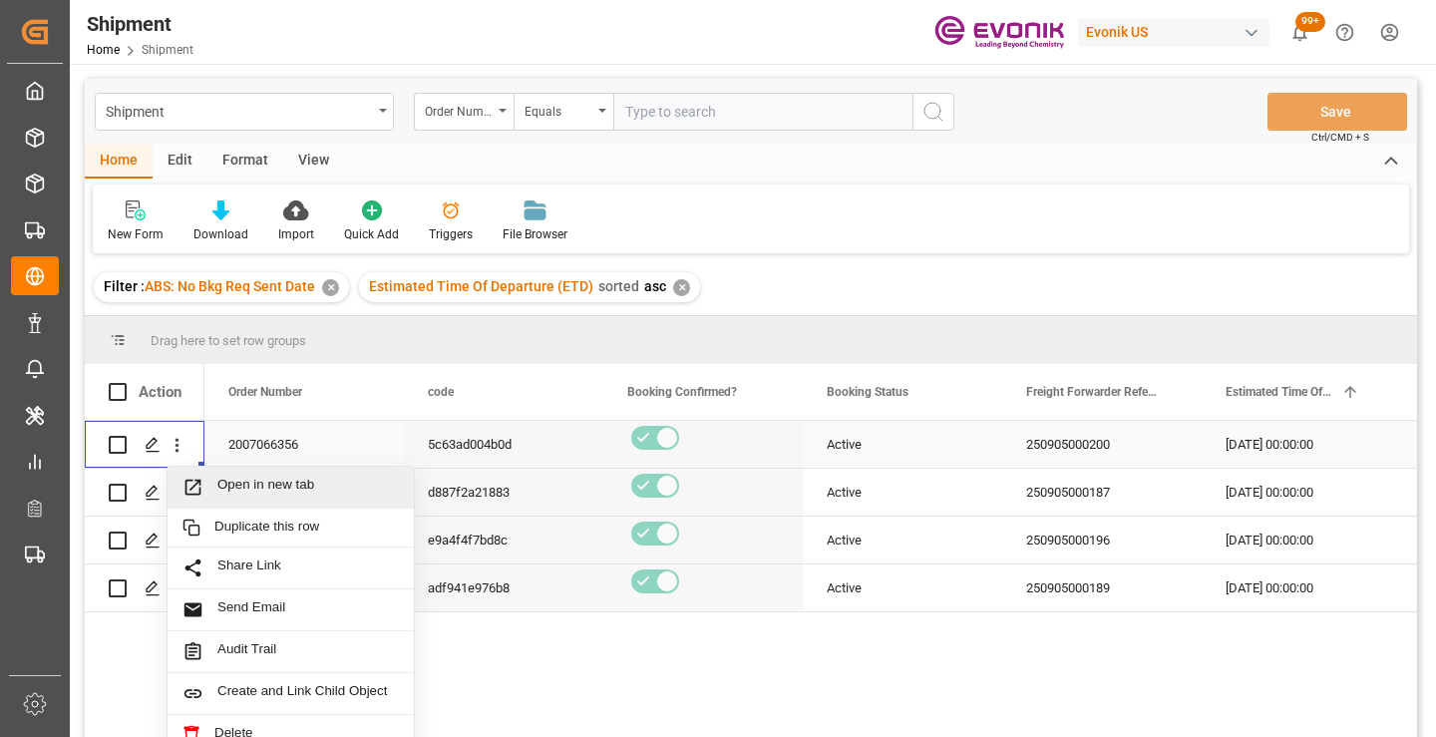
click at [257, 484] on span "Open in new tab" at bounding box center [308, 487] width 182 height 21
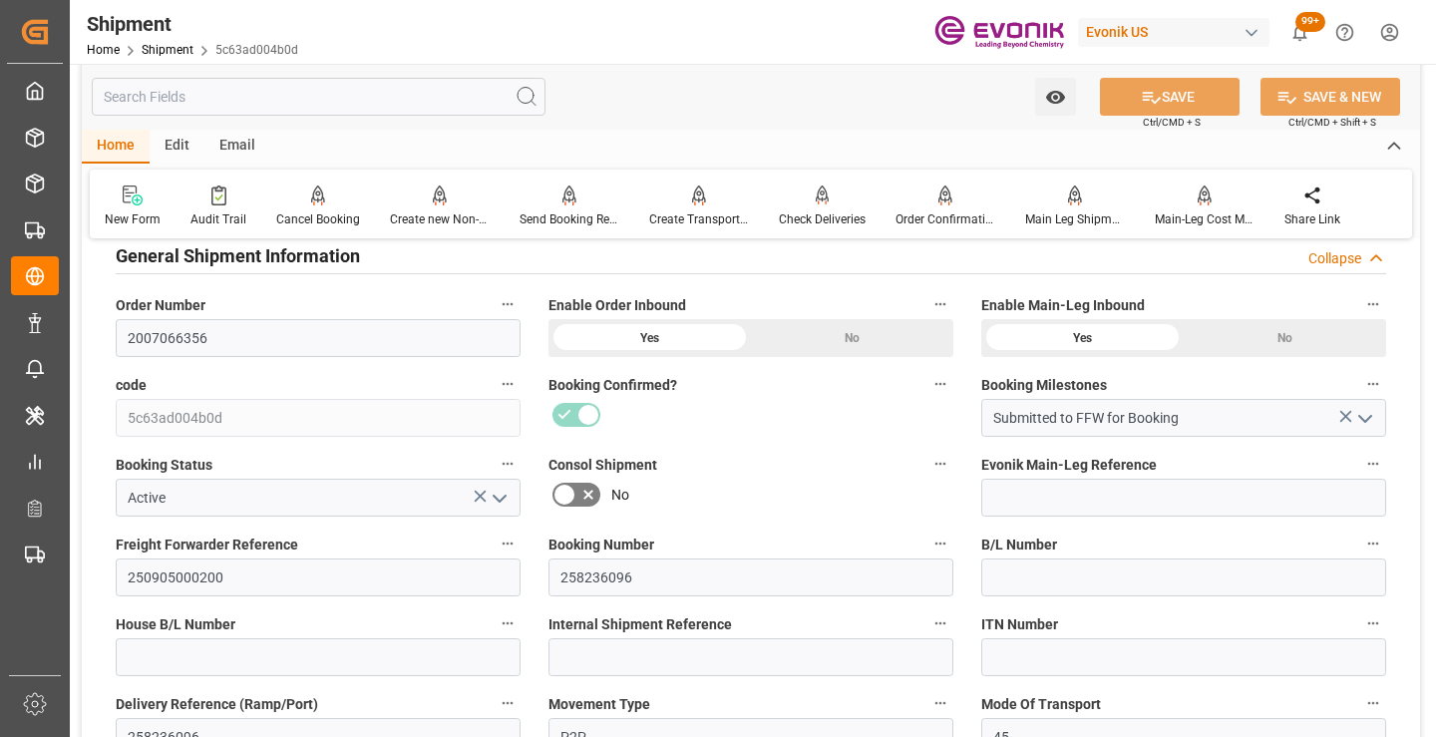
scroll to position [399, 0]
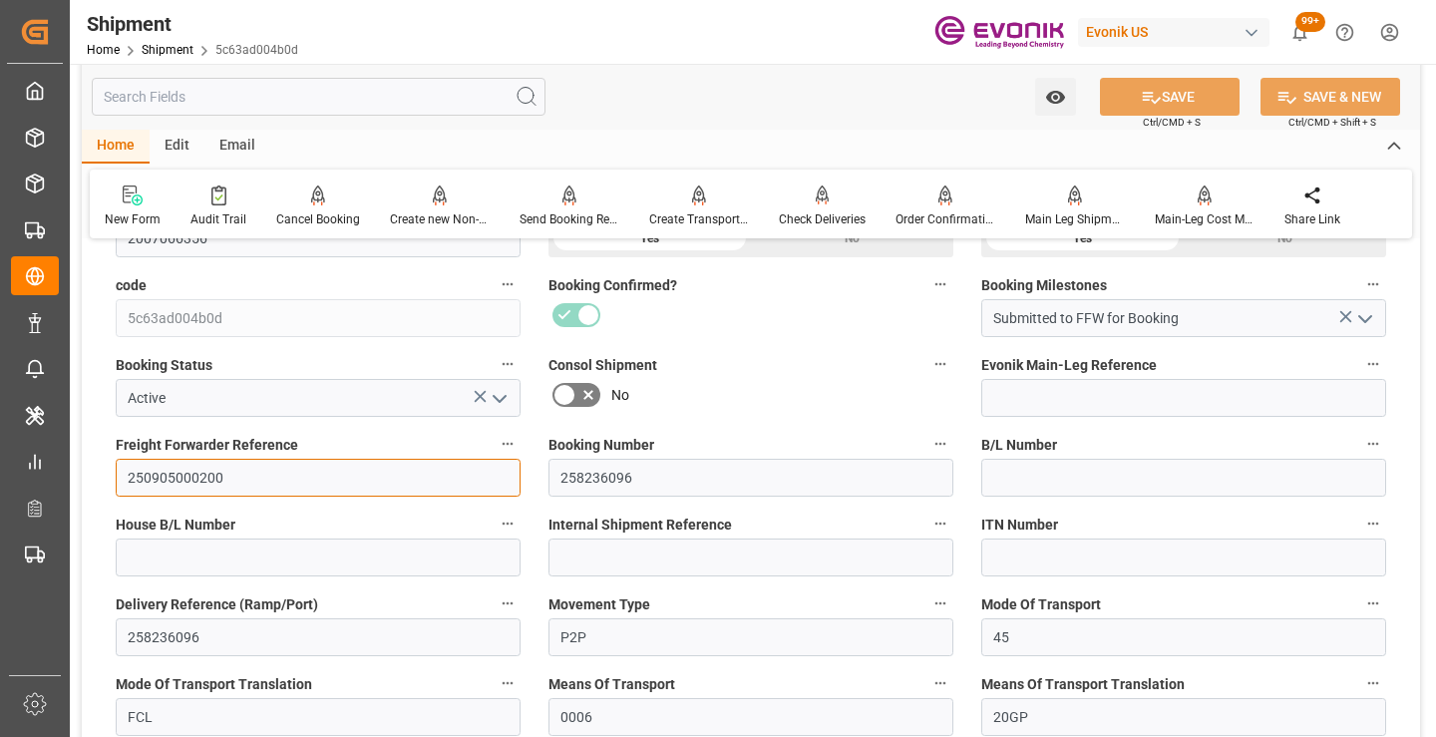
click at [196, 481] on input "250905000200" at bounding box center [318, 478] width 405 height 38
click at [346, 97] on input "text" at bounding box center [319, 97] width 454 height 38
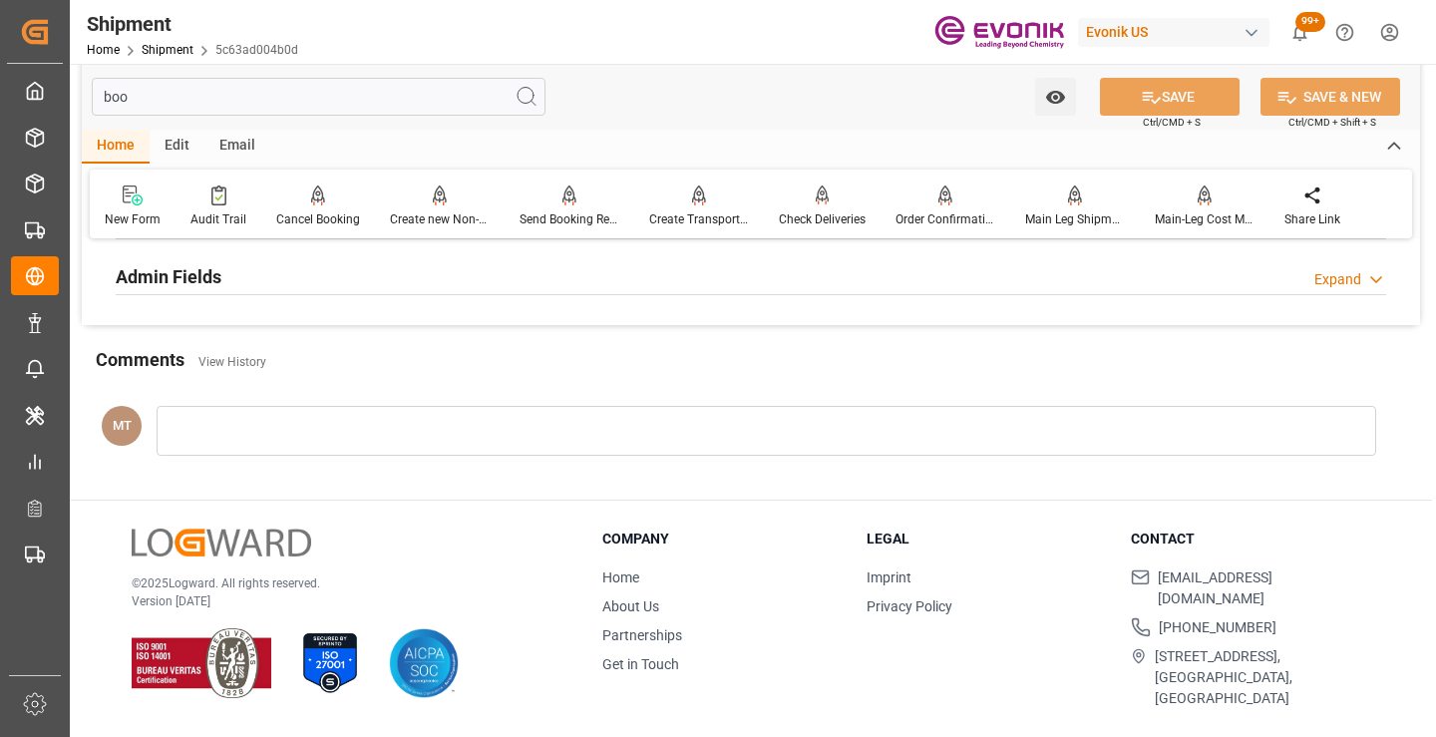
scroll to position [140, 0]
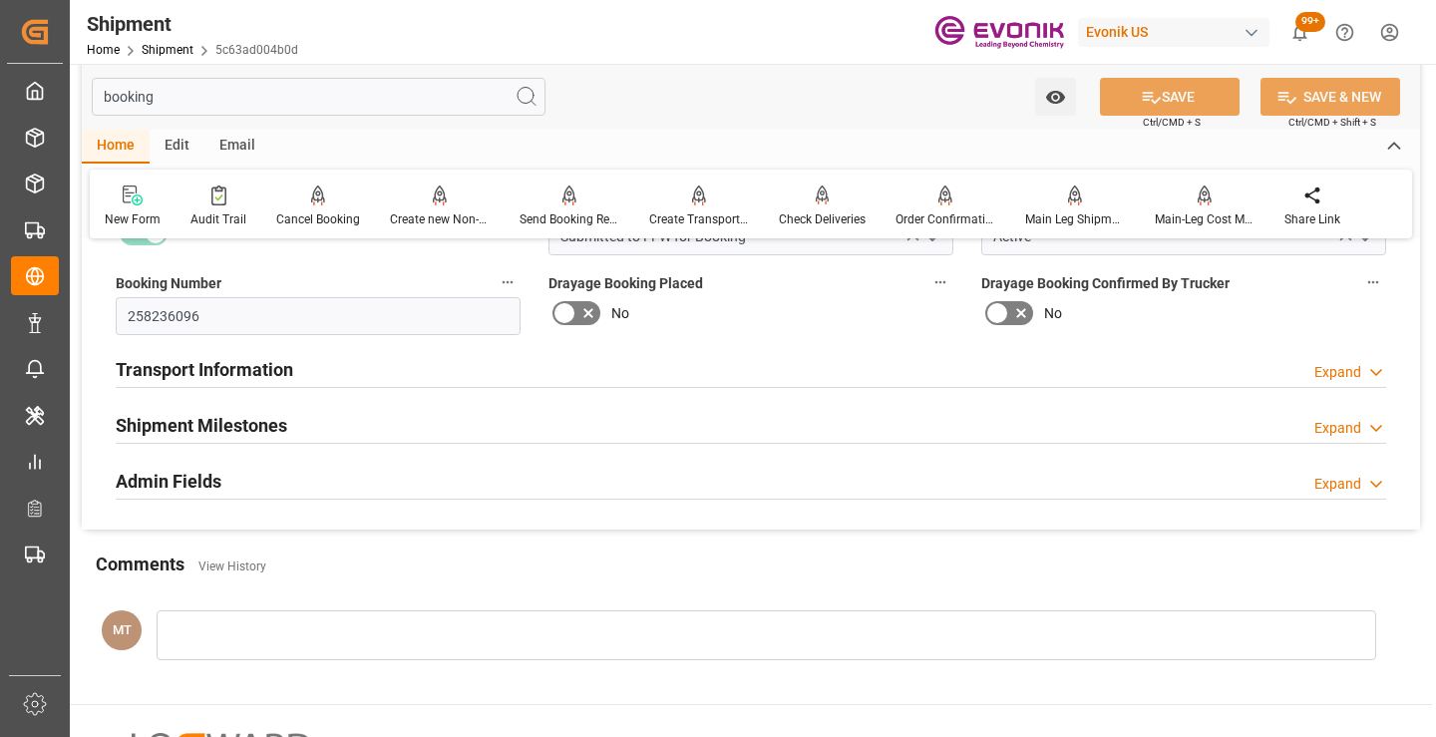
type input "booking"
click at [258, 407] on div "Shipment Milestones" at bounding box center [202, 424] width 172 height 38
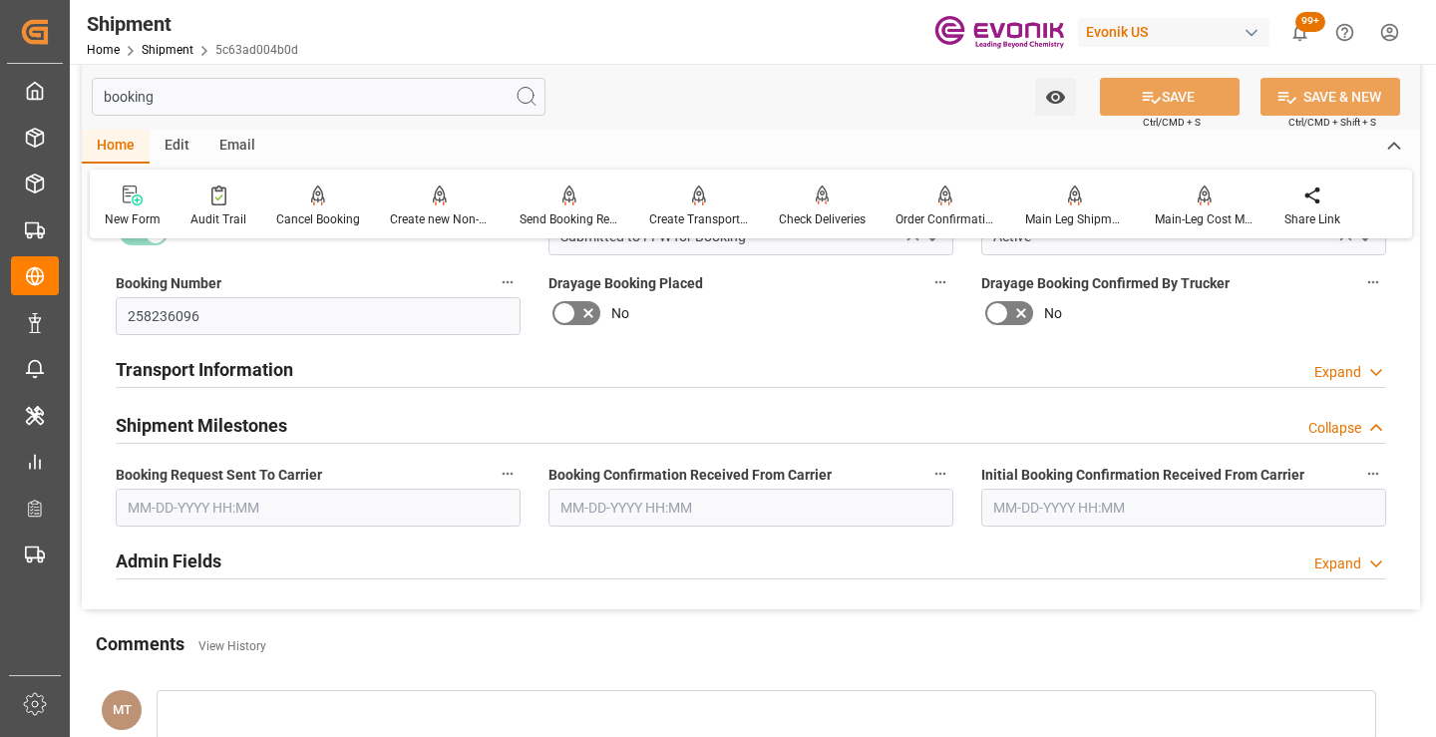
click at [224, 520] on input "text" at bounding box center [318, 508] width 405 height 38
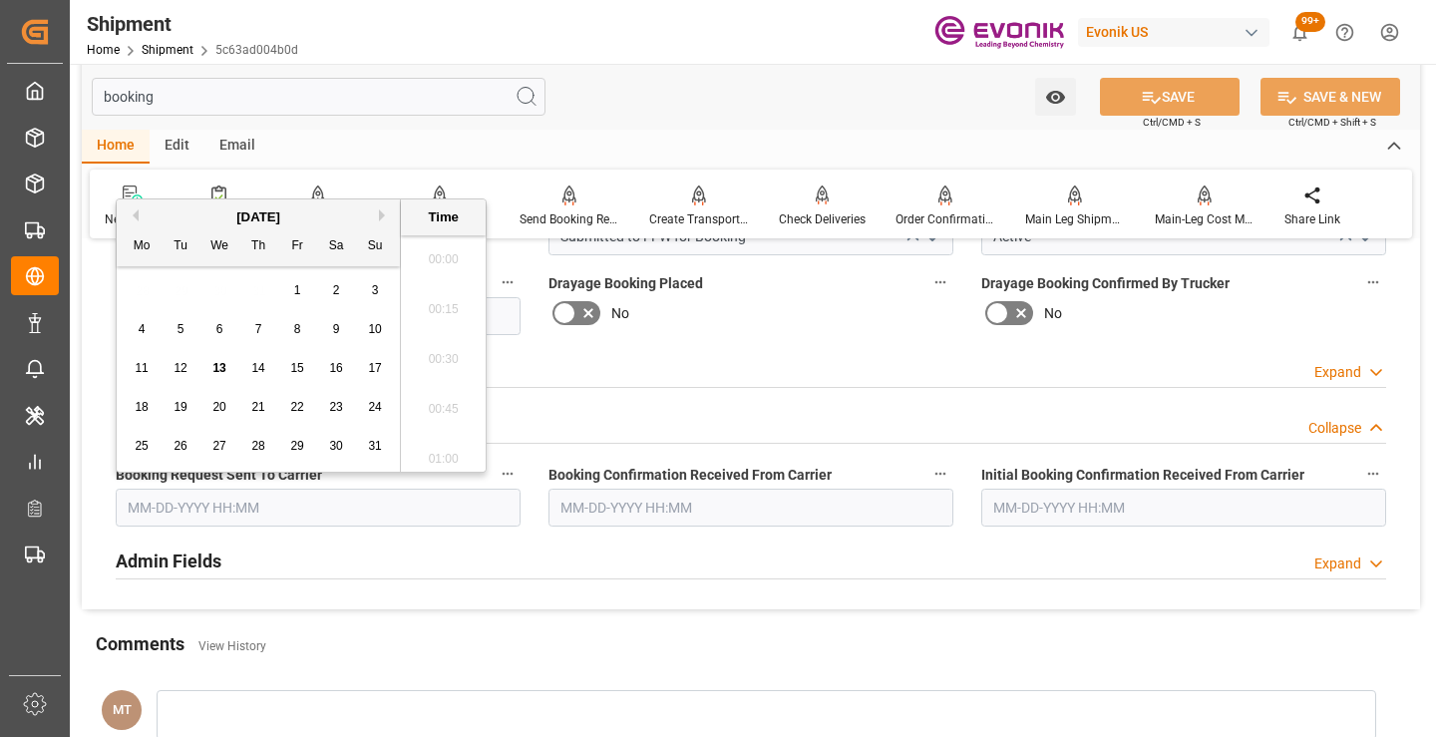
scroll to position [3149, 0]
click at [217, 365] on span "13" at bounding box center [218, 368] width 13 height 14
type input "[DATE] 00:00"
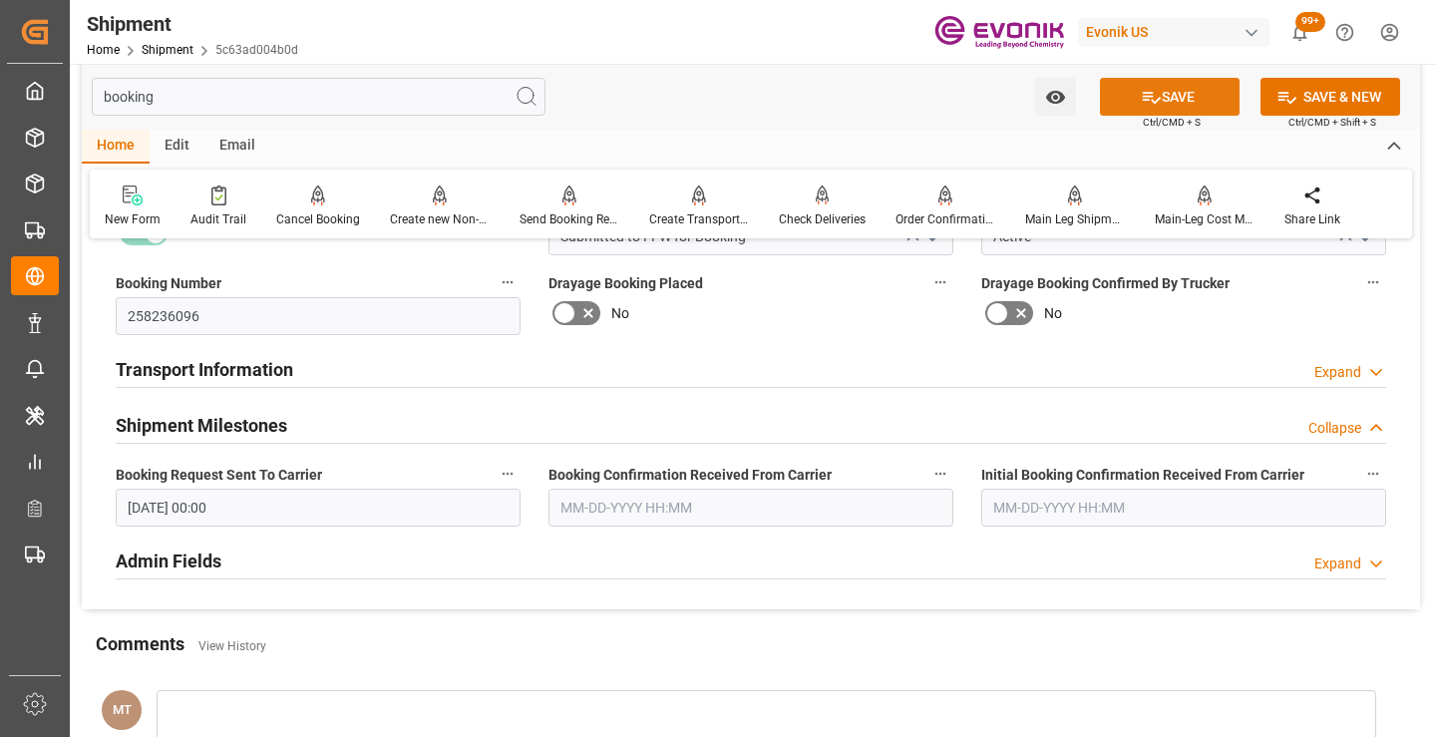
click at [1141, 99] on icon at bounding box center [1151, 97] width 21 height 21
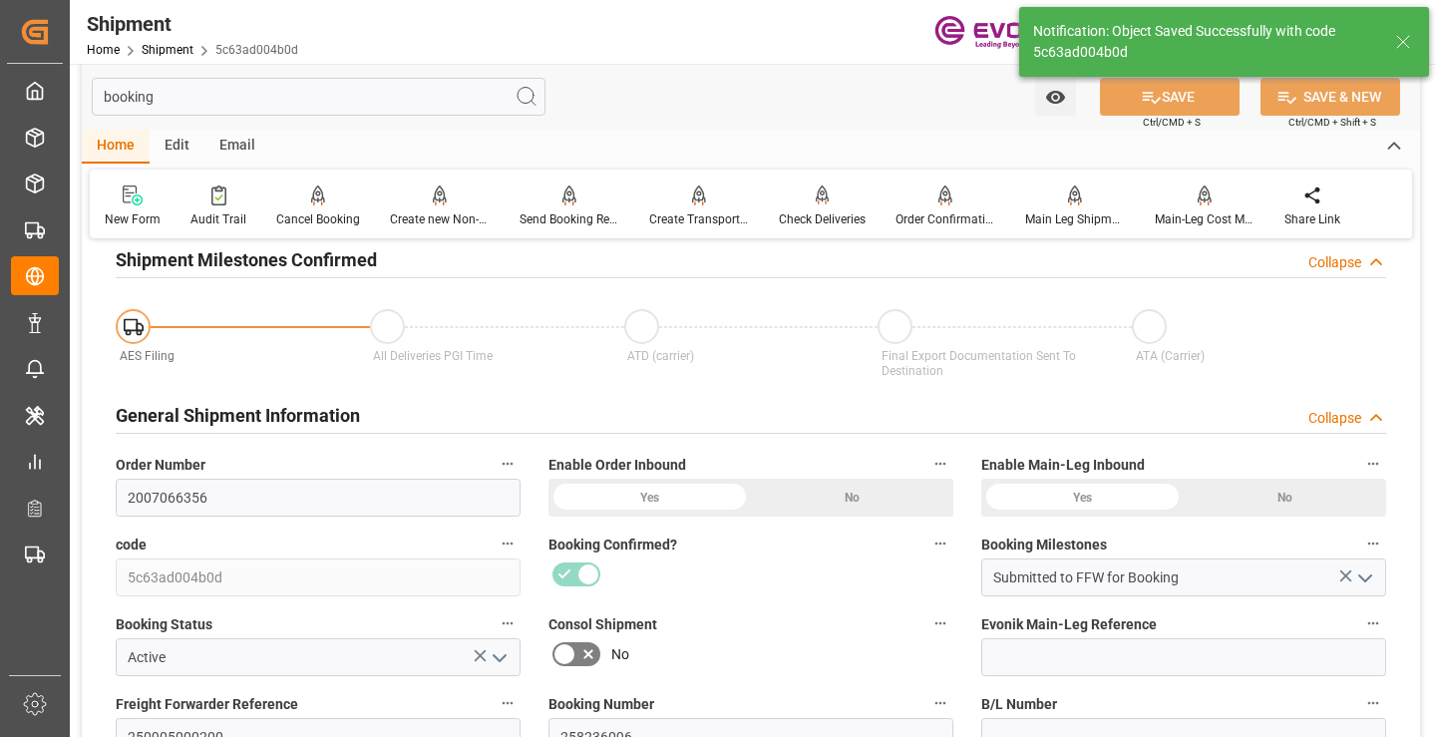
type input "Booking Request Submitted to Ocean Carrier"
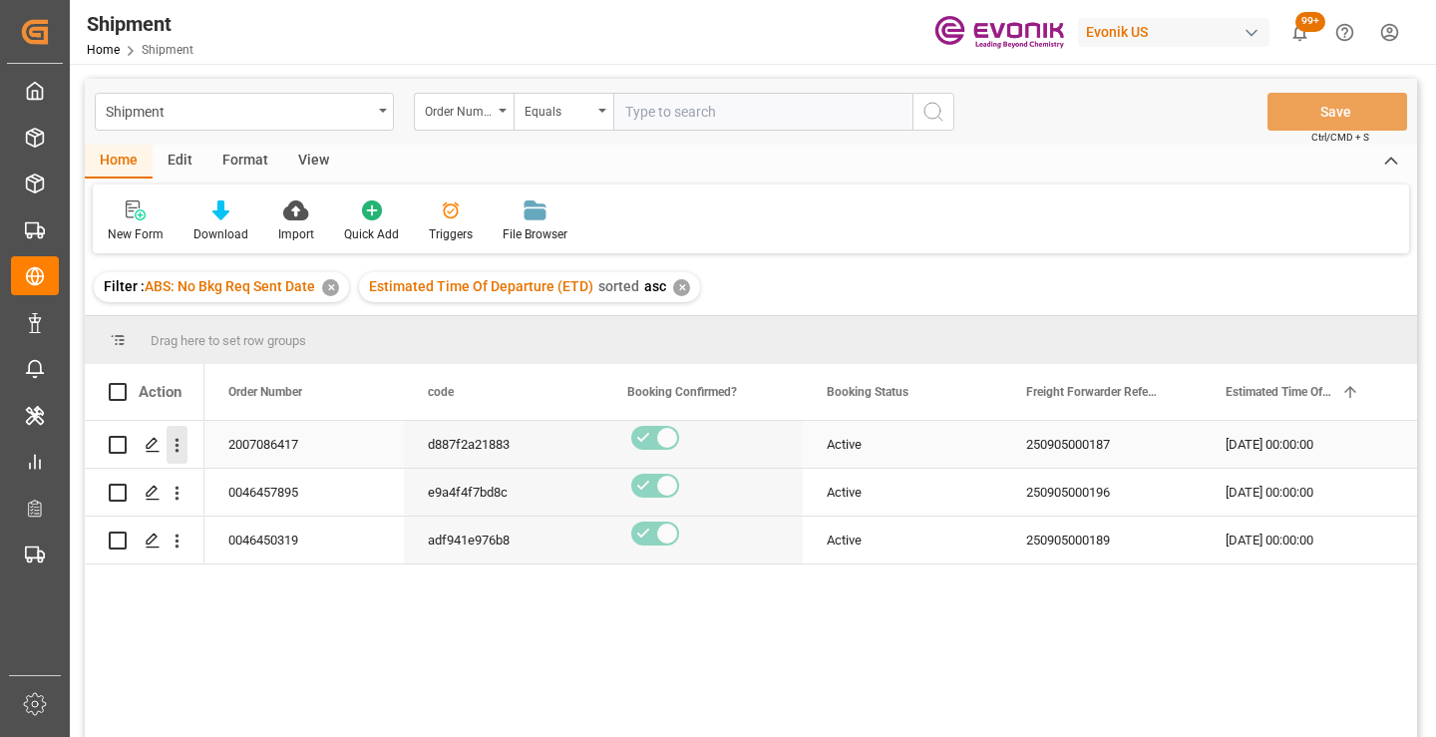
click at [180, 443] on icon "open menu" at bounding box center [177, 445] width 21 height 21
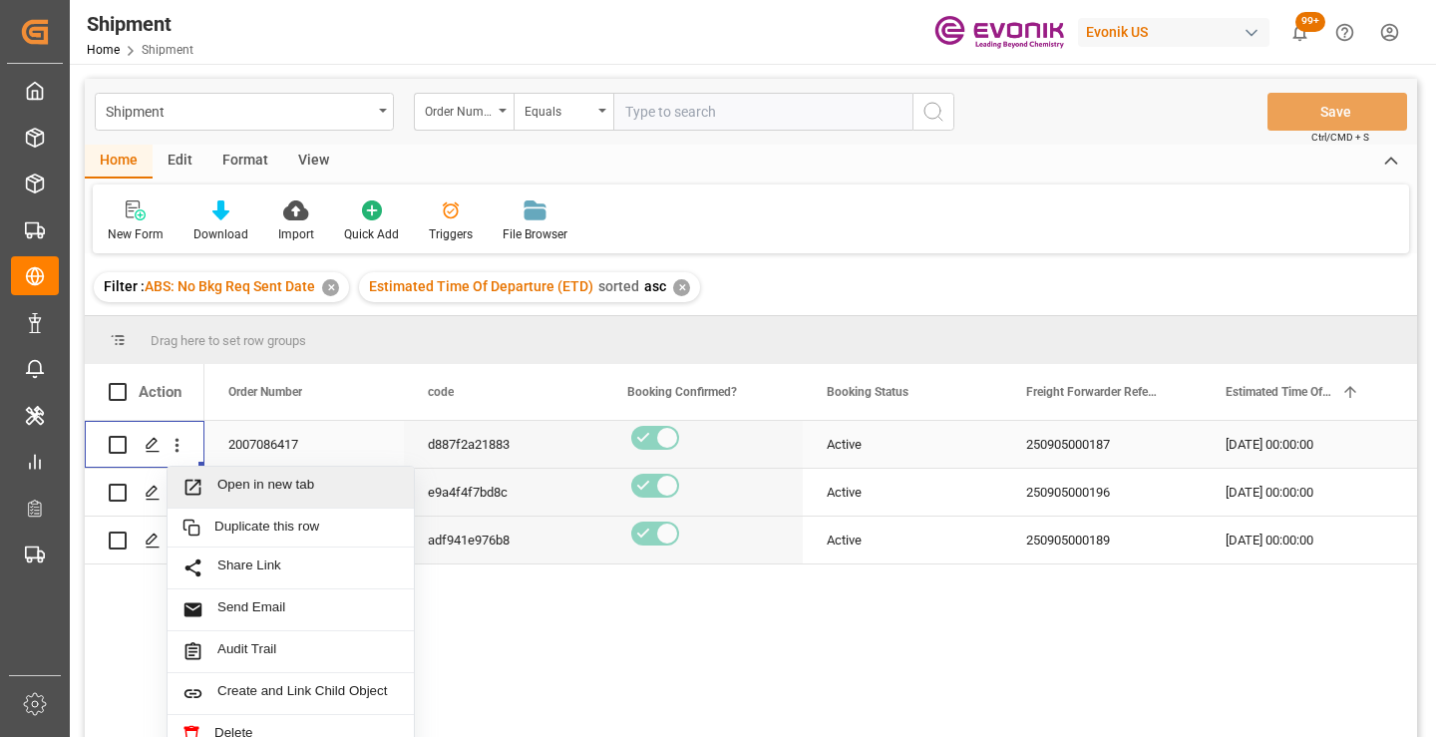
click at [255, 492] on span "Open in new tab" at bounding box center [308, 487] width 182 height 21
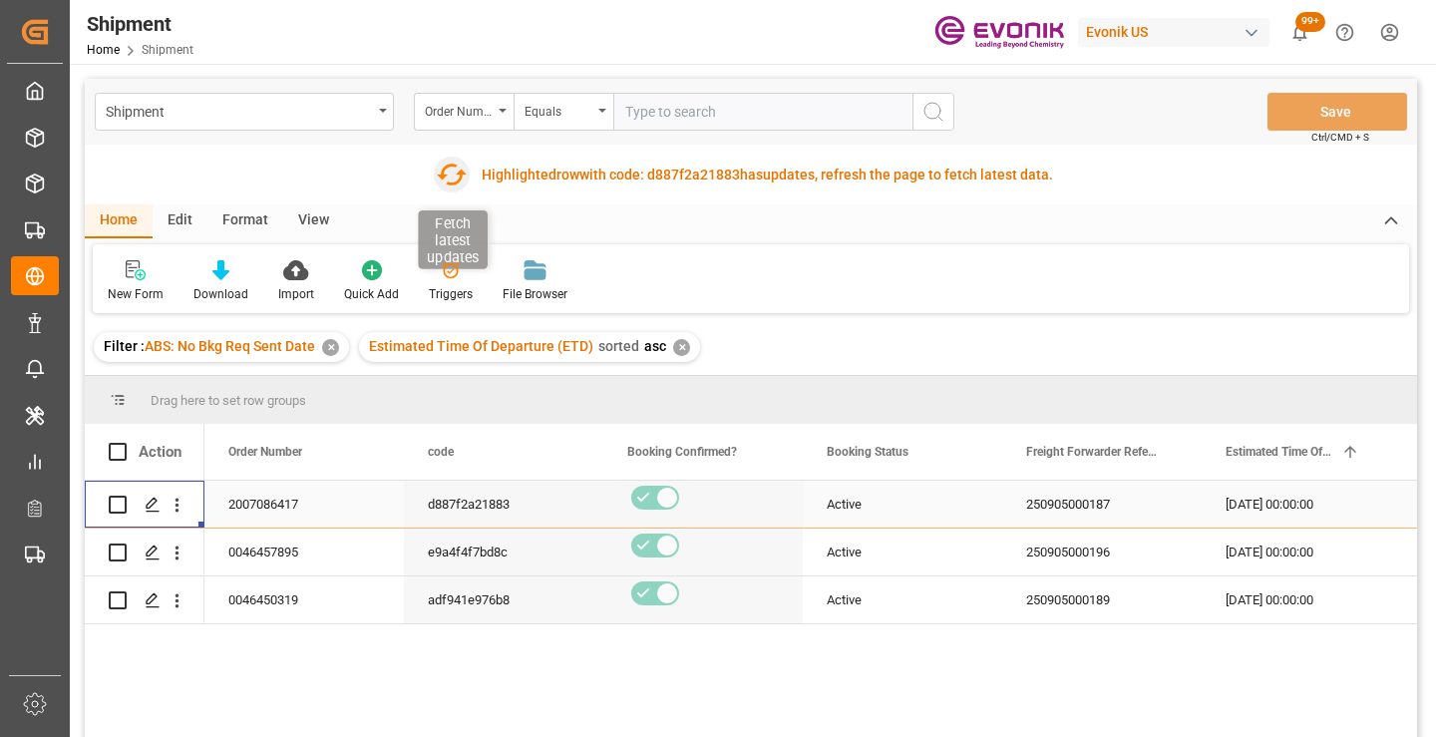
click at [449, 182] on icon "button" at bounding box center [451, 175] width 32 height 32
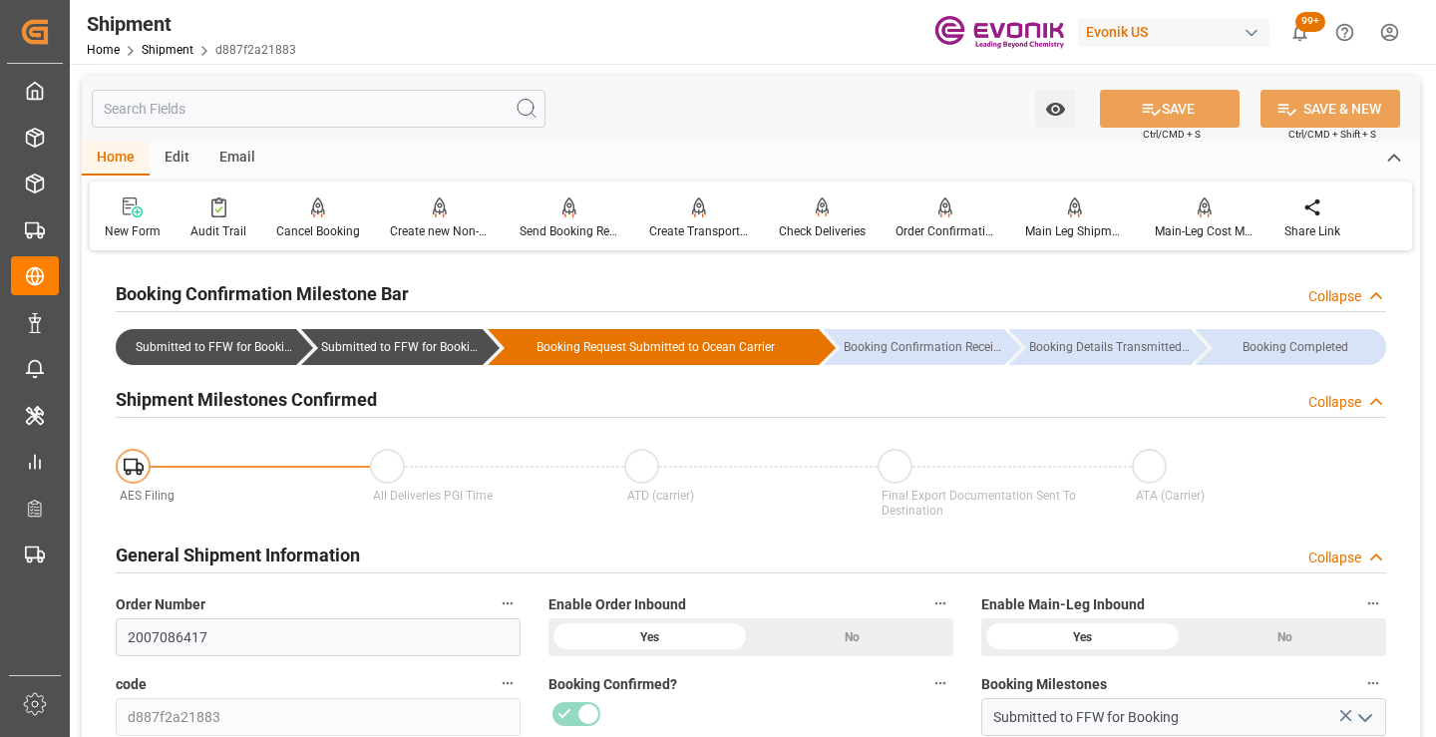
scroll to position [200, 0]
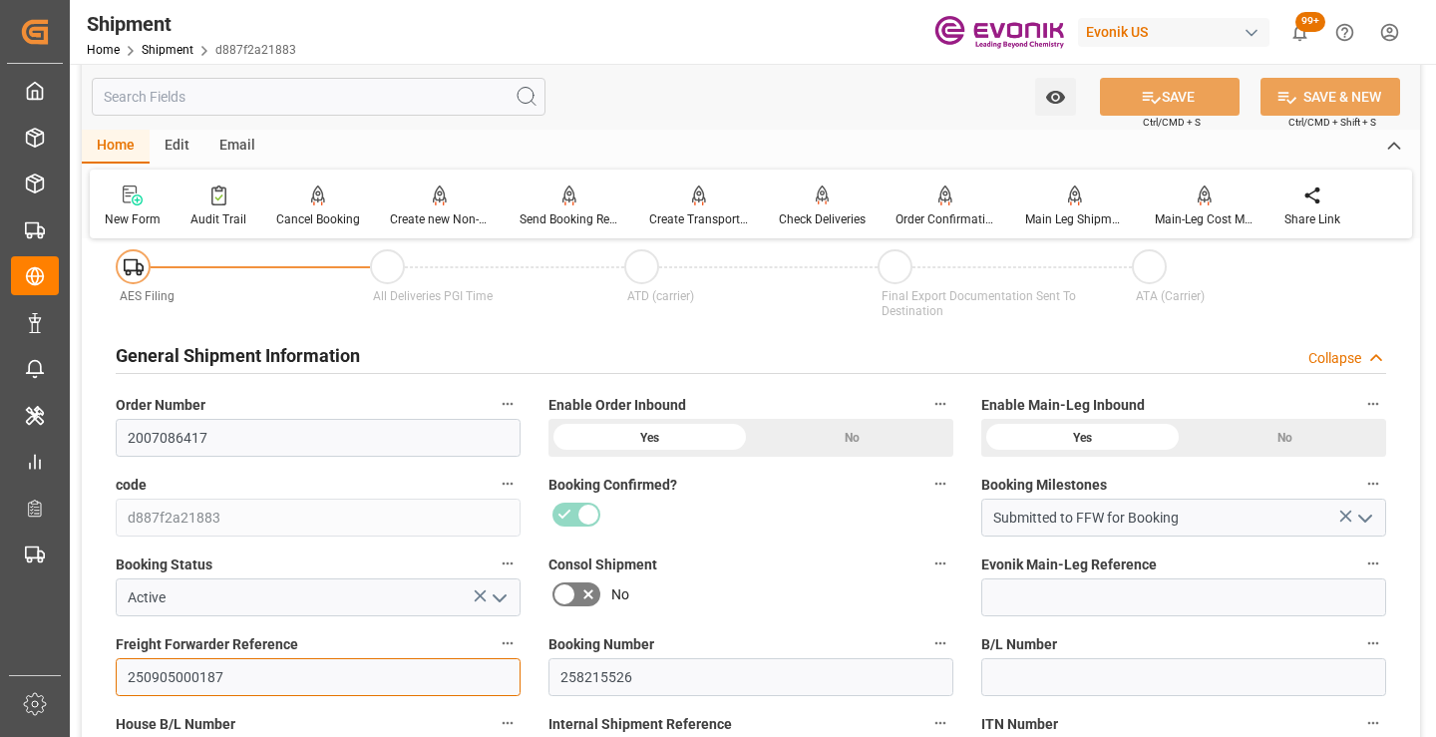
click at [188, 684] on input "250905000187" at bounding box center [318, 677] width 405 height 38
click at [365, 100] on input "text" at bounding box center [319, 97] width 454 height 38
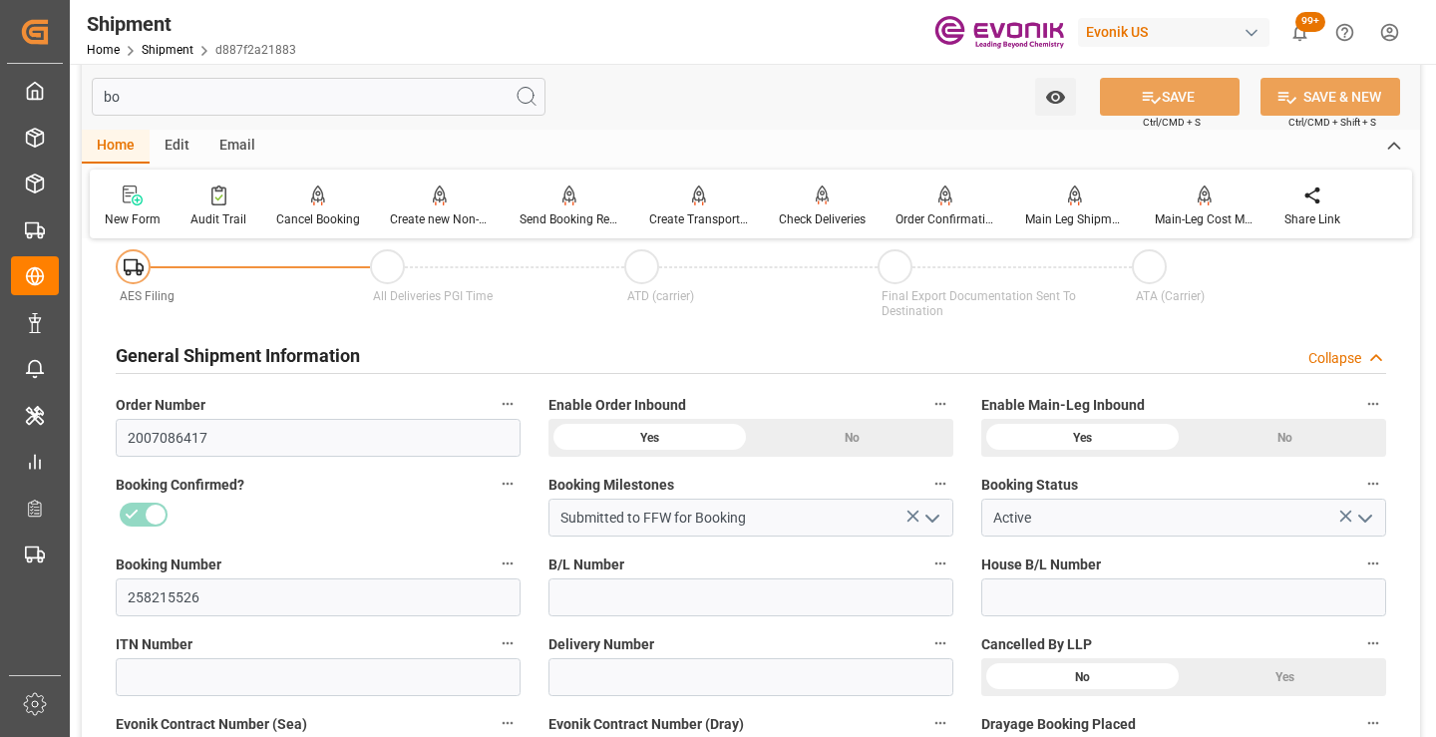
scroll to position [0, 0]
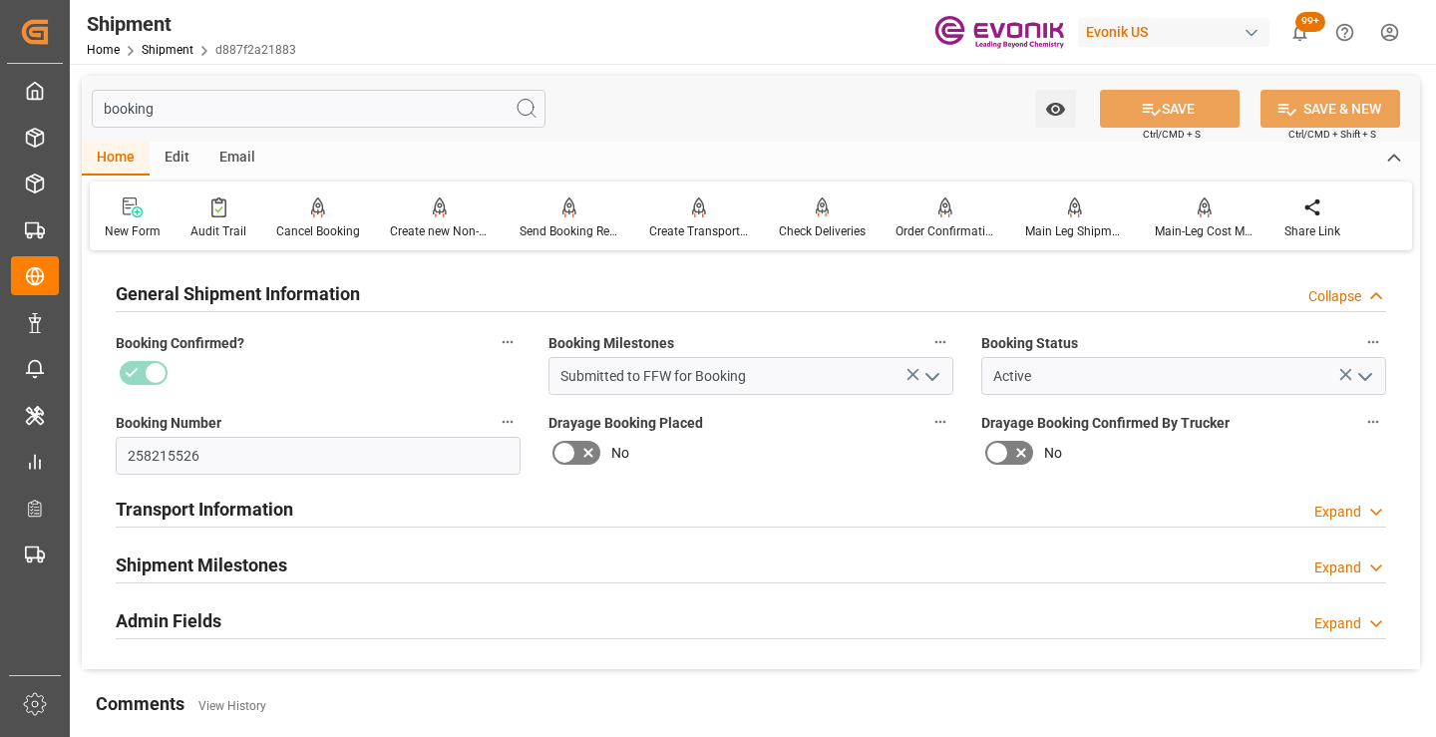
type input "booking"
click at [261, 573] on h2 "Shipment Milestones" at bounding box center [202, 565] width 172 height 27
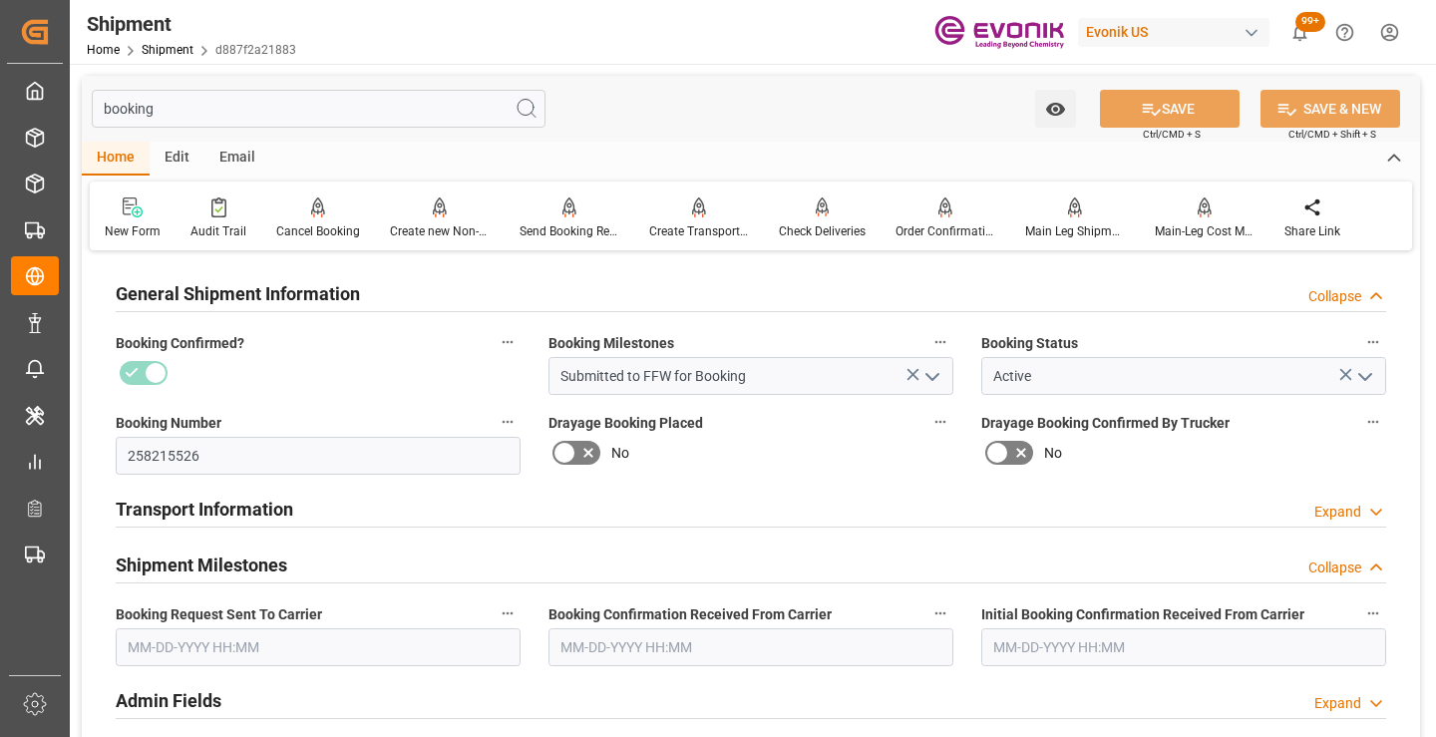
click at [289, 627] on label "Booking Request Sent To Carrier" at bounding box center [318, 615] width 405 height 28
click at [495, 626] on button "Booking Request Sent To Carrier" at bounding box center [508, 614] width 26 height 26
click at [289, 639] on div at bounding box center [718, 368] width 1436 height 737
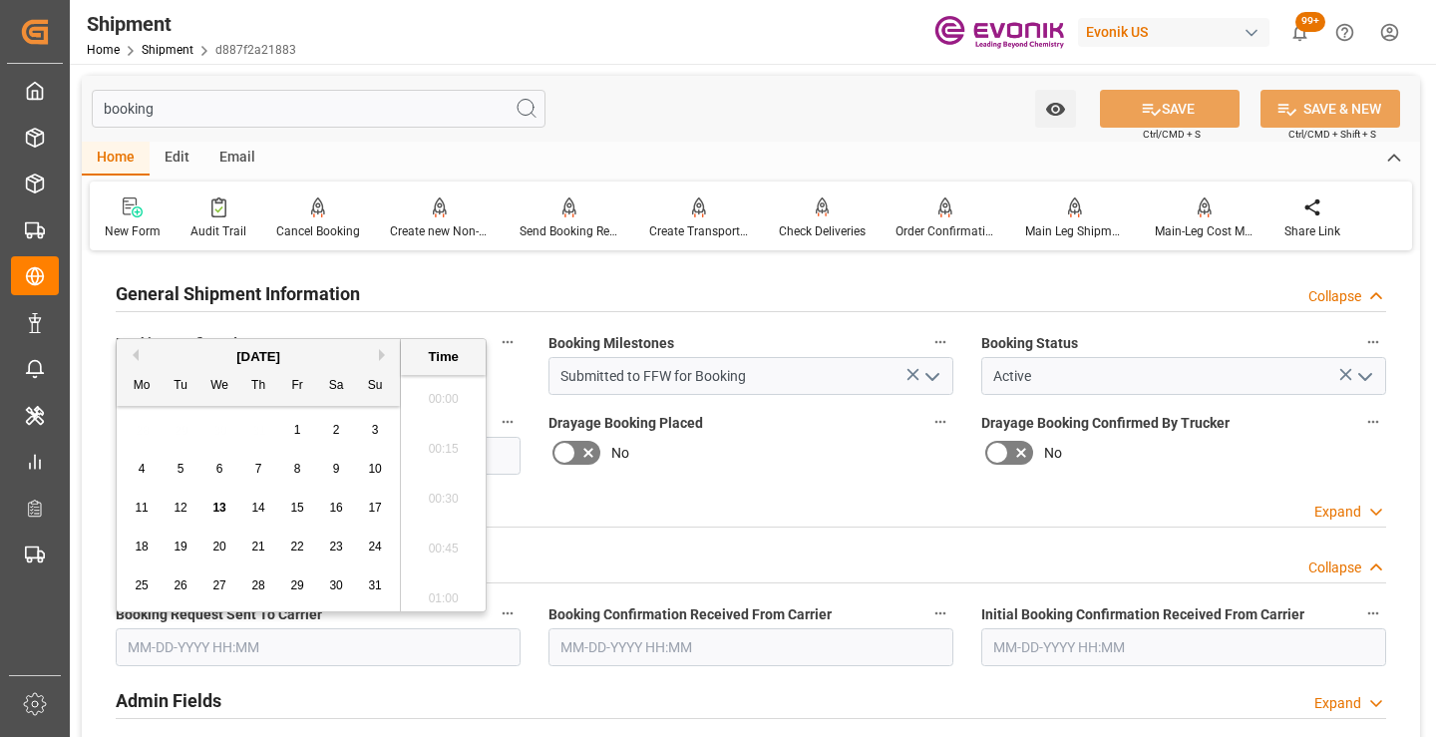
click at [226, 644] on input "text" at bounding box center [318, 647] width 405 height 38
click at [186, 506] on span "12" at bounding box center [180, 508] width 13 height 14
type input "[DATE] 00:00"
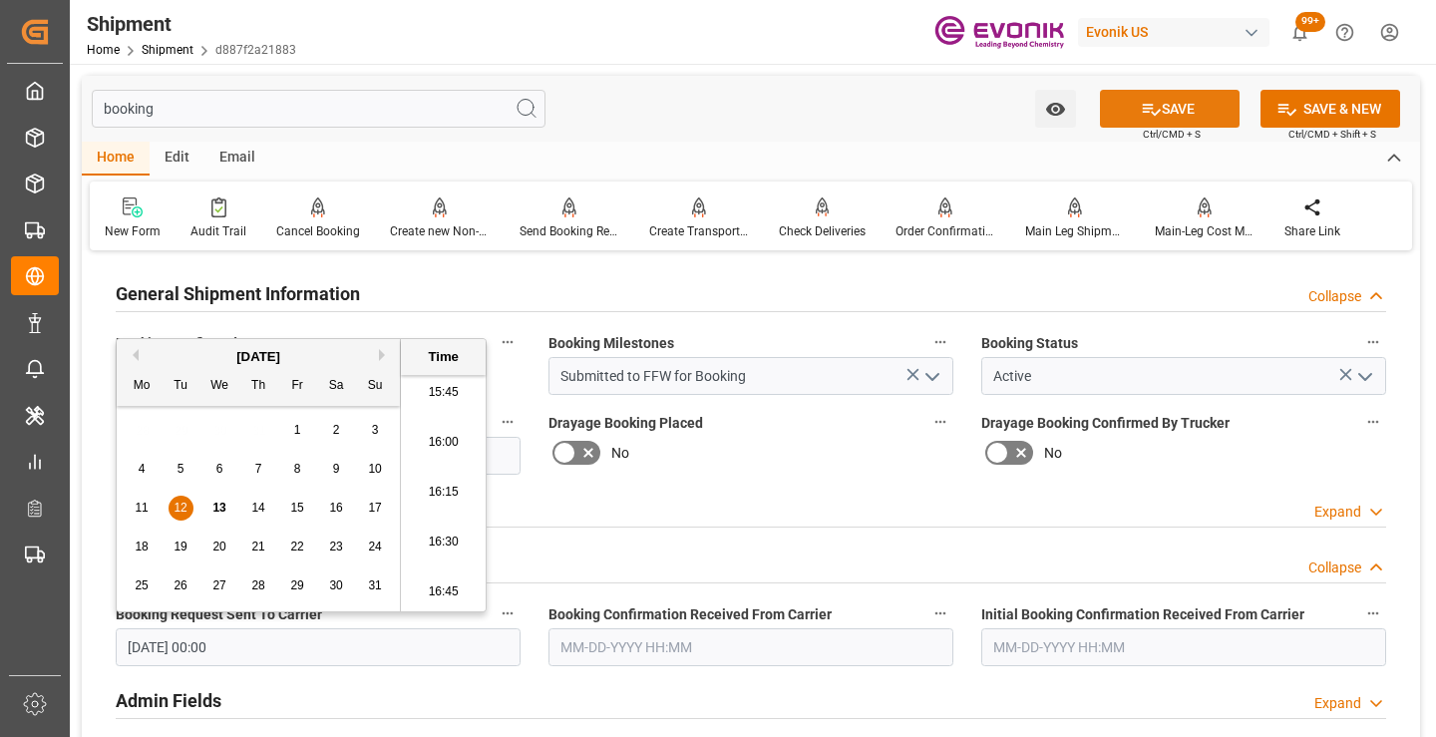
click at [1154, 105] on icon at bounding box center [1151, 109] width 21 height 21
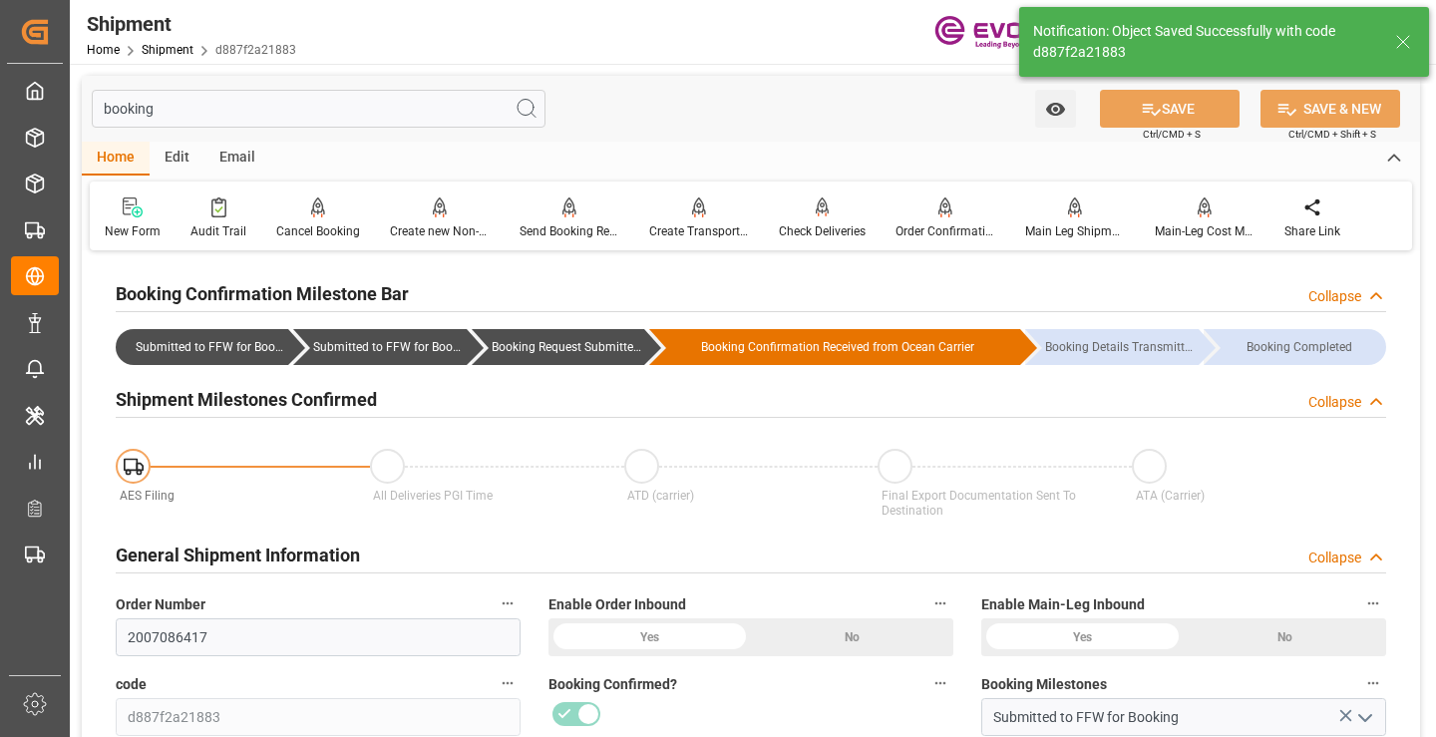
type input "Booking Request Submitted to Ocean Carrier"
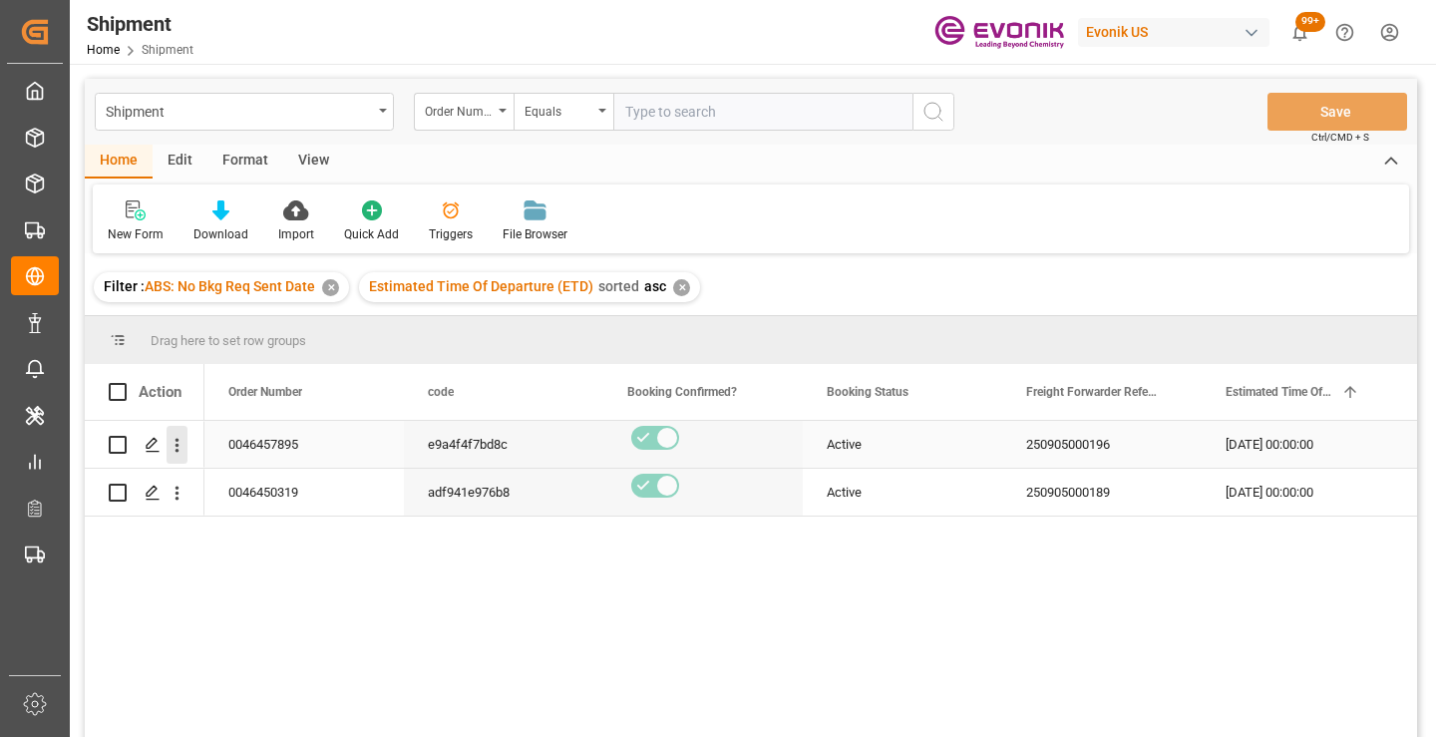
click at [182, 450] on icon "open menu" at bounding box center [177, 445] width 21 height 21
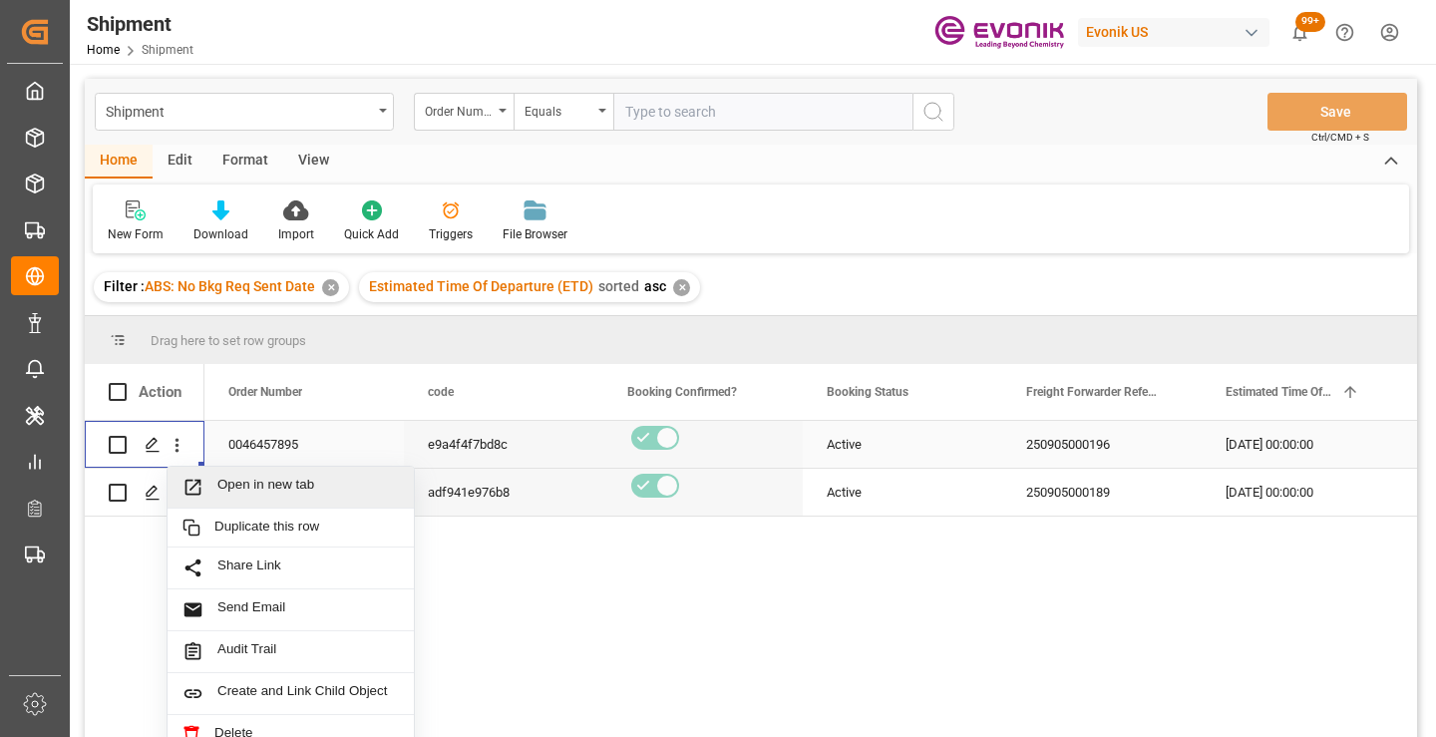
click at [256, 489] on span "Open in new tab" at bounding box center [308, 487] width 182 height 21
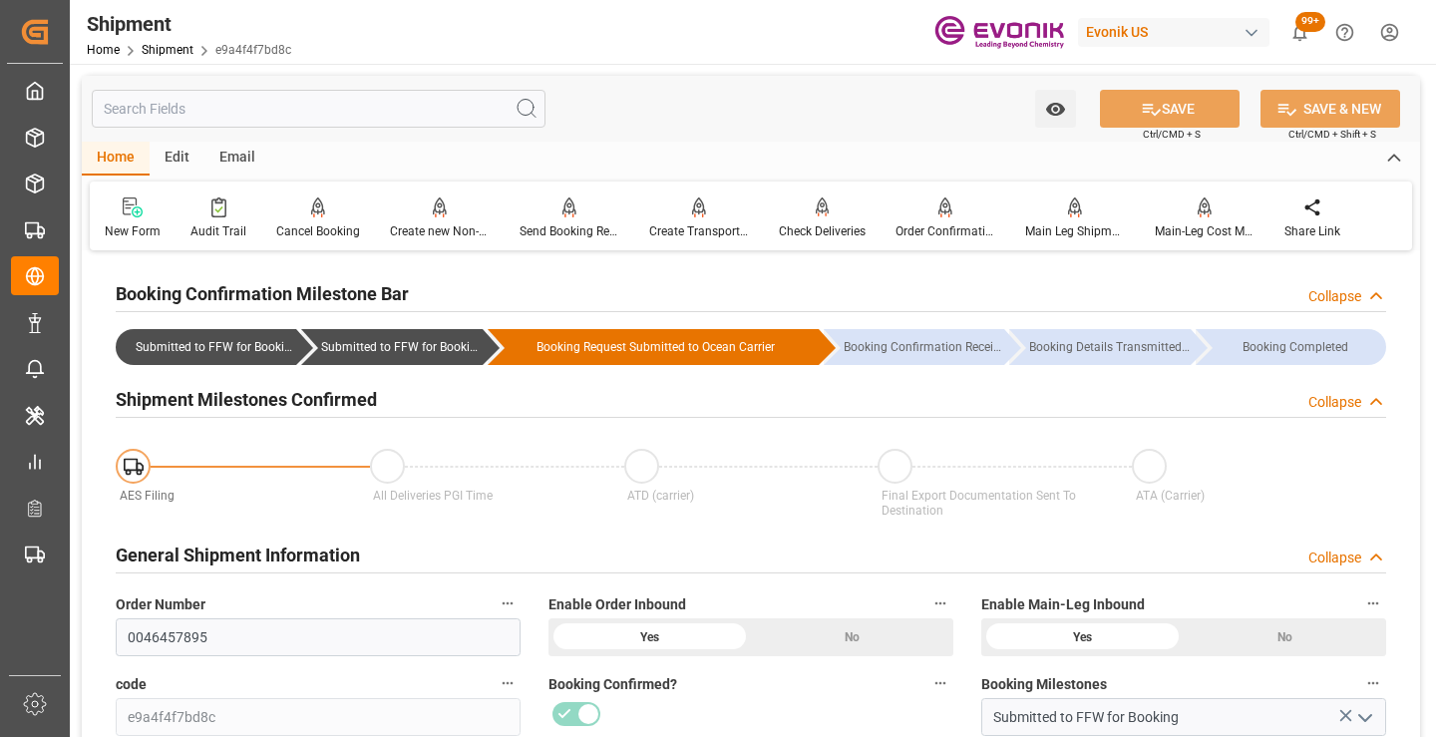
scroll to position [200, 0]
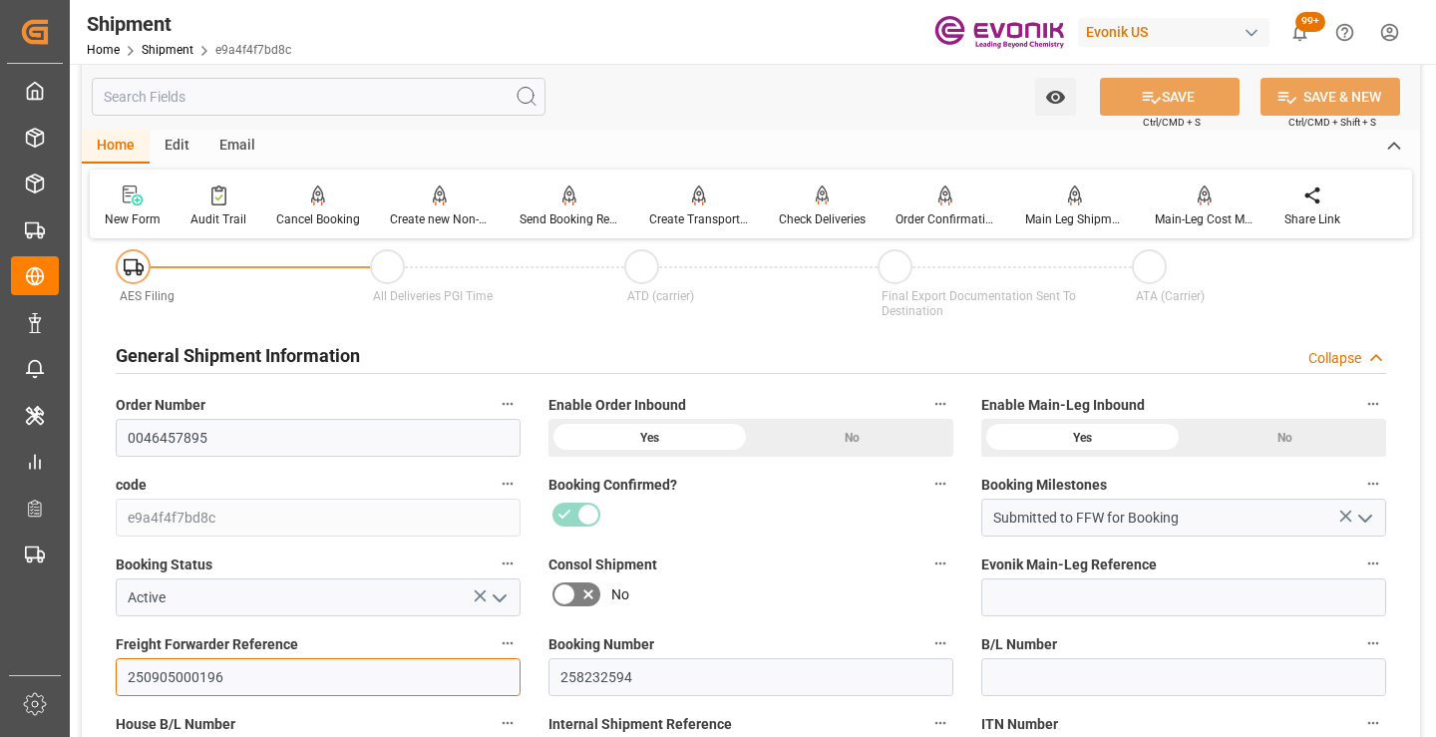
click at [190, 677] on input "250905000196" at bounding box center [318, 677] width 405 height 38
click at [376, 100] on input "text" at bounding box center [319, 97] width 454 height 38
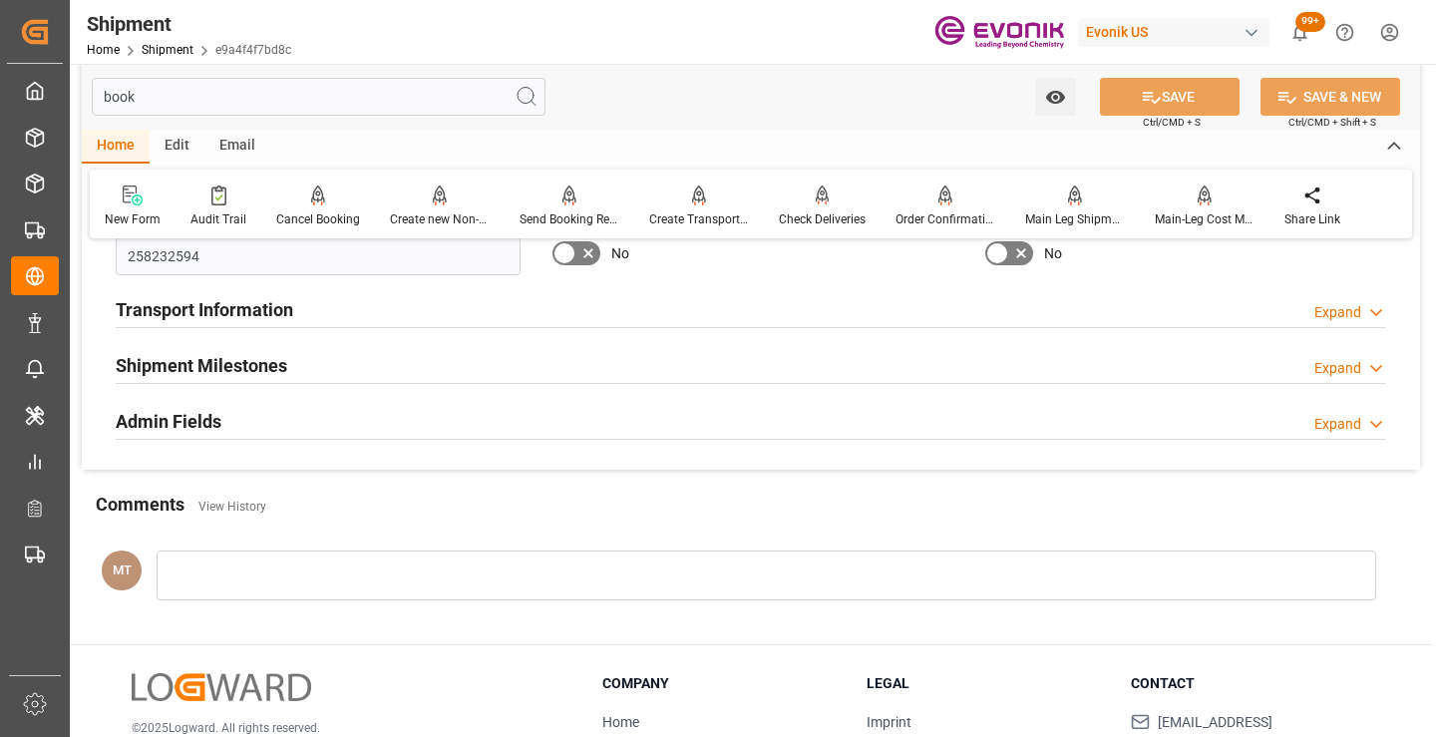
scroll to position [0, 0]
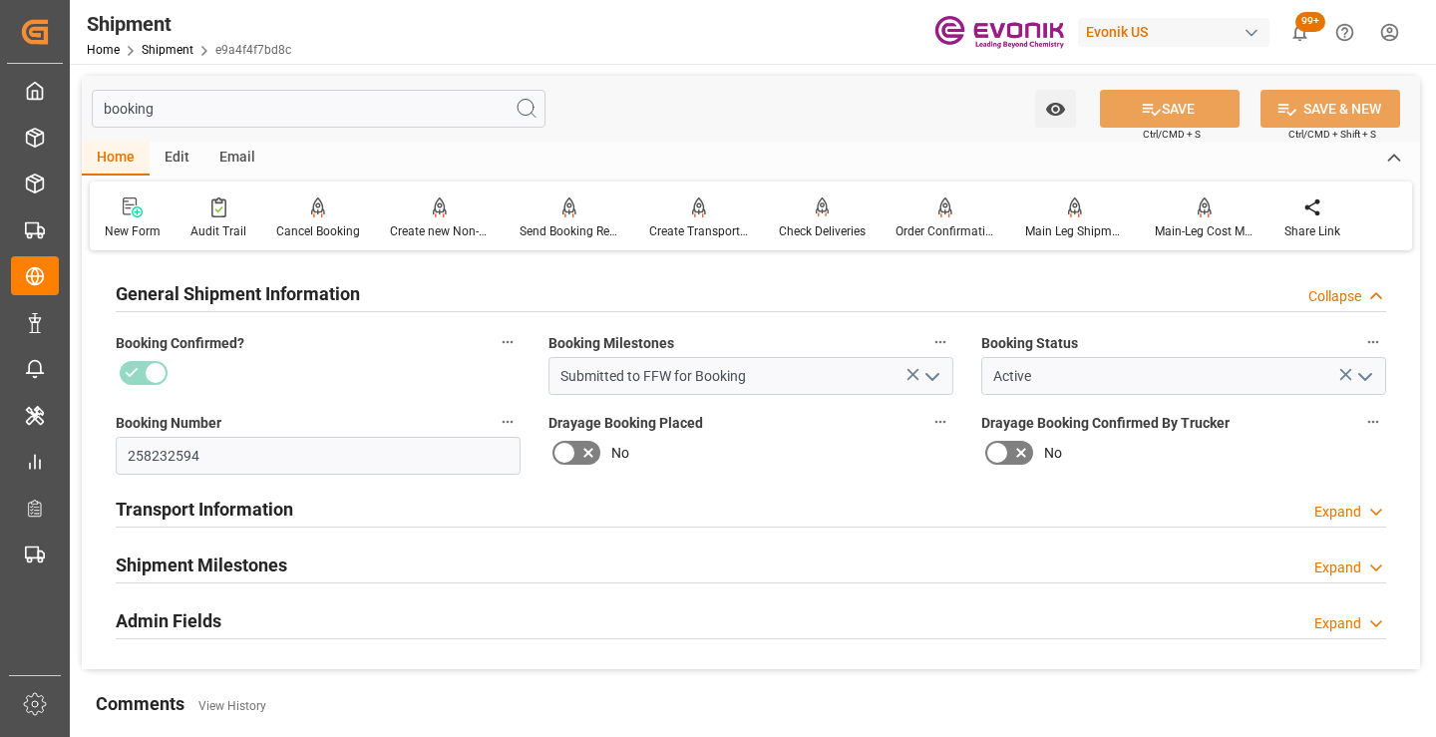
type input "booking"
click at [340, 552] on div "Shipment Milestones Expand" at bounding box center [751, 564] width 1271 height 38
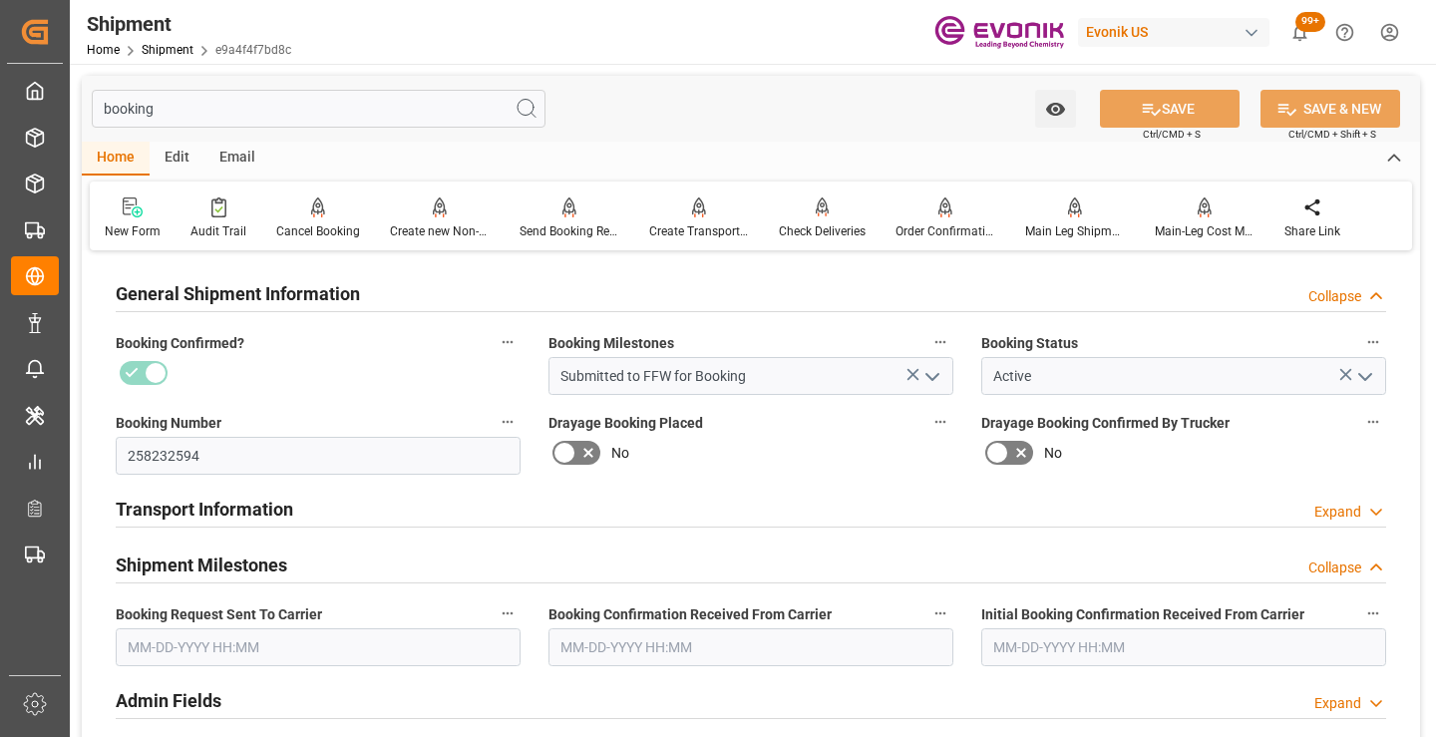
click at [237, 644] on input "text" at bounding box center [318, 647] width 405 height 38
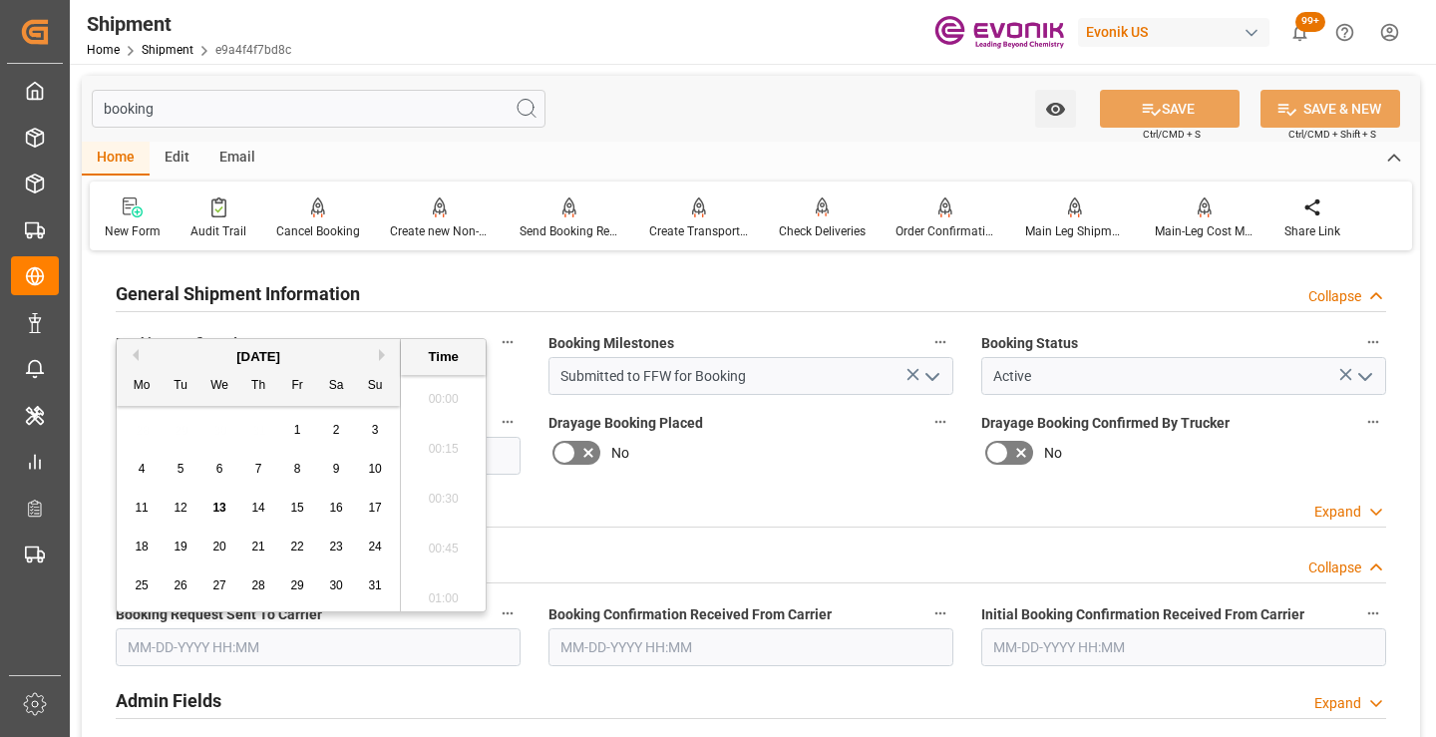
scroll to position [3149, 0]
click at [223, 510] on span "13" at bounding box center [218, 508] width 13 height 14
type input "[DATE] 00:00"
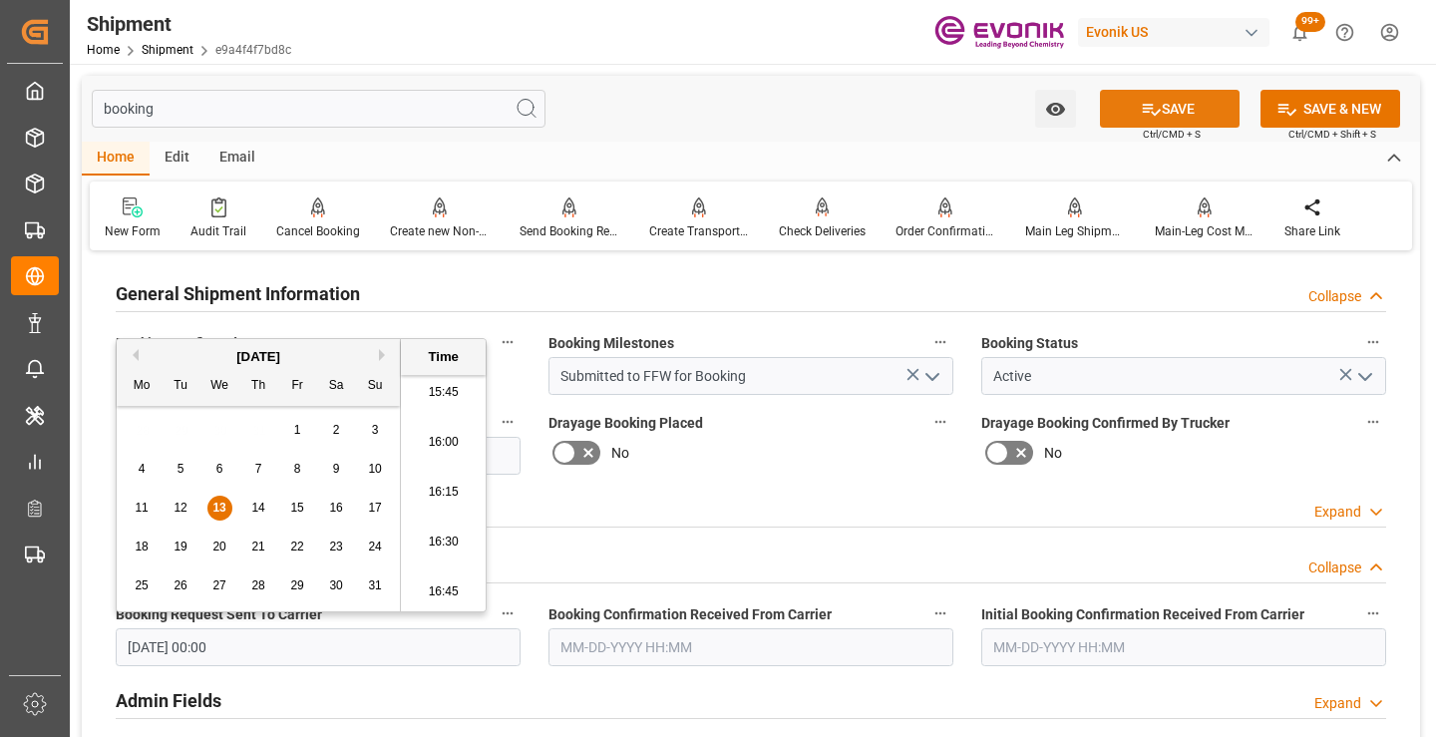
click at [1129, 118] on button "SAVE" at bounding box center [1170, 109] width 140 height 38
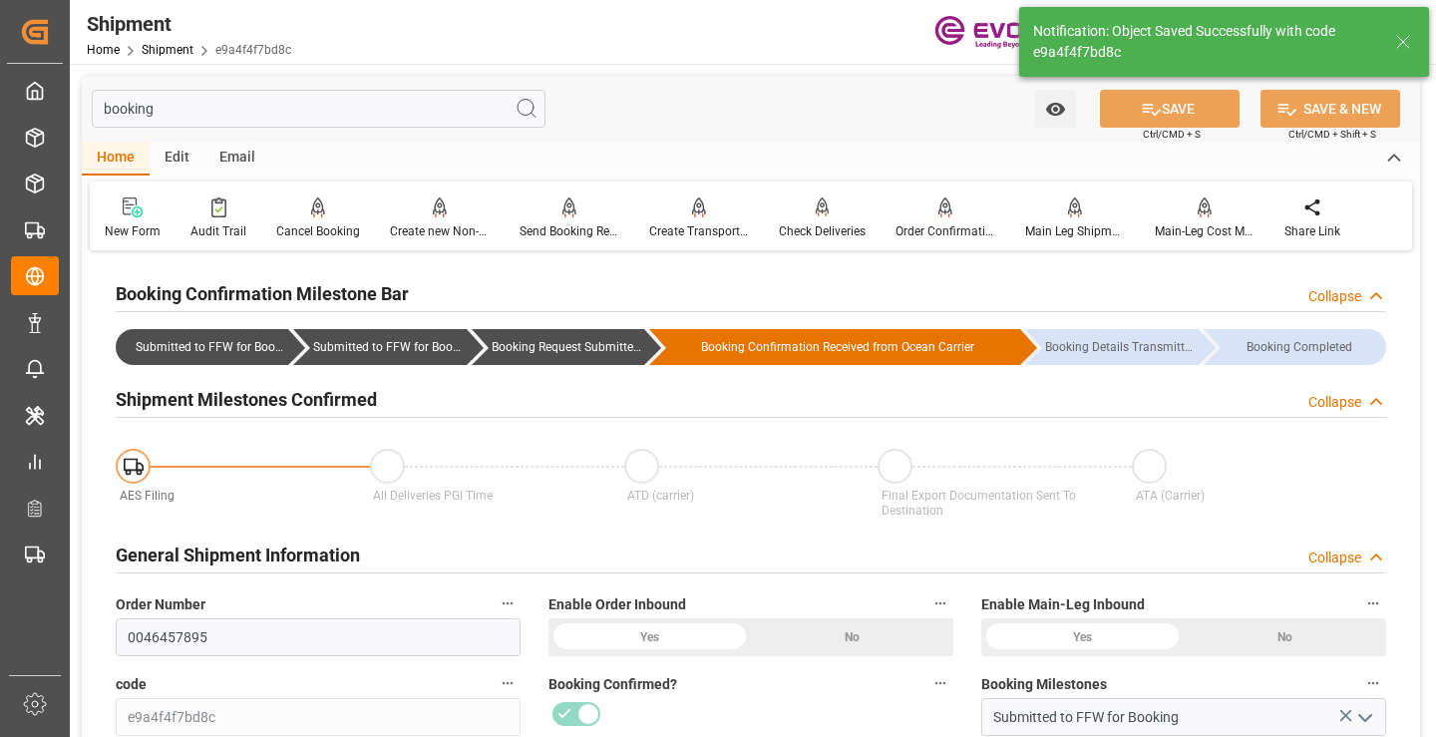
type input "Booking Request Submitted to Ocean Carrier"
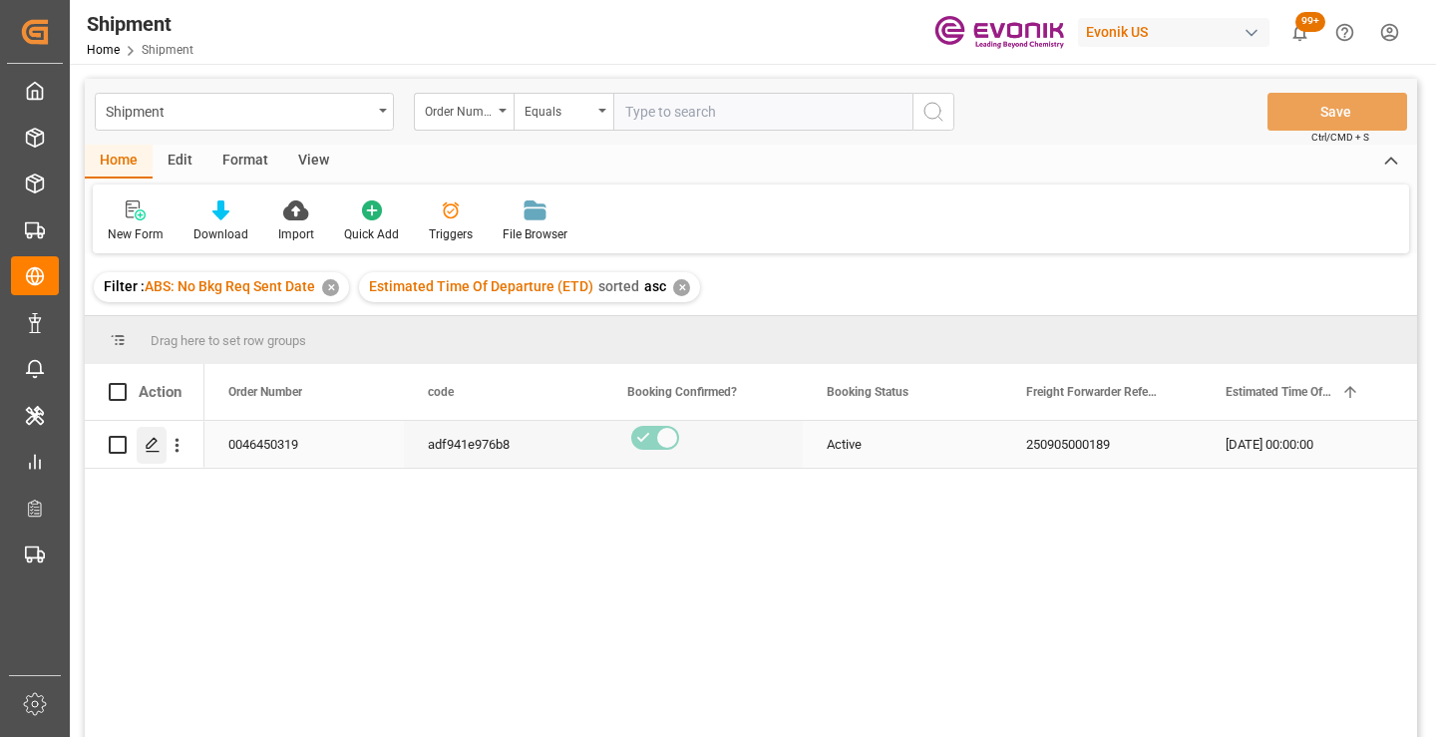
click at [146, 437] on icon "Press SPACE to select this row." at bounding box center [153, 445] width 16 height 16
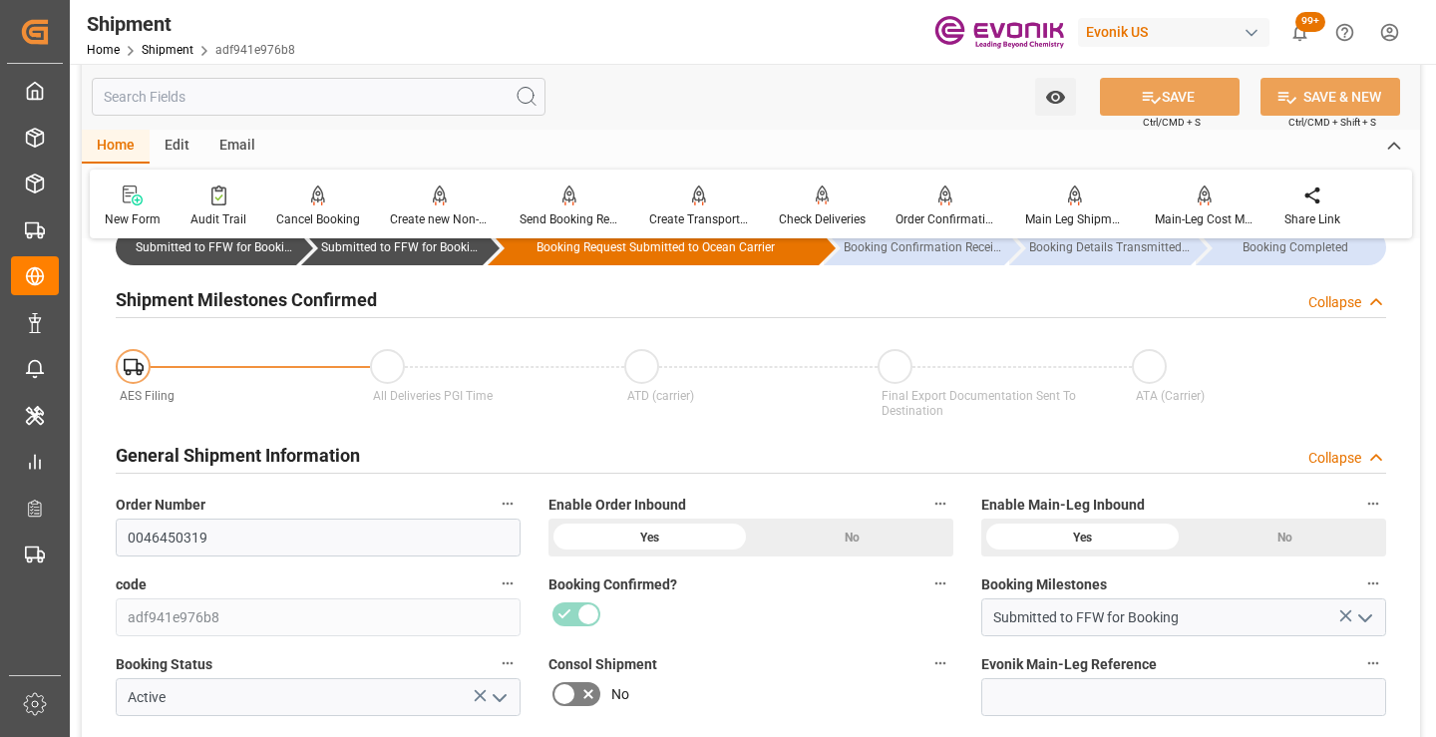
scroll to position [200, 0]
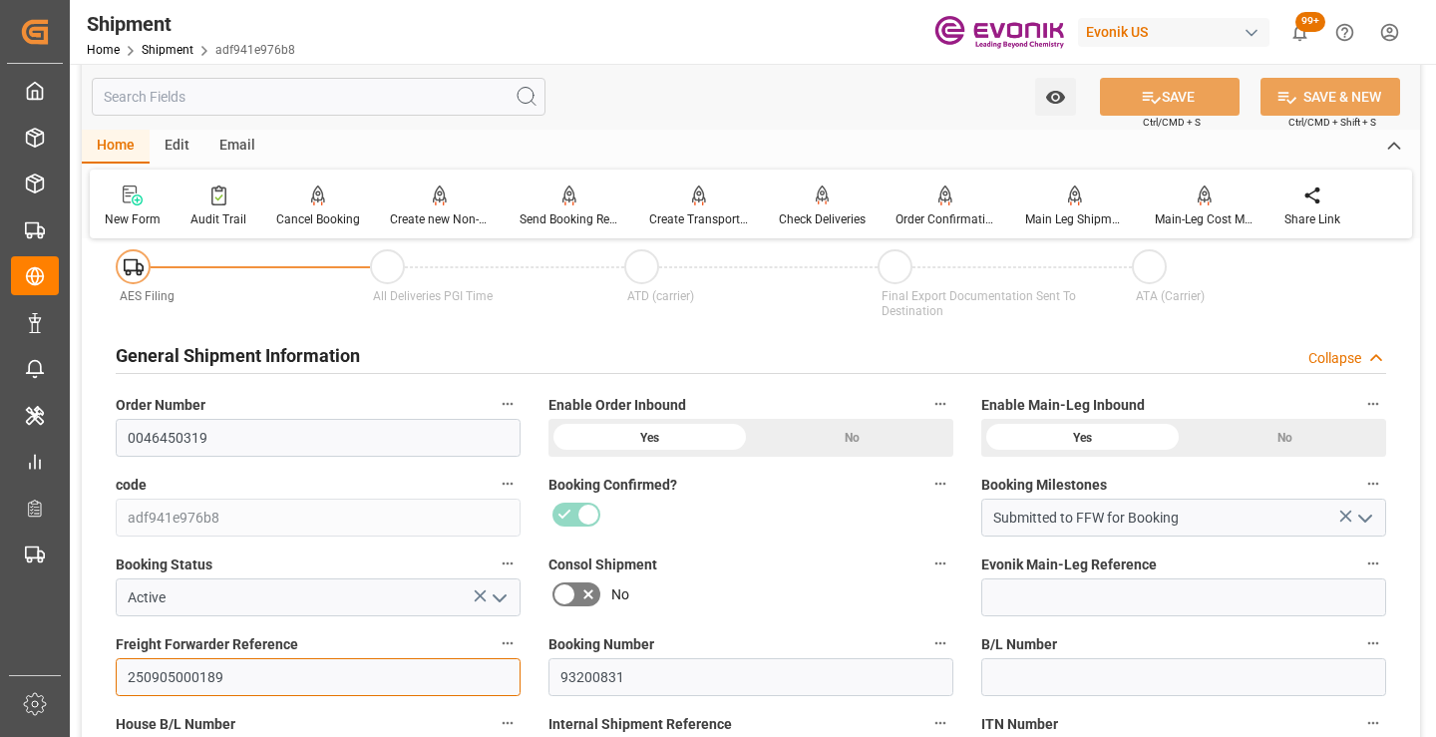
click at [182, 675] on input "250905000189" at bounding box center [318, 677] width 405 height 38
click at [282, 111] on input "text" at bounding box center [319, 97] width 454 height 38
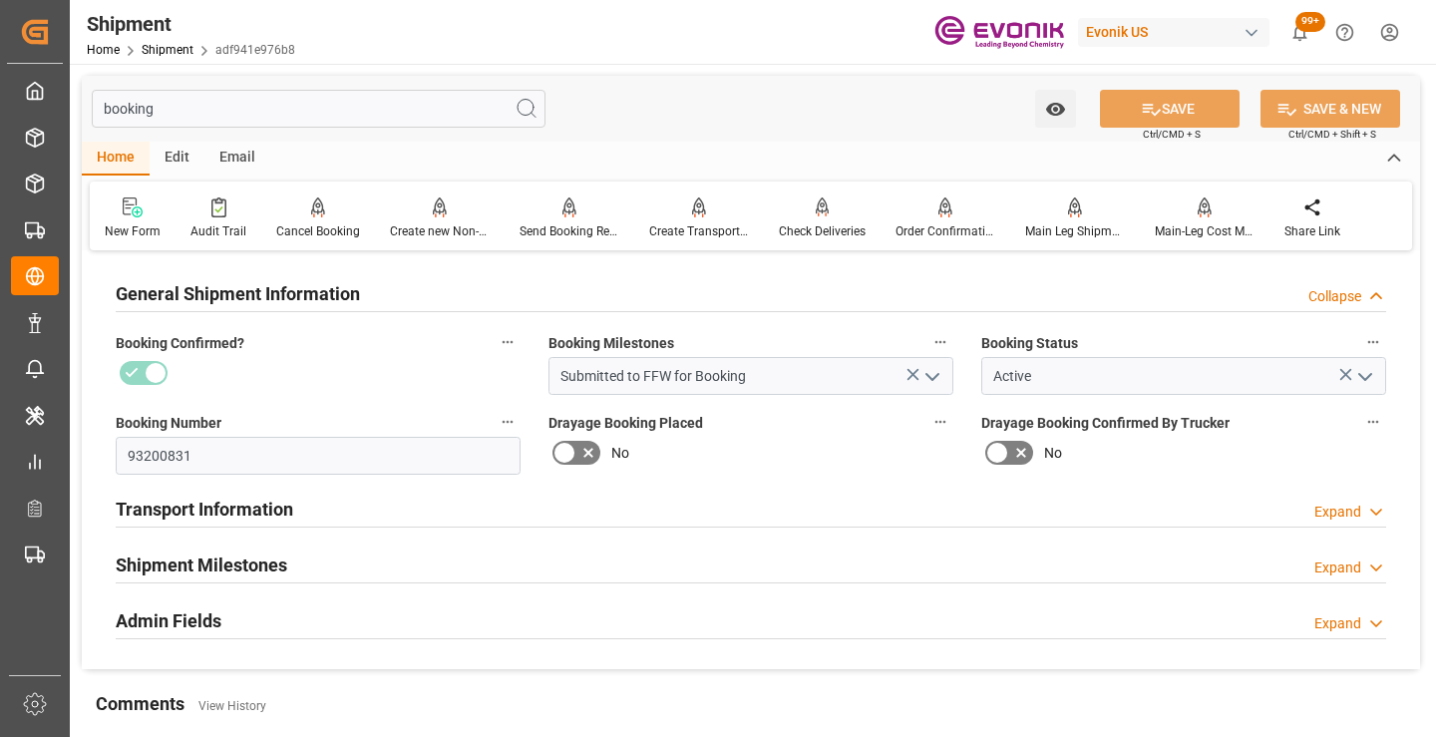
type input "booking"
click at [268, 557] on h2 "Shipment Milestones" at bounding box center [202, 565] width 172 height 27
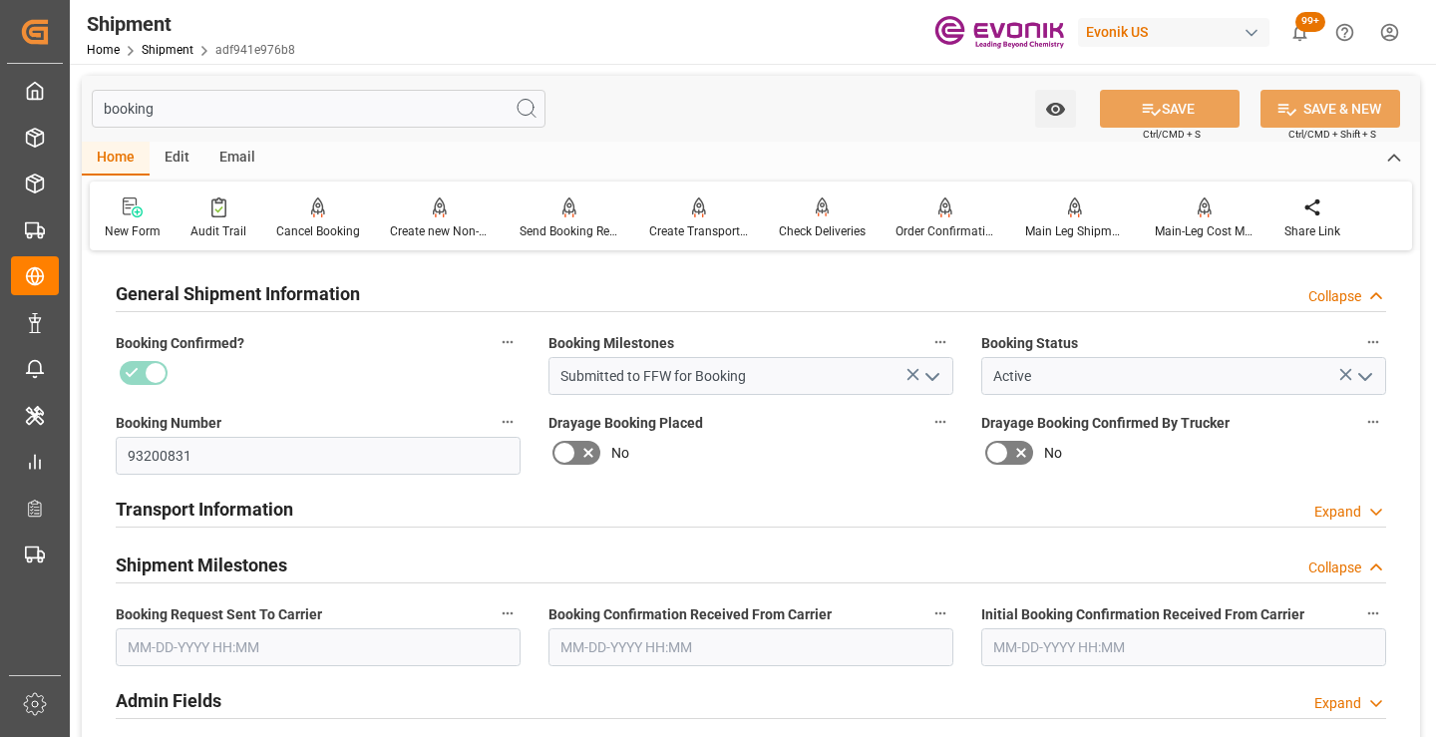
click at [244, 633] on input "text" at bounding box center [318, 647] width 405 height 38
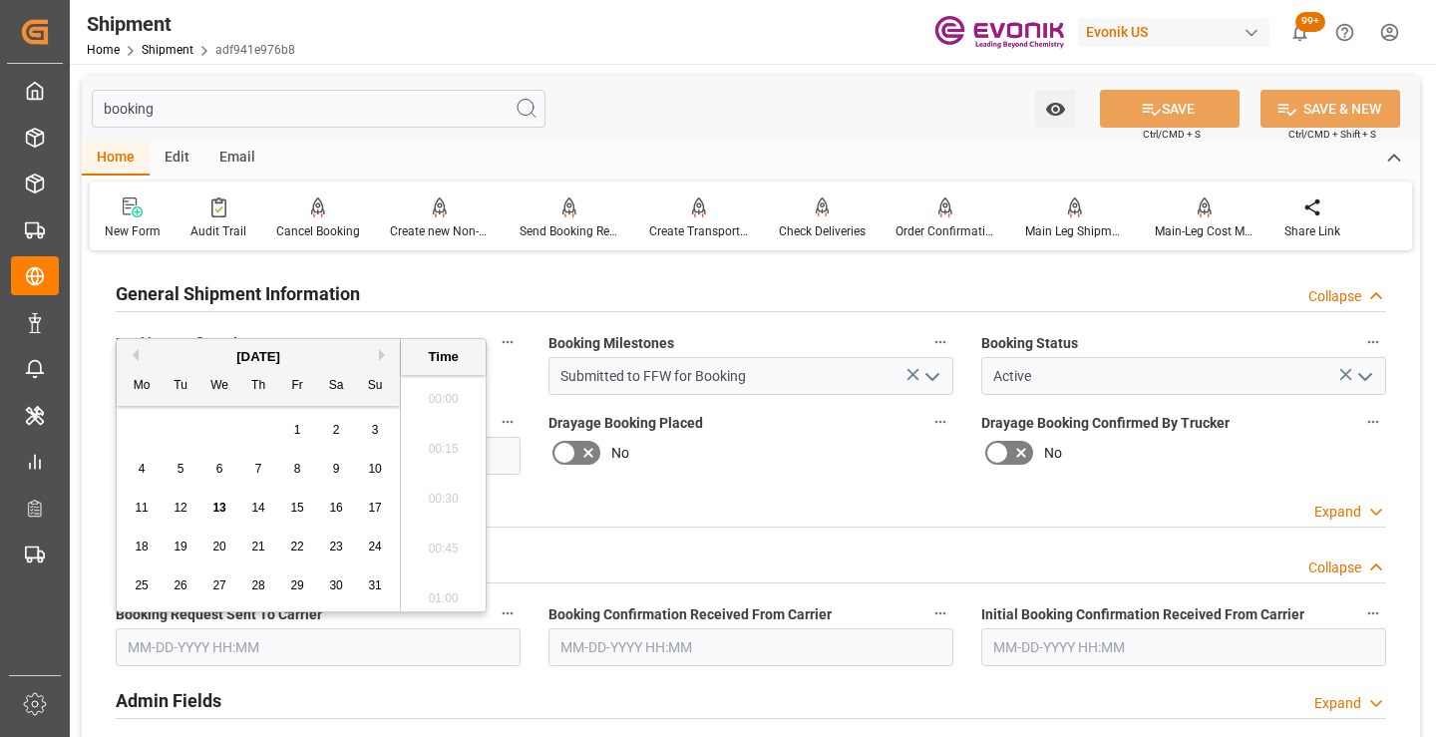
scroll to position [3199, 0]
click at [182, 508] on span "12" at bounding box center [180, 508] width 13 height 14
type input "[DATE] 00:00"
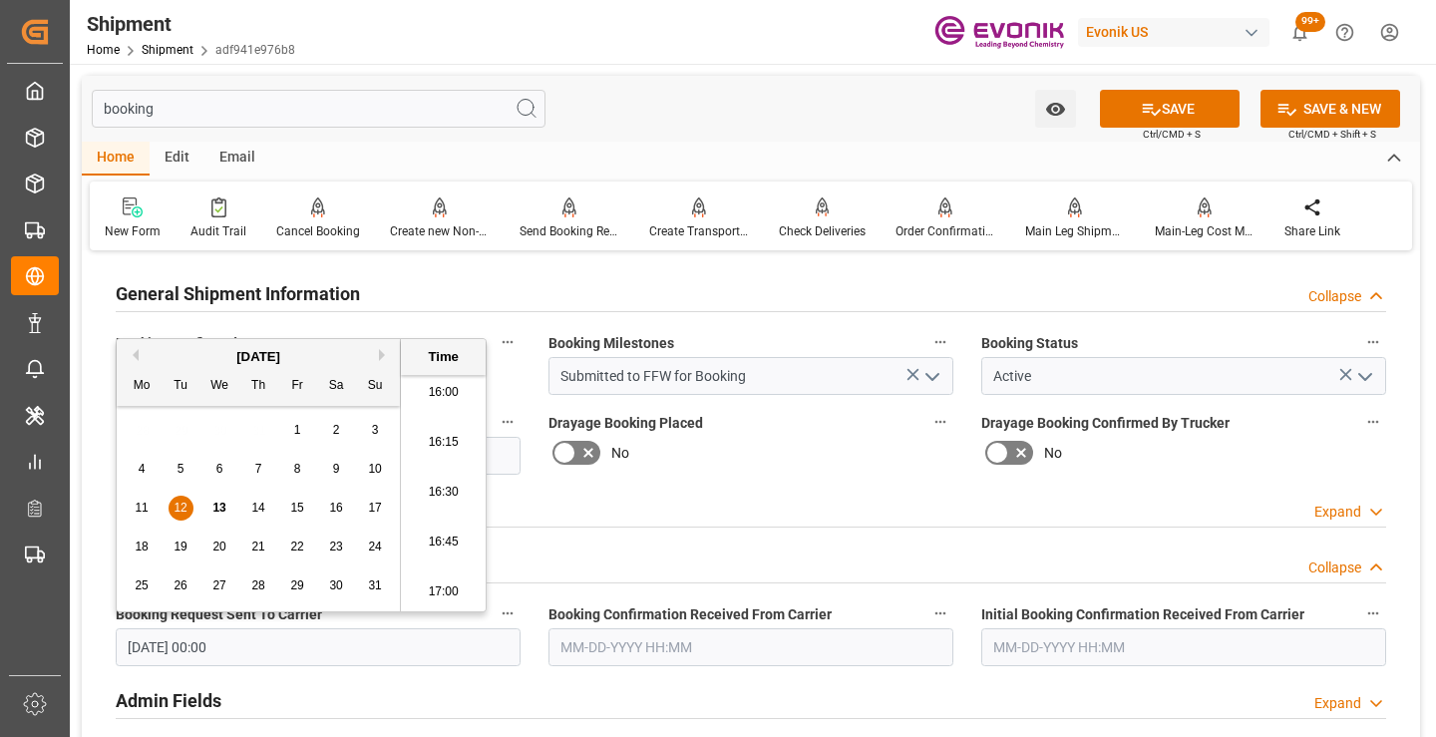
click at [596, 655] on input "text" at bounding box center [751, 647] width 405 height 38
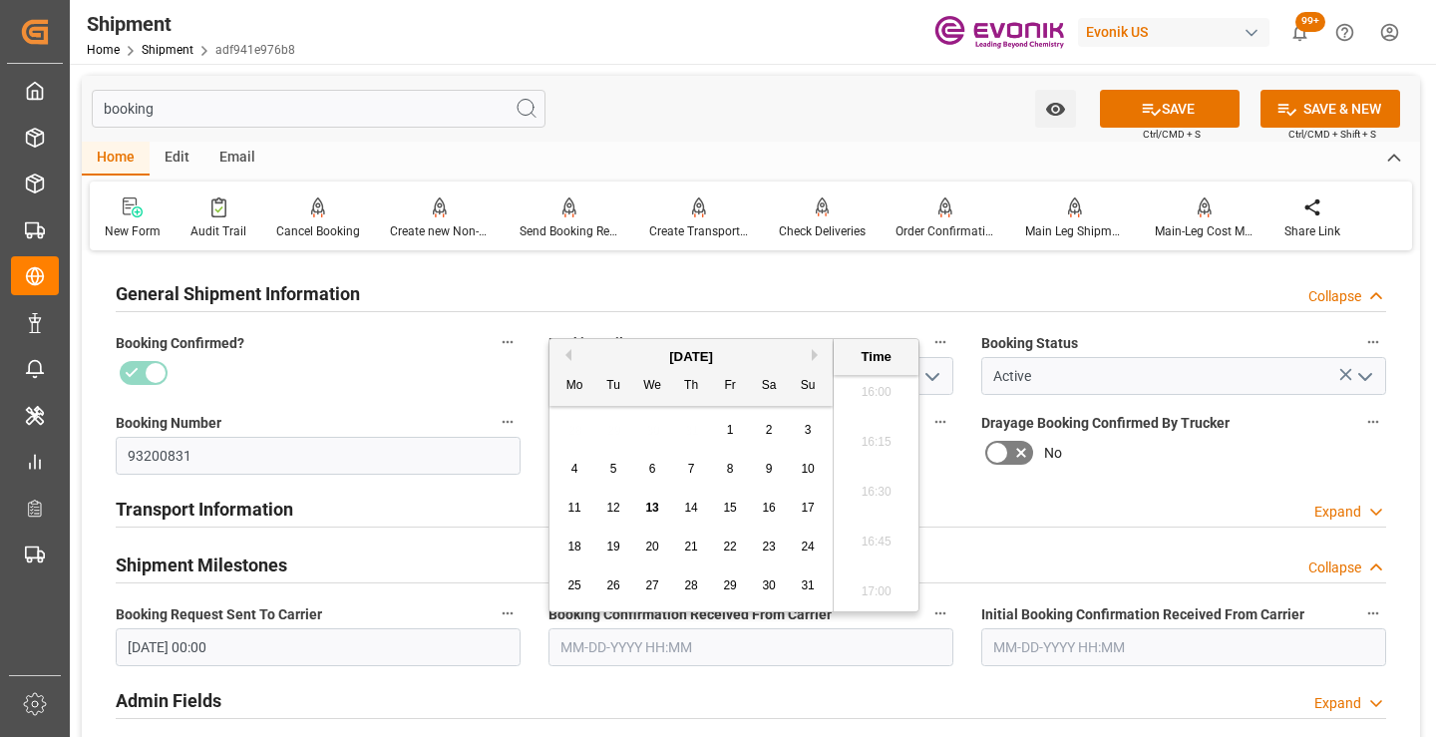
click at [650, 507] on span "13" at bounding box center [651, 508] width 13 height 14
type input "[DATE] 00:00"
click at [1165, 107] on button "SAVE" at bounding box center [1170, 109] width 140 height 38
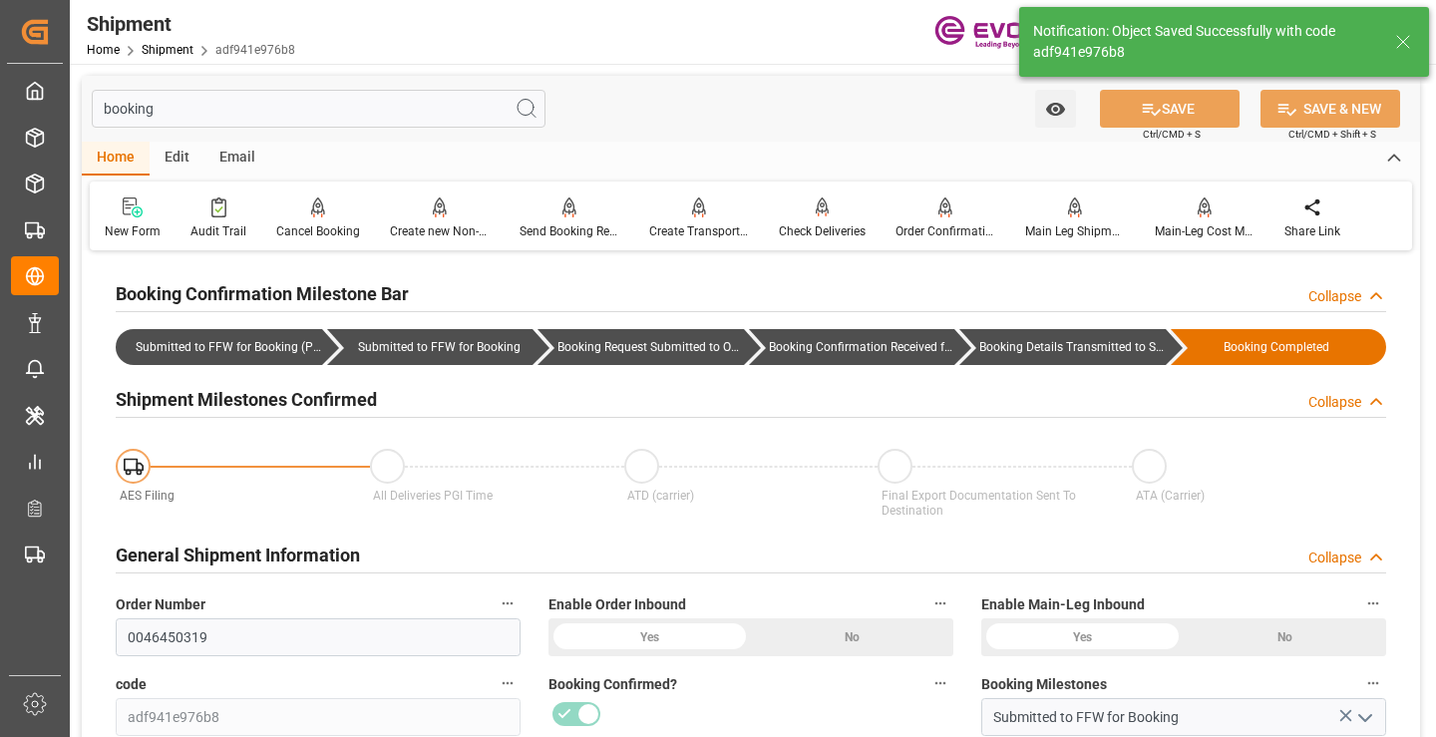
type input "Booking Details Transmitted to SAP"
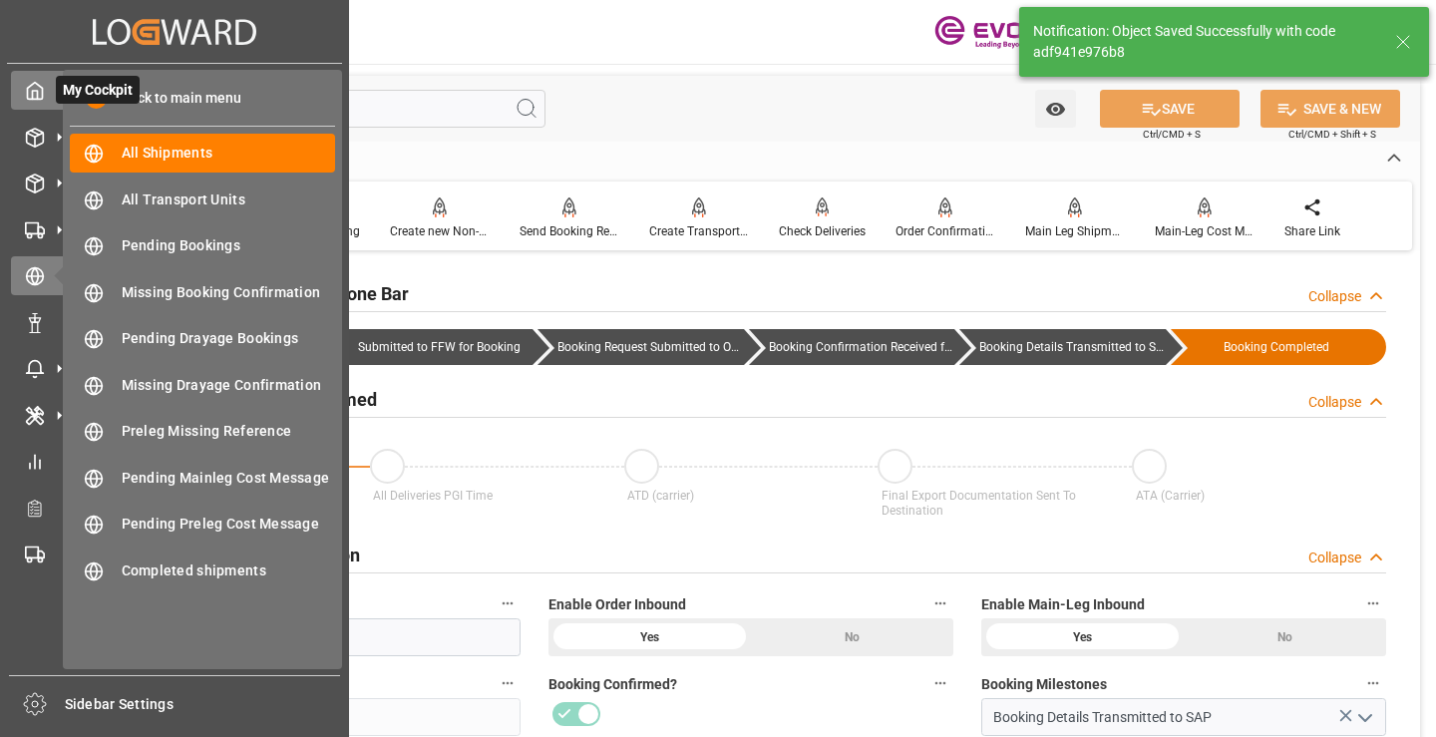
click at [35, 84] on icon at bounding box center [35, 91] width 15 height 17
